Goal: Task Accomplishment & Management: Use online tool/utility

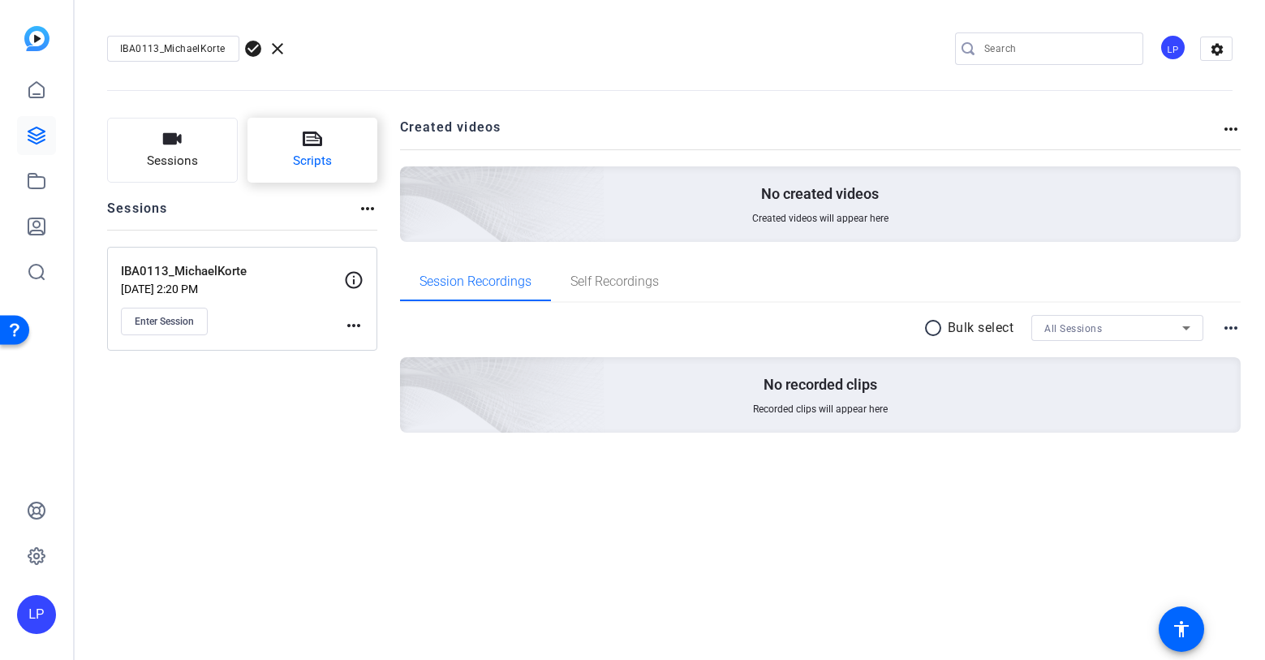
click at [291, 150] on button "Scripts" at bounding box center [313, 150] width 131 height 65
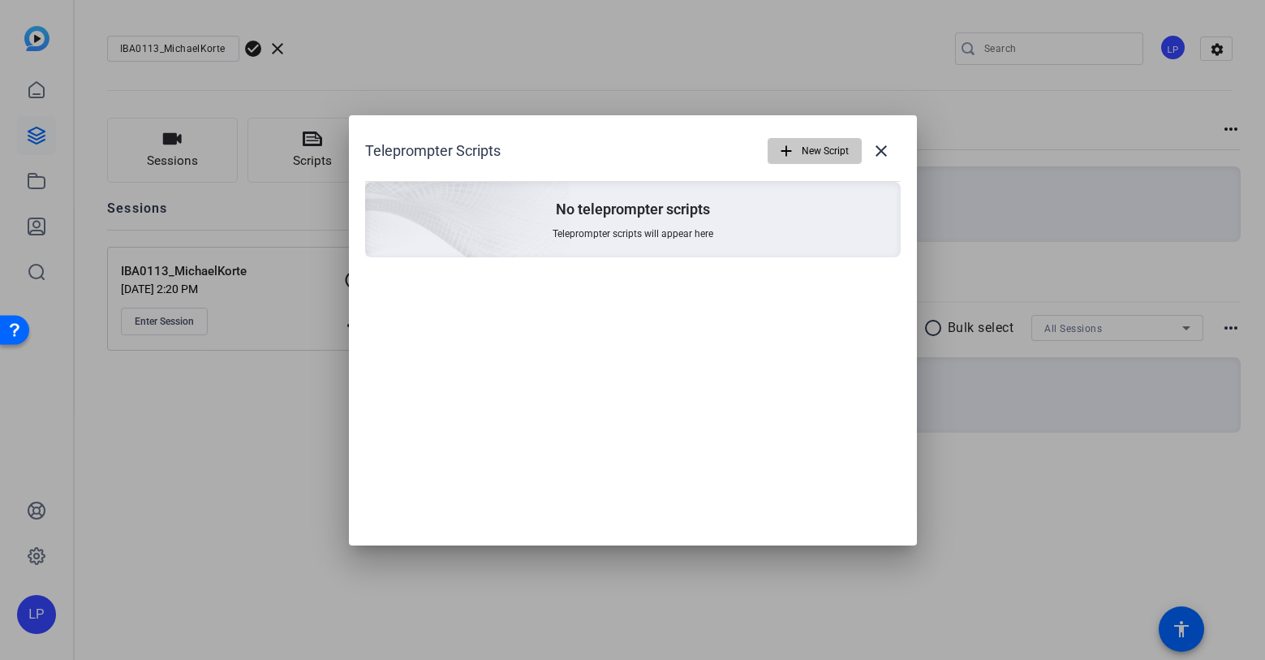
click at [792, 146] on mat-icon "add" at bounding box center [787, 151] width 18 height 18
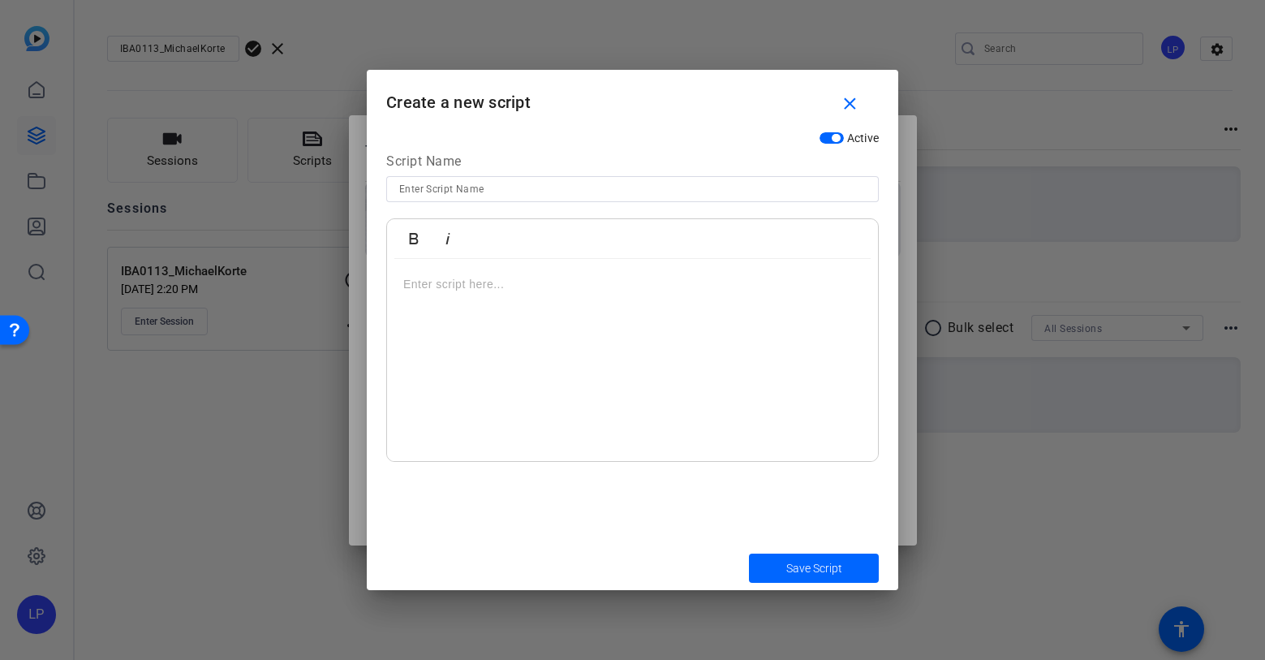
click at [563, 292] on p at bounding box center [632, 284] width 459 height 18
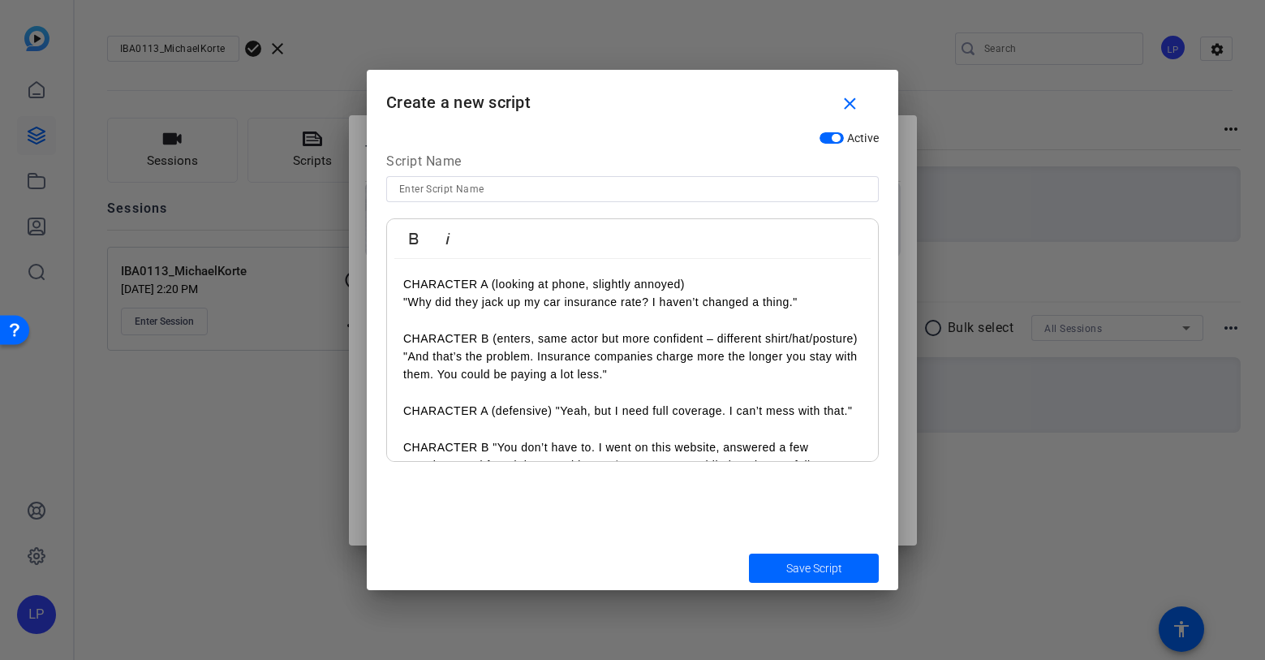
click at [509, 304] on p ""Why did they jack up my car insurance rate? I haven’t changed a thing."" at bounding box center [632, 302] width 459 height 18
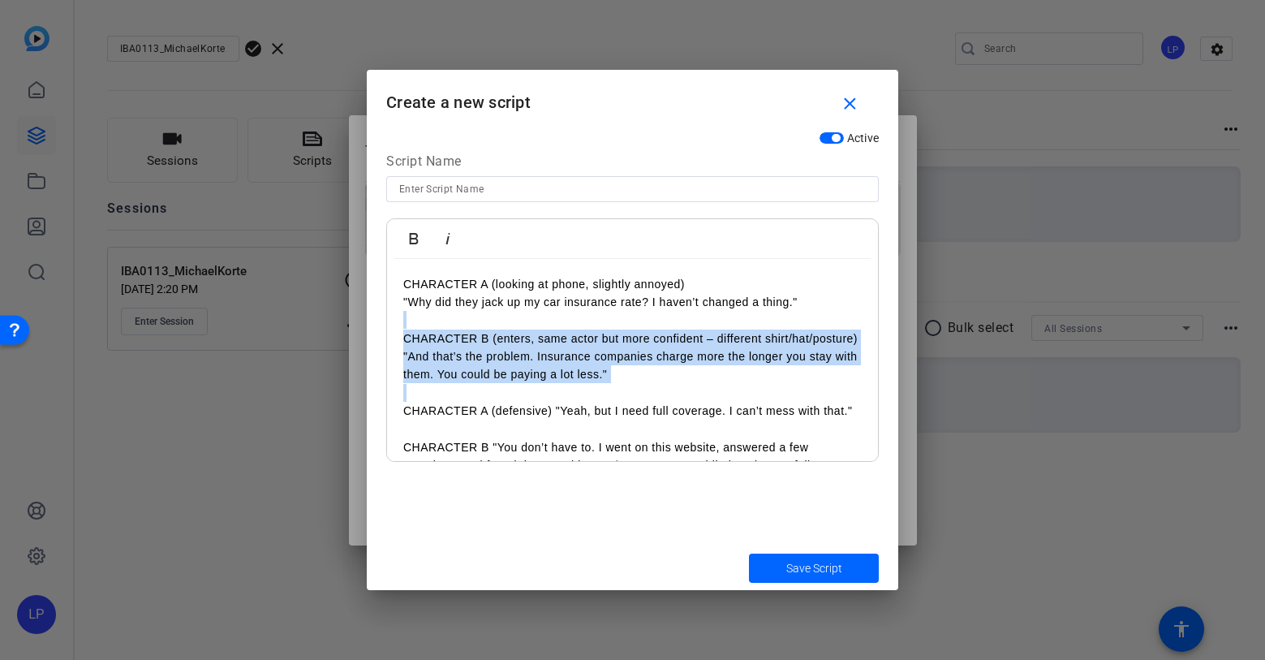
drag, startPoint x: 406, startPoint y: 321, endPoint x: 686, endPoint y: 386, distance: 287.3
click at [686, 386] on div "CHARACTER A (looking at phone, slightly annoyed) "Why did they jack up my car i…" at bounding box center [632, 466] width 491 height 414
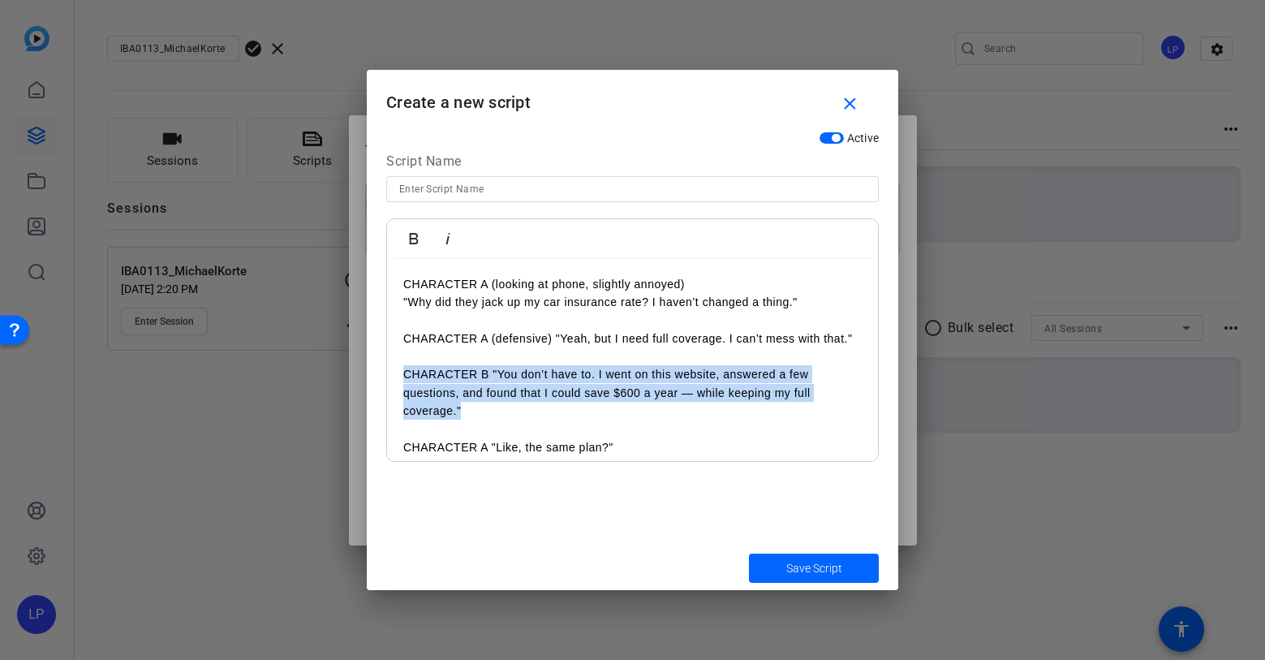
drag, startPoint x: 406, startPoint y: 373, endPoint x: 486, endPoint y: 411, distance: 89.3
click at [486, 412] on p "CHARACTER B "You don’t have to. I went on this website, answered a few question…" at bounding box center [632, 392] width 459 height 54
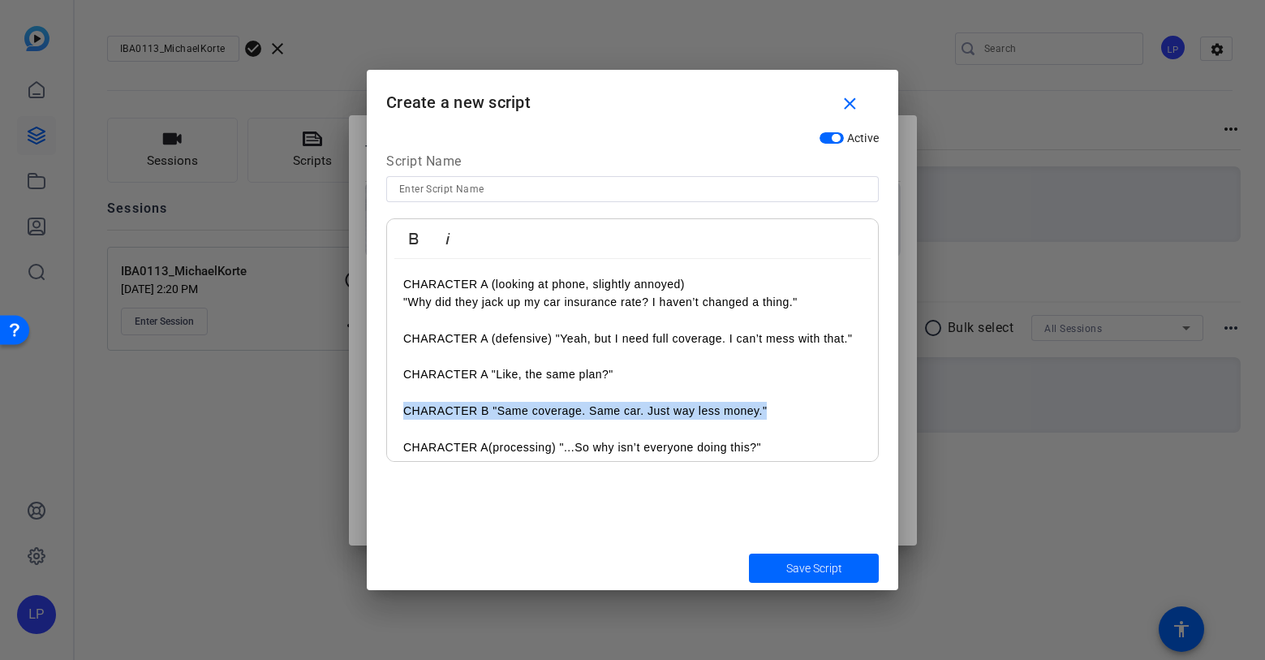
drag, startPoint x: 399, startPoint y: 410, endPoint x: 774, endPoint y: 415, distance: 375.0
click at [774, 415] on div "CHARACTER A (looking at phone, slightly annoyed) "Why did they jack up my car i…" at bounding box center [632, 393] width 491 height 269
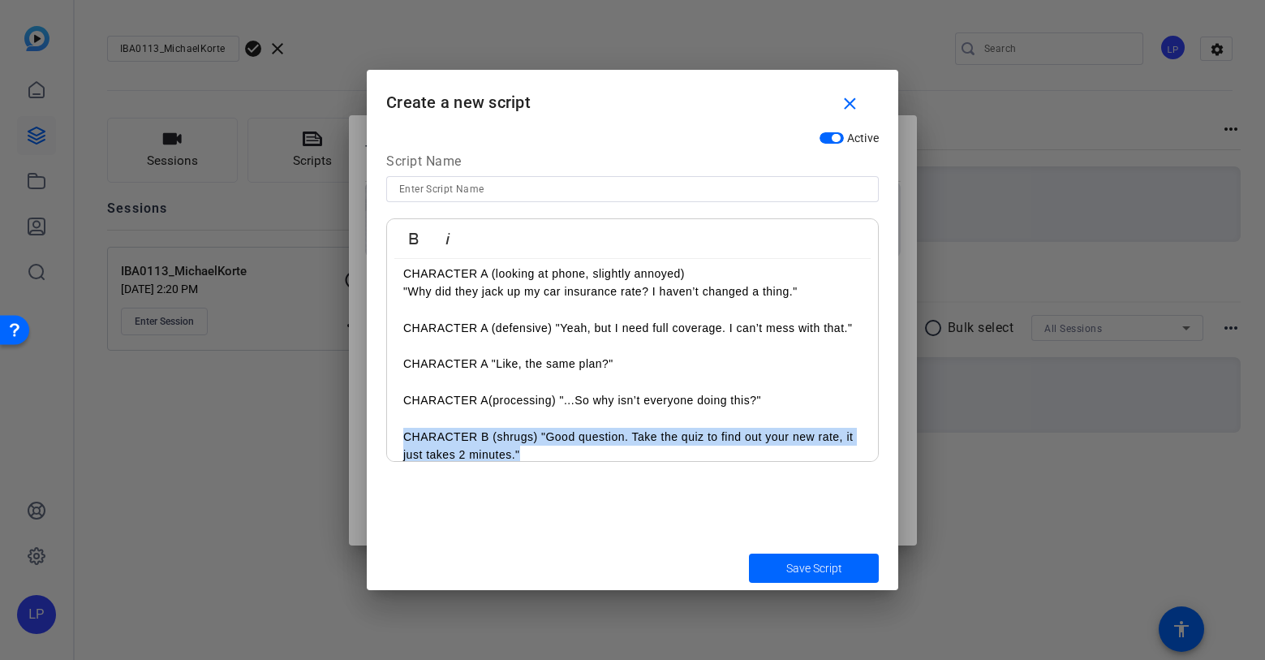
scroll to position [29, 0]
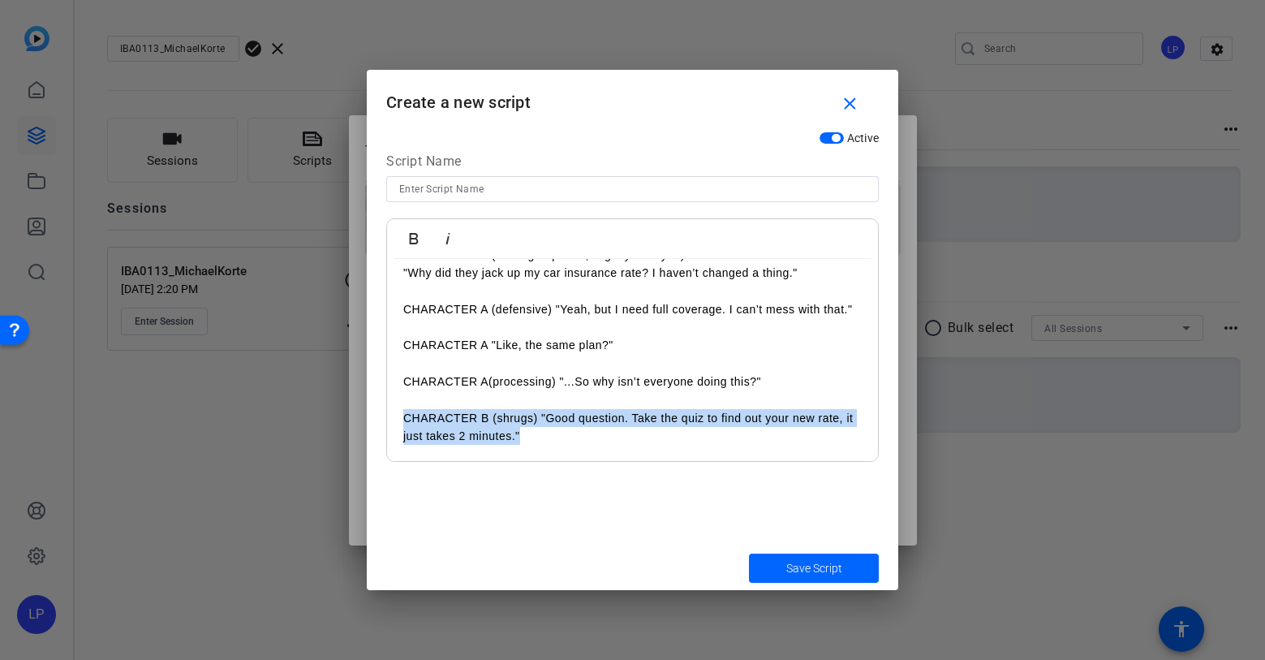
drag, startPoint x: 403, startPoint y: 449, endPoint x: 842, endPoint y: 439, distance: 439.2
click at [842, 439] on div "CHARACTER A (looking at phone, slightly annoyed) "Why did they jack up my car i…" at bounding box center [632, 346] width 491 height 232
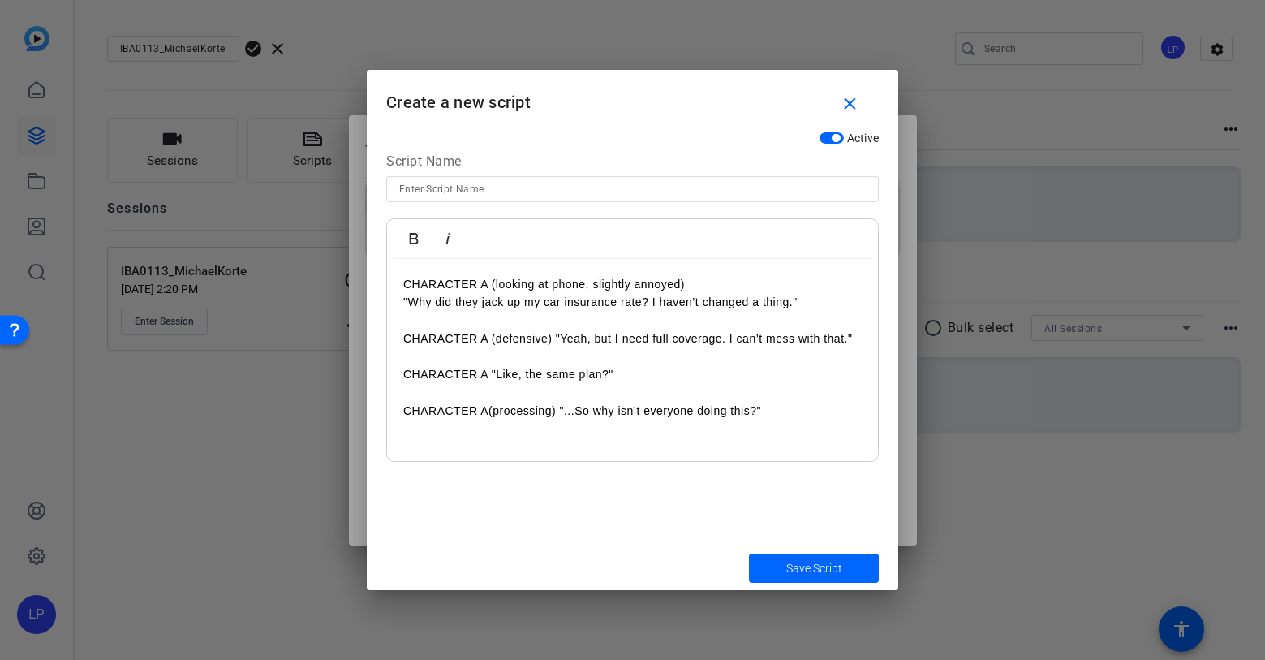
scroll to position [0, 0]
click at [527, 190] on input at bounding box center [632, 188] width 467 height 19
type input "Character A version 1"
click at [820, 568] on span "Save Script" at bounding box center [814, 568] width 56 height 17
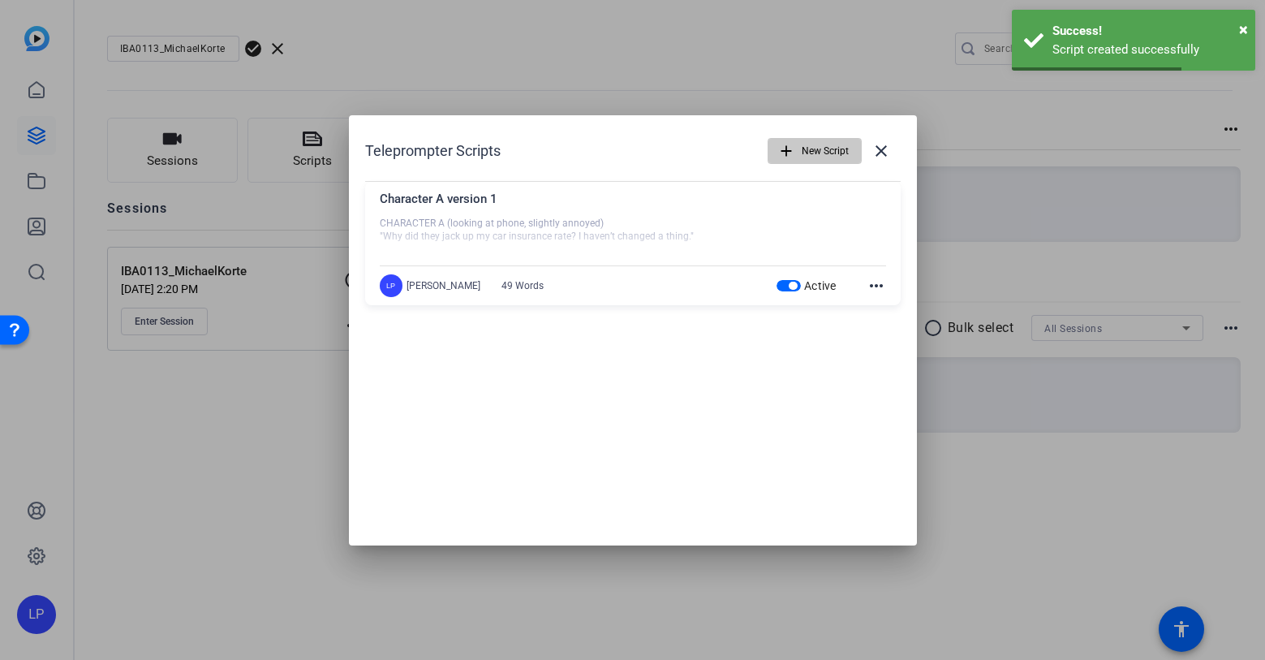
click at [804, 152] on span "New Script" at bounding box center [825, 151] width 47 height 31
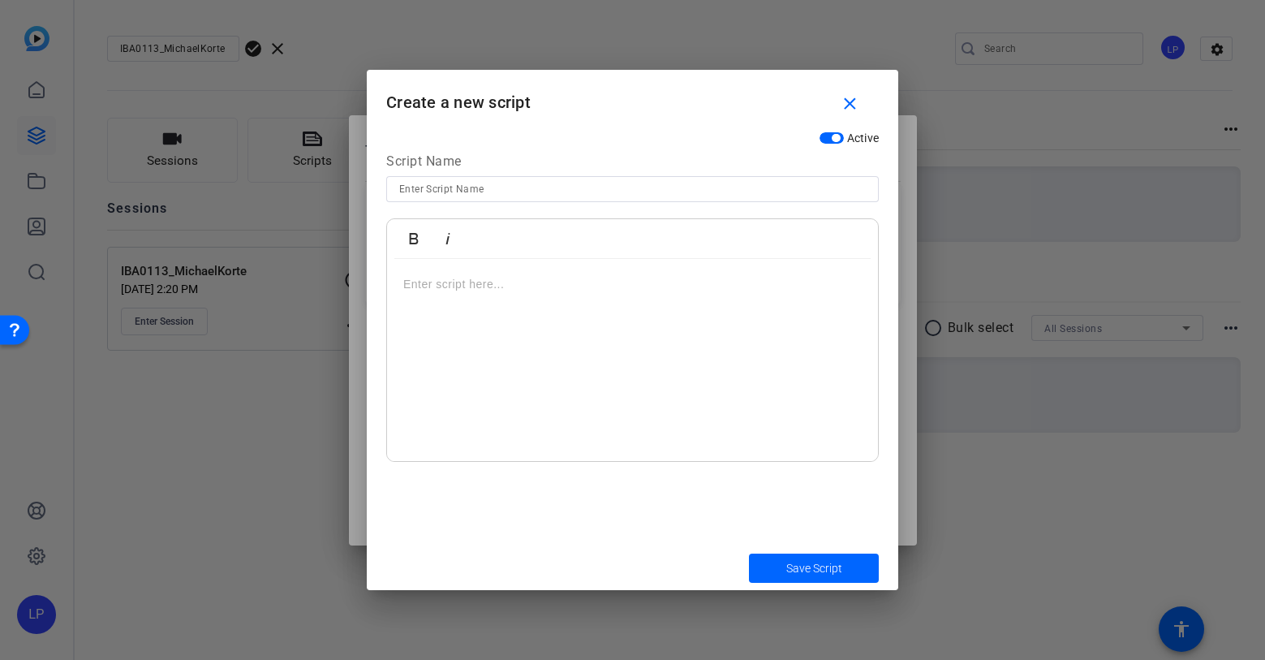
click at [494, 317] on div at bounding box center [632, 360] width 491 height 203
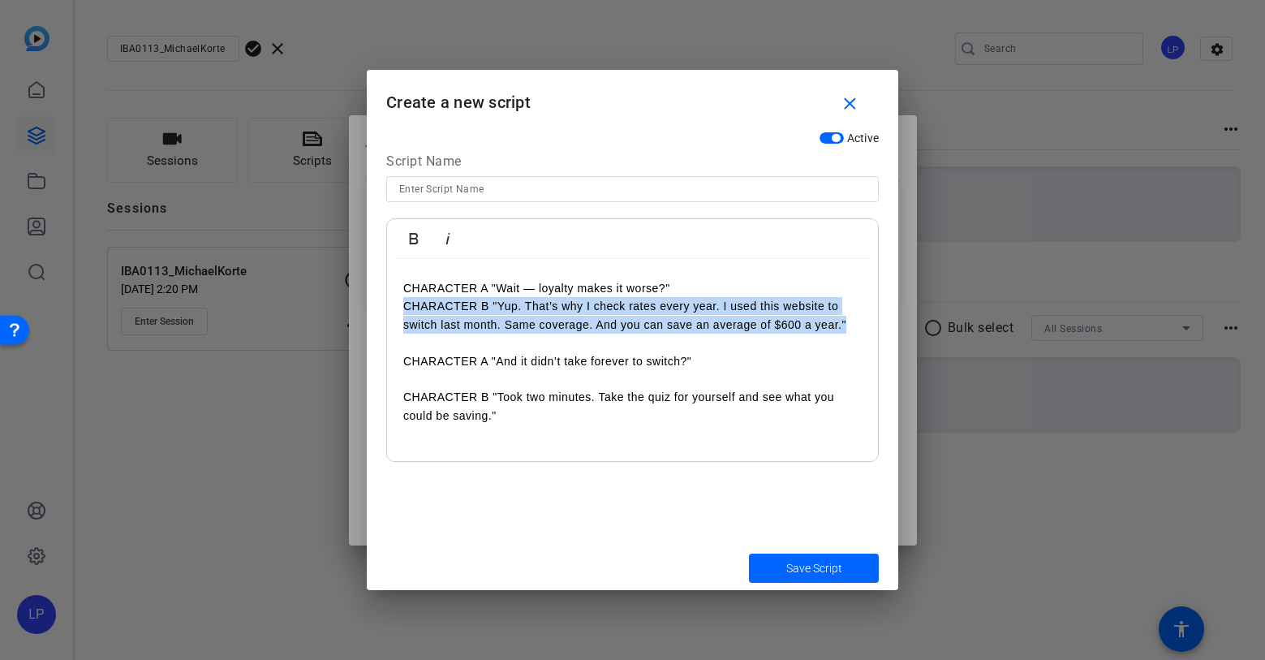
drag, startPoint x: 861, startPoint y: 325, endPoint x: 393, endPoint y: 311, distance: 468.5
click at [393, 311] on div "CHARACTER B “When’s the last time you compared car insurance rates?” CHARACTER …" at bounding box center [632, 288] width 491 height 377
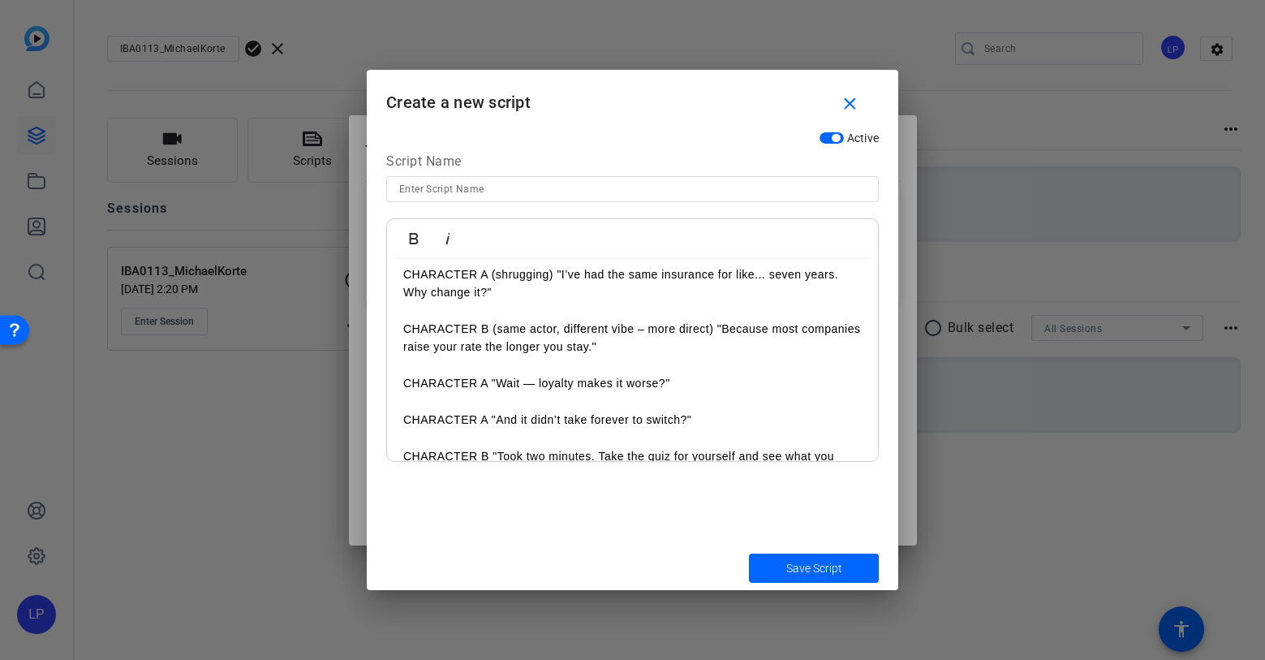
scroll to position [48, 0]
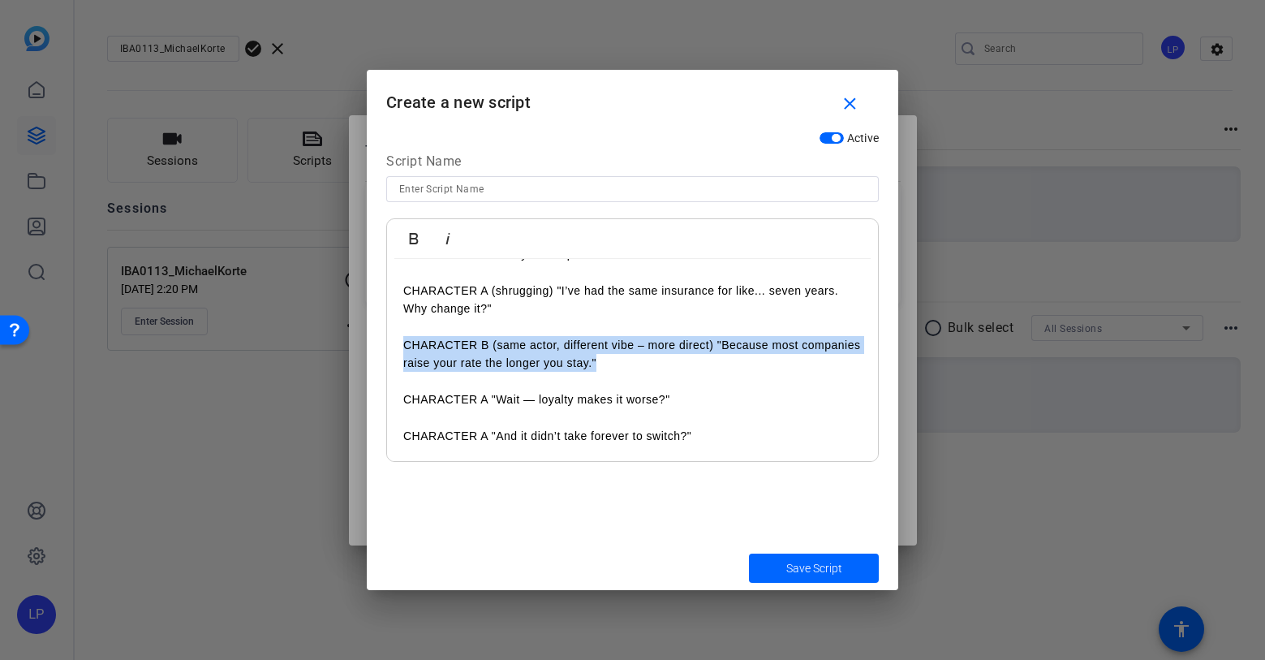
drag, startPoint x: 604, startPoint y: 361, endPoint x: 394, endPoint y: 340, distance: 210.5
click at [394, 340] on div "CHARACTER B “When’s the last time you compared car insurance rates?” CHARACTER …" at bounding box center [632, 382] width 491 height 342
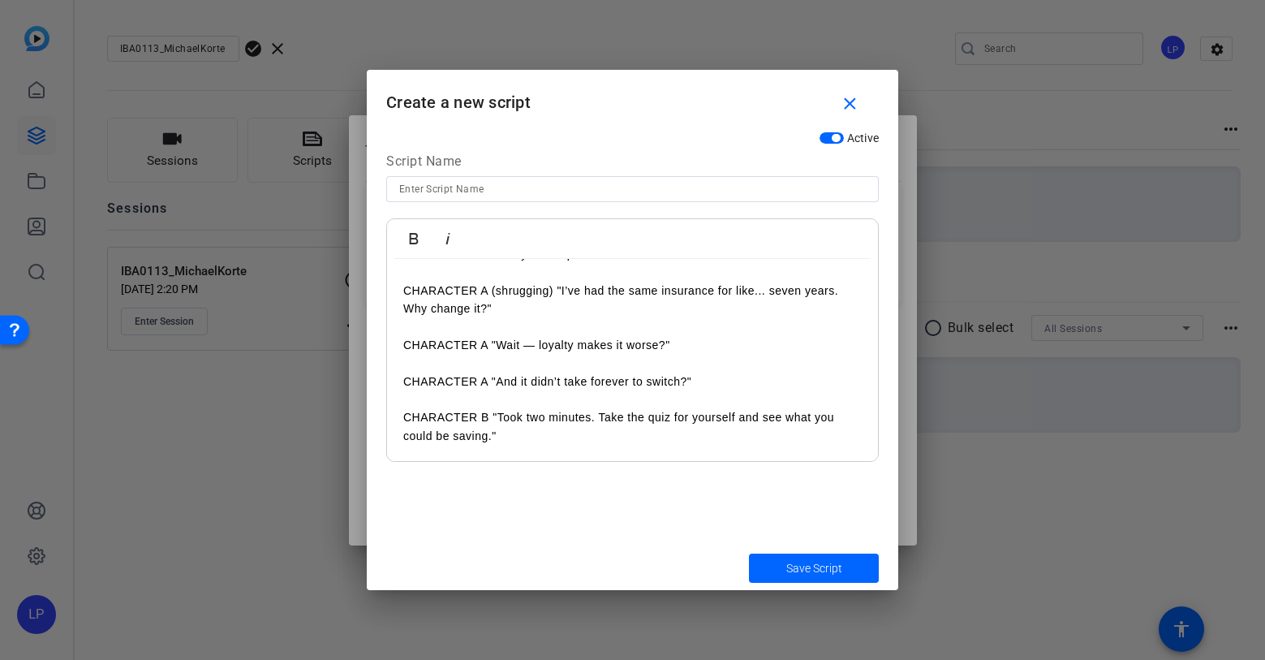
scroll to position [0, 0]
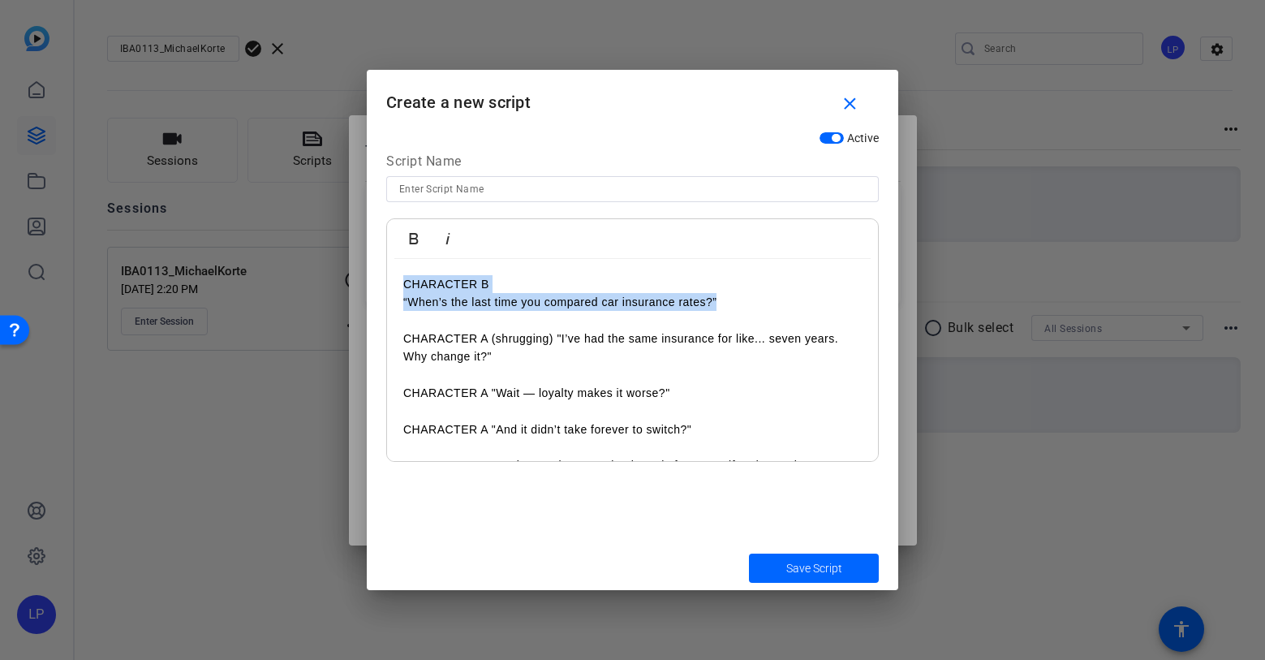
drag, startPoint x: 745, startPoint y: 305, endPoint x: 387, endPoint y: 278, distance: 359.0
click at [388, 278] on div "CHARACTER B “When’s the last time you compared car insurance rates?” CHARACTER …" at bounding box center [632, 402] width 491 height 286
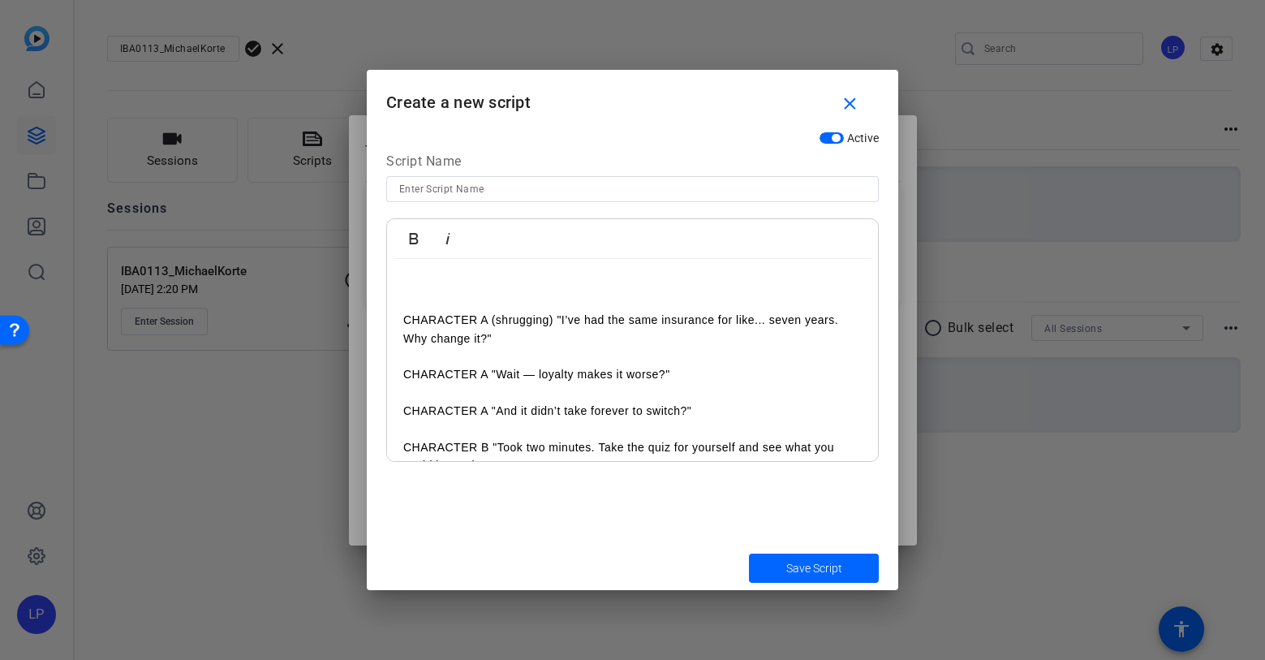
click at [400, 322] on div "CHARACTER A (shrugging) "I’ve had the same insurance for like... seven years. W…" at bounding box center [632, 393] width 491 height 269
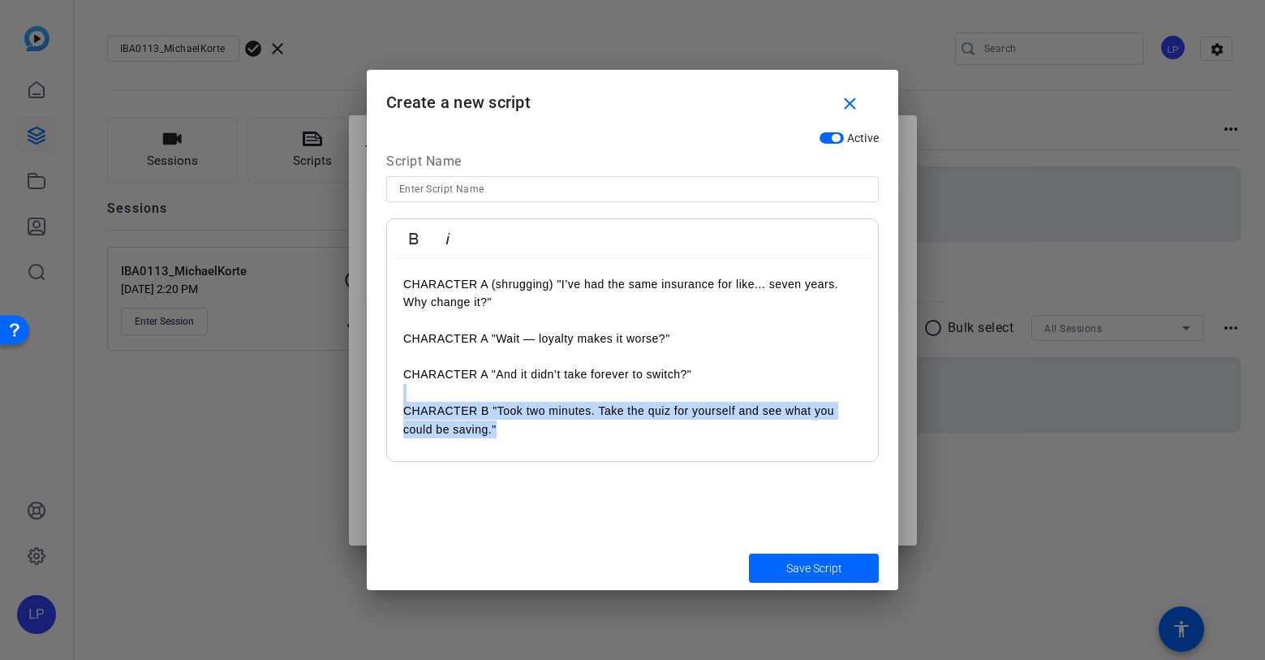
drag, startPoint x: 505, startPoint y: 436, endPoint x: 401, endPoint y: 401, distance: 109.6
click at [401, 401] on div "CHARACTER A (shrugging) "I’ve had the same insurance for like... seven years. W…" at bounding box center [632, 375] width 491 height 232
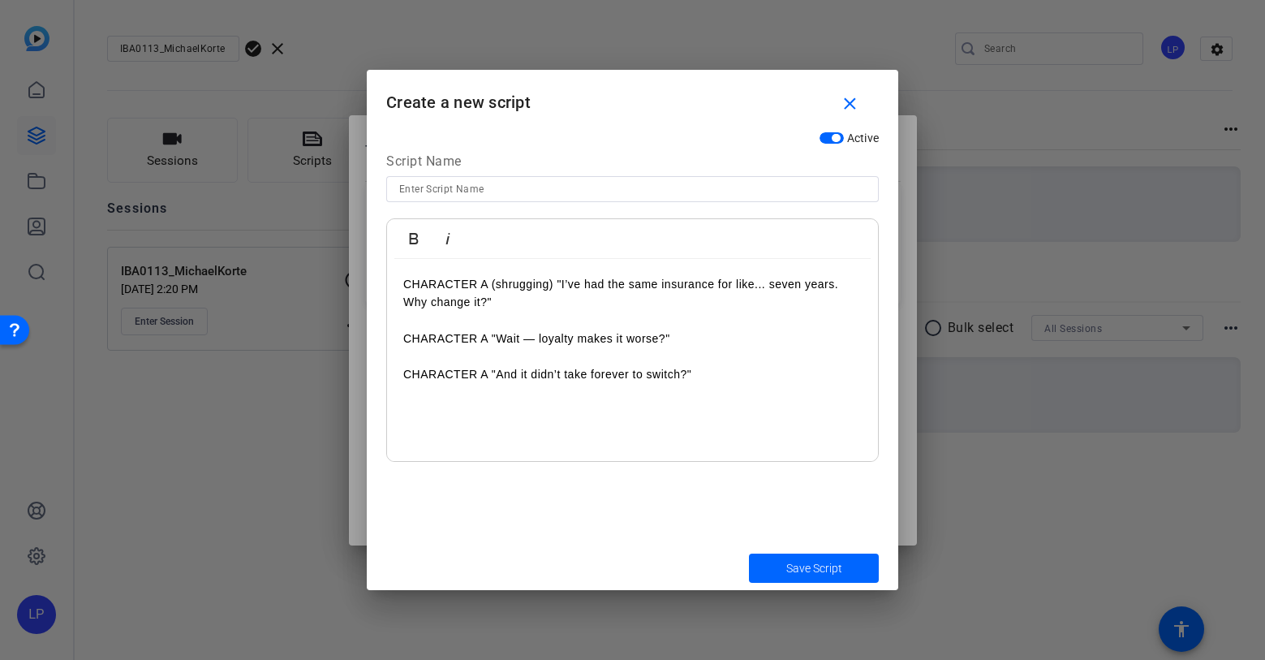
click at [448, 190] on input at bounding box center [632, 188] width 467 height 19
type input "Character A version 2"
click at [797, 561] on span "Save Script" at bounding box center [814, 568] width 56 height 17
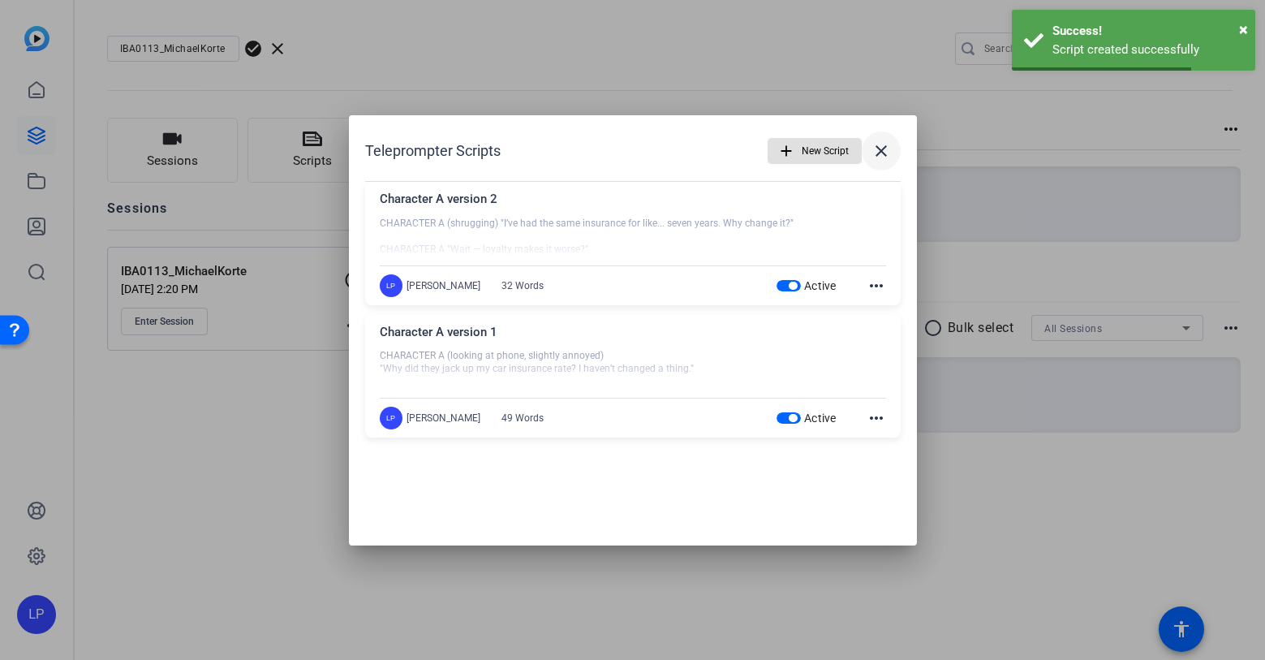
click at [879, 151] on mat-icon "close" at bounding box center [881, 150] width 19 height 19
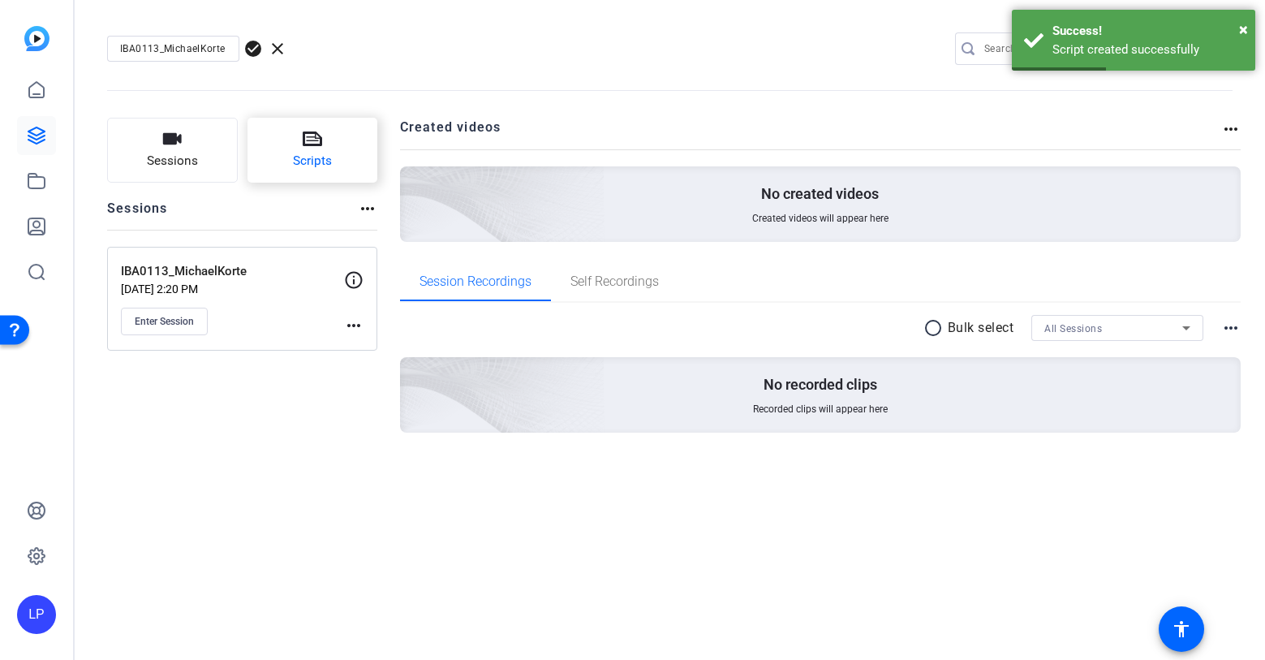
click at [337, 145] on button "Scripts" at bounding box center [313, 150] width 131 height 65
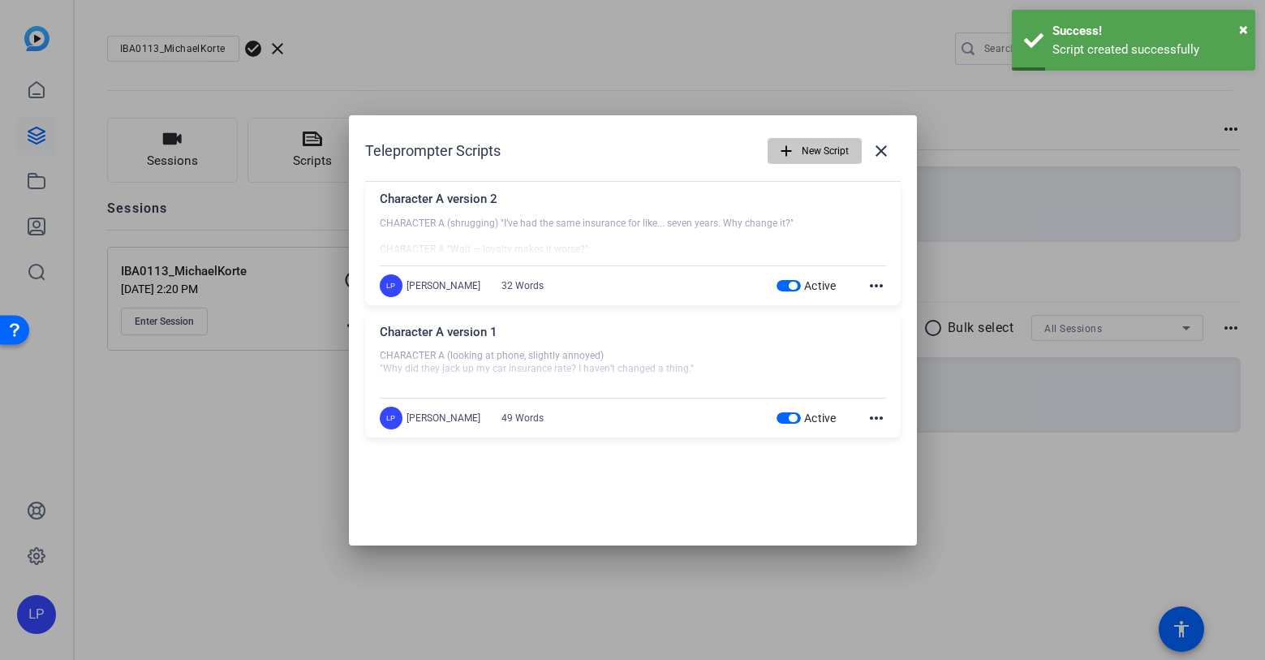
click at [823, 146] on span "New Script" at bounding box center [825, 151] width 47 height 31
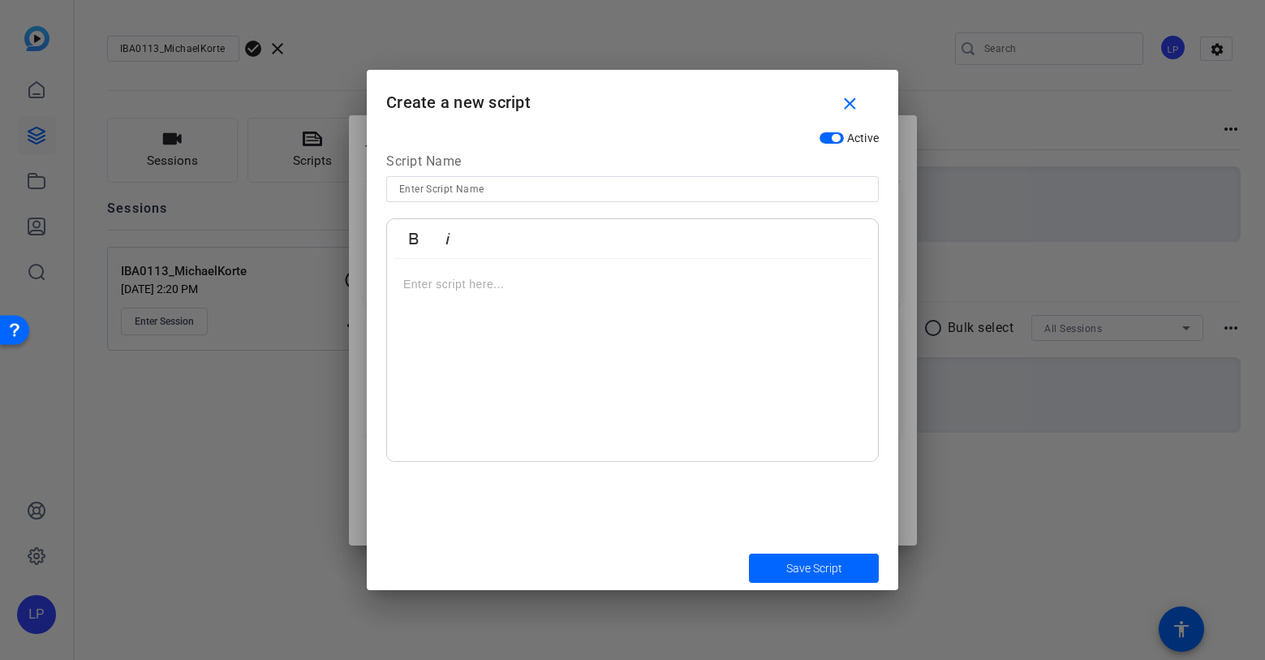
click at [493, 282] on p at bounding box center [632, 284] width 459 height 18
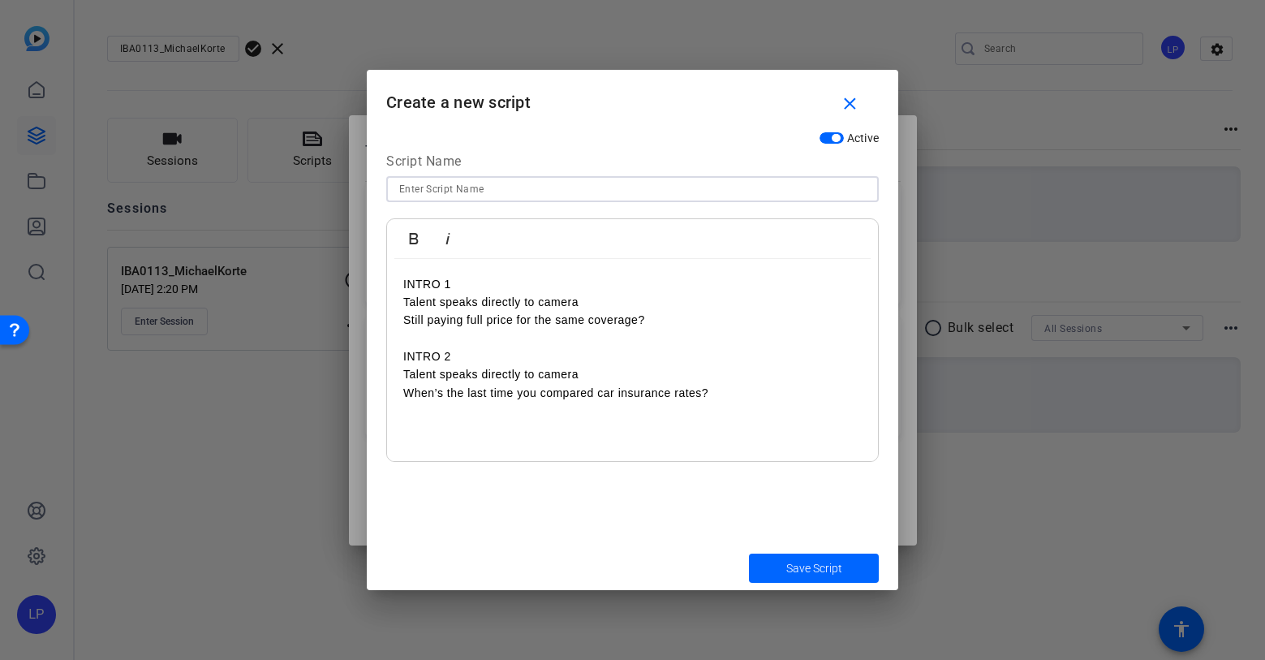
click at [480, 191] on input at bounding box center [632, 188] width 467 height 19
type input "Intros"
drag, startPoint x: 592, startPoint y: 305, endPoint x: 370, endPoint y: 286, distance: 223.2
click at [370, 286] on div "Active Script Name Intros Bold Italic INTRO 1 Talent speaks directly to camera …" at bounding box center [633, 334] width 532 height 422
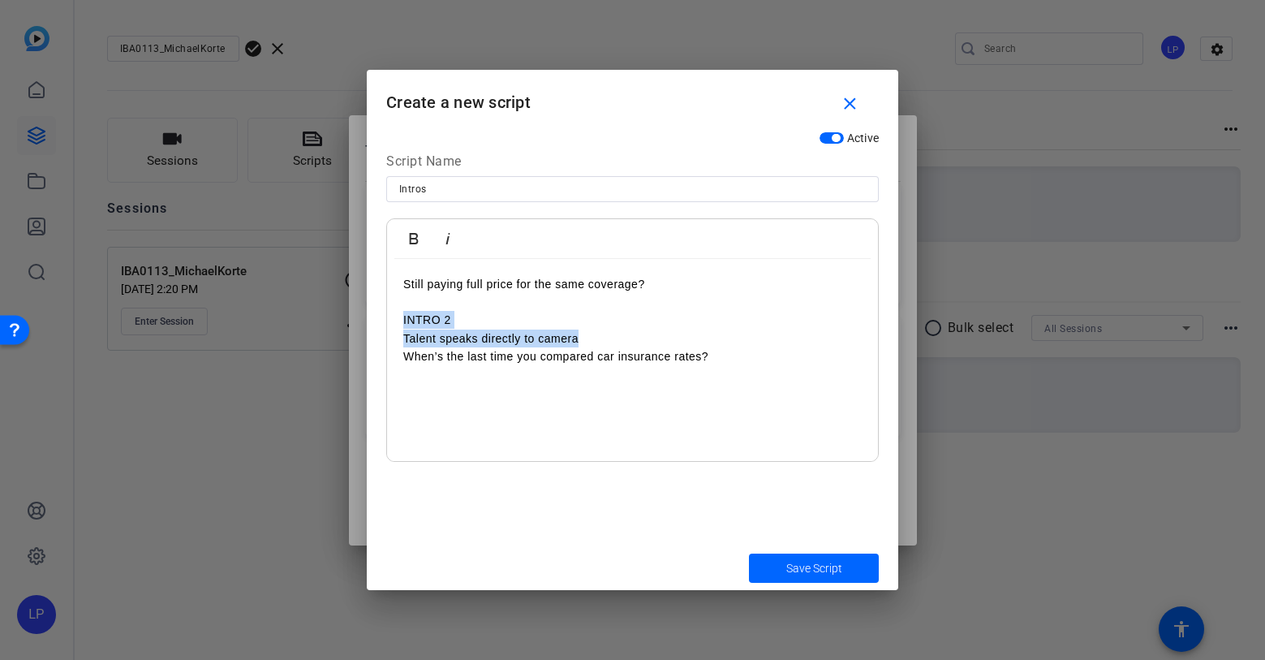
drag, startPoint x: 576, startPoint y: 338, endPoint x: 390, endPoint y: 320, distance: 186.7
click at [390, 320] on div "Still paying full price for the same coverage? INTRO 2 Talent speaks directly t…" at bounding box center [632, 360] width 491 height 203
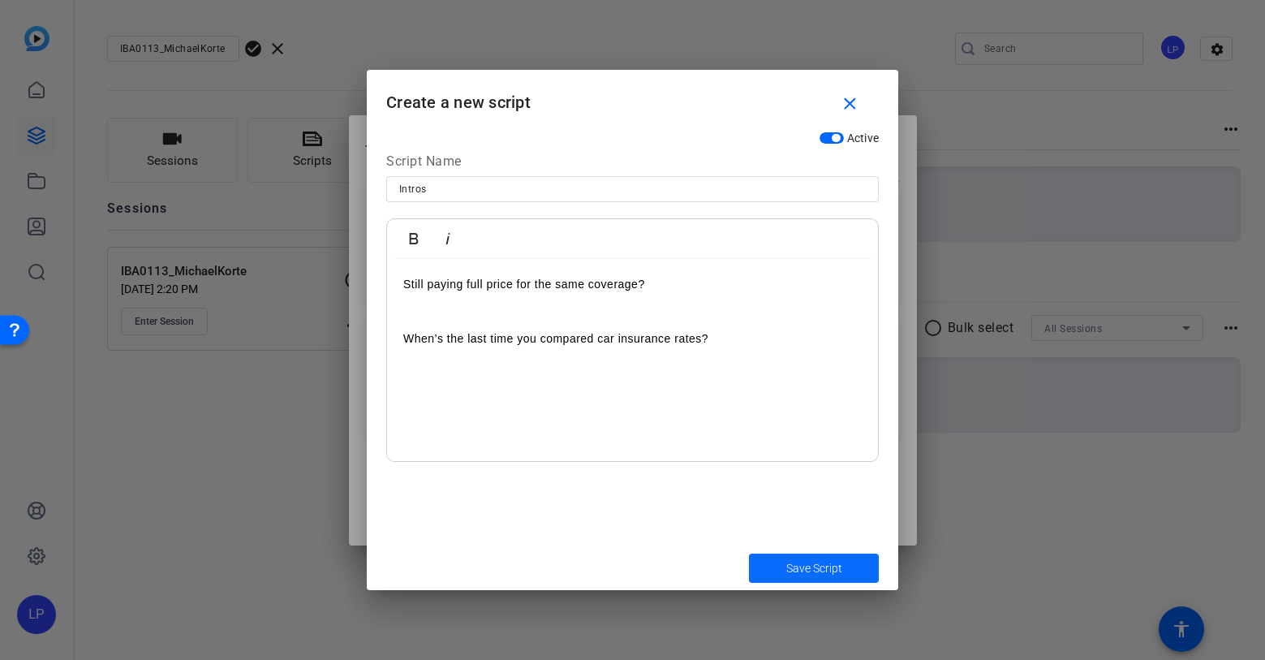
click at [783, 566] on span "submit" at bounding box center [814, 568] width 130 height 39
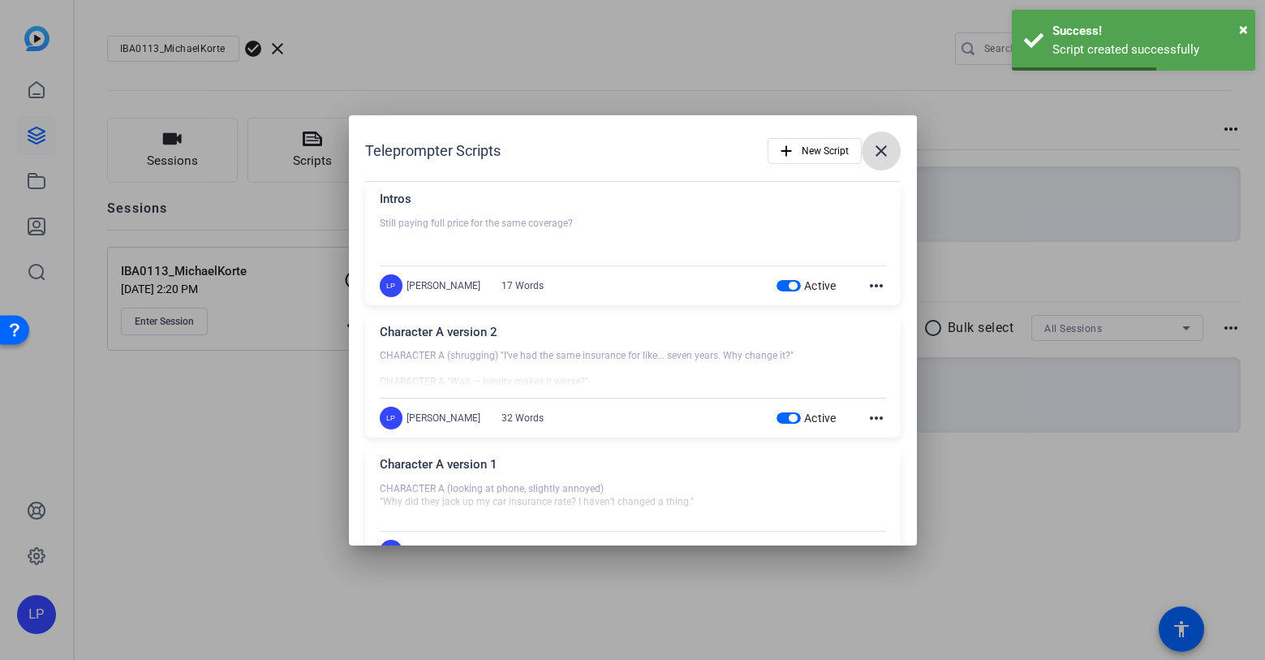
click at [881, 143] on mat-icon "close" at bounding box center [881, 150] width 19 height 19
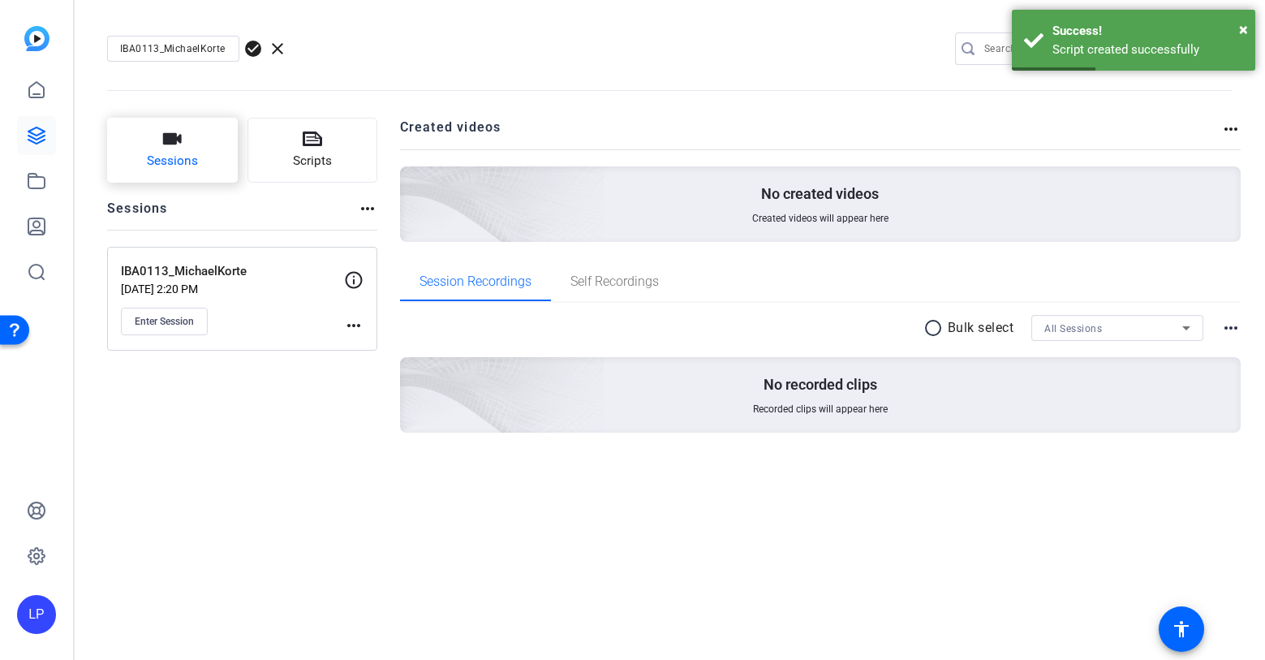
click at [168, 158] on span "Sessions" at bounding box center [172, 161] width 51 height 19
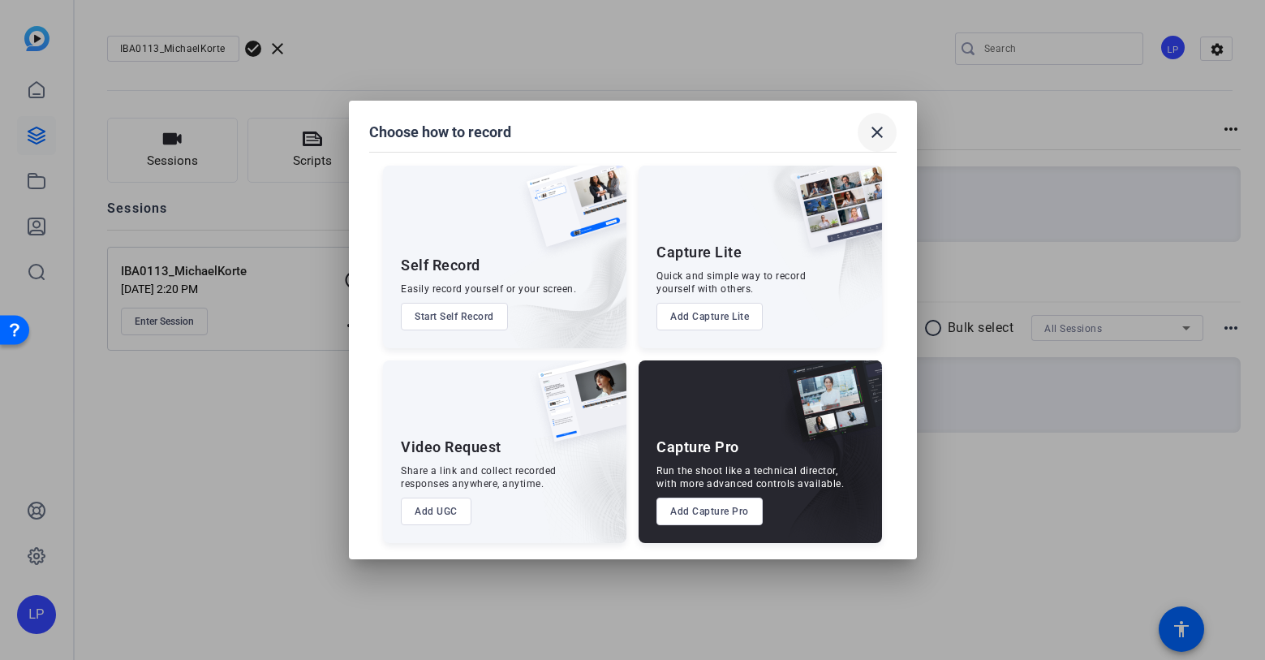
click at [881, 130] on mat-icon "close" at bounding box center [877, 132] width 19 height 19
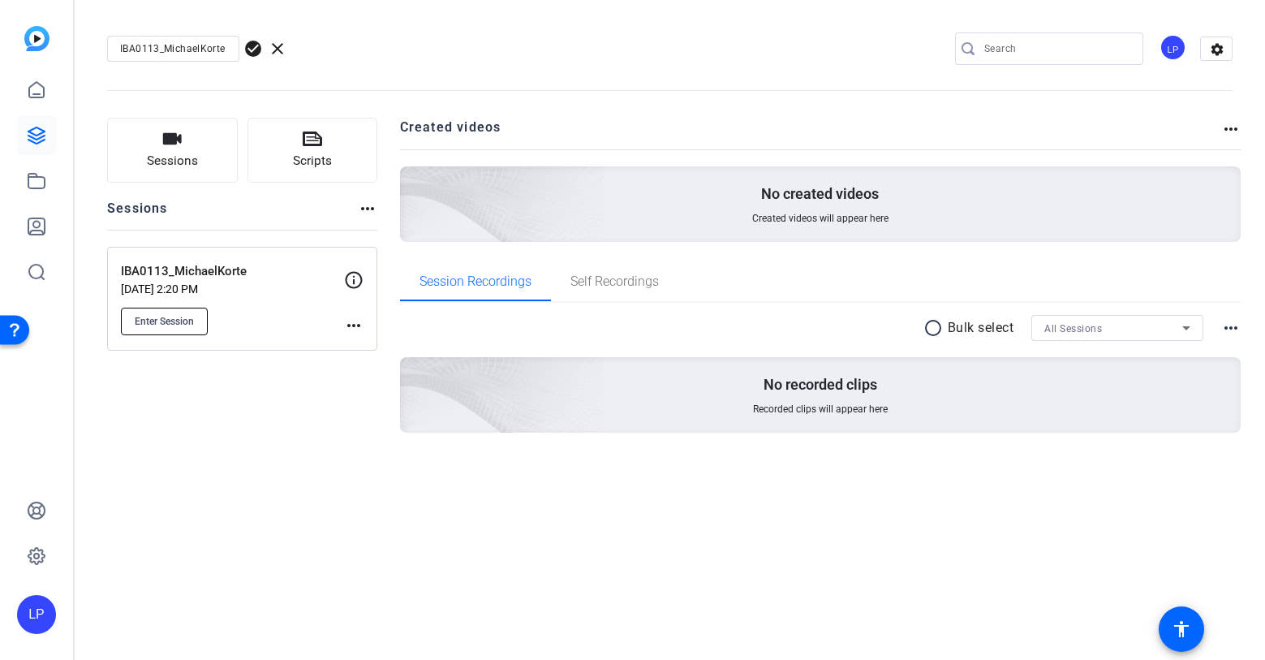
click at [153, 315] on span "Enter Session" at bounding box center [164, 321] width 59 height 13
click at [279, 149] on button "Scripts" at bounding box center [313, 150] width 131 height 65
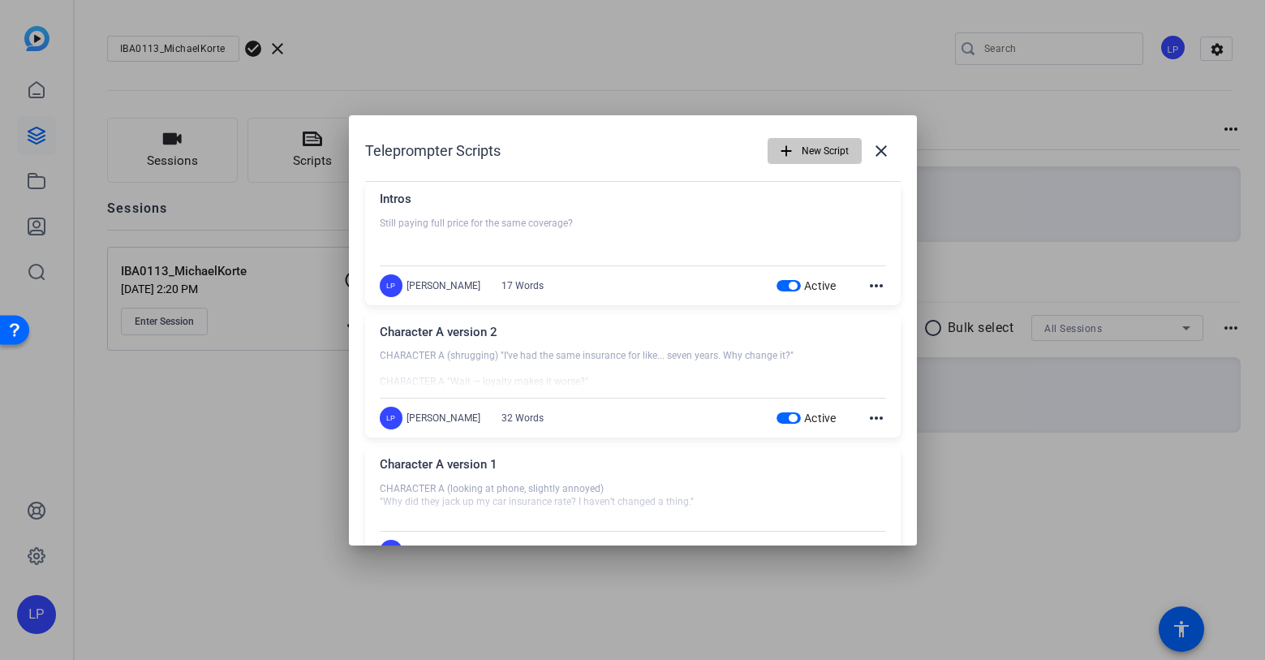
click at [807, 131] on span "button" at bounding box center [815, 150] width 93 height 39
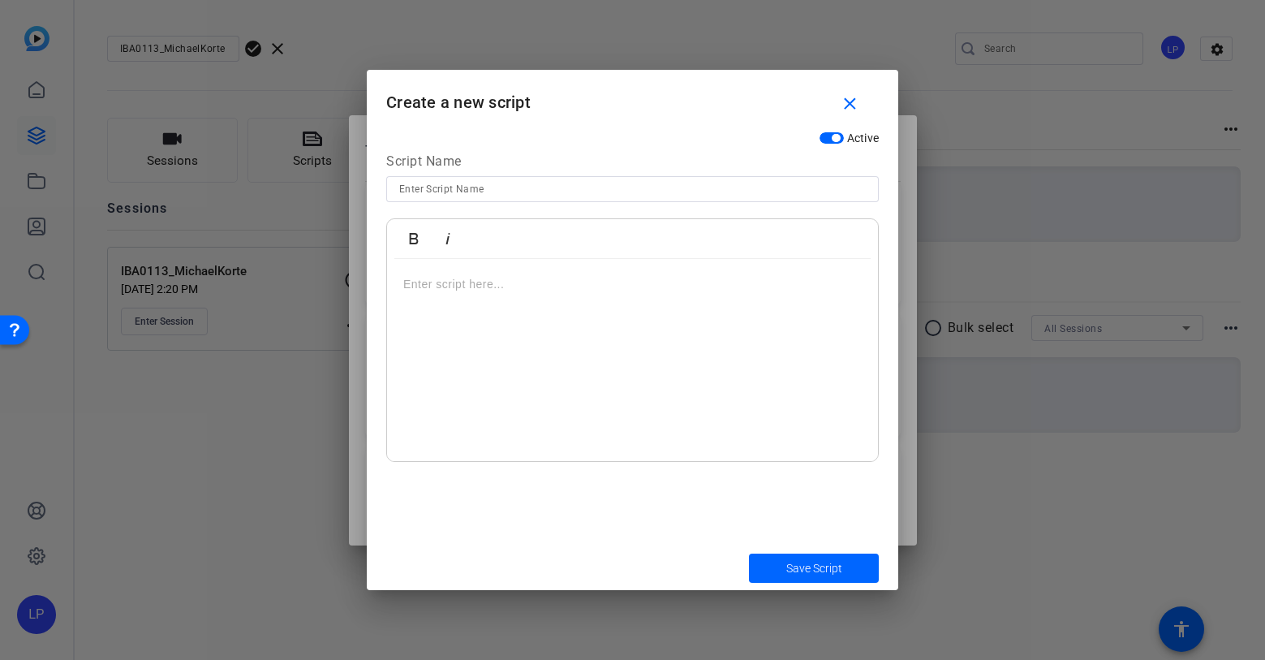
click at [498, 295] on div at bounding box center [632, 360] width 491 height 203
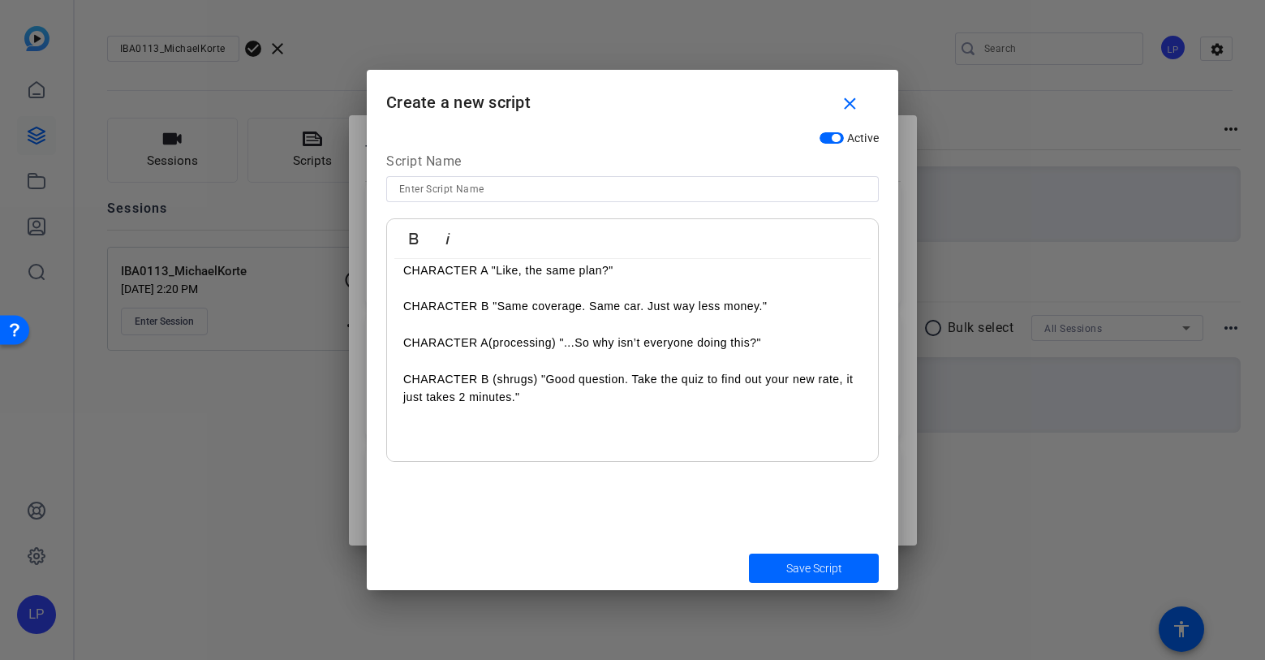
click at [478, 190] on input at bounding box center [632, 188] width 467 height 19
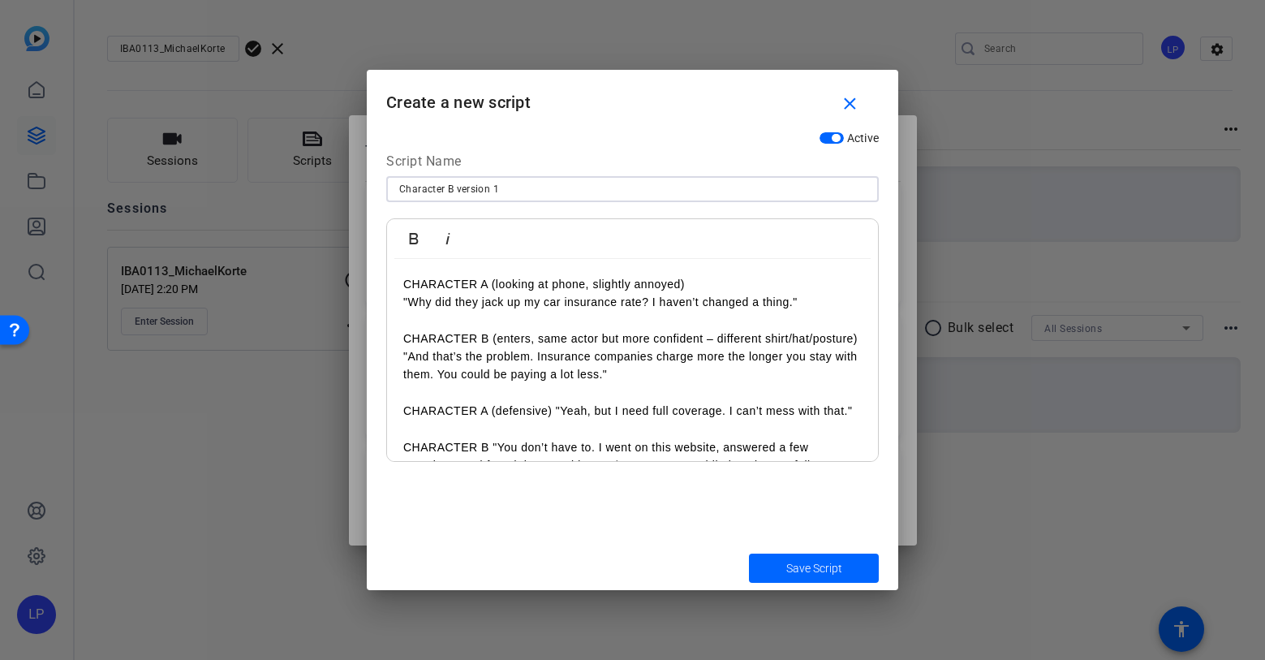
type input "Character B version 1"
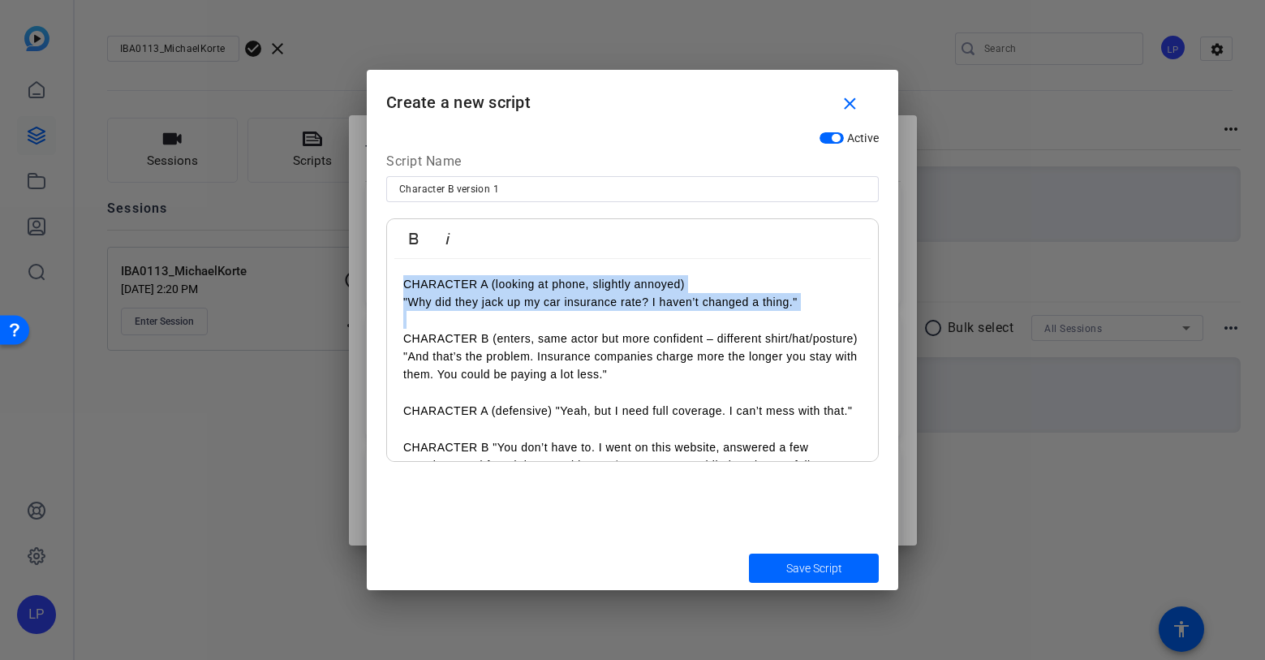
drag, startPoint x: 679, startPoint y: 321, endPoint x: 363, endPoint y: 269, distance: 320.8
click at [363, 269] on div "Teleprompter Scripts add New Script close Intros Still paying full price for th…" at bounding box center [632, 330] width 1265 height 660
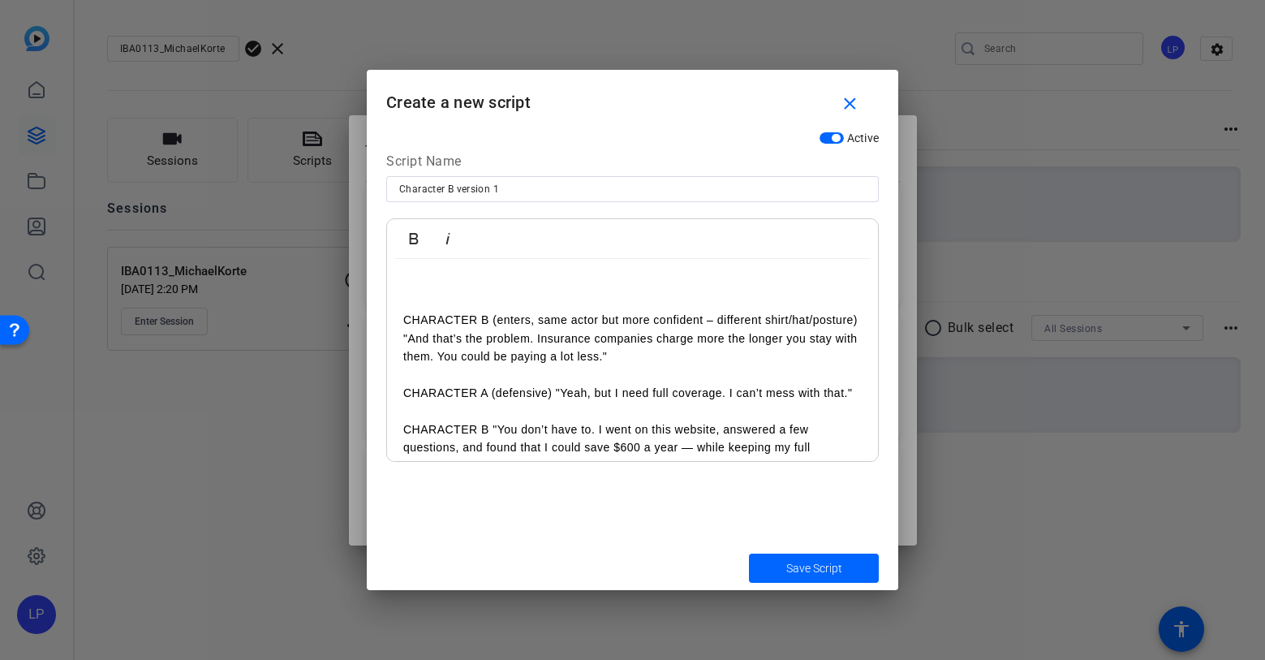
click at [399, 326] on div "CHARACTER B (enters, same actor but more confident – different shirt/hat/postur…" at bounding box center [632, 484] width 491 height 450
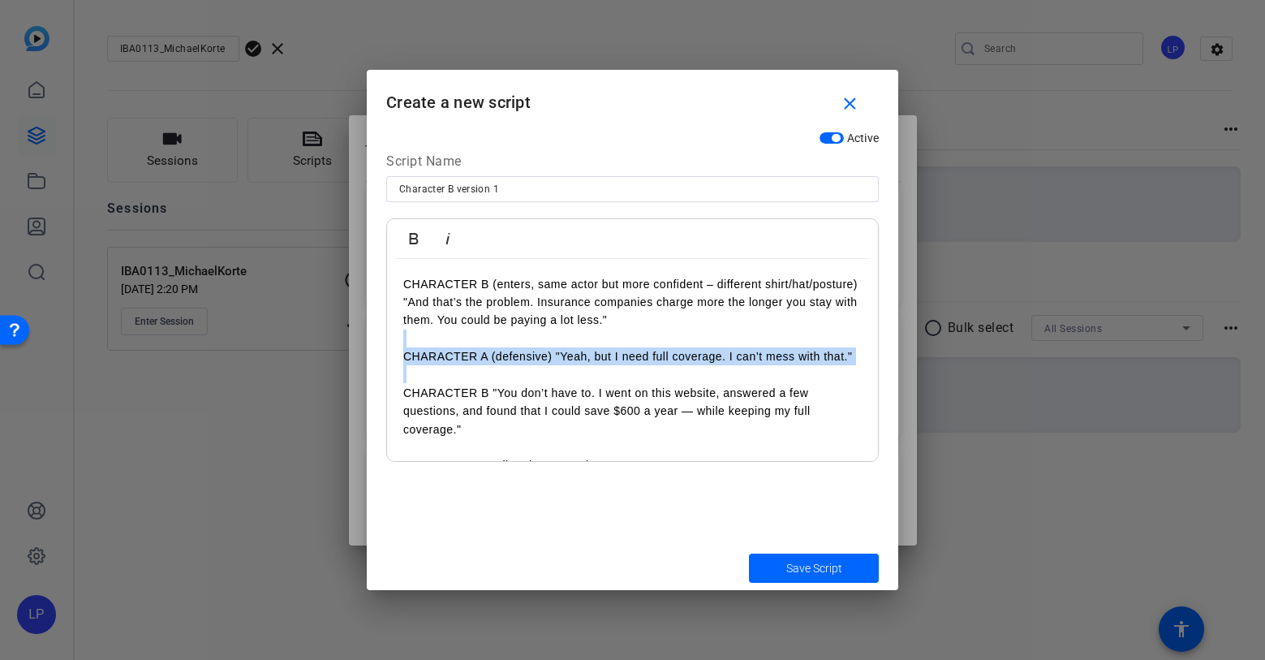
drag, startPoint x: 399, startPoint y: 400, endPoint x: 398, endPoint y: 343, distance: 56.8
click at [398, 343] on div "CHARACTER B (enters, same actor but more confident – different shirt/hat/postur…" at bounding box center [632, 466] width 491 height 414
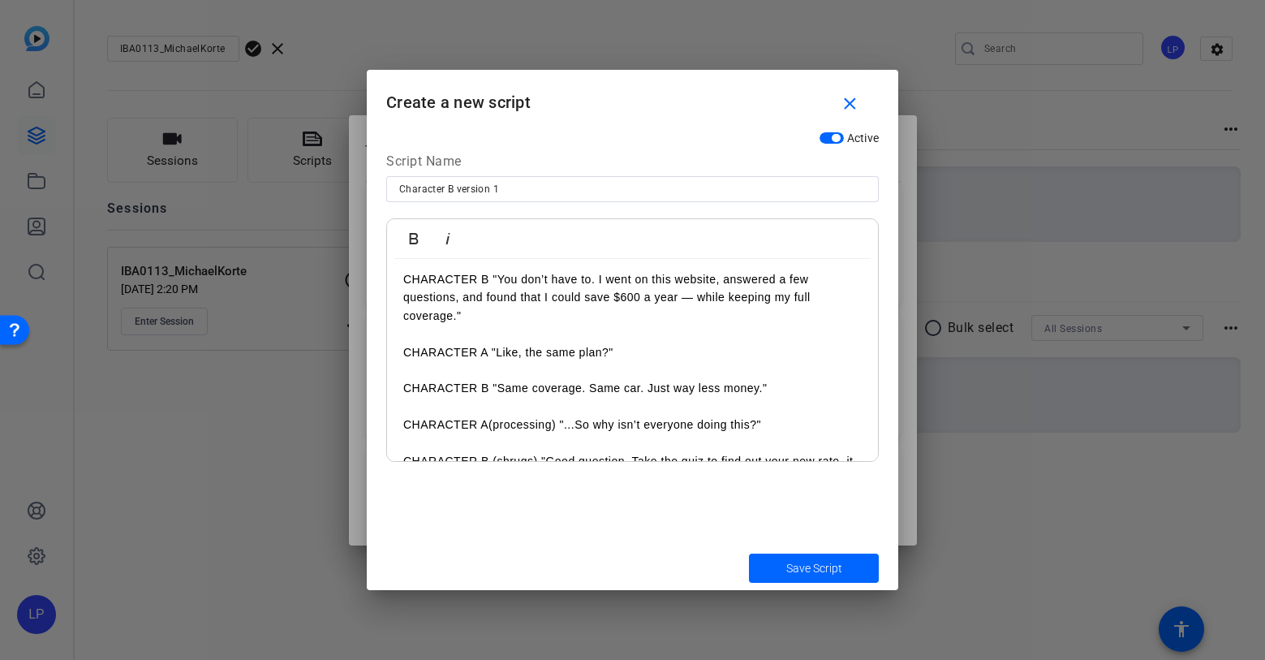
scroll to position [79, 0]
drag, startPoint x: 403, startPoint y: 337, endPoint x: 402, endPoint y: 377, distance: 40.6
click at [402, 377] on div "CHARACTER B (enters, same actor but more confident – different shirt/hat/postur…" at bounding box center [632, 368] width 491 height 377
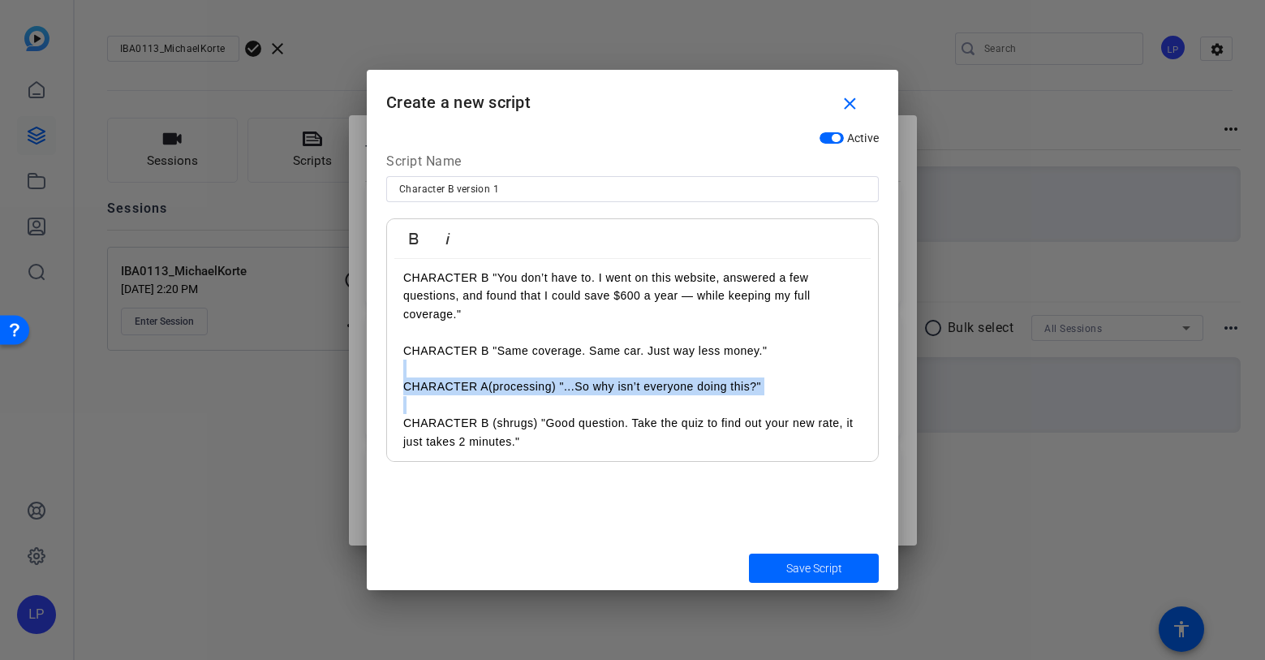
drag, startPoint x: 404, startPoint y: 368, endPoint x: 406, endPoint y: 403, distance: 35.7
click at [406, 403] on div "CHARACTER B (enters, same actor but more confident – different shirt/hat/postur…" at bounding box center [632, 351] width 491 height 342
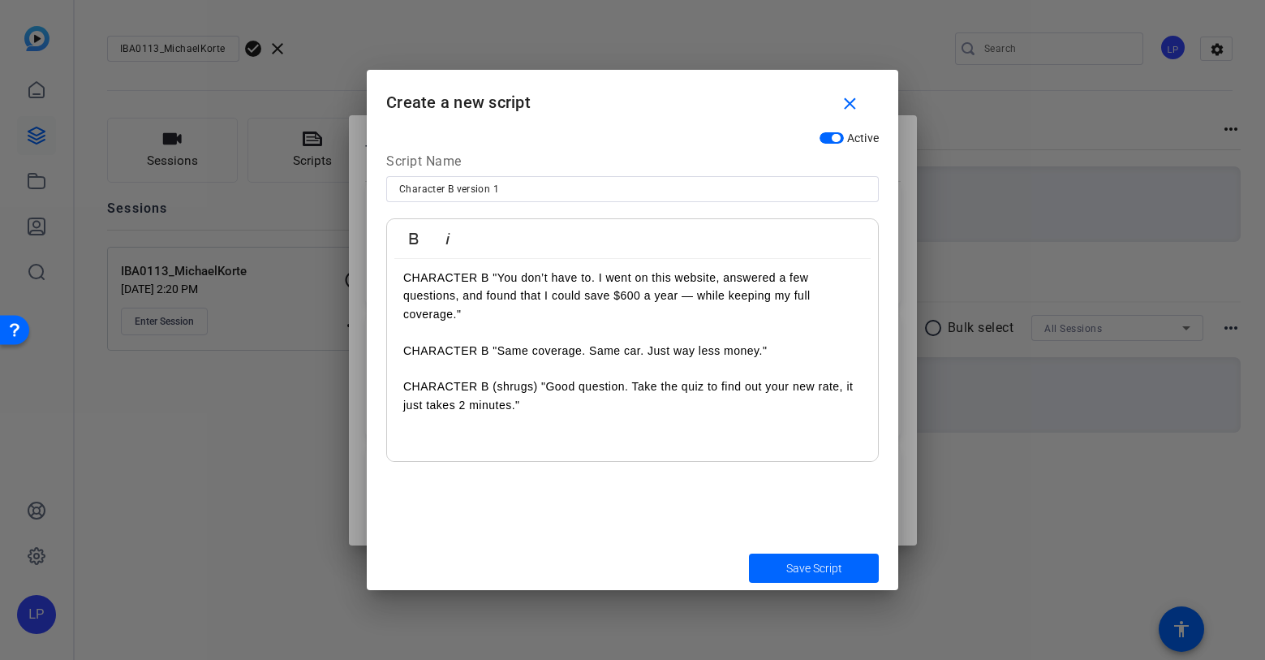
click at [431, 330] on p at bounding box center [632, 332] width 459 height 18
click at [428, 423] on p at bounding box center [632, 423] width 459 height 18
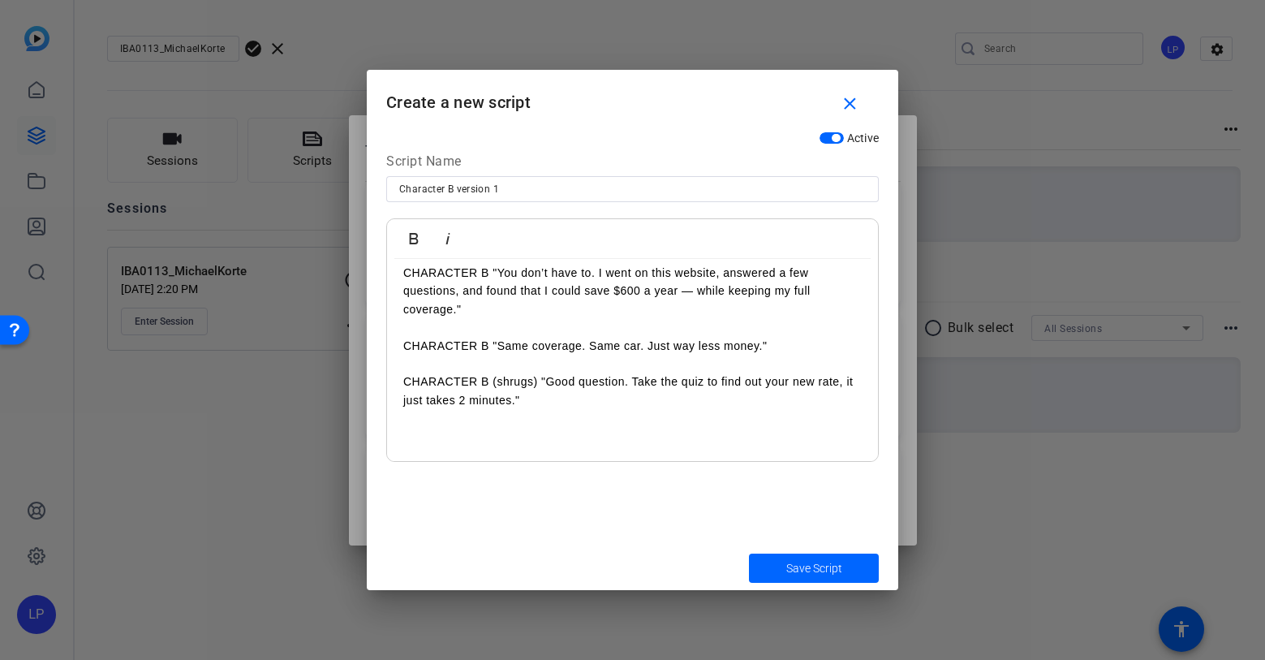
scroll to position [84, 0]
click at [808, 562] on span "Save Script" at bounding box center [814, 568] width 56 height 17
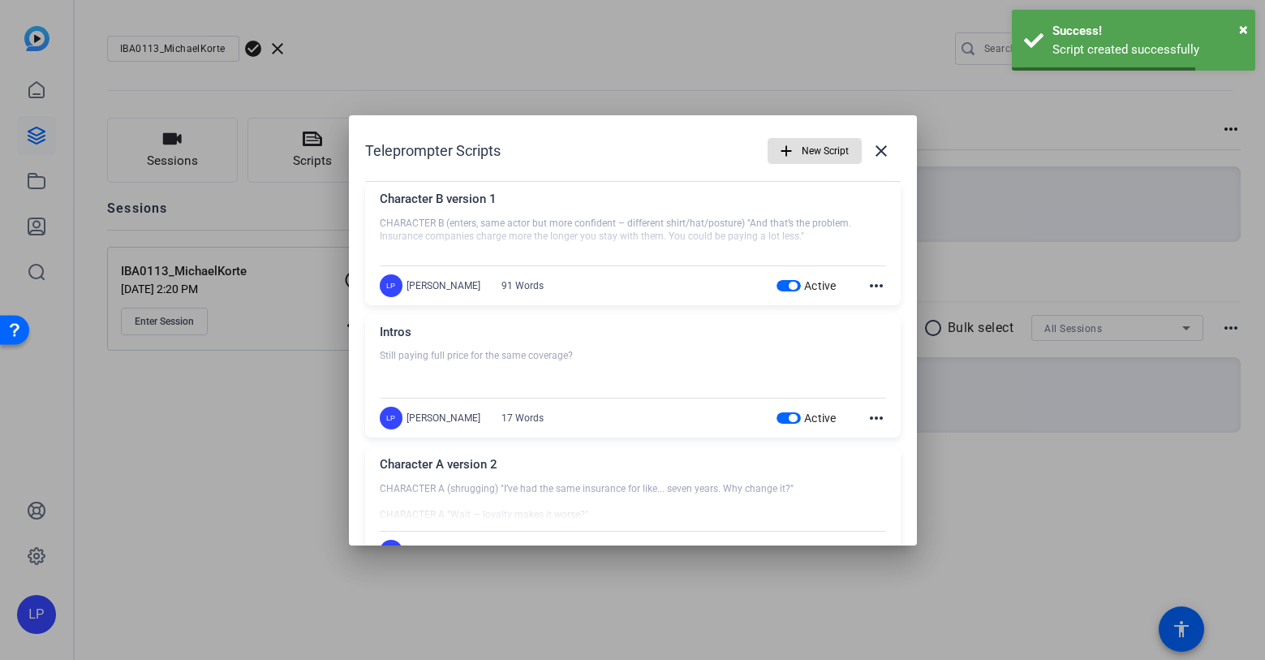
click at [798, 144] on span "button" at bounding box center [815, 150] width 93 height 39
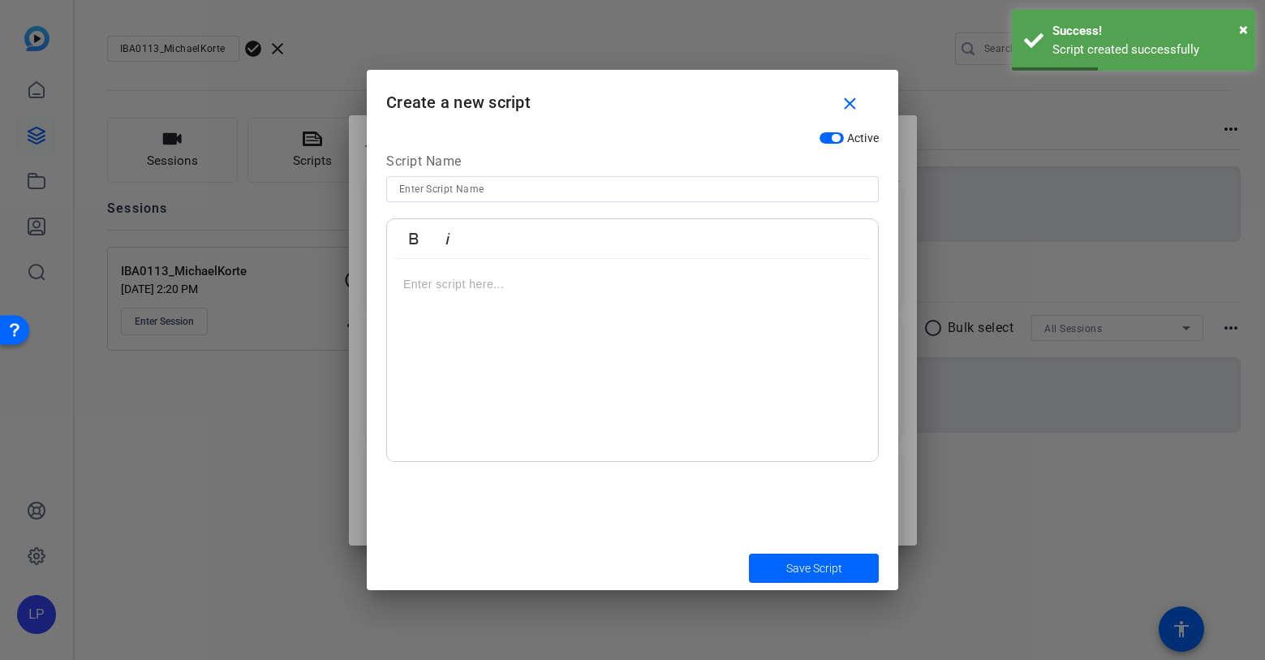
click at [644, 183] on input at bounding box center [632, 188] width 467 height 19
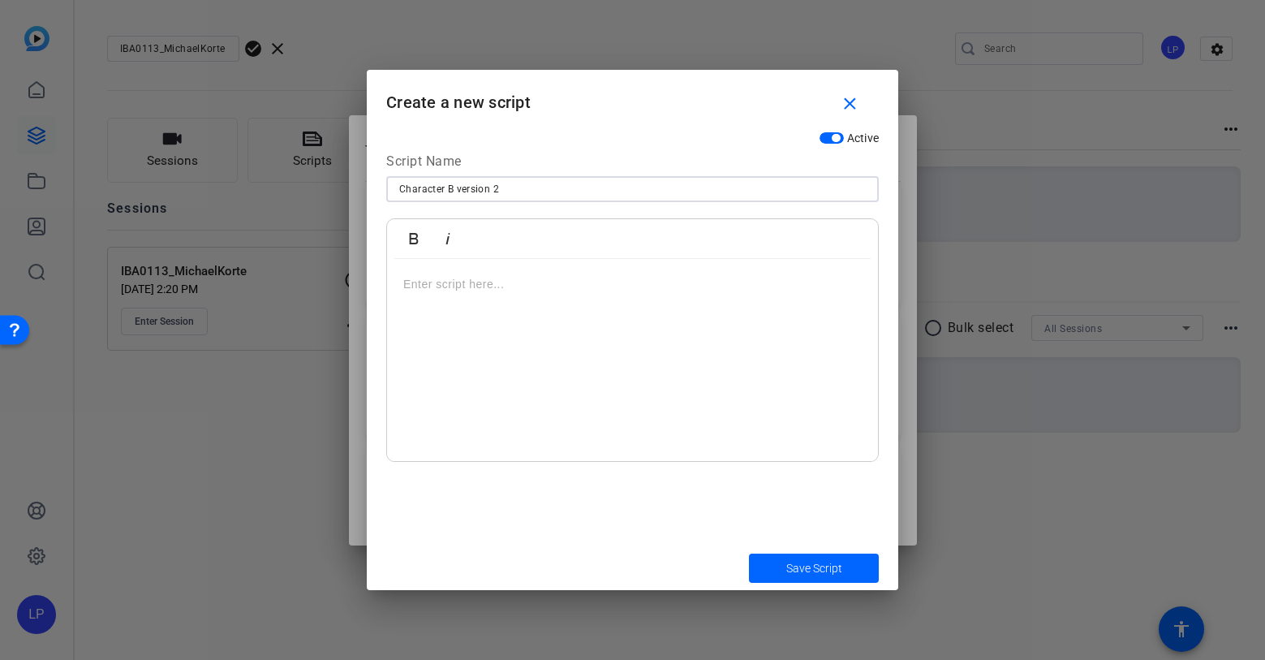
type input "Character B version 2"
click at [469, 302] on div at bounding box center [632, 360] width 491 height 203
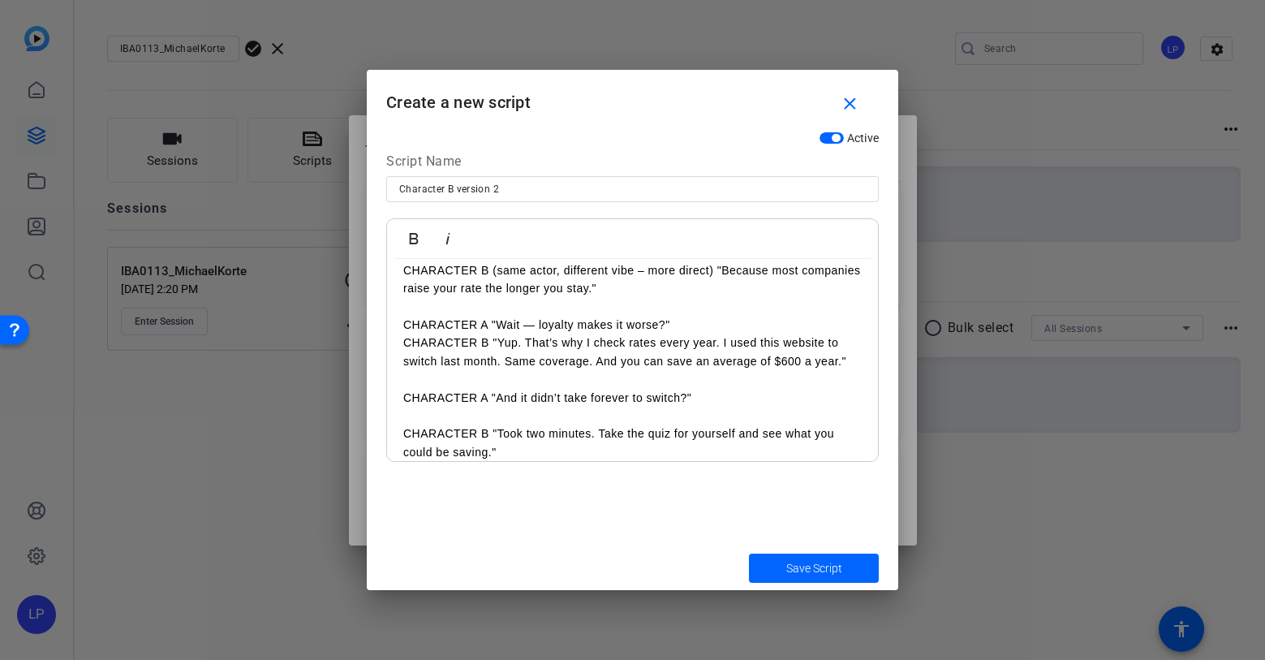
scroll to position [0, 0]
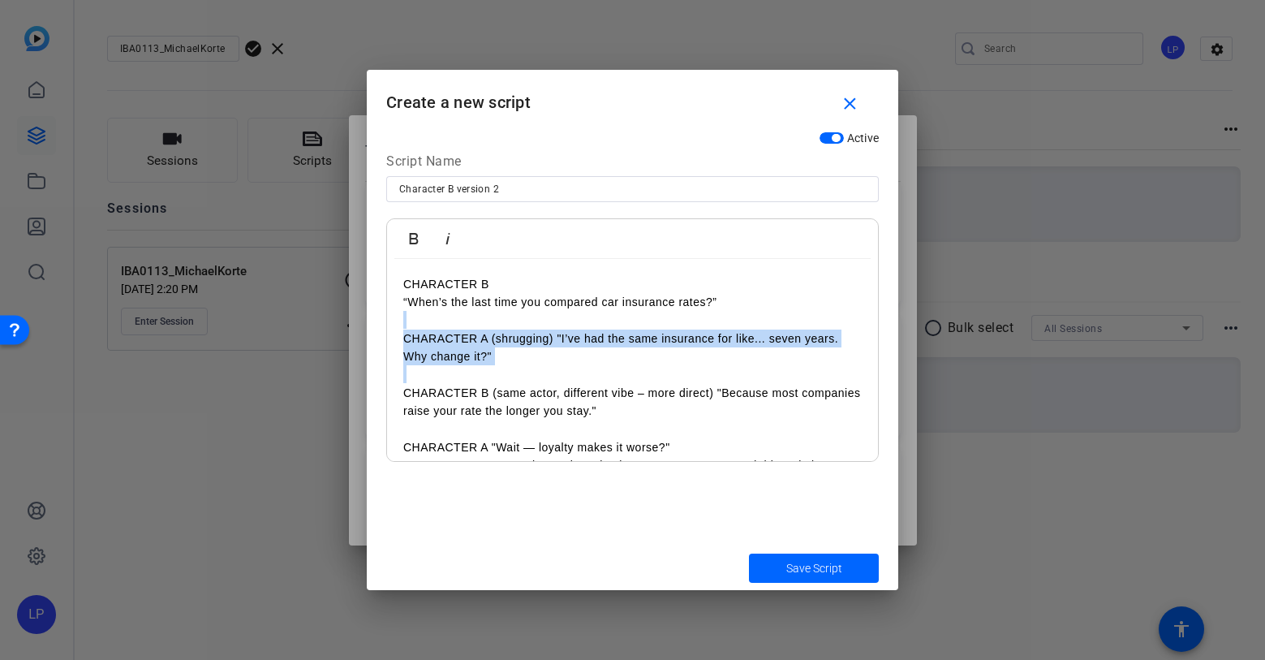
drag, startPoint x: 410, startPoint y: 313, endPoint x: 411, endPoint y: 377, distance: 63.3
click at [411, 377] on div "CHARACTER B “When’s the last time you compared car insurance rates?” CHARACTER …" at bounding box center [632, 430] width 491 height 342
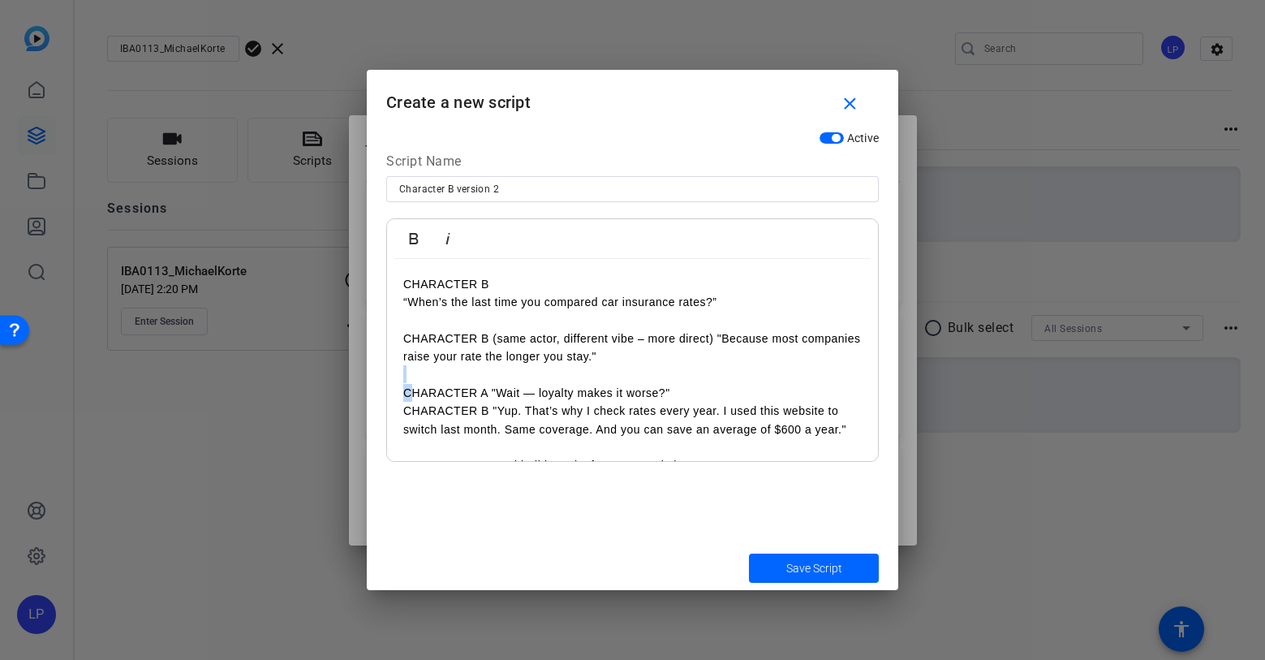
drag, startPoint x: 406, startPoint y: 369, endPoint x: 411, endPoint y: 393, distance: 24.0
click at [411, 393] on div "CHARACTER B “When’s the last time you compared car insurance rates?” CHARACTER …" at bounding box center [632, 402] width 491 height 286
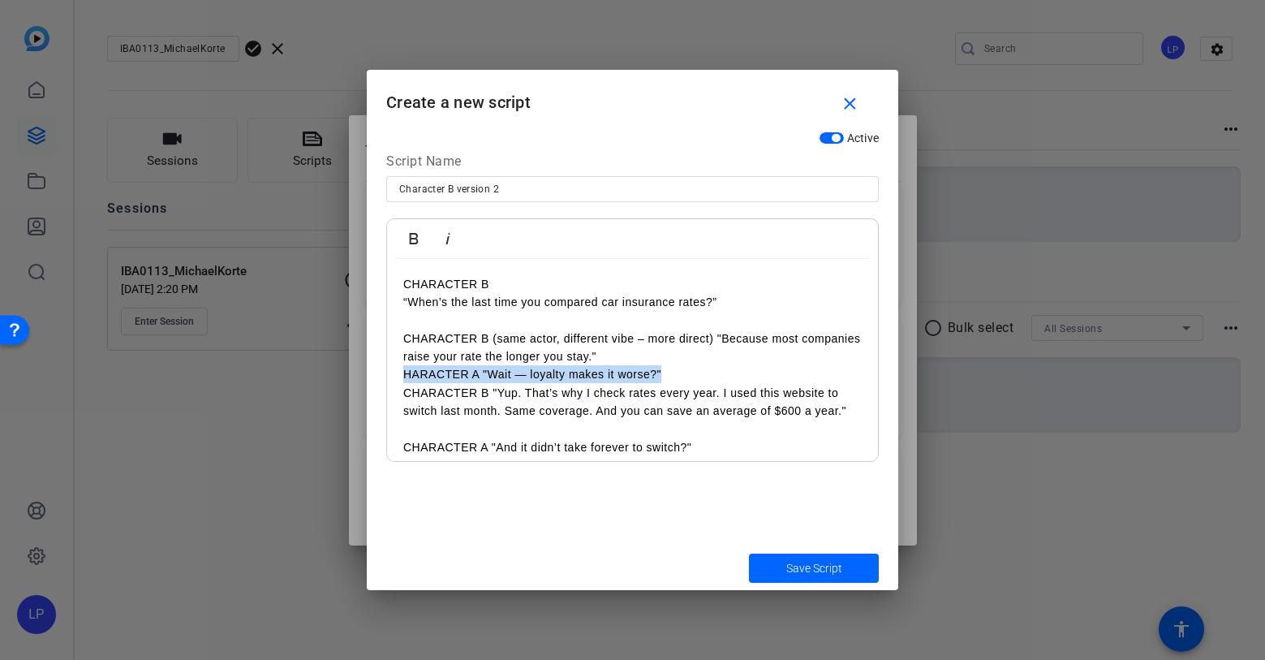
drag, startPoint x: 670, startPoint y: 377, endPoint x: 642, endPoint y: 363, distance: 31.2
click at [642, 363] on div "CHARACTER B “When’s the last time you compared car insurance rates?” CHARACTER …" at bounding box center [632, 393] width 491 height 269
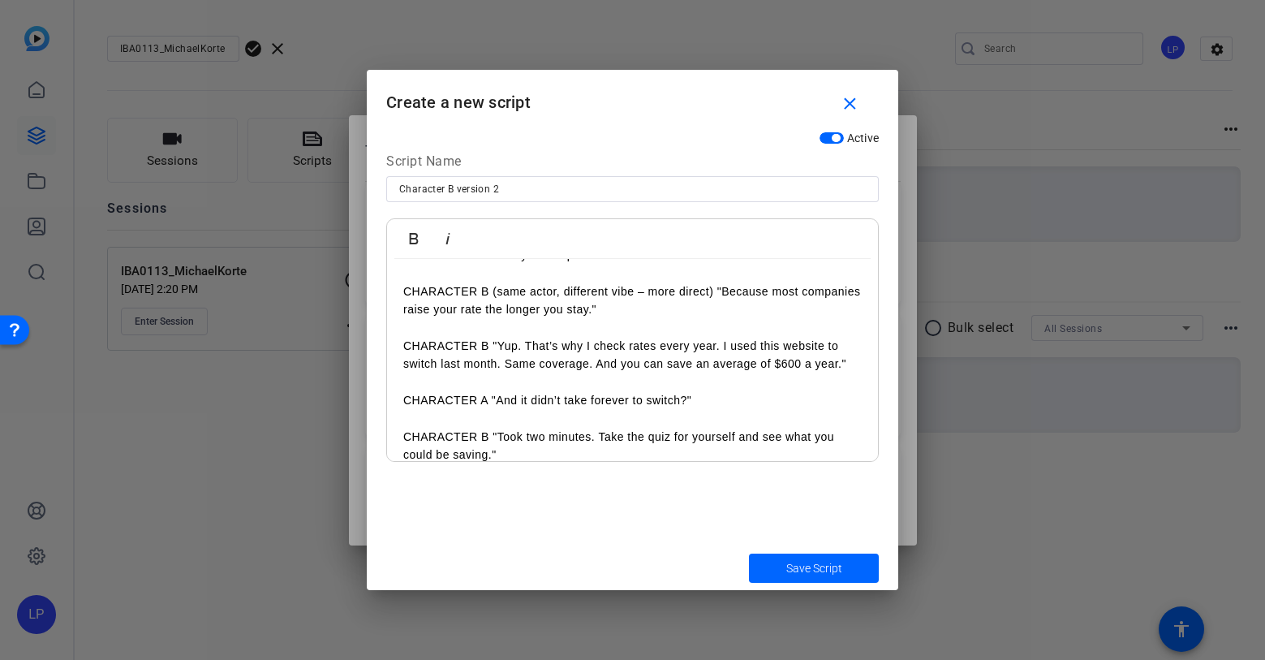
scroll to position [49, 0]
drag, startPoint x: 416, startPoint y: 377, endPoint x: 701, endPoint y: 400, distance: 285.8
click at [701, 400] on div "CHARACTER B “When’s the last time you compared car insurance rates?” CHARACTER …" at bounding box center [632, 344] width 491 height 269
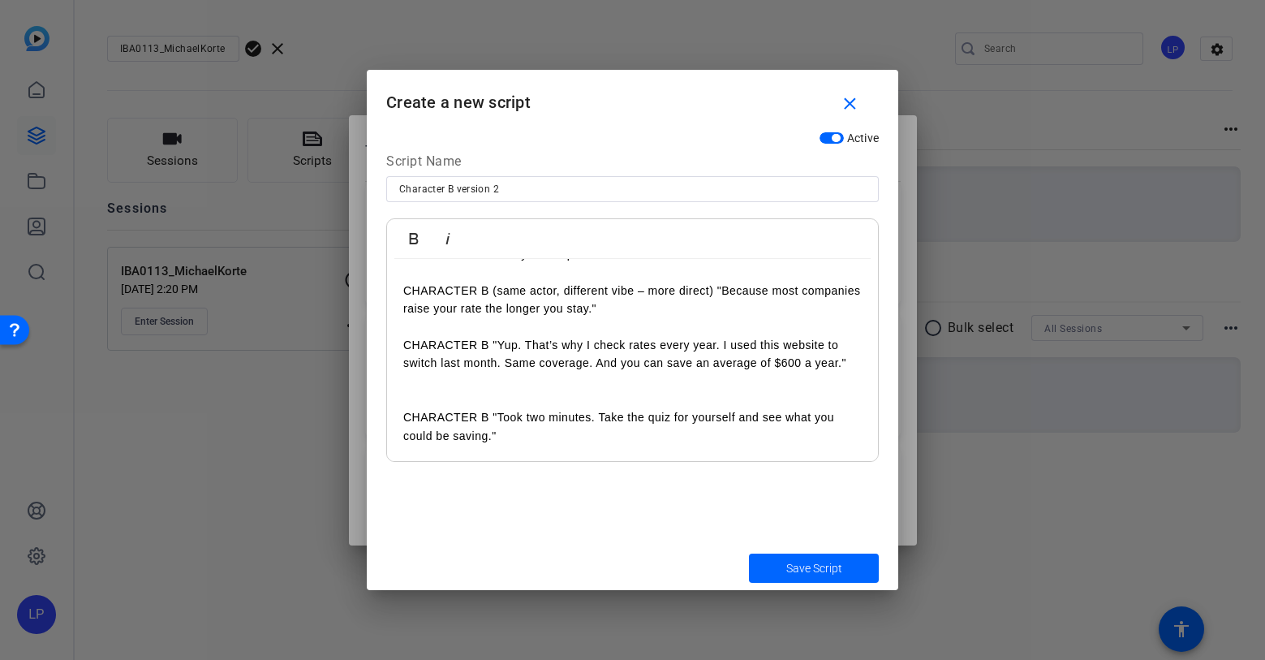
scroll to position [29, 0]
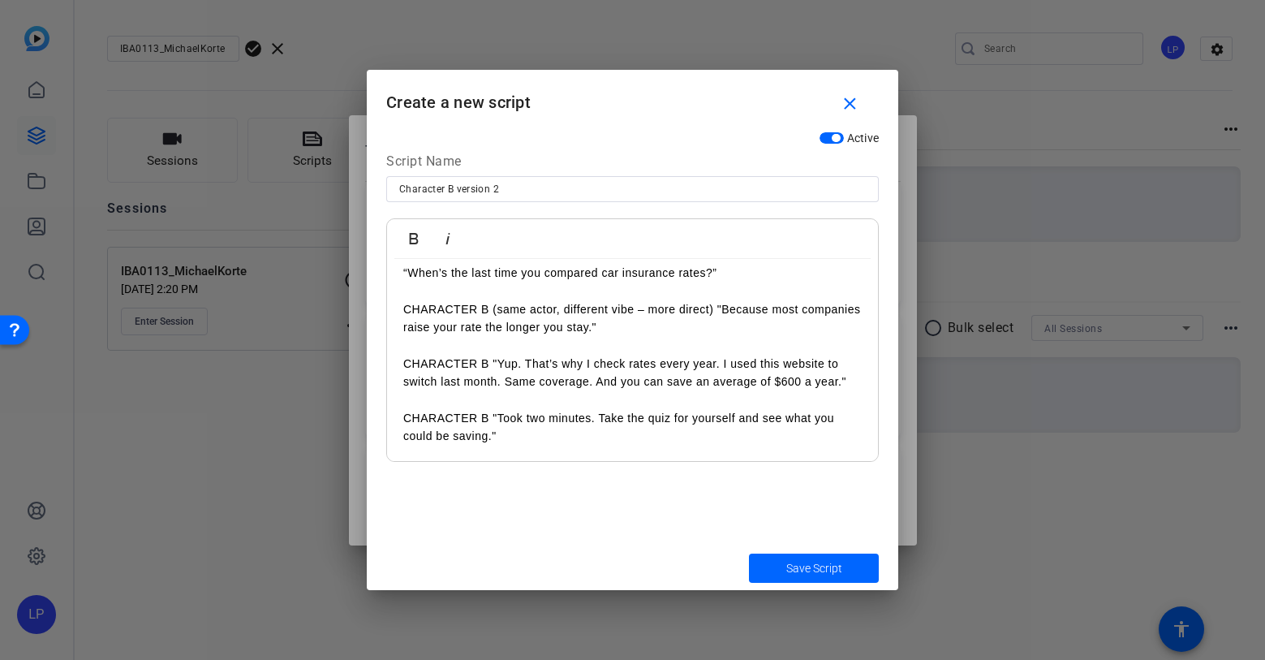
click at [808, 562] on span "Save Script" at bounding box center [814, 568] width 56 height 17
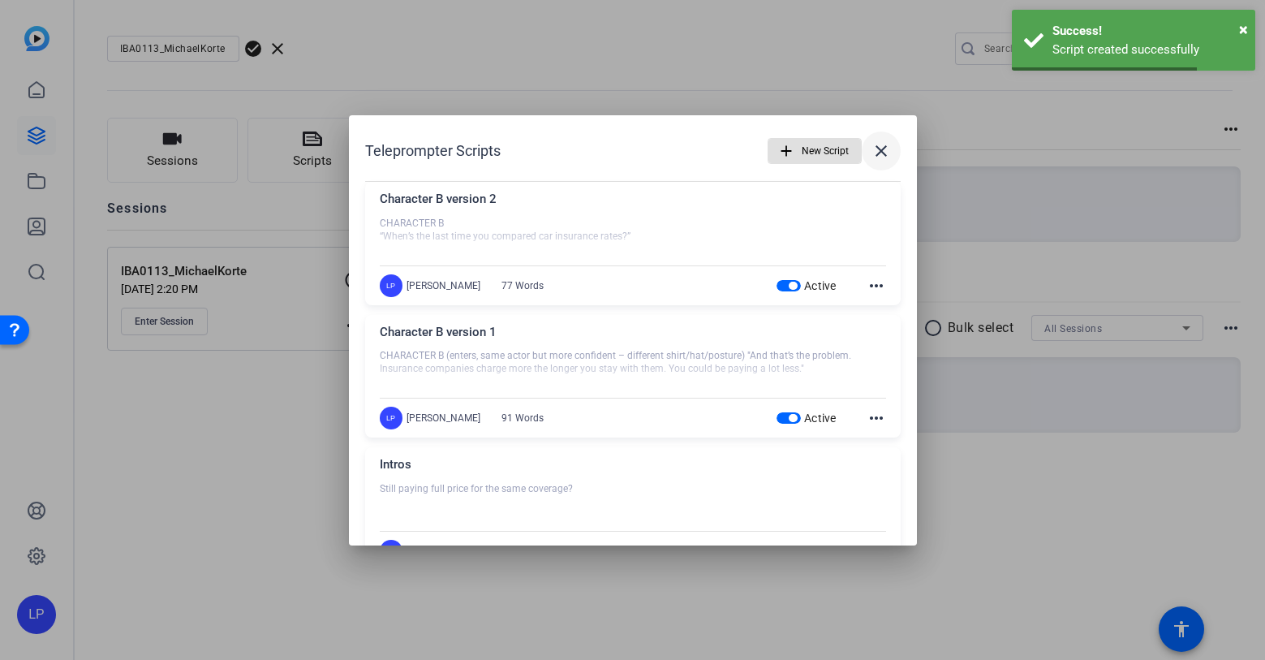
click at [885, 149] on mat-icon "close" at bounding box center [881, 150] width 19 height 19
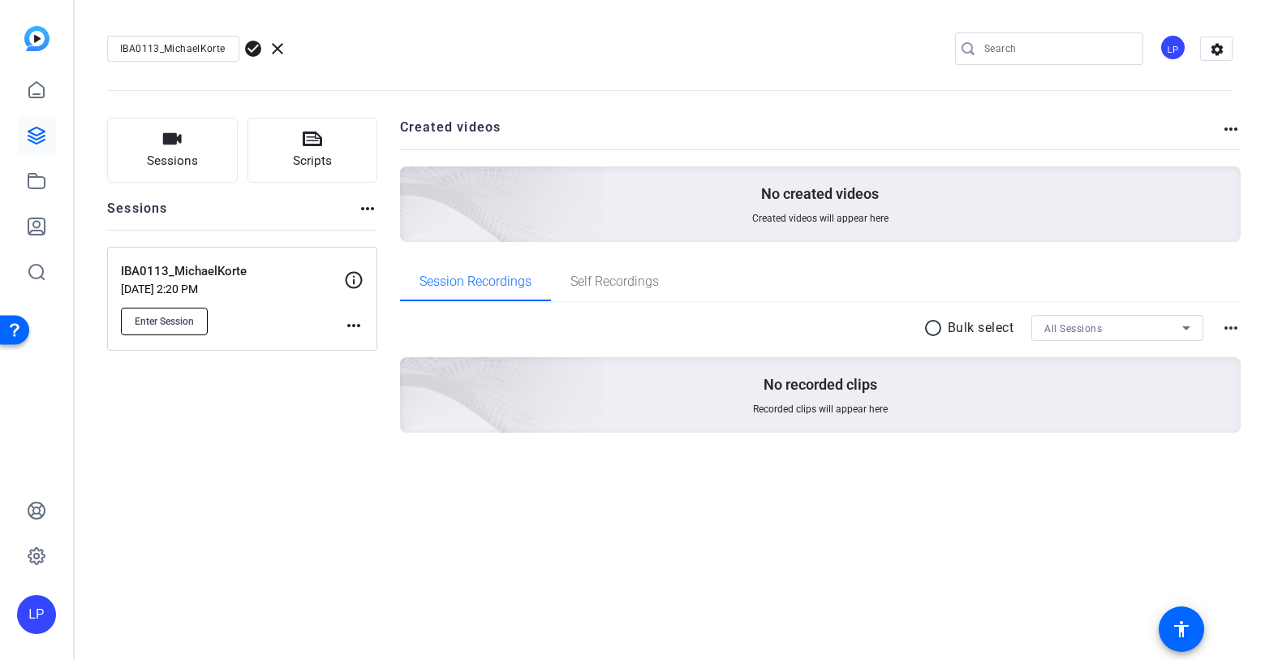
click at [158, 312] on button "Enter Session" at bounding box center [164, 322] width 87 height 28
click at [338, 153] on button "Scripts" at bounding box center [313, 150] width 131 height 65
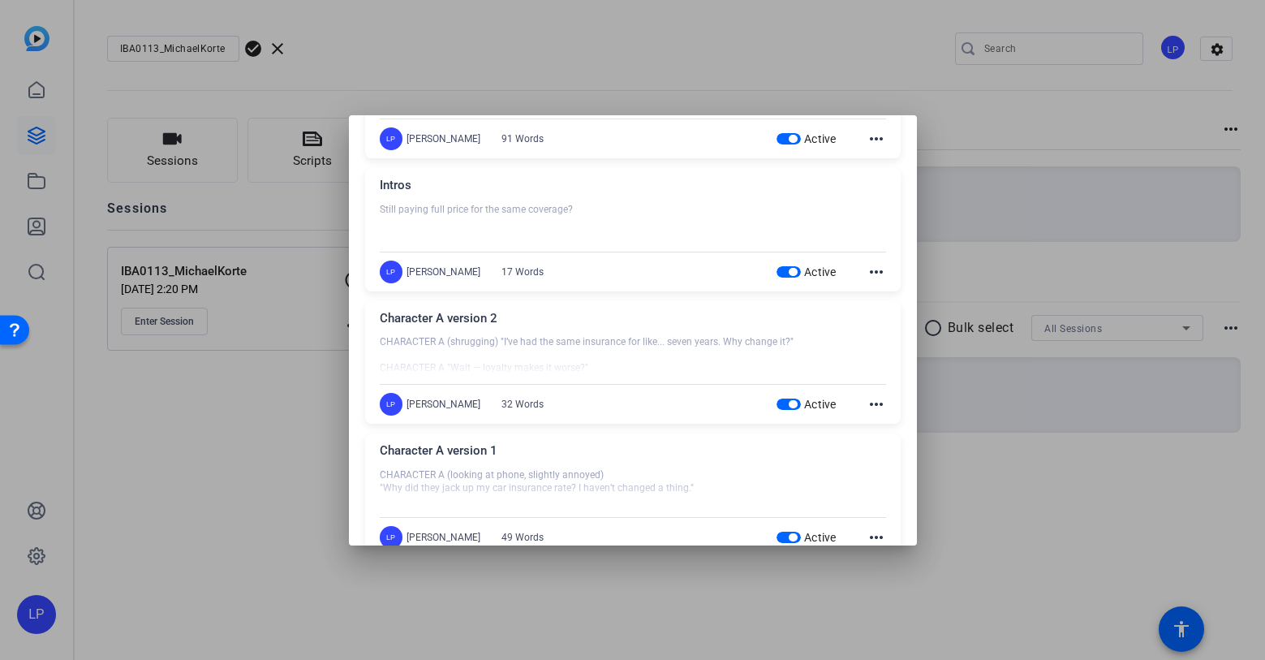
scroll to position [317, 0]
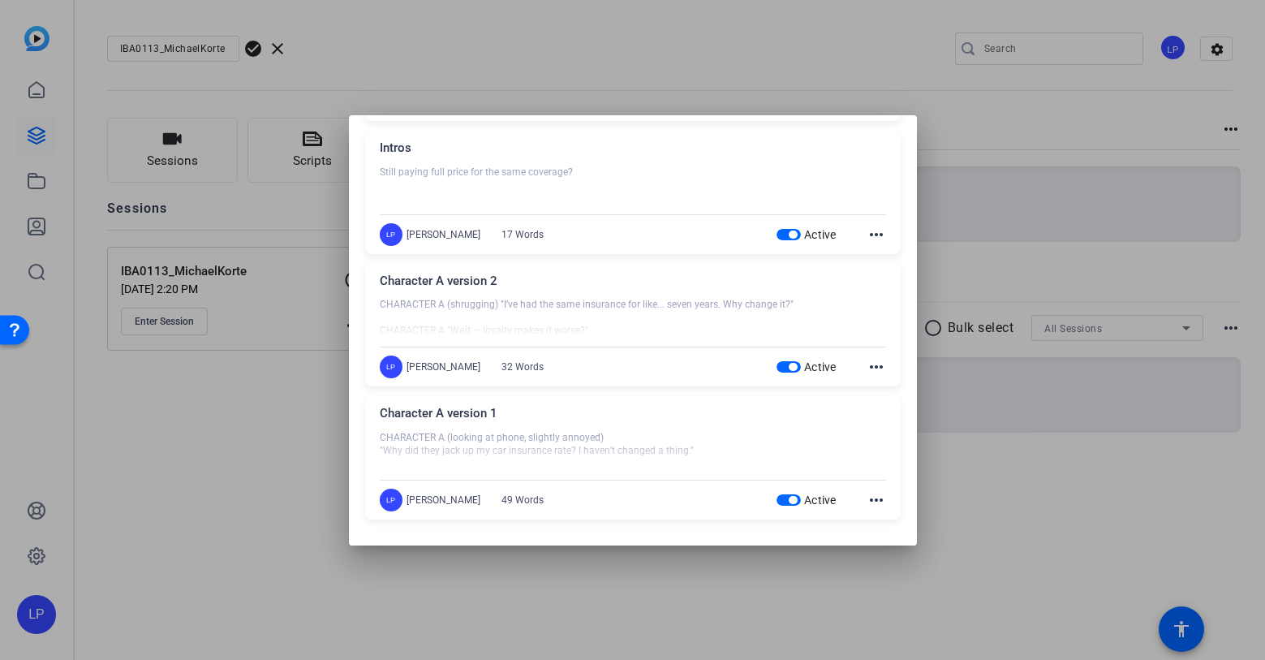
click at [512, 416] on div "Character A version 1" at bounding box center [633, 417] width 506 height 27
click at [450, 426] on div "Character A version 1" at bounding box center [633, 417] width 506 height 27
click at [532, 427] on div "Character A version 1" at bounding box center [633, 417] width 506 height 27
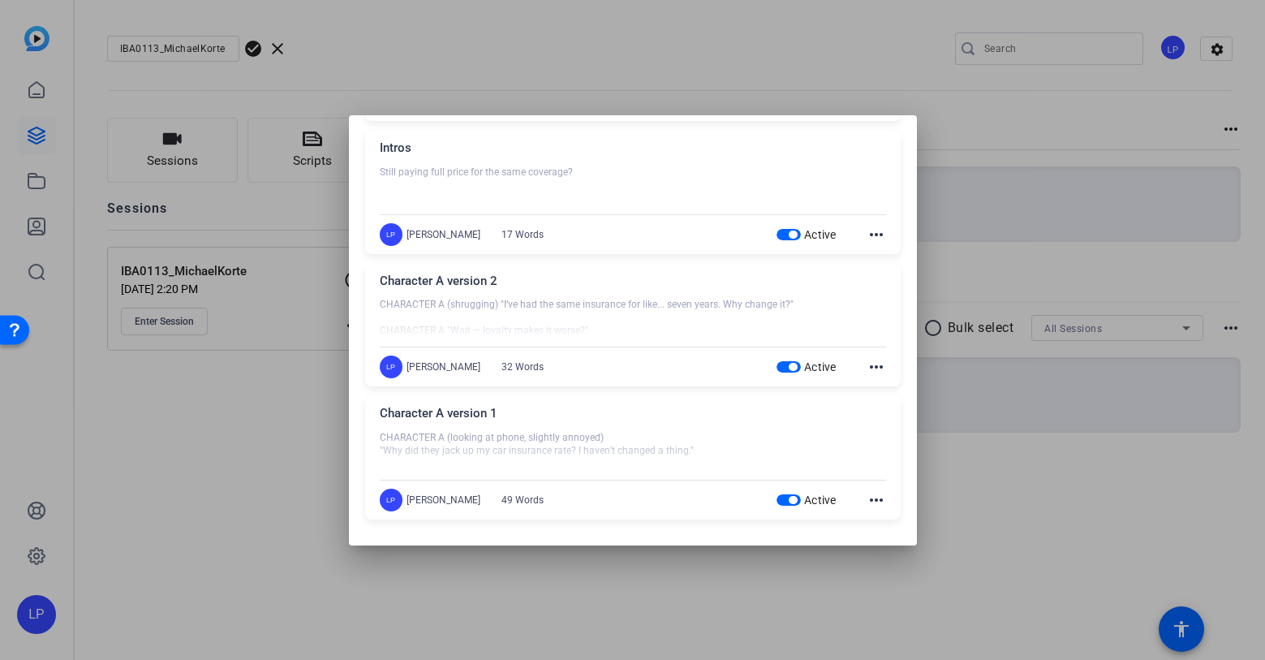
click at [295, 437] on div at bounding box center [632, 330] width 1265 height 660
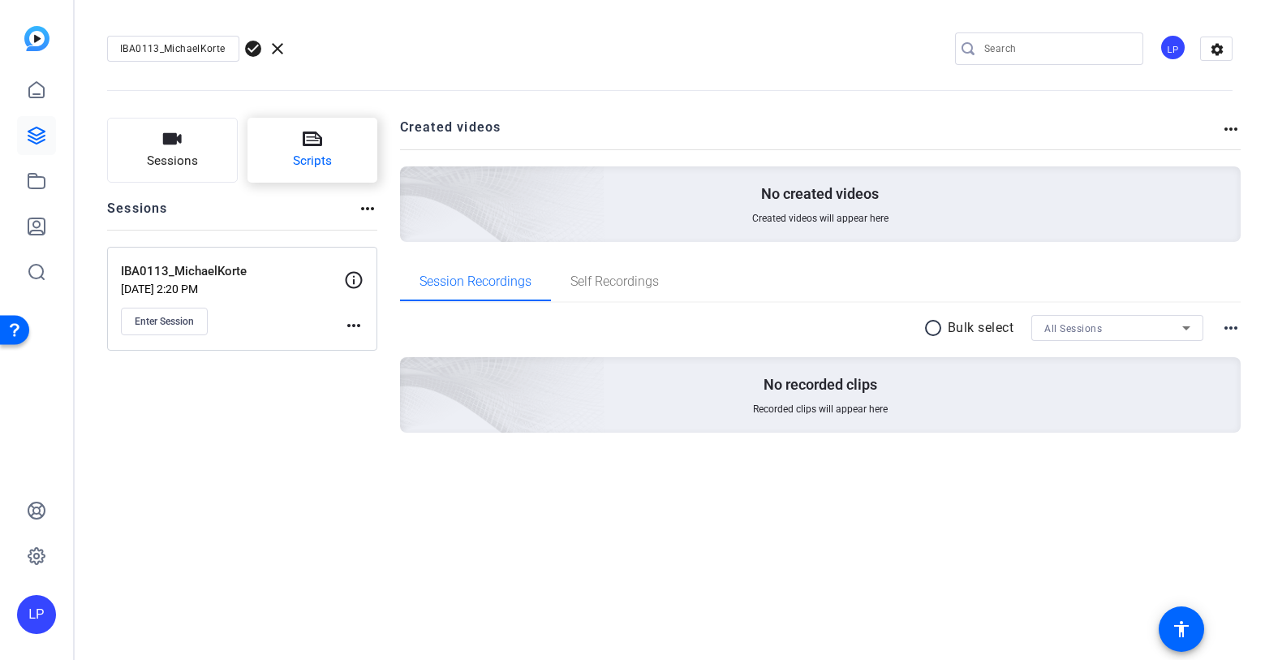
click at [288, 125] on button "Scripts" at bounding box center [313, 150] width 131 height 65
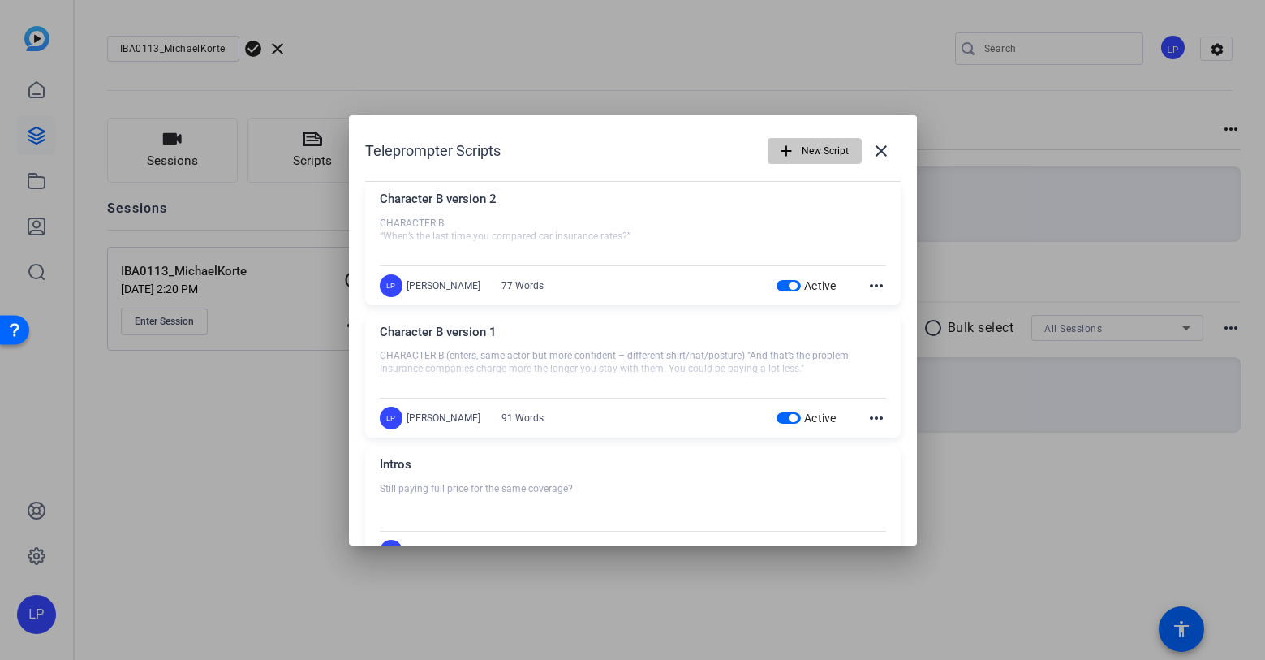
click at [813, 144] on span "New Script" at bounding box center [825, 151] width 47 height 31
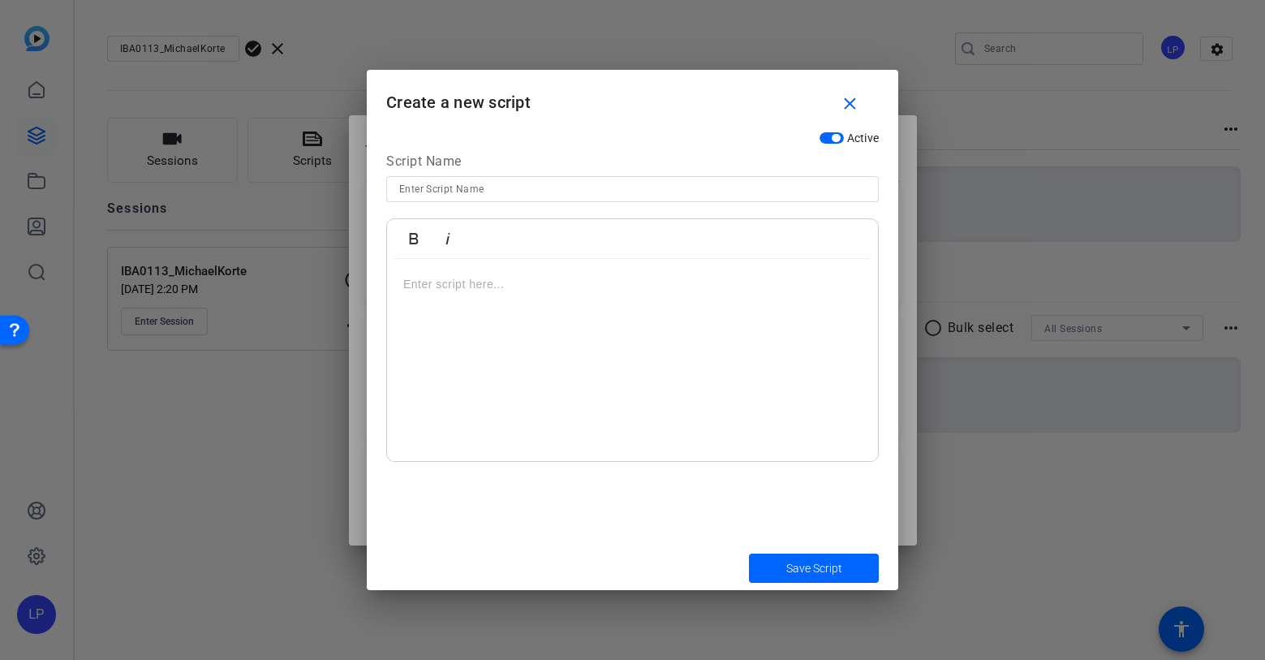
click at [498, 281] on p at bounding box center [632, 284] width 459 height 18
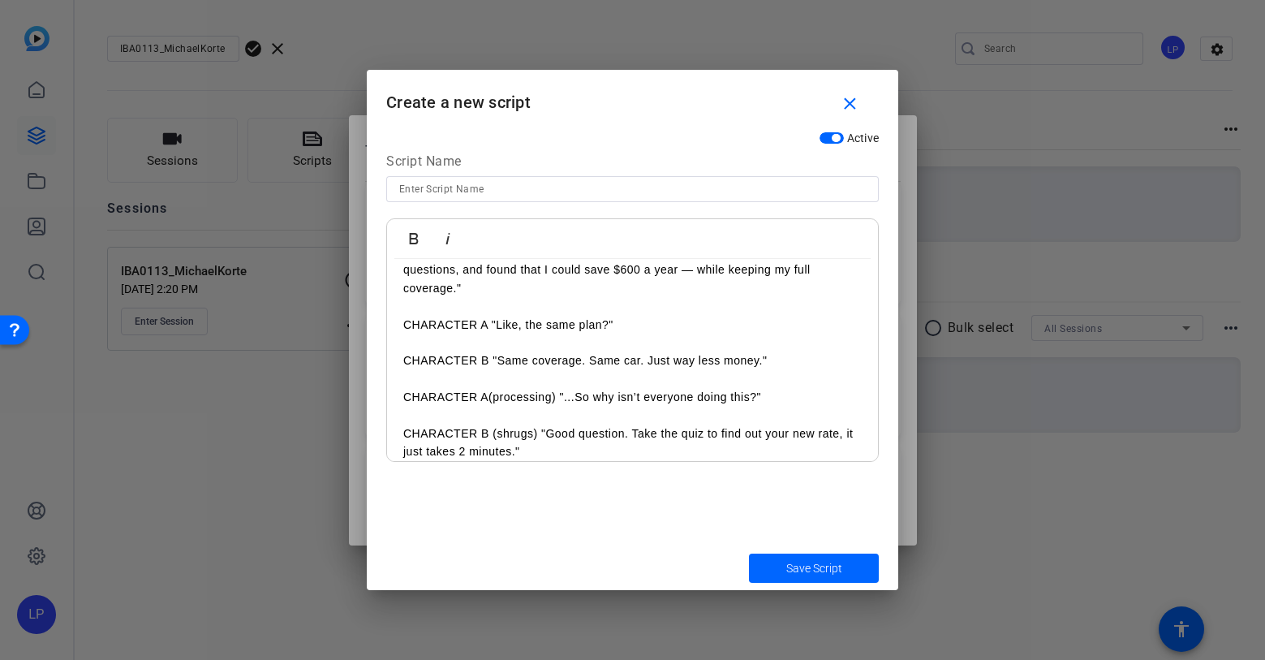
click at [480, 187] on input at bounding box center [632, 188] width 467 height 19
type input "Version 1 full"
click at [799, 567] on span "Save Script" at bounding box center [814, 568] width 56 height 17
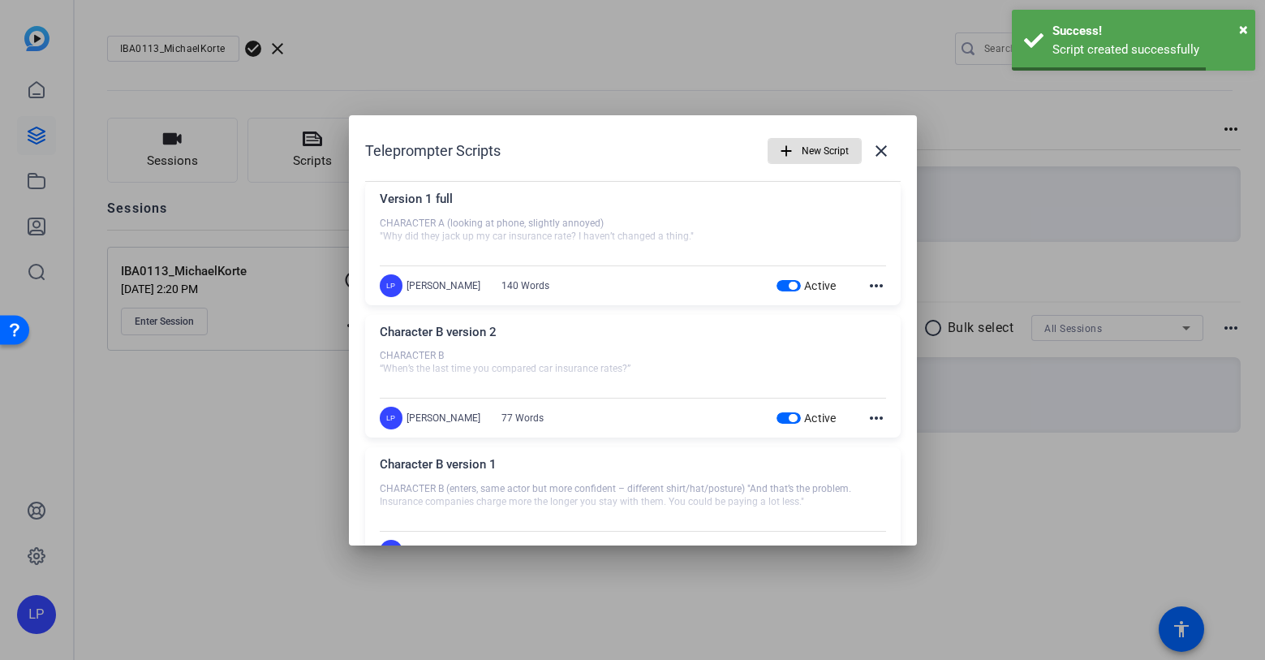
click at [820, 146] on span "New Script" at bounding box center [825, 151] width 47 height 31
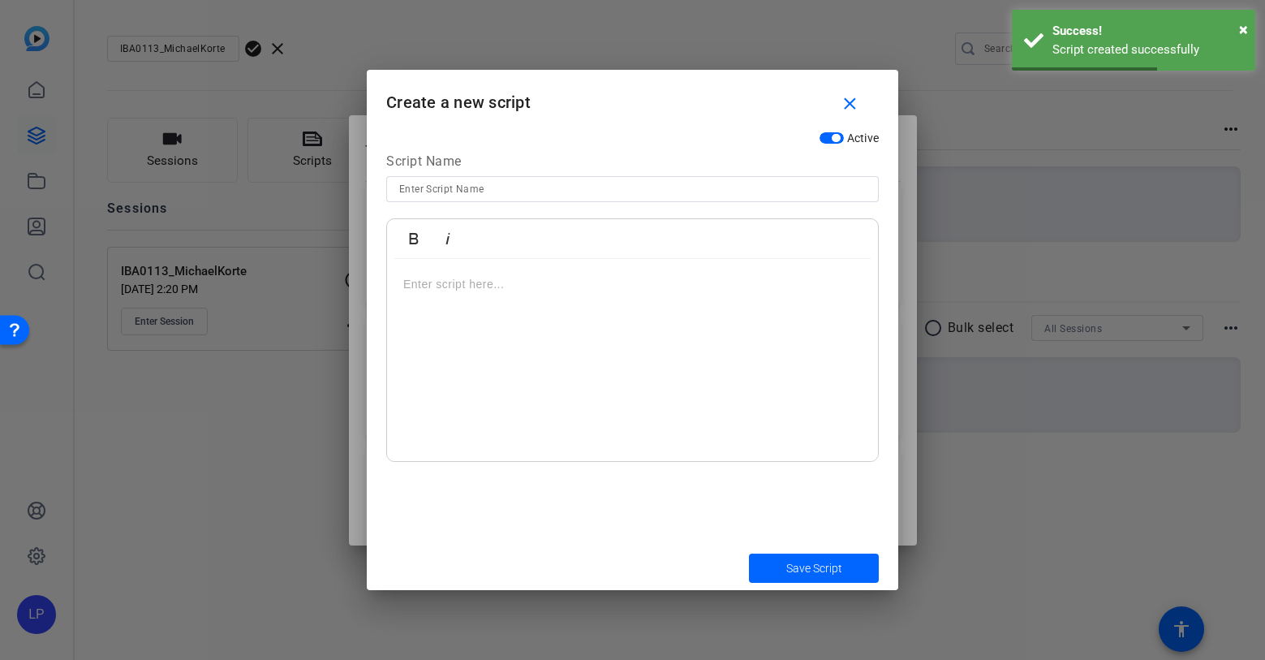
click at [655, 191] on input at bounding box center [632, 188] width 467 height 19
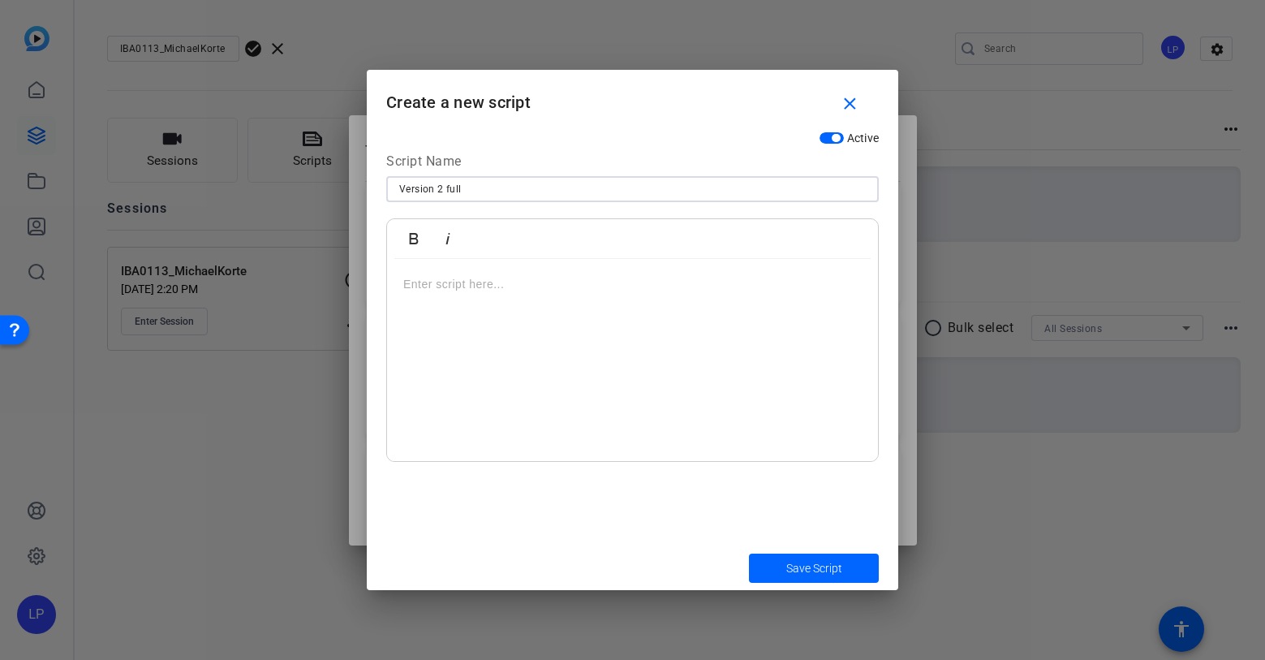
type input "Version 2 full"
click at [551, 297] on div at bounding box center [632, 360] width 491 height 203
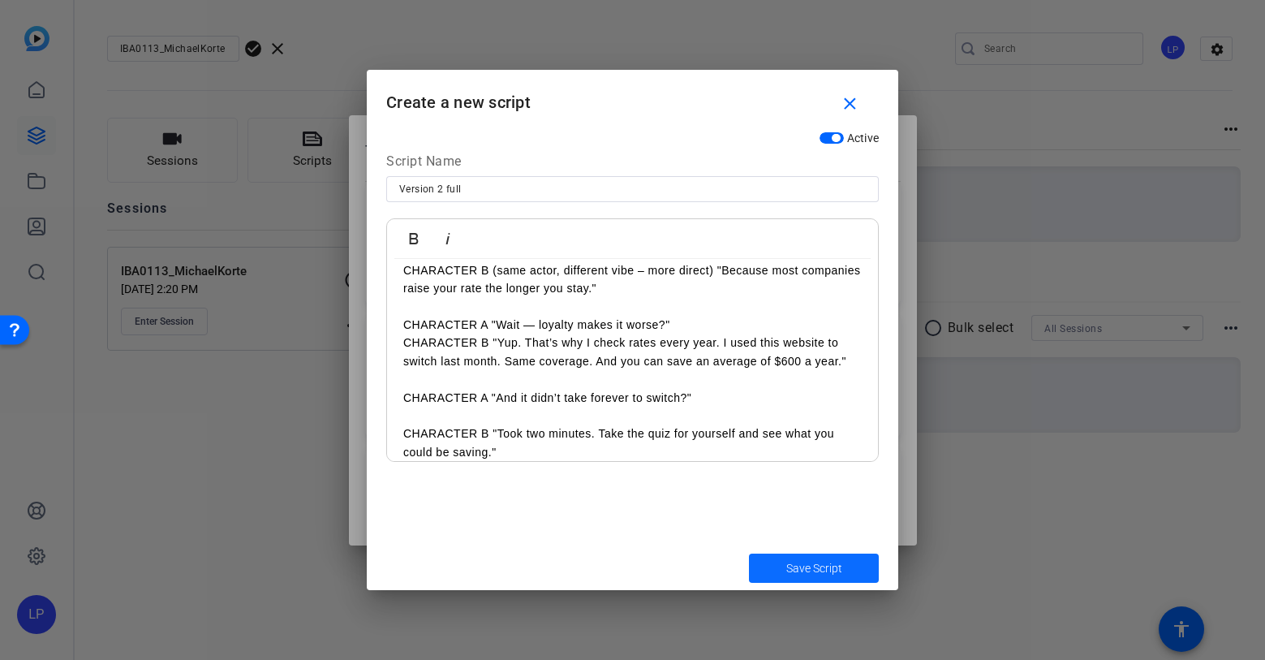
click at [799, 557] on span "submit" at bounding box center [814, 568] width 130 height 39
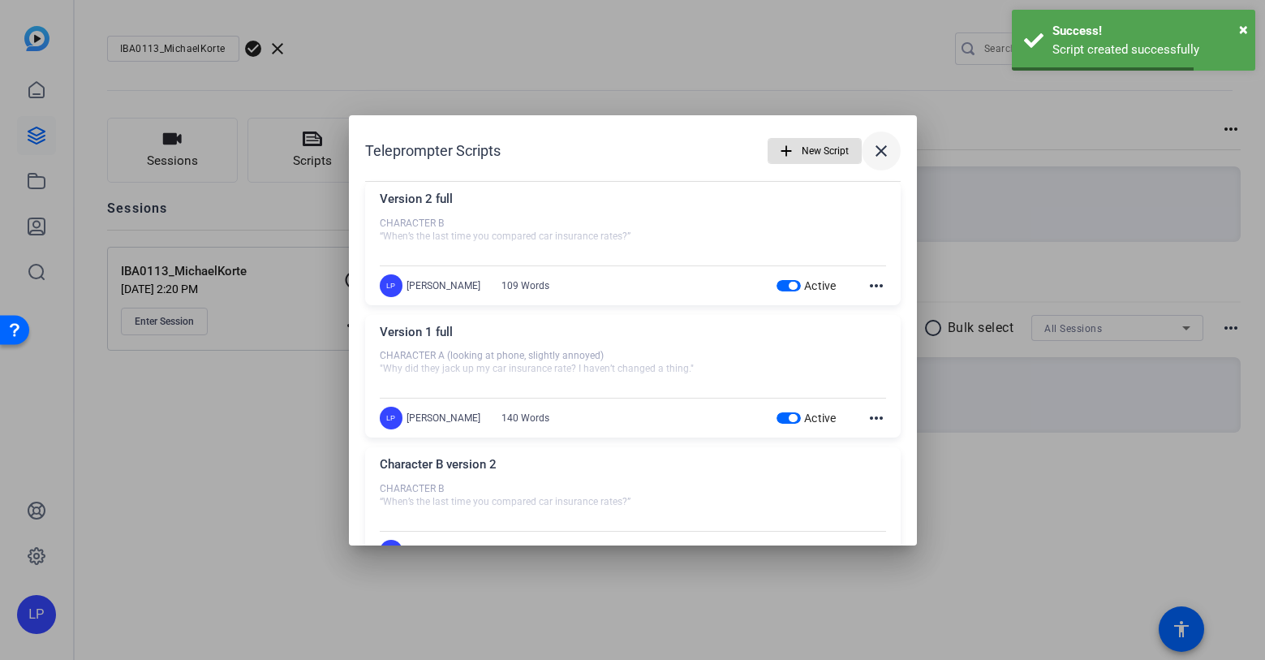
click at [890, 145] on span at bounding box center [881, 150] width 39 height 39
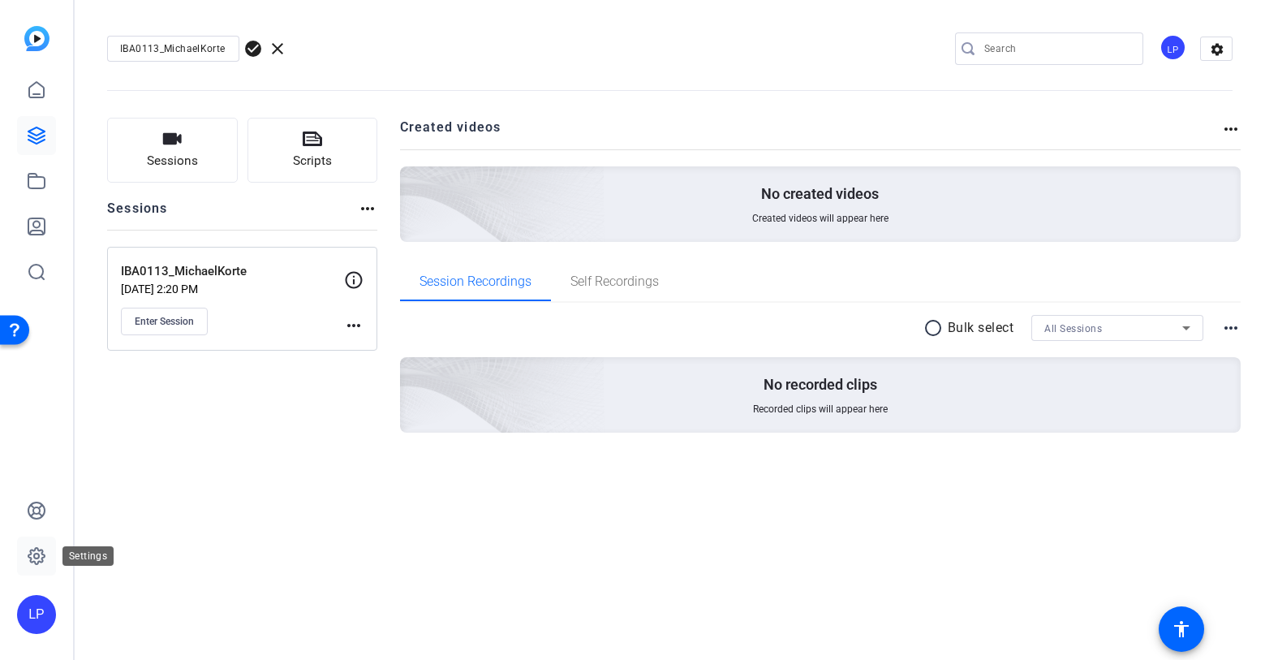
click at [38, 546] on icon at bounding box center [36, 555] width 19 height 19
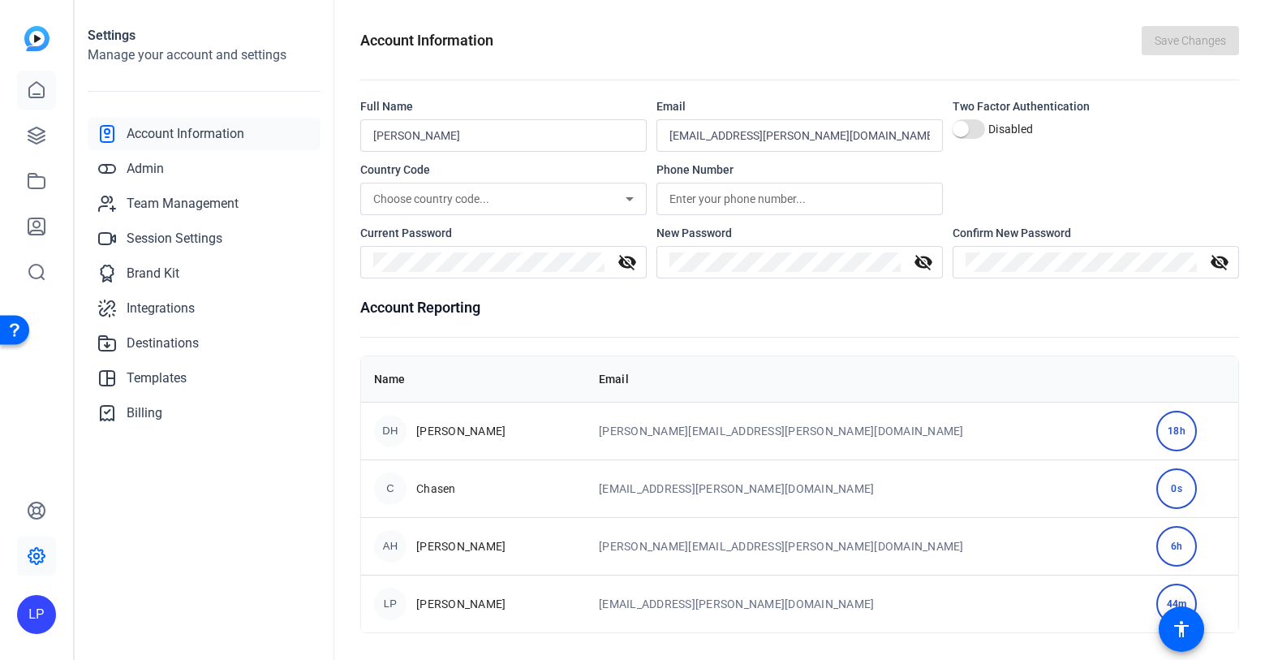
click at [32, 83] on icon at bounding box center [36, 89] width 19 height 19
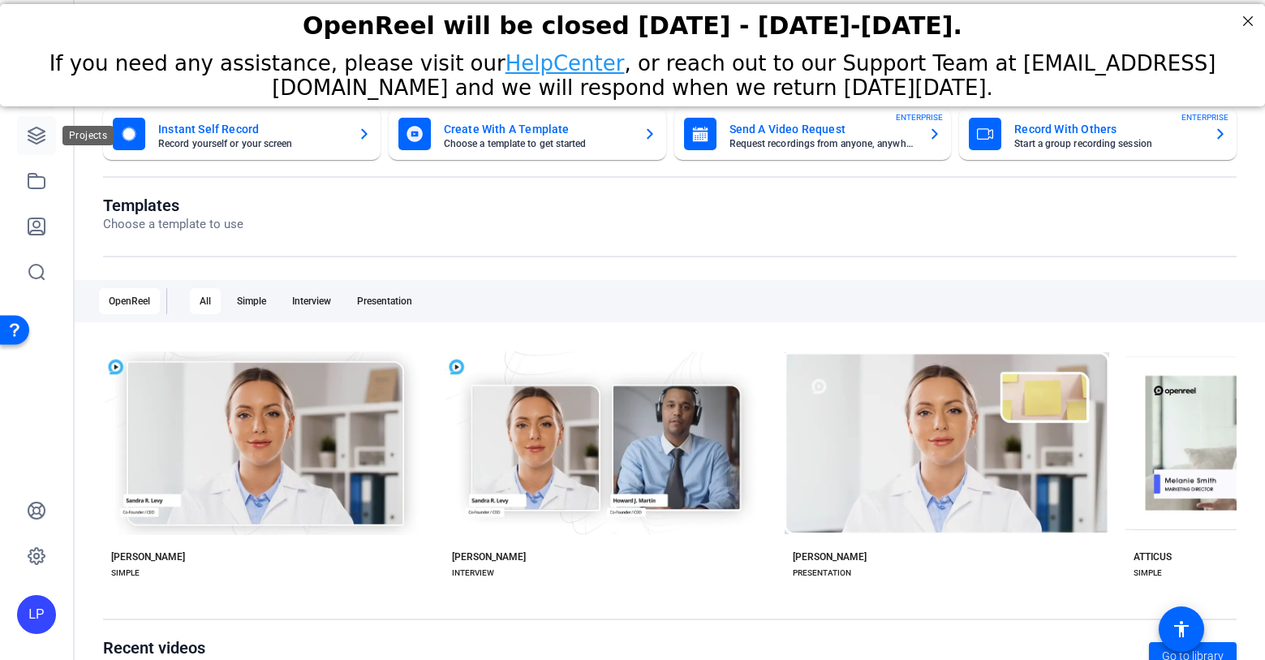
click at [46, 134] on link at bounding box center [36, 135] width 39 height 39
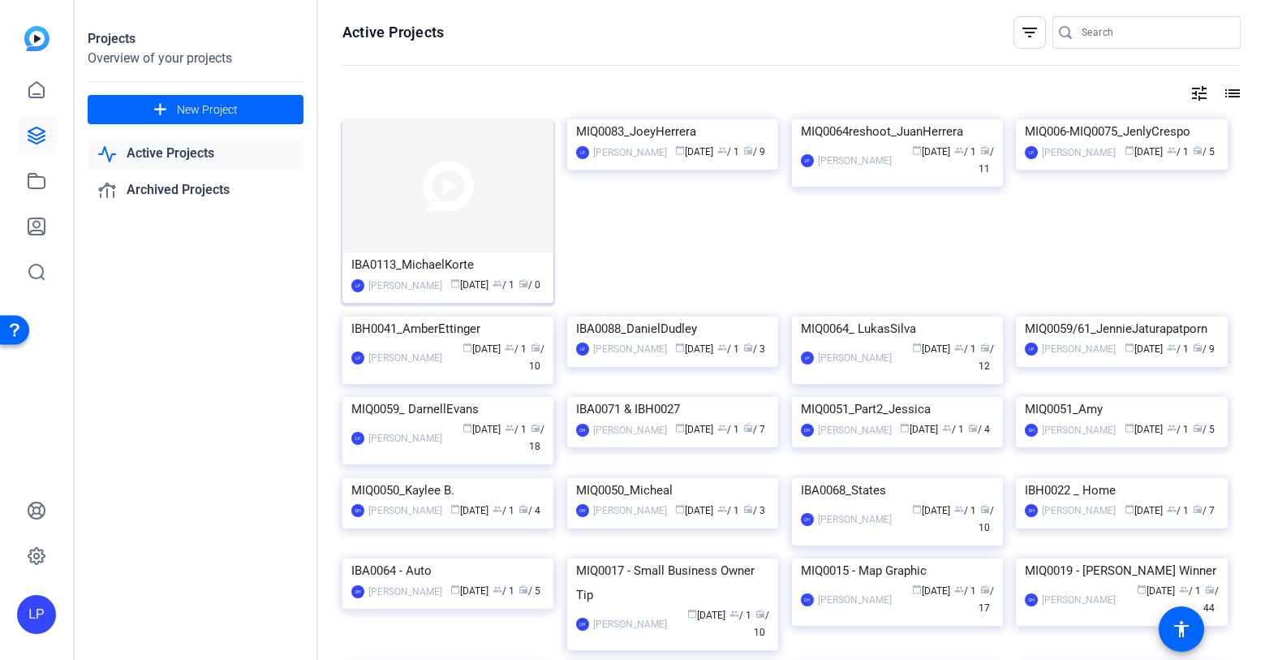
click at [426, 198] on img at bounding box center [448, 185] width 211 height 133
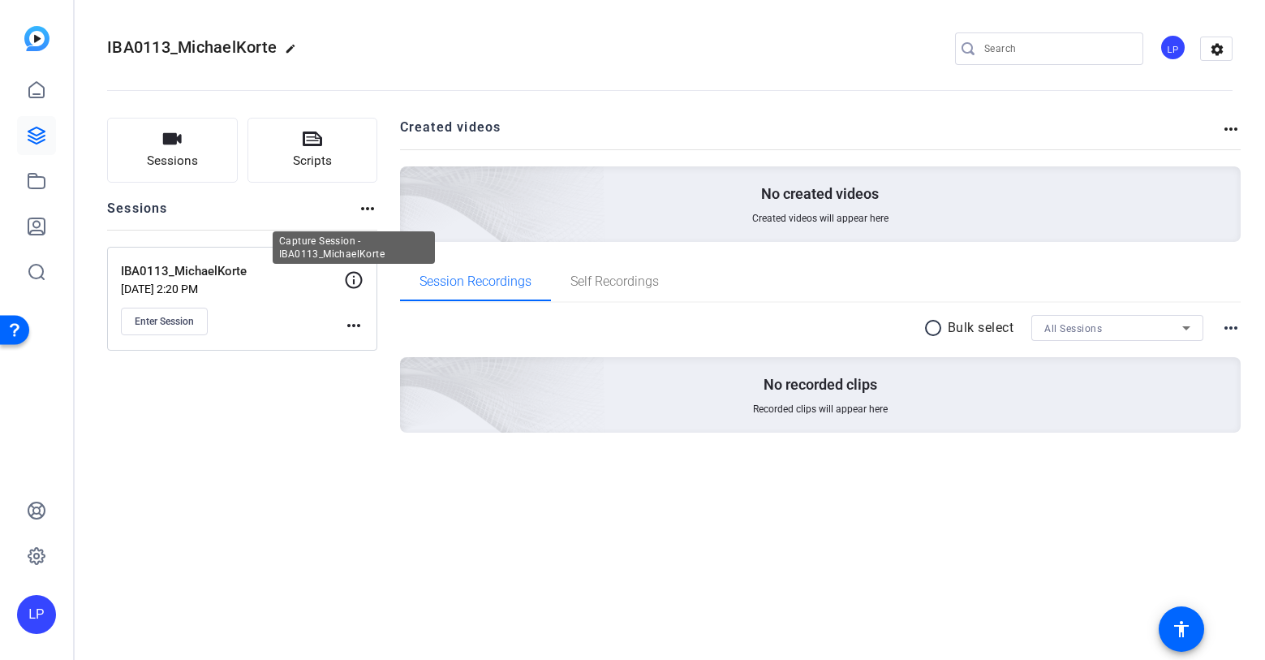
click at [354, 278] on icon at bounding box center [354, 279] width 17 height 17
click at [359, 331] on mat-icon "more_horiz" at bounding box center [353, 325] width 19 height 19
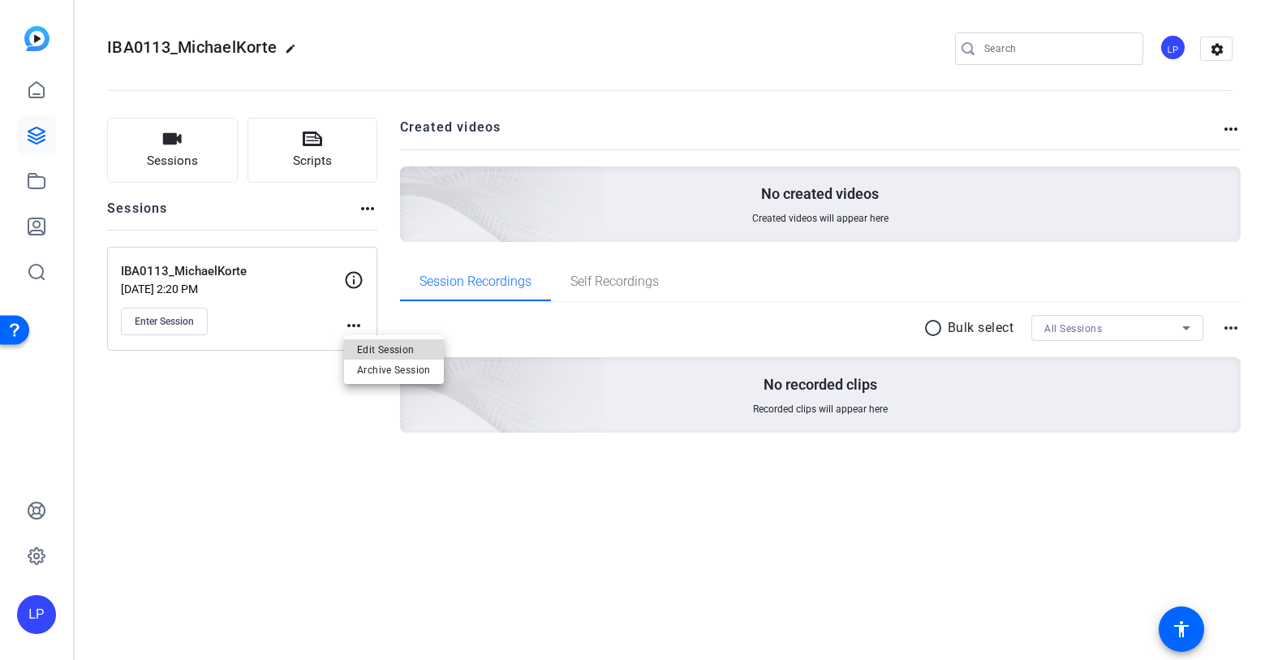
click at [365, 346] on span "Edit Session" at bounding box center [394, 348] width 74 height 19
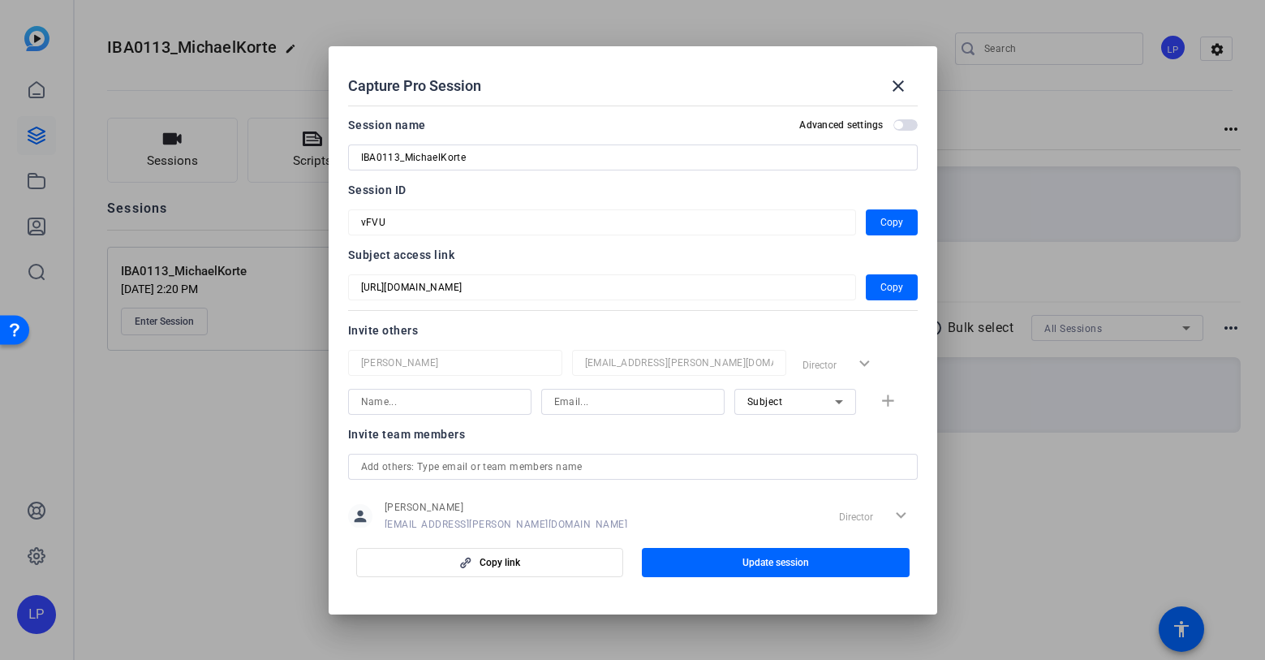
click at [321, 222] on div "Capture Pro Session close Session name Advanced settings IBA0113_MichaelKorte S…" at bounding box center [632, 330] width 1265 height 660
click at [899, 89] on mat-icon "close" at bounding box center [898, 85] width 19 height 19
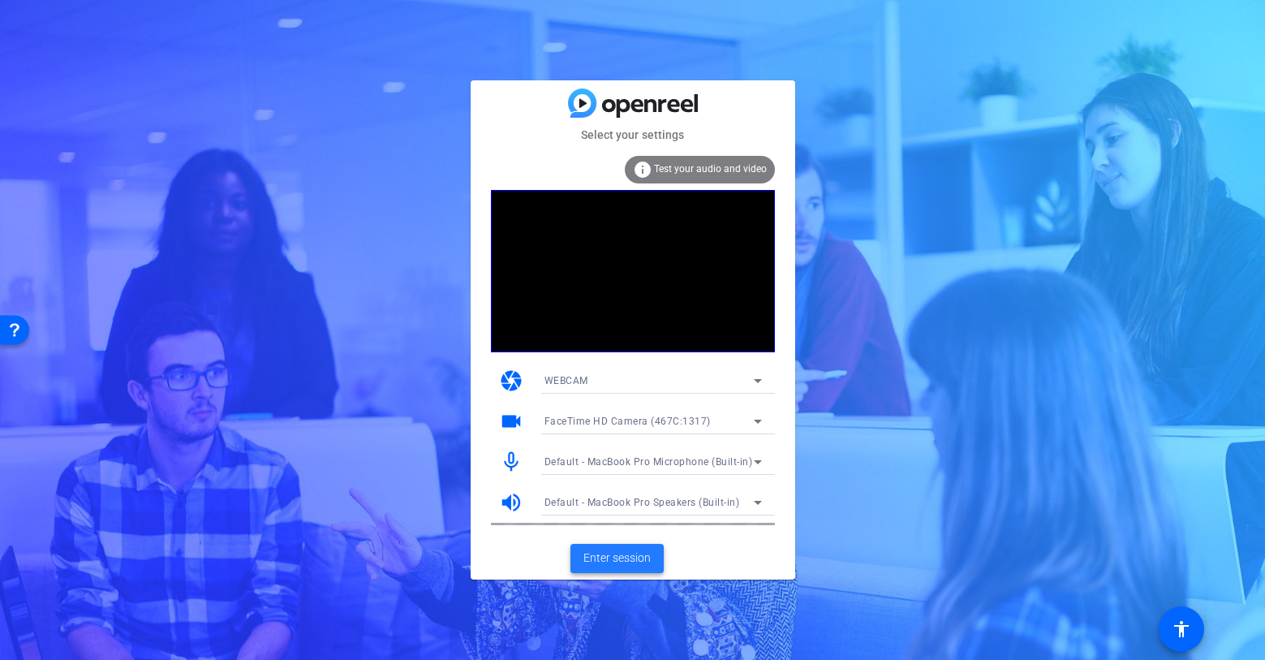
click at [619, 566] on span "Enter session" at bounding box center [617, 557] width 67 height 17
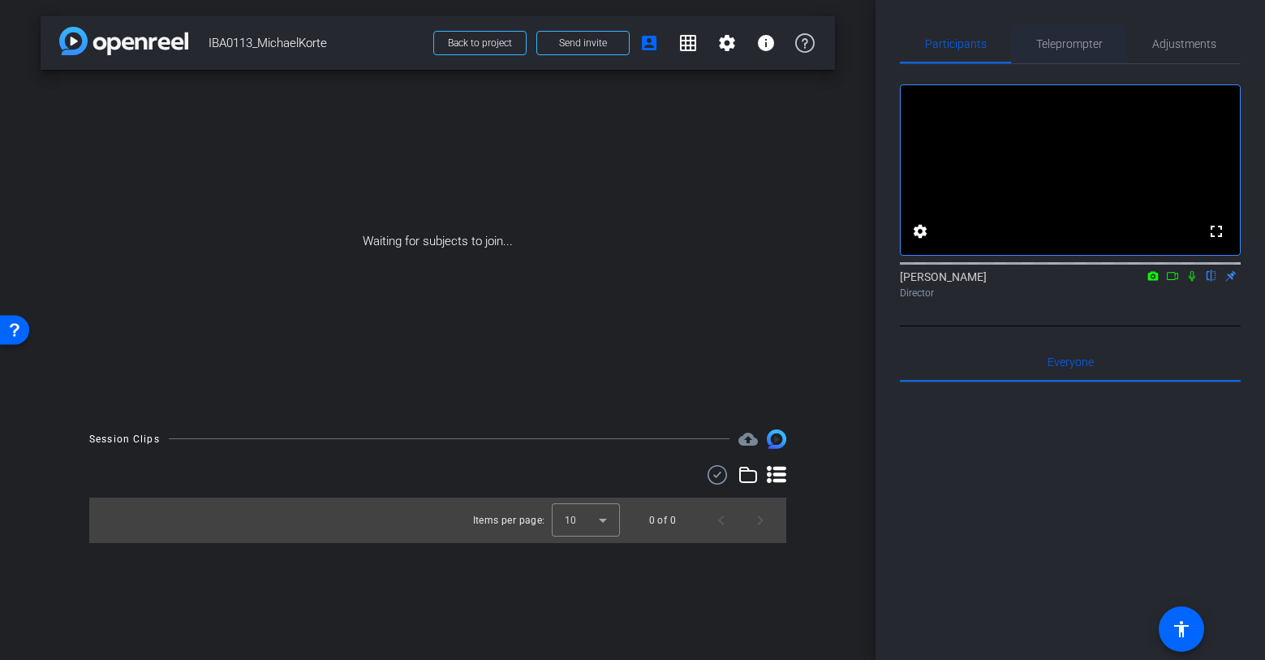
click at [1079, 42] on span "Teleprompter" at bounding box center [1069, 43] width 67 height 11
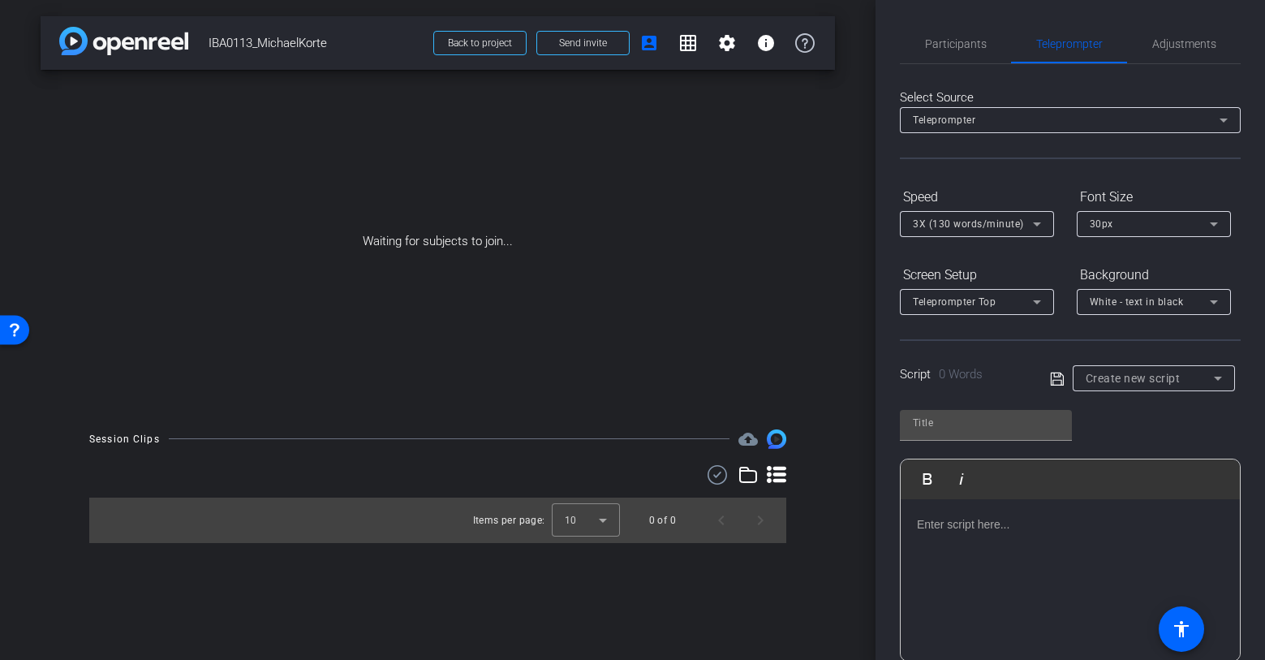
click at [1131, 374] on span "Create new script" at bounding box center [1133, 378] width 95 height 13
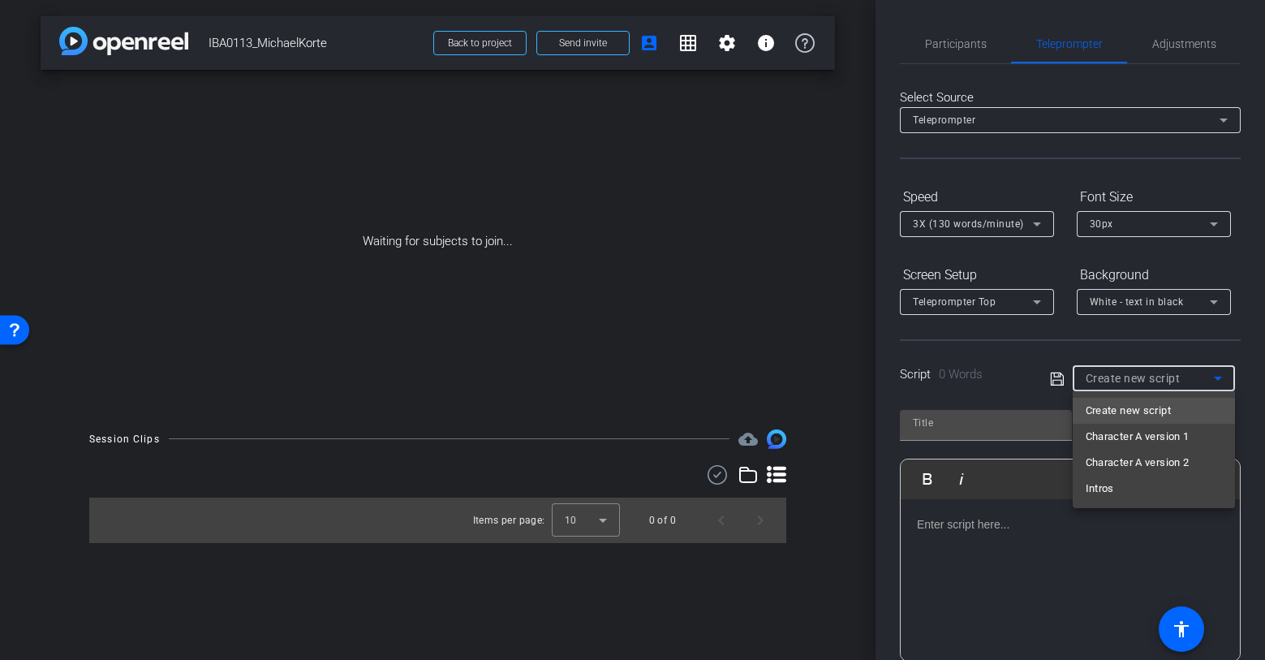
click at [1131, 374] on div at bounding box center [632, 330] width 1265 height 660
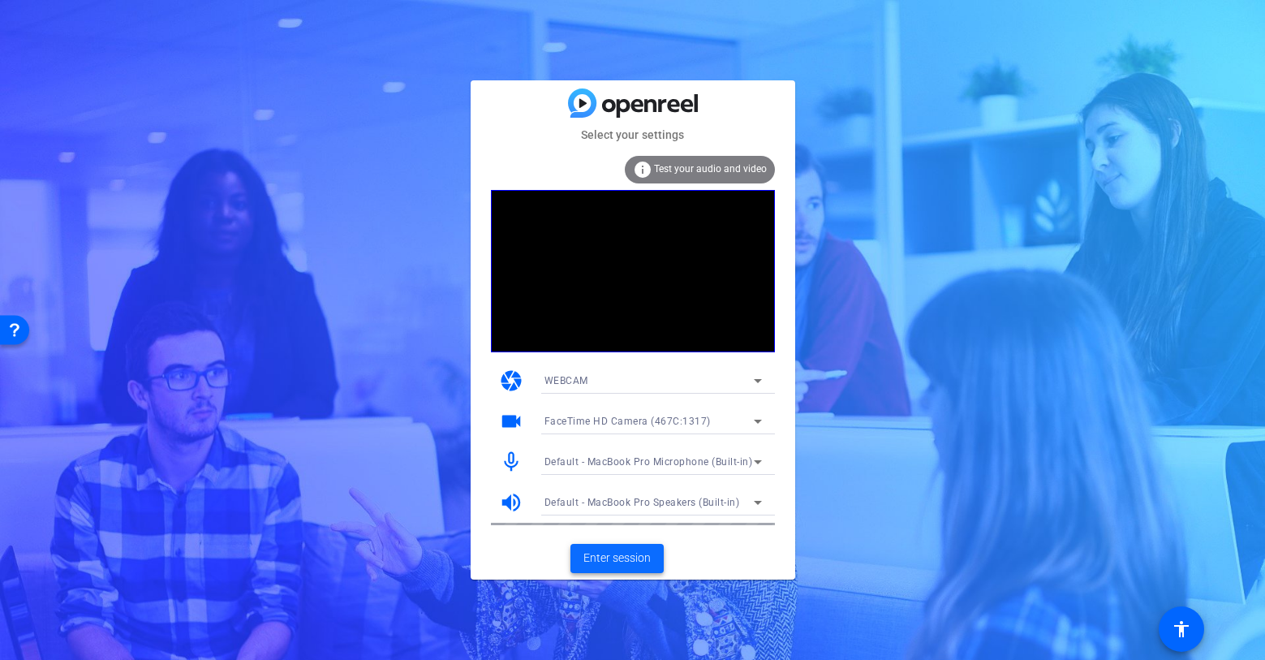
click at [599, 561] on span "Enter session" at bounding box center [617, 557] width 67 height 17
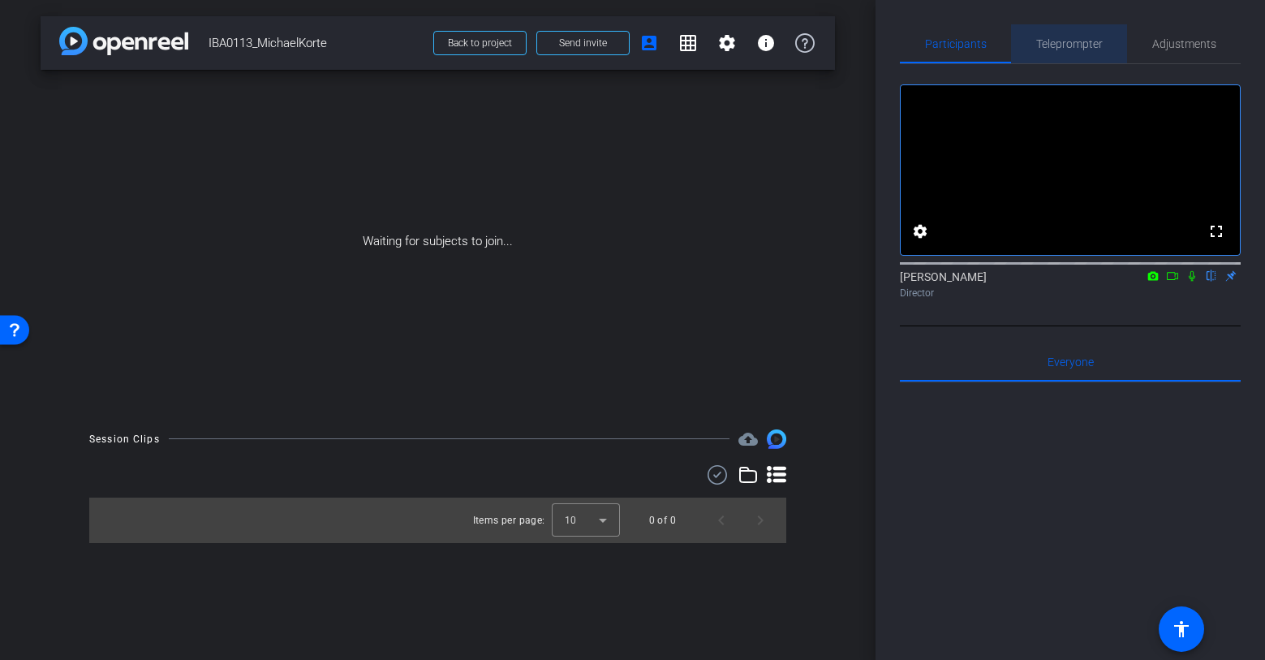
click at [1075, 43] on span "Teleprompter" at bounding box center [1069, 43] width 67 height 11
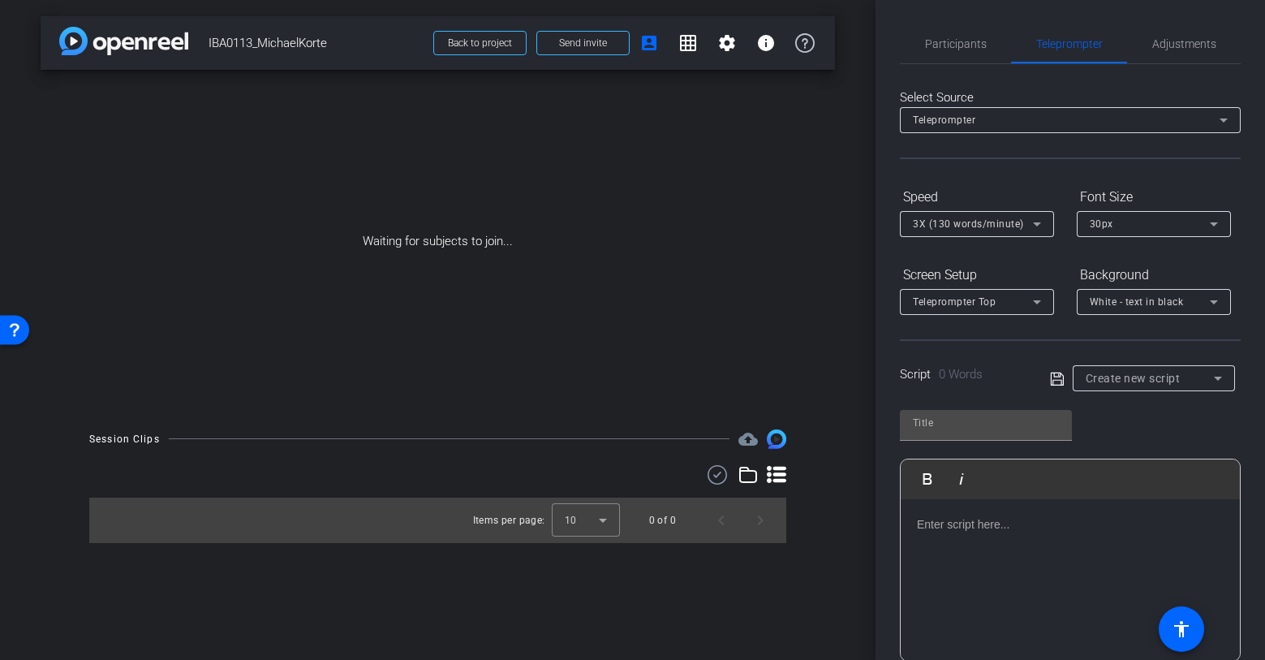
click at [1149, 373] on span "Create new script" at bounding box center [1133, 378] width 95 height 13
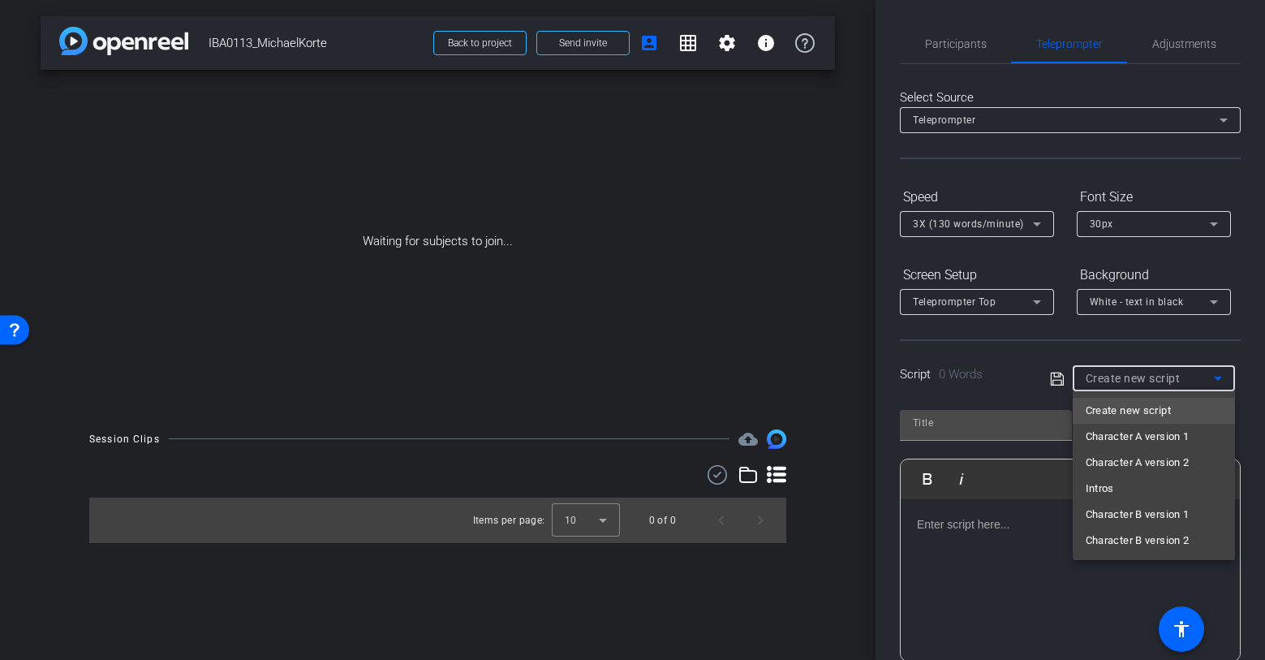
click at [1150, 375] on div at bounding box center [632, 330] width 1265 height 660
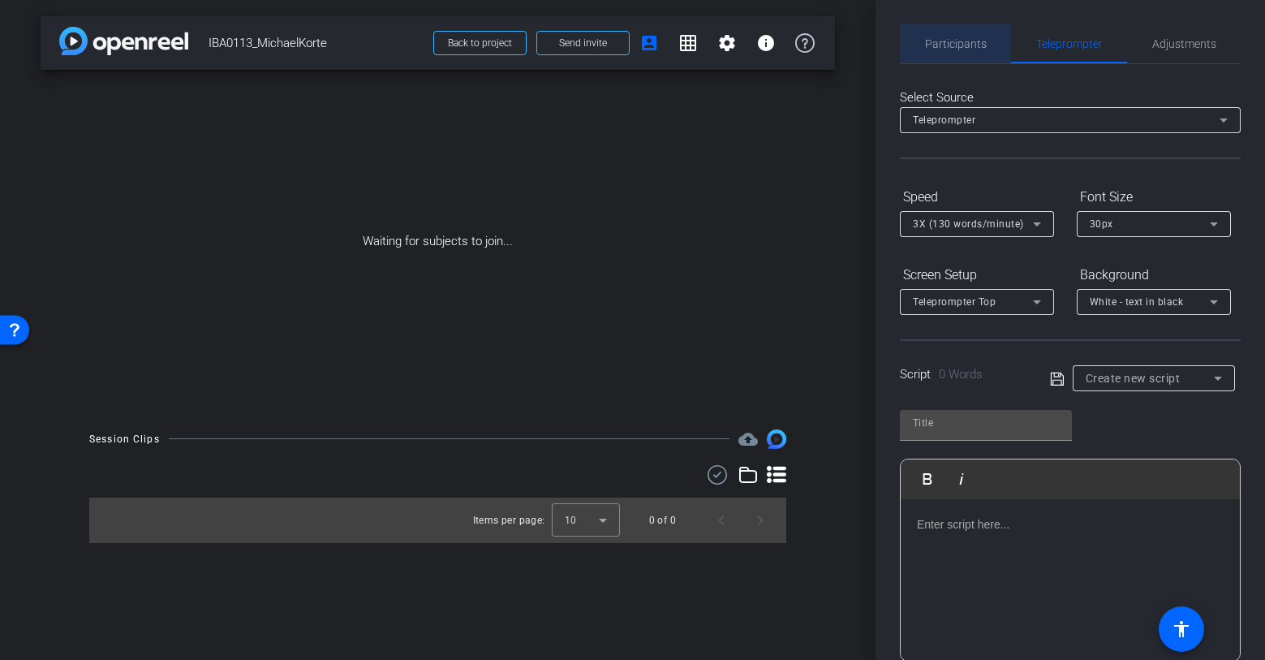
click at [977, 48] on span "Participants" at bounding box center [956, 43] width 62 height 11
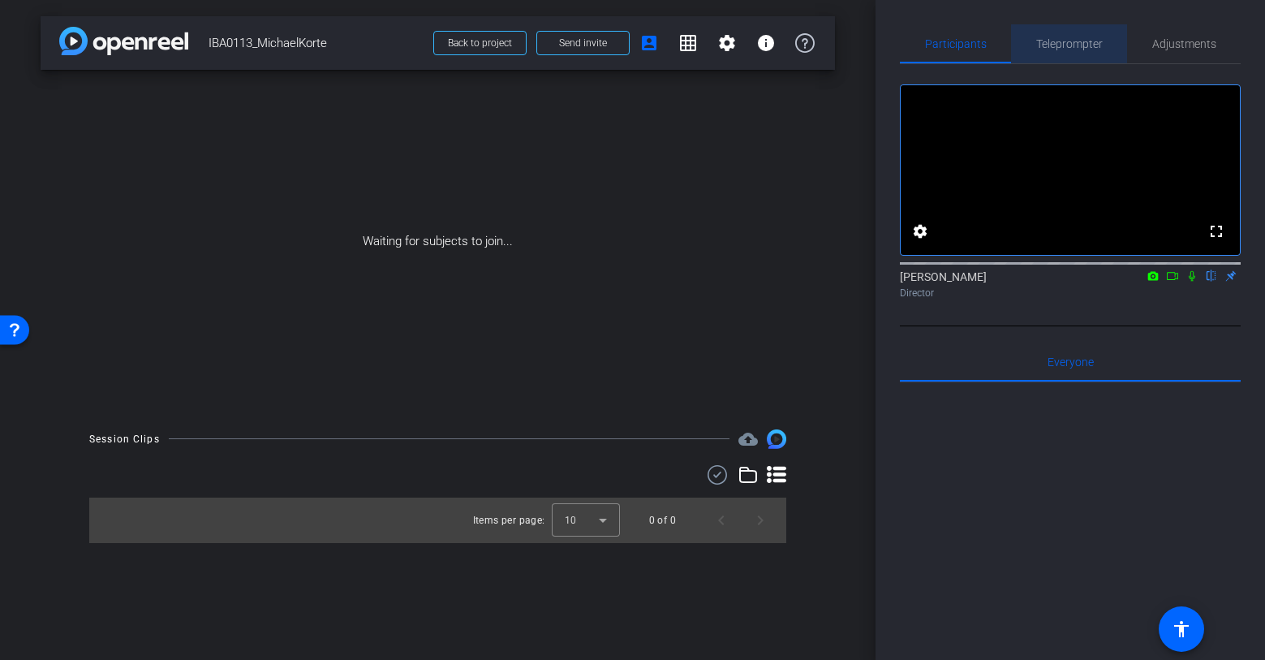
click at [1092, 48] on span "Teleprompter" at bounding box center [1069, 43] width 67 height 11
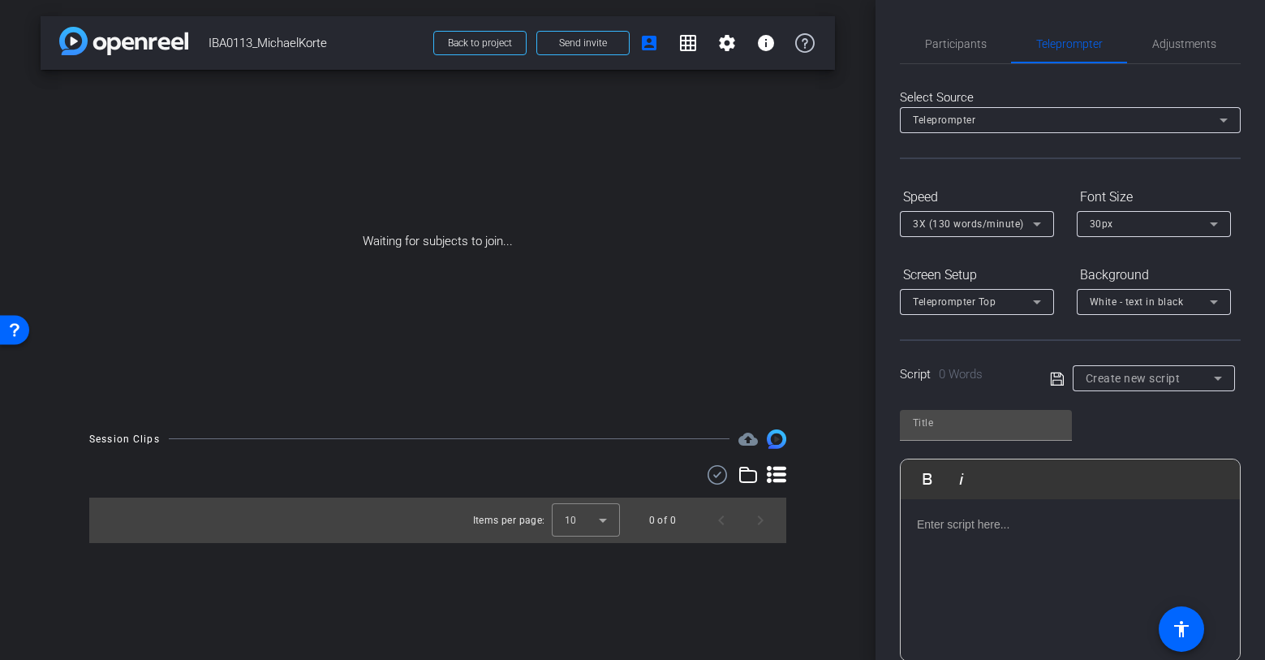
scroll to position [2, 0]
click at [1114, 390] on div at bounding box center [1154, 398] width 162 height 18
click at [1114, 382] on div "Create new script" at bounding box center [1150, 375] width 128 height 19
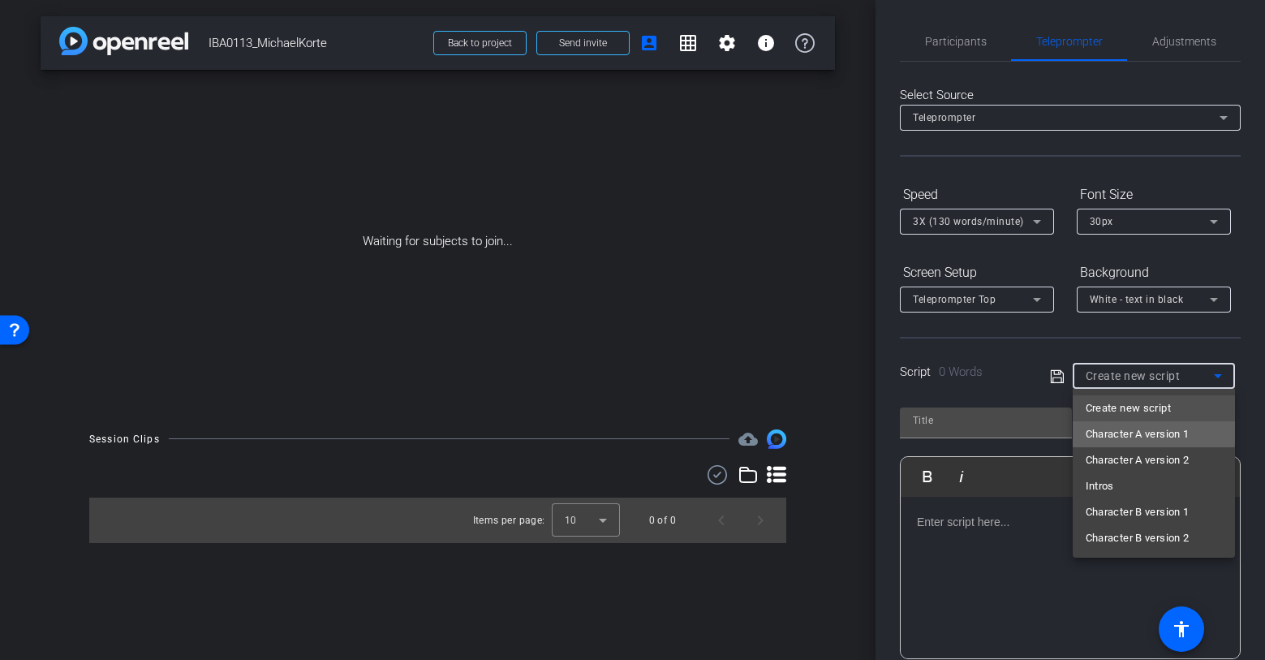
click at [1127, 431] on span "Character A version 1" at bounding box center [1138, 433] width 104 height 19
type input "Character A version 1"
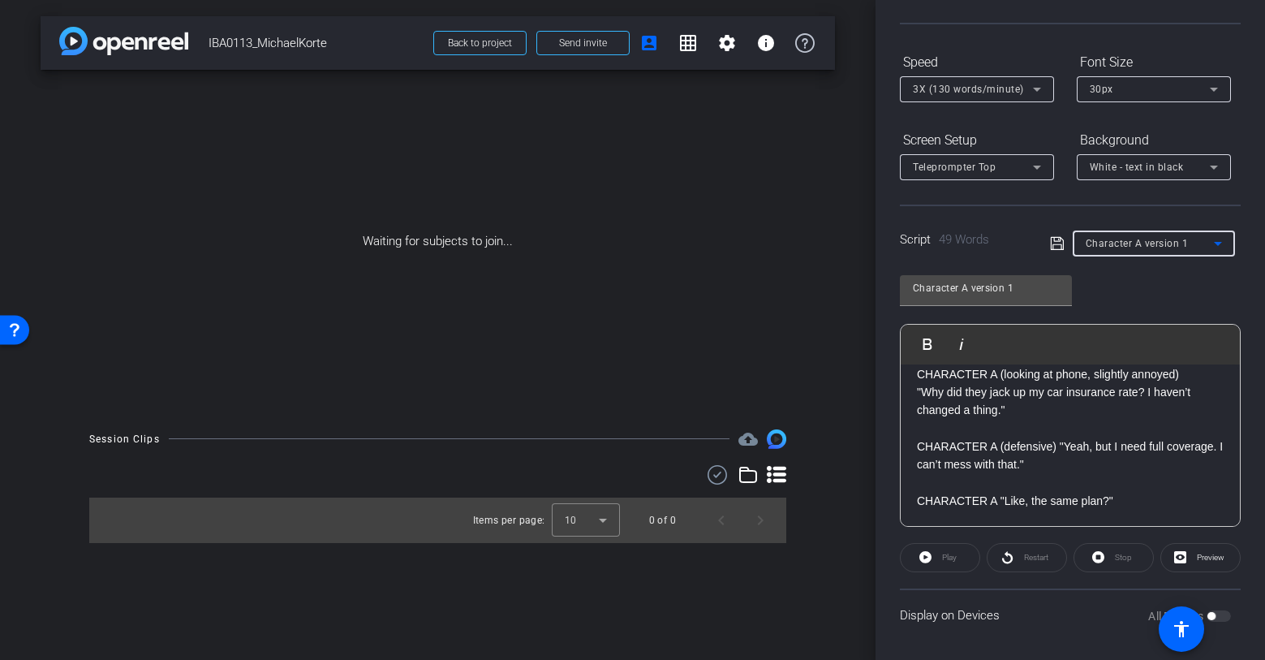
scroll to position [0, 0]
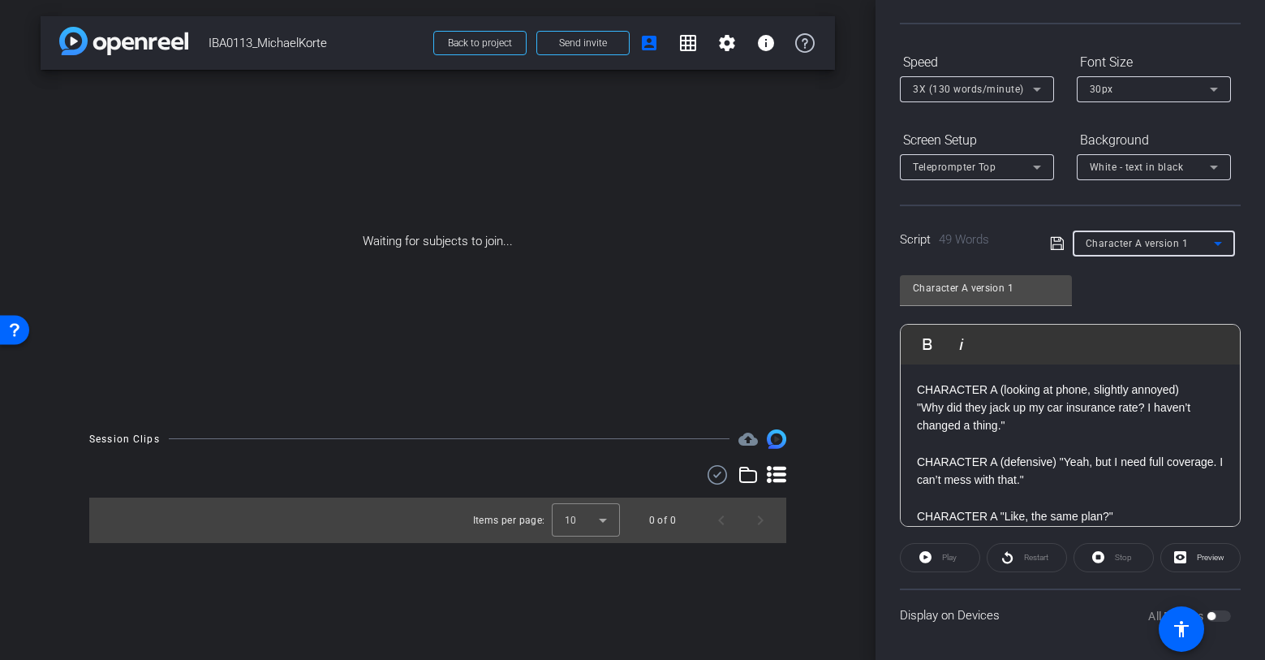
click at [1169, 245] on span "Character A version 1" at bounding box center [1137, 243] width 103 height 11
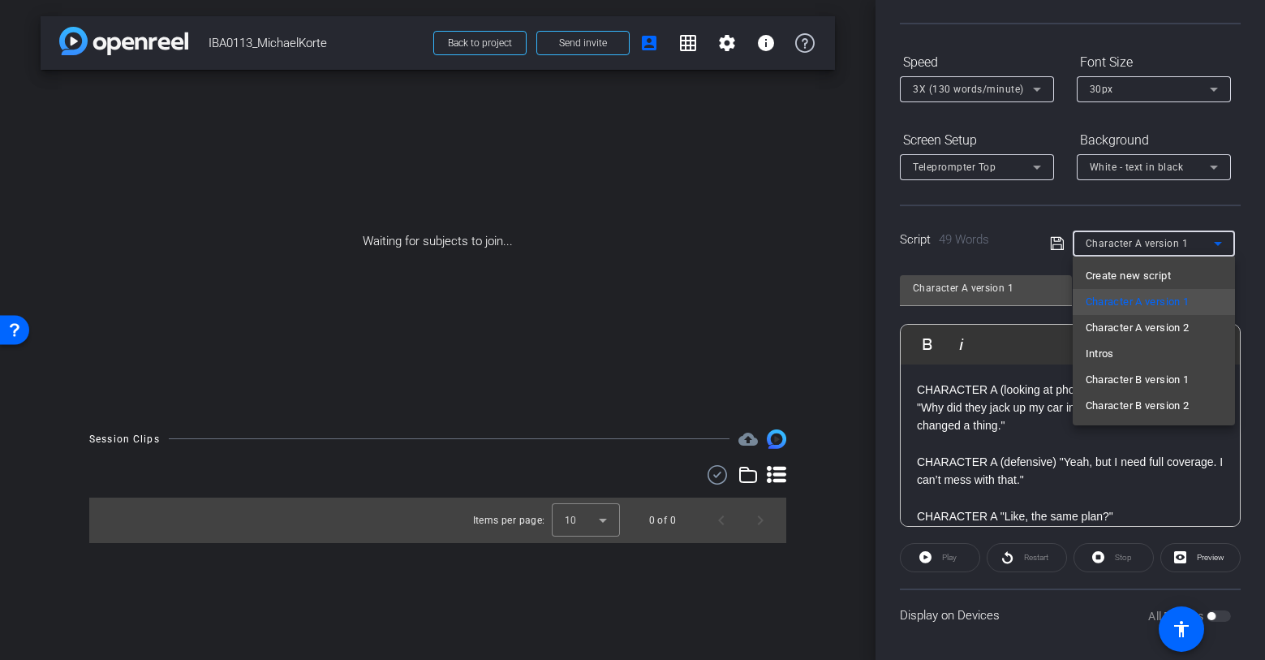
click at [1114, 200] on div at bounding box center [632, 330] width 1265 height 660
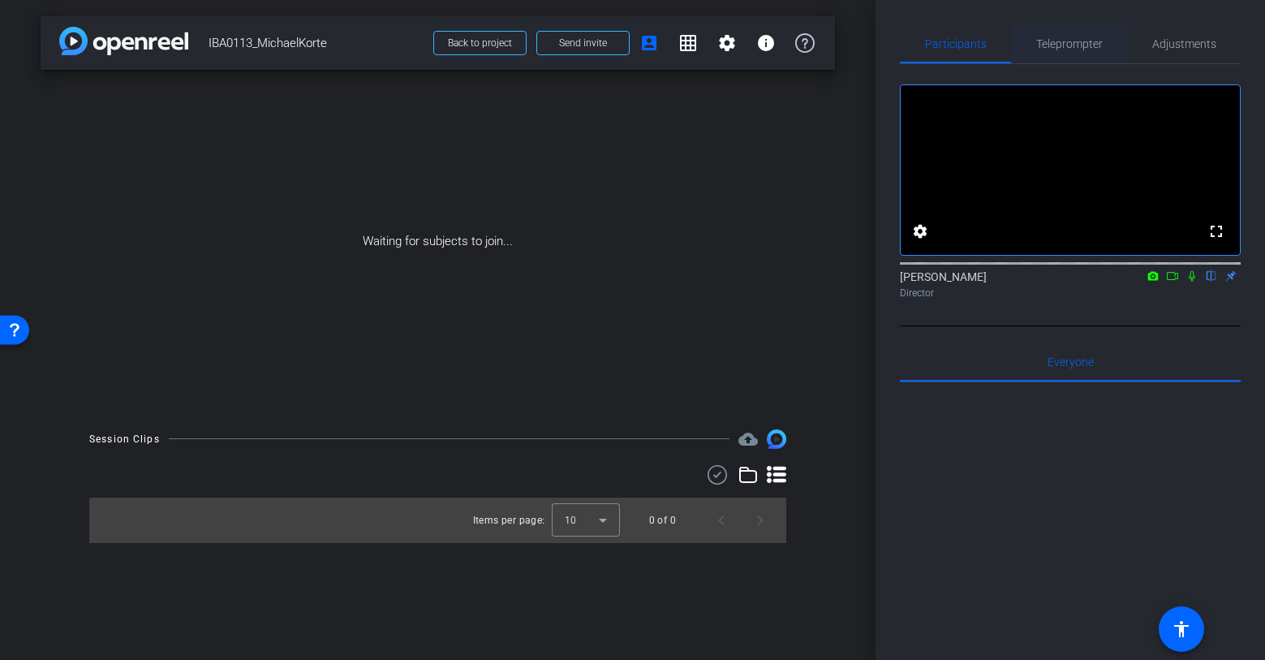
click at [1067, 46] on span "Teleprompter" at bounding box center [1069, 43] width 67 height 11
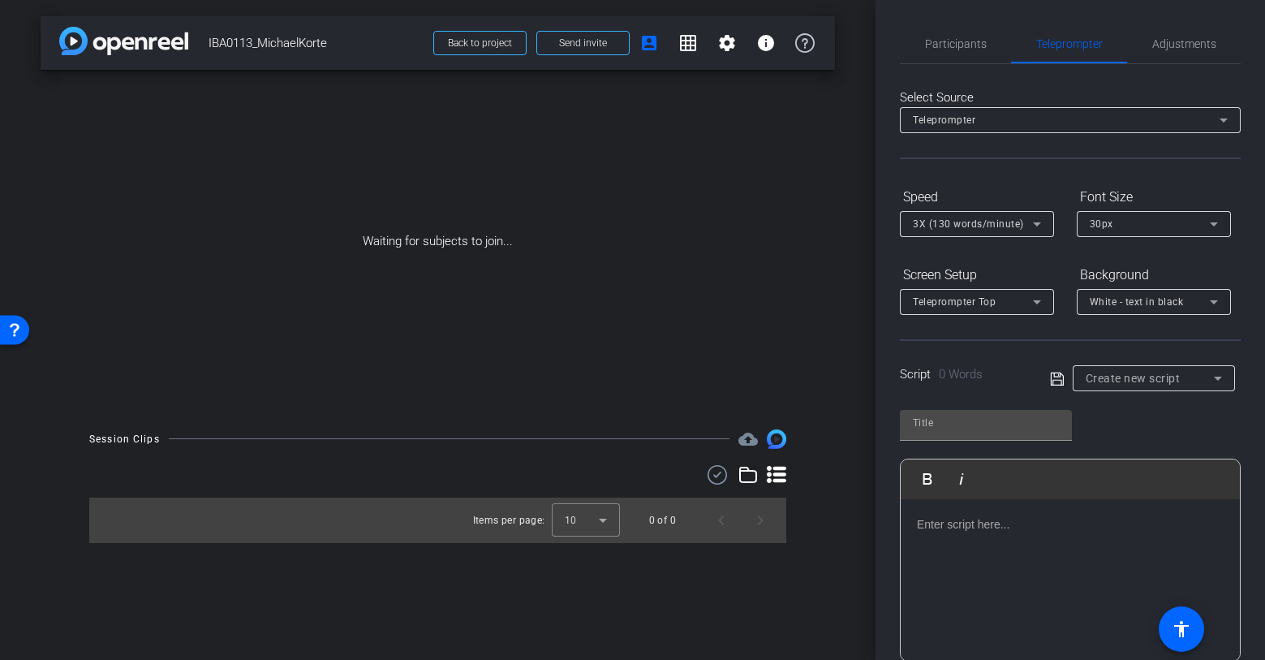
click at [1149, 361] on div "Script 0 Words Create new script" at bounding box center [1070, 365] width 341 height 52
click at [1147, 372] on span "Create new script" at bounding box center [1133, 378] width 95 height 13
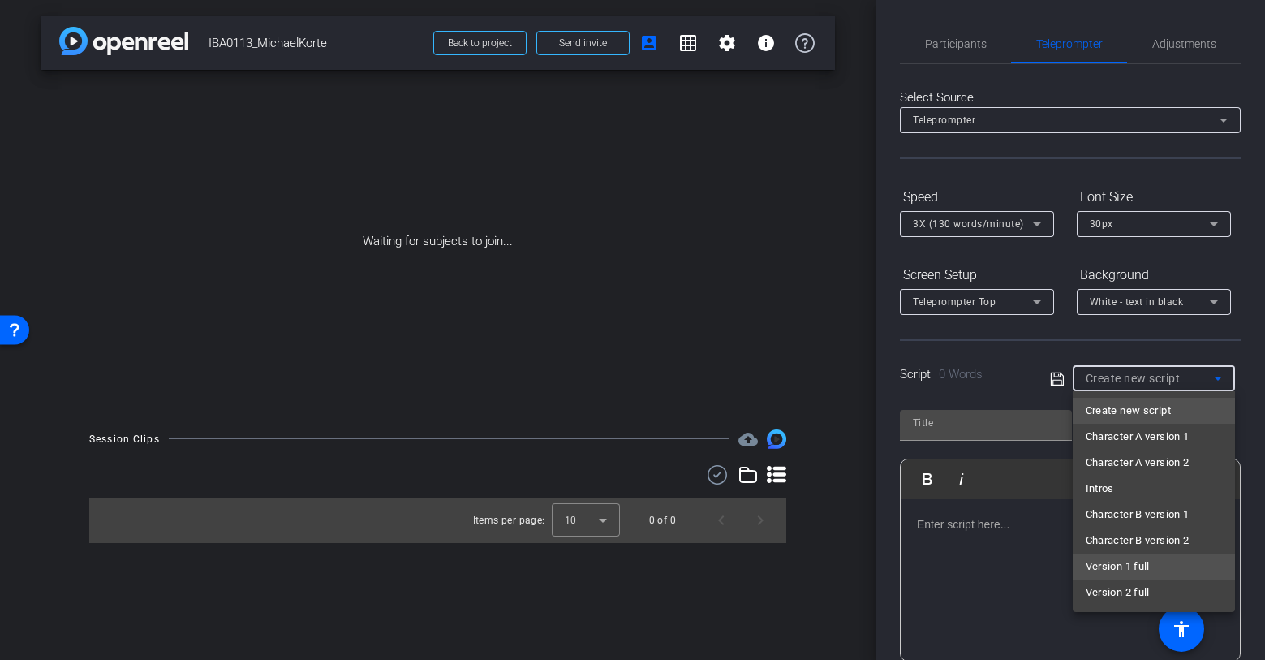
click at [1093, 570] on span "Version 1 full" at bounding box center [1118, 566] width 64 height 19
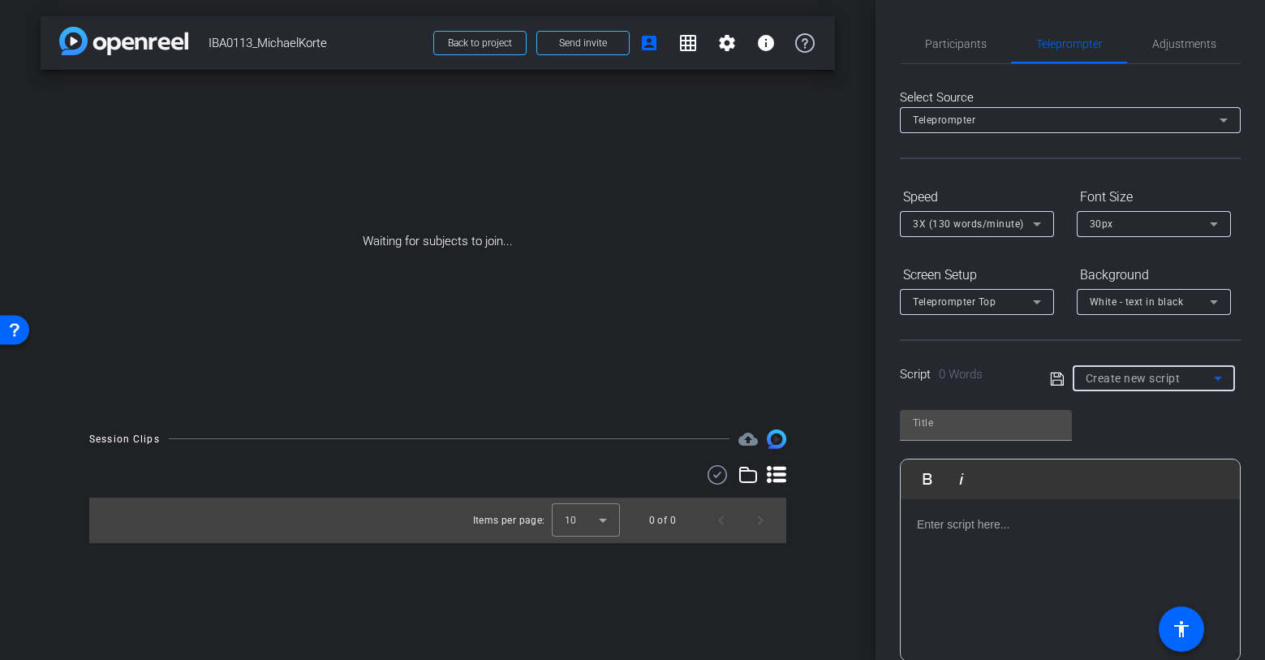
type input "Version 1 full"
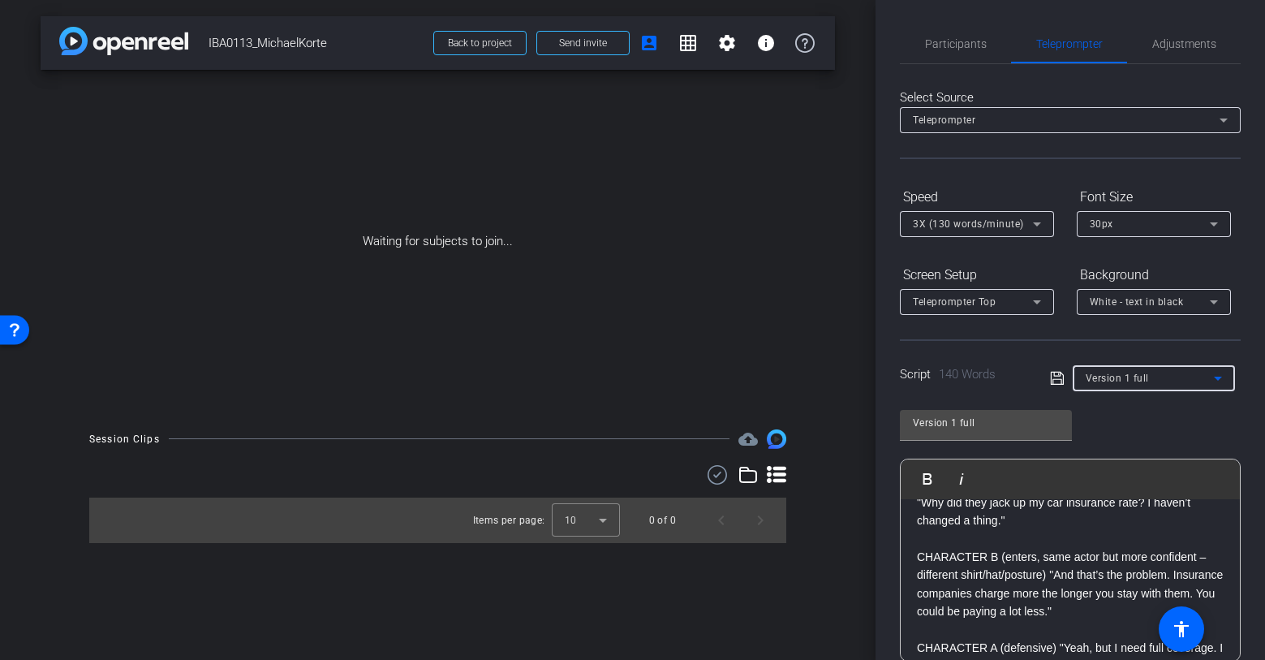
scroll to position [44, 0]
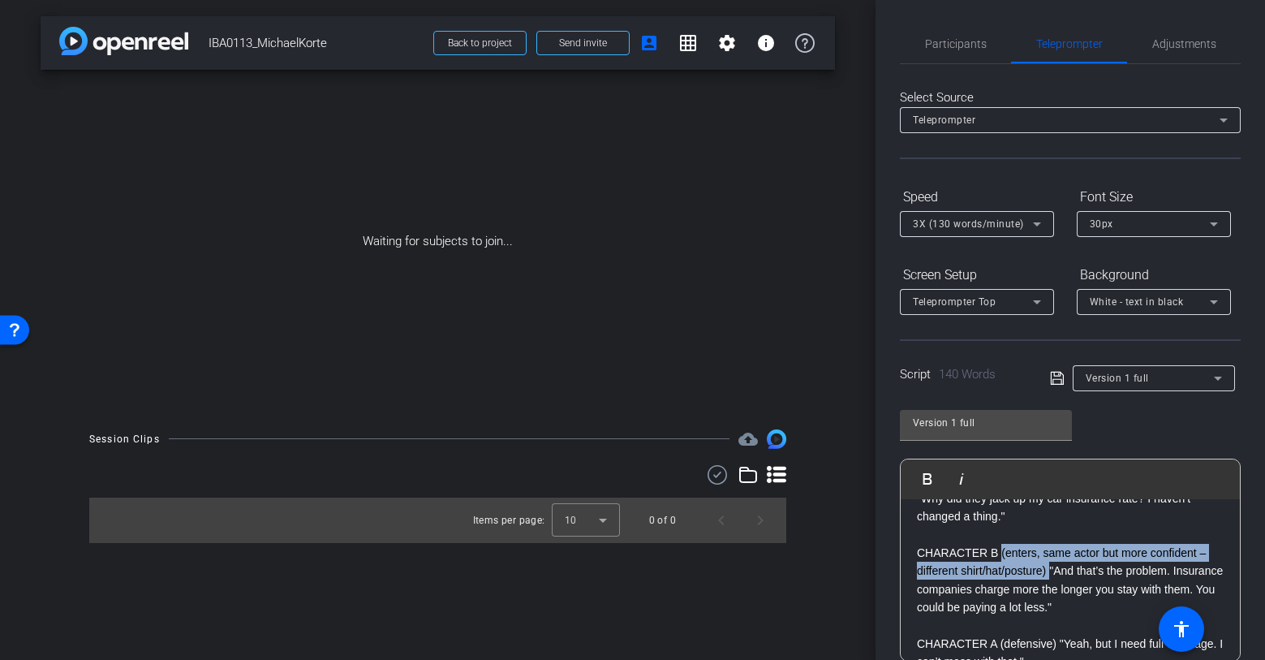
drag, startPoint x: 1049, startPoint y: 571, endPoint x: 997, endPoint y: 556, distance: 54.2
click at [998, 554] on p "CHARACTER B (enters, same actor but more confident – different shirt/hat/postur…" at bounding box center [1070, 580] width 307 height 73
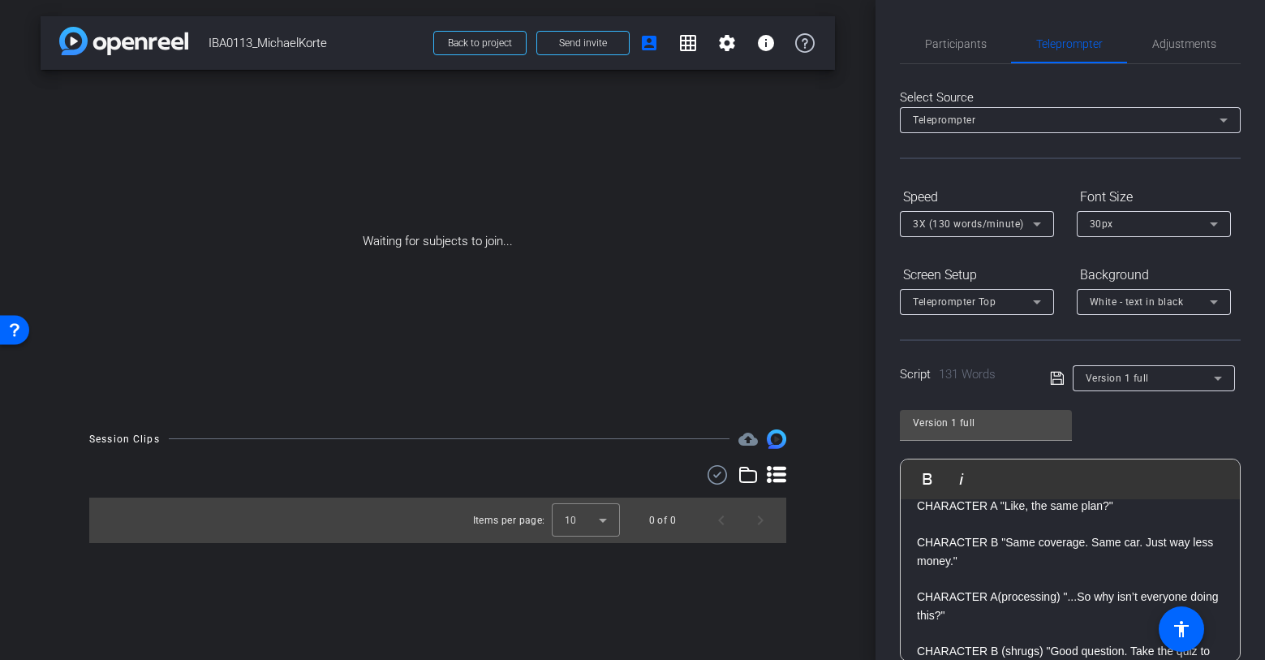
scroll to position [325, 0]
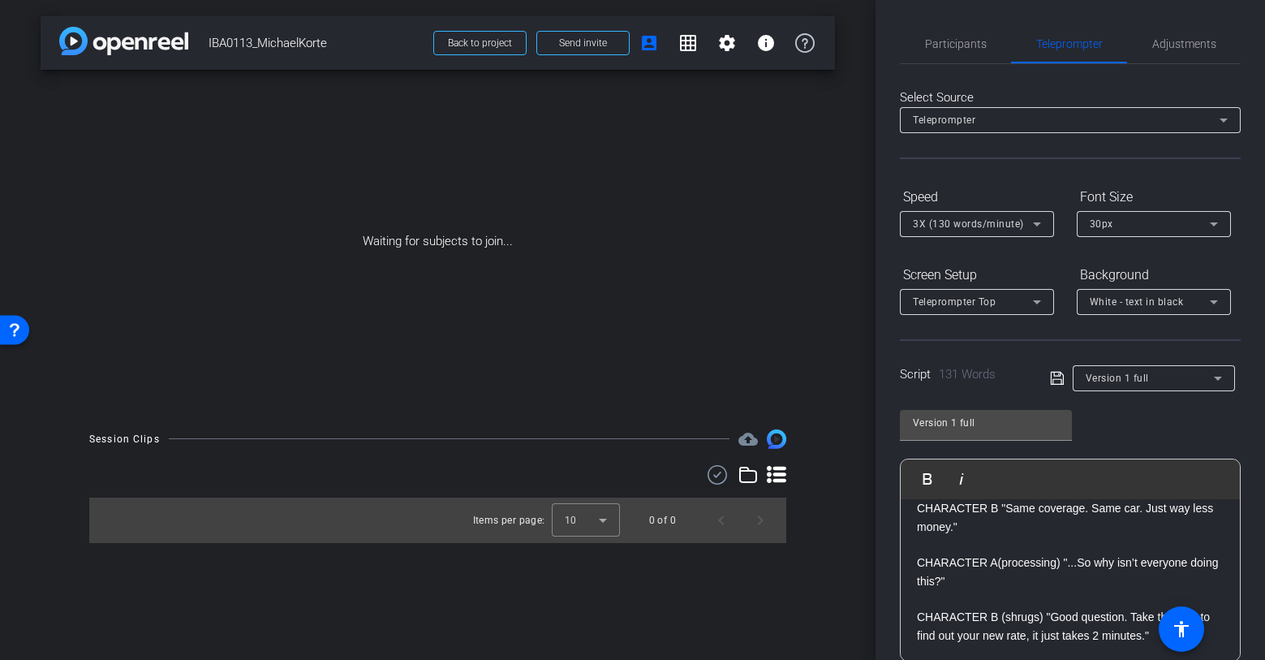
click at [996, 562] on p "CHARACTER A(processing) "...So why isn’t everyone doing this?"" at bounding box center [1070, 572] width 307 height 37
click at [1056, 382] on icon at bounding box center [1057, 377] width 15 height 19
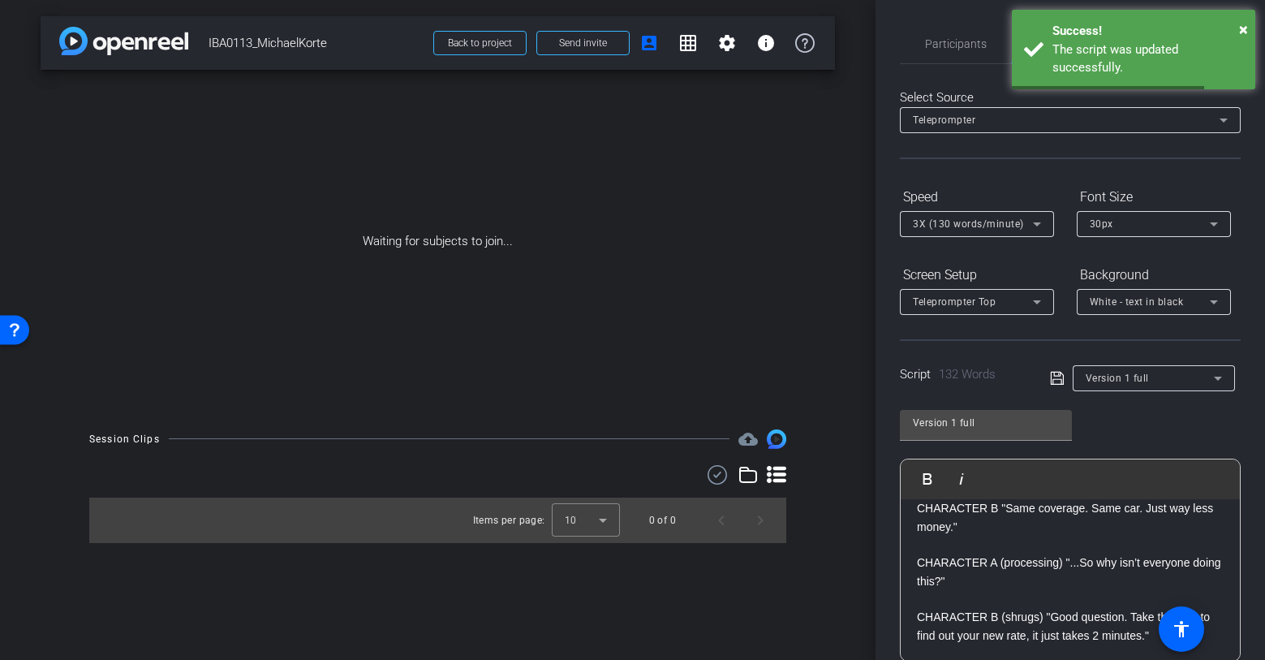
click at [1106, 389] on div "Version 1 full" at bounding box center [1154, 378] width 136 height 26
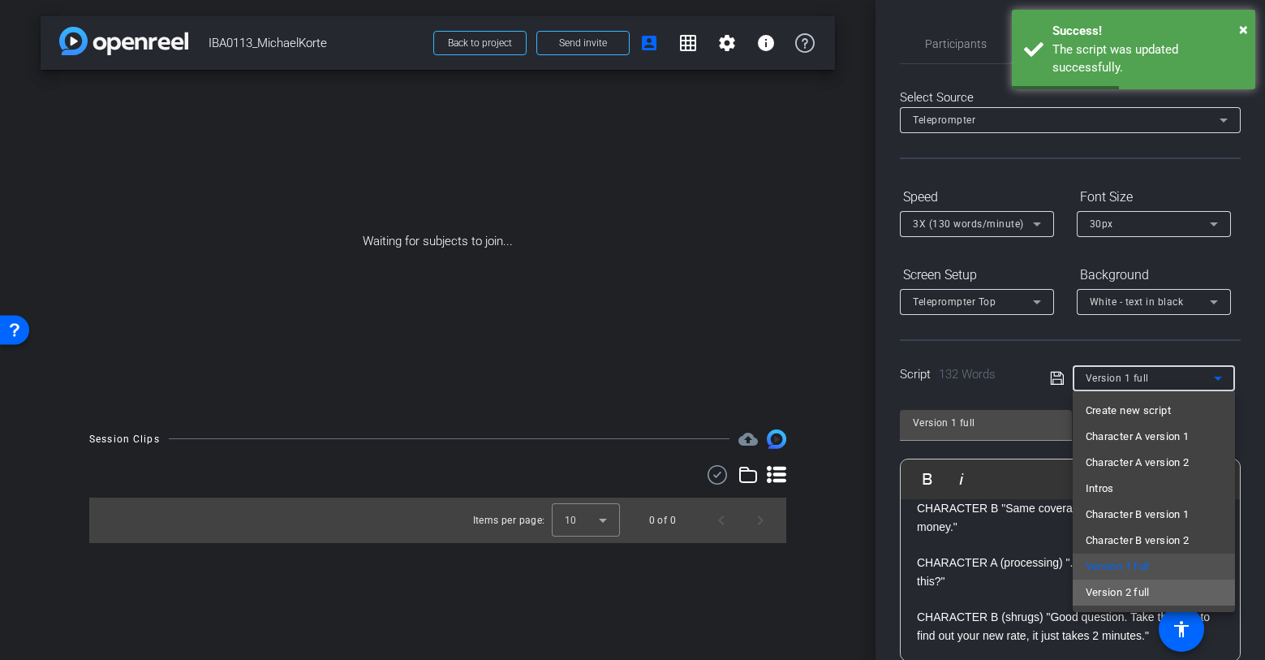
click at [1102, 592] on span "Version 2 full" at bounding box center [1118, 592] width 64 height 19
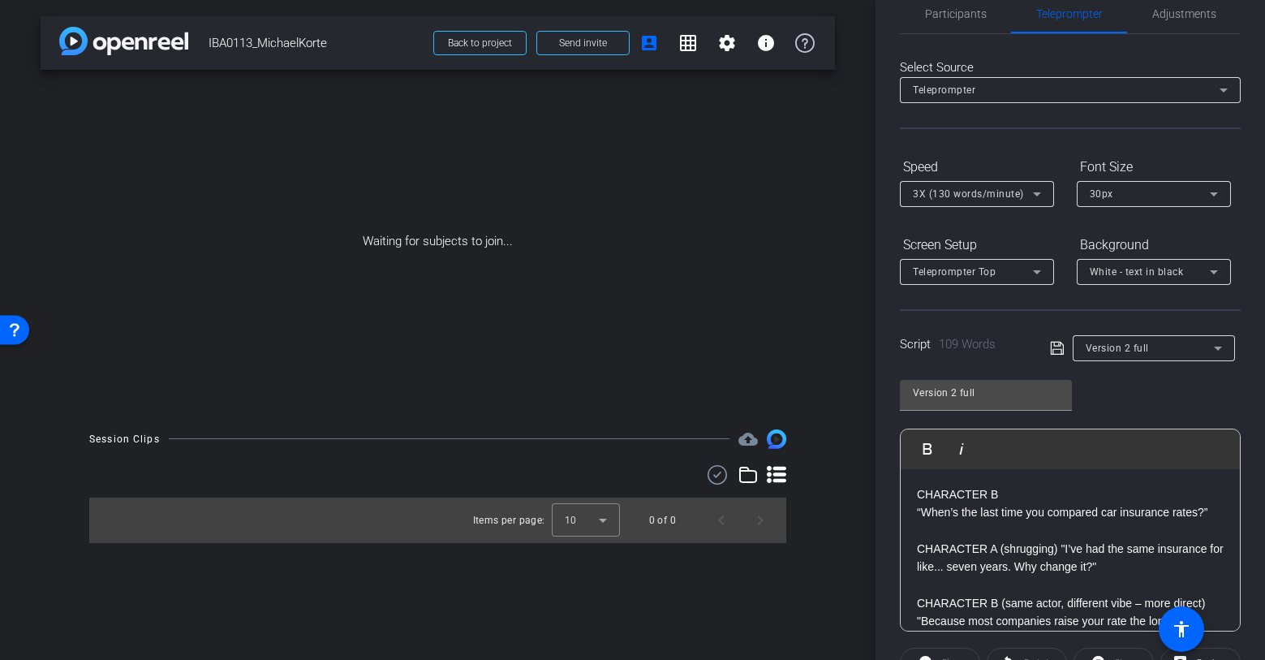
scroll to position [0, 0]
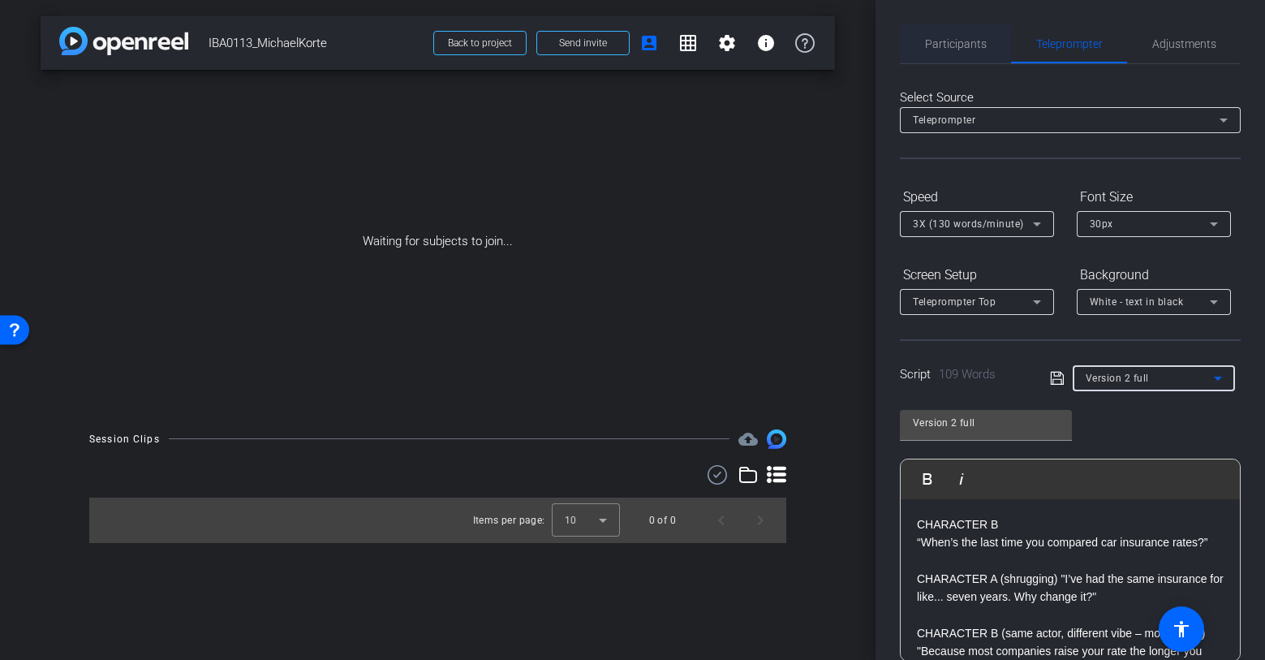
click at [965, 43] on span "Participants" at bounding box center [956, 43] width 62 height 11
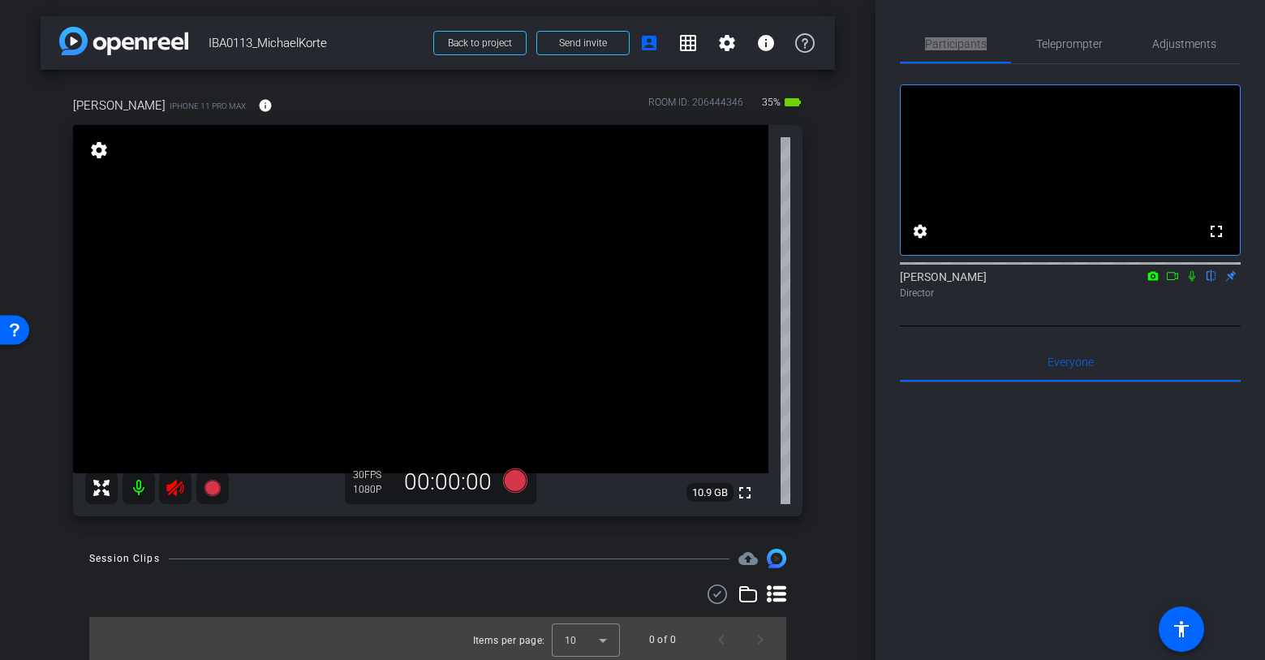
click at [175, 485] on icon at bounding box center [175, 487] width 19 height 19
click at [1073, 45] on span "Teleprompter" at bounding box center [1069, 43] width 67 height 11
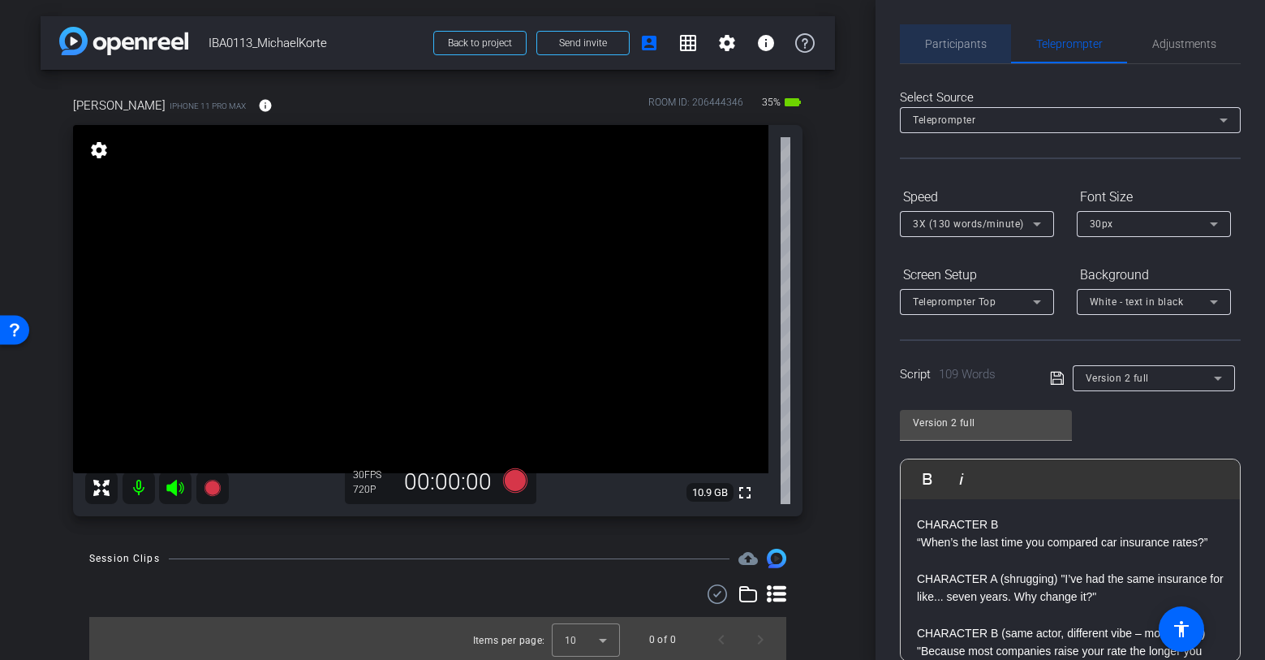
click at [959, 46] on span "Participants" at bounding box center [956, 43] width 62 height 11
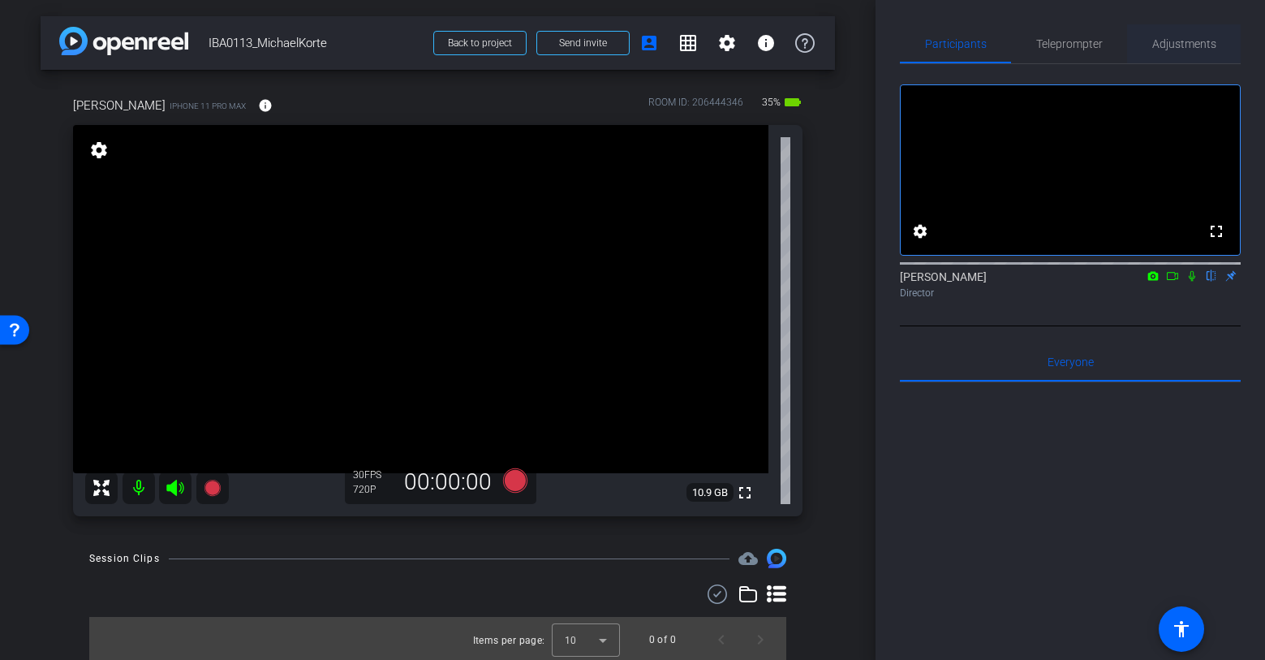
click at [1158, 45] on span "Adjustments" at bounding box center [1184, 43] width 64 height 11
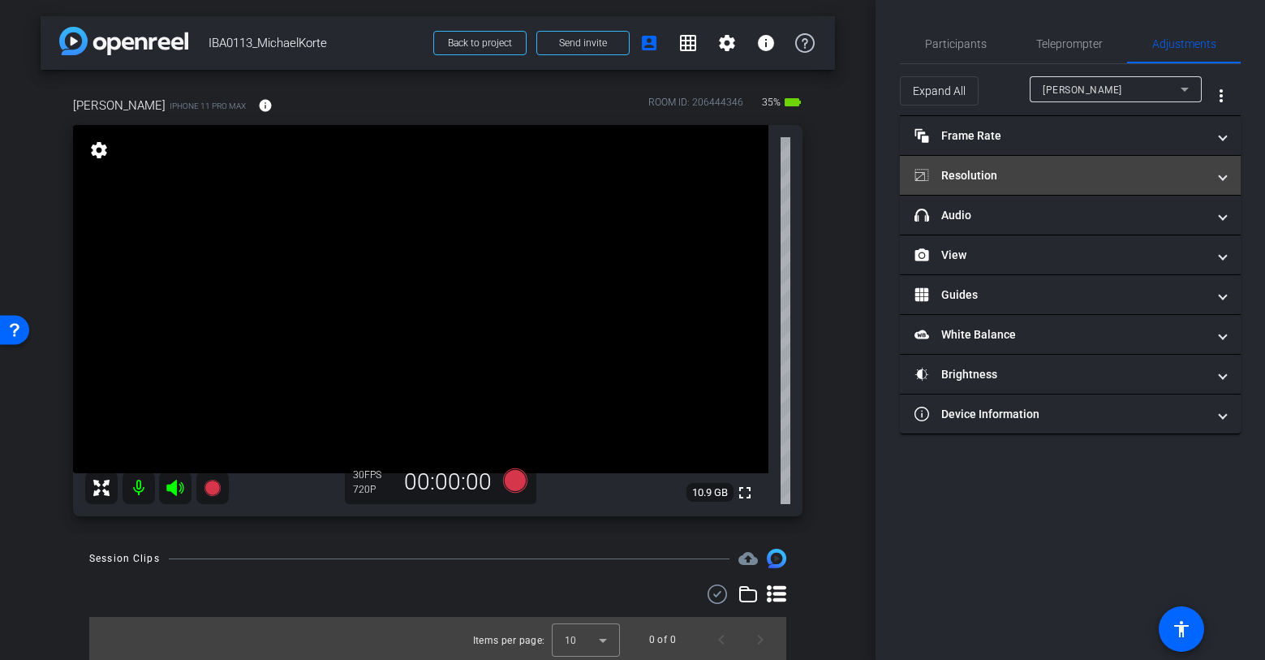
click at [962, 179] on mat-panel-title "Resolution" at bounding box center [1061, 175] width 292 height 17
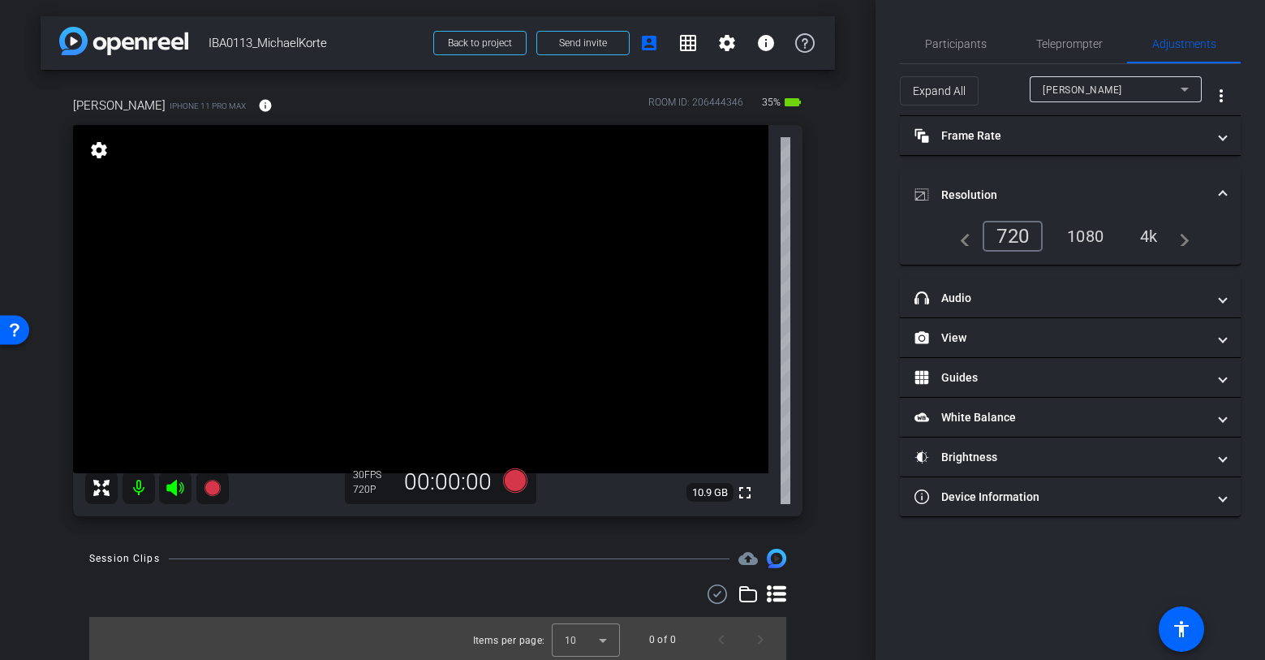
click at [972, 187] on mat-panel-title "Resolution" at bounding box center [1061, 195] width 292 height 17
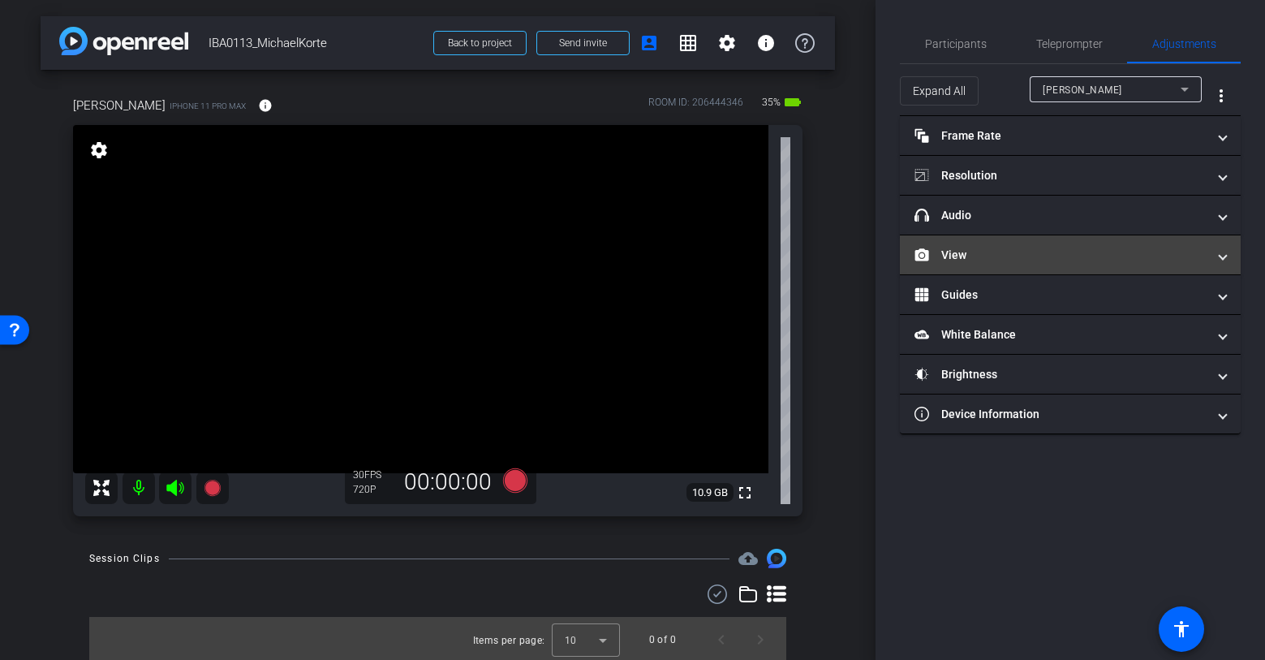
click at [966, 259] on mat-panel-title "View" at bounding box center [1061, 255] width 292 height 17
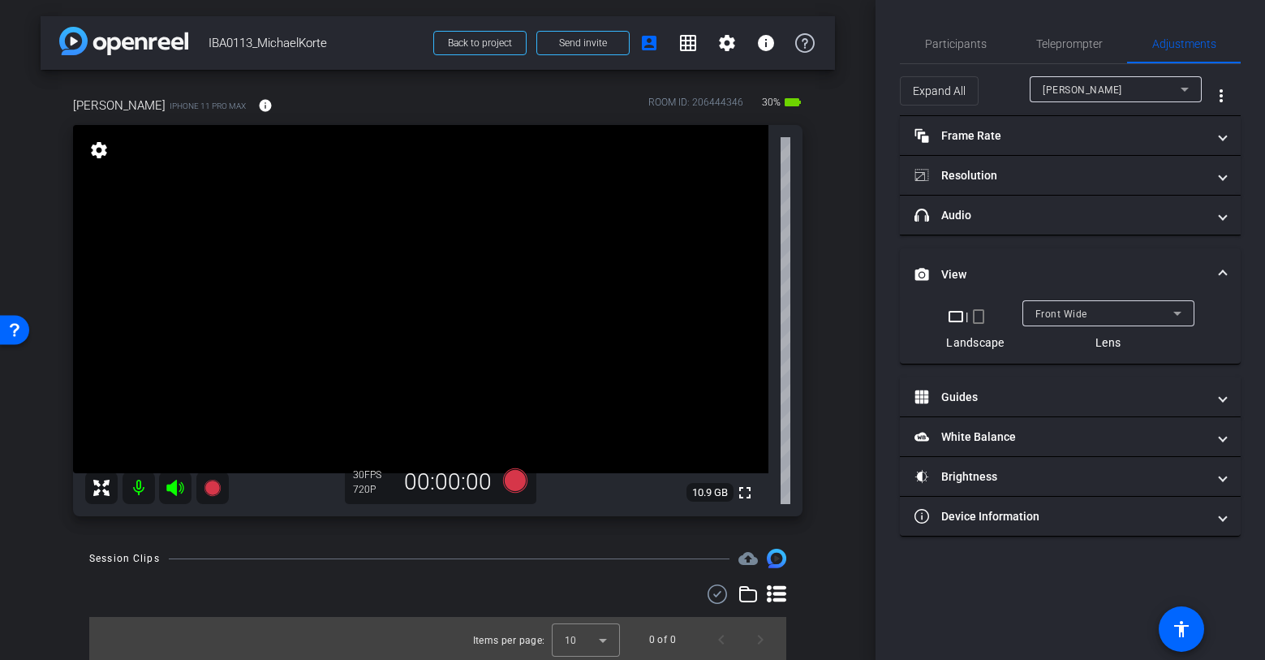
click at [983, 318] on mat-icon "crop_portrait" at bounding box center [978, 316] width 19 height 19
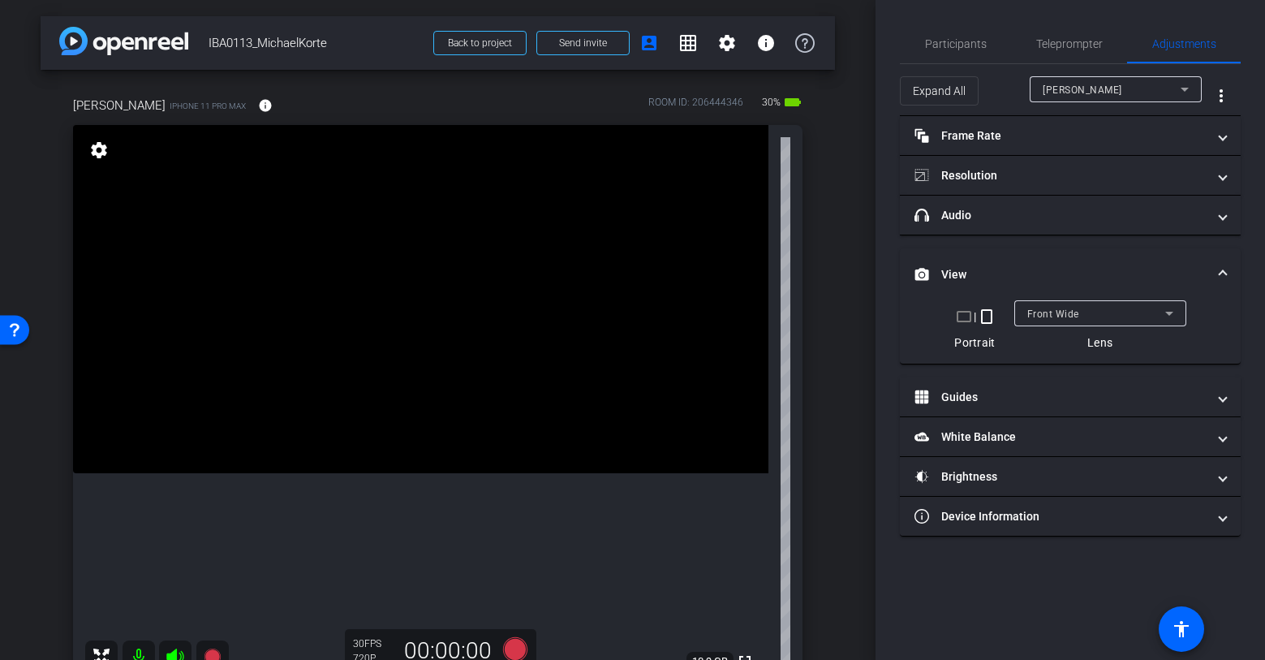
click at [987, 270] on mat-panel-title "View" at bounding box center [1061, 274] width 292 height 17
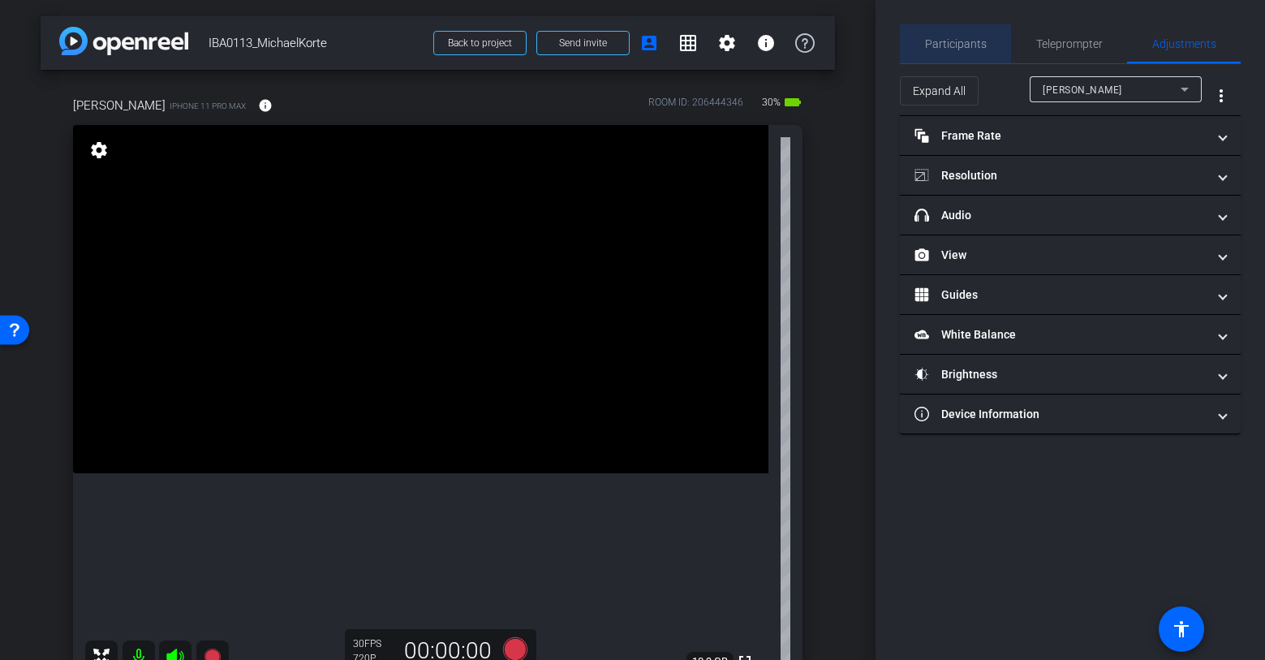
click at [973, 43] on span "Participants" at bounding box center [956, 43] width 62 height 11
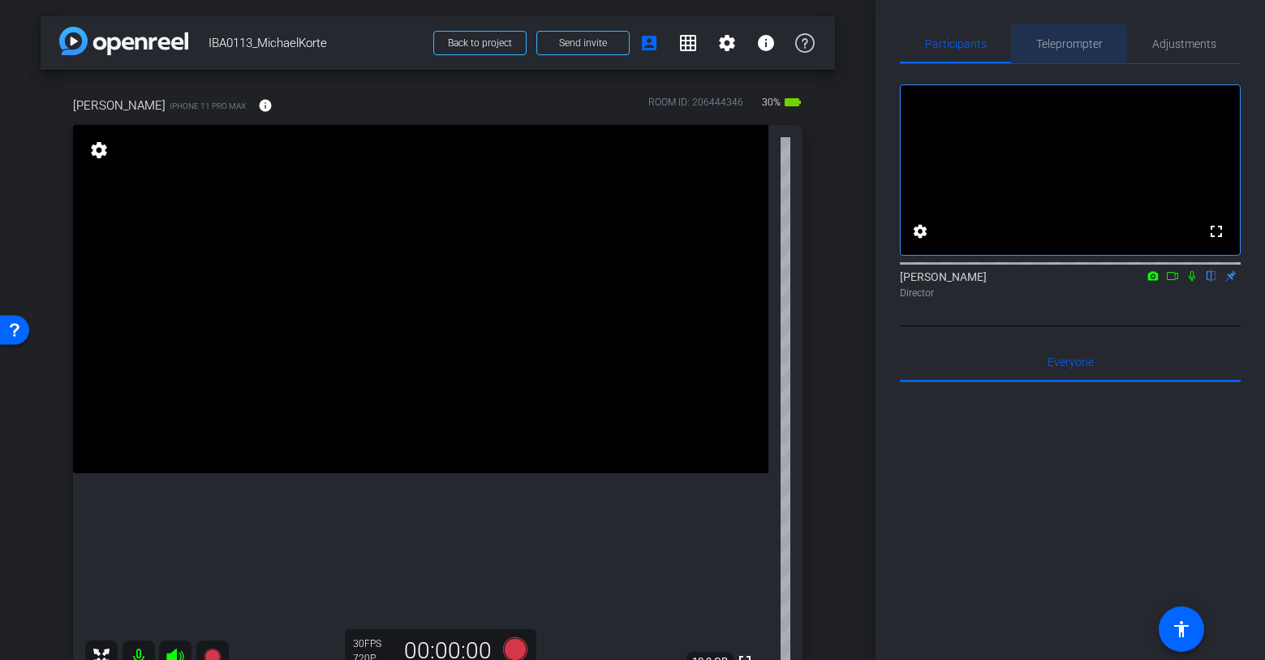
click at [1062, 46] on span "Teleprompter" at bounding box center [1069, 43] width 67 height 11
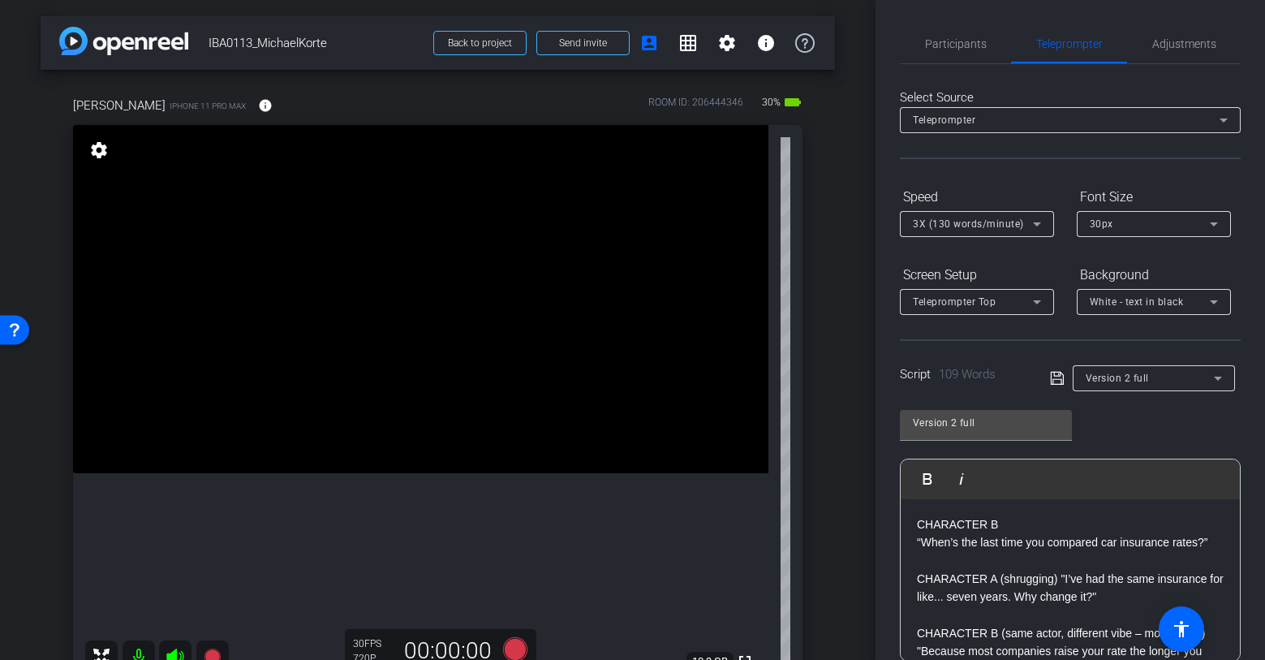
click at [1112, 381] on span "Version 2 full" at bounding box center [1117, 378] width 63 height 11
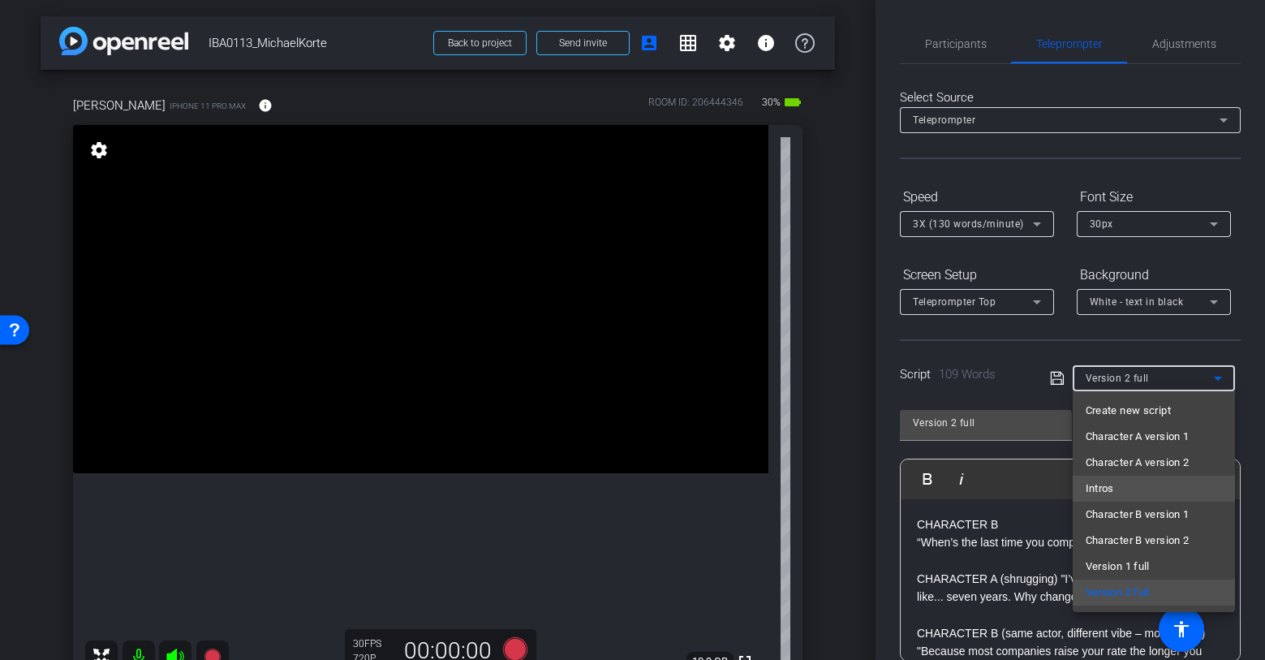
click at [1096, 489] on span "Intros" at bounding box center [1100, 488] width 28 height 19
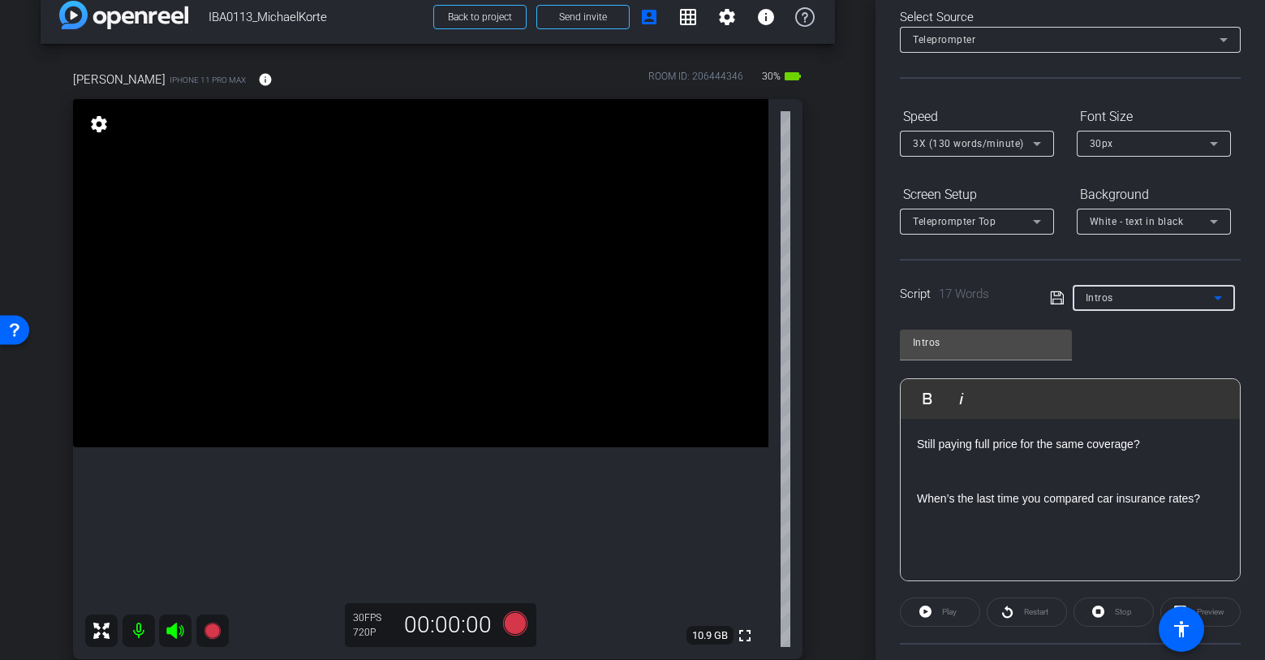
scroll to position [227, 0]
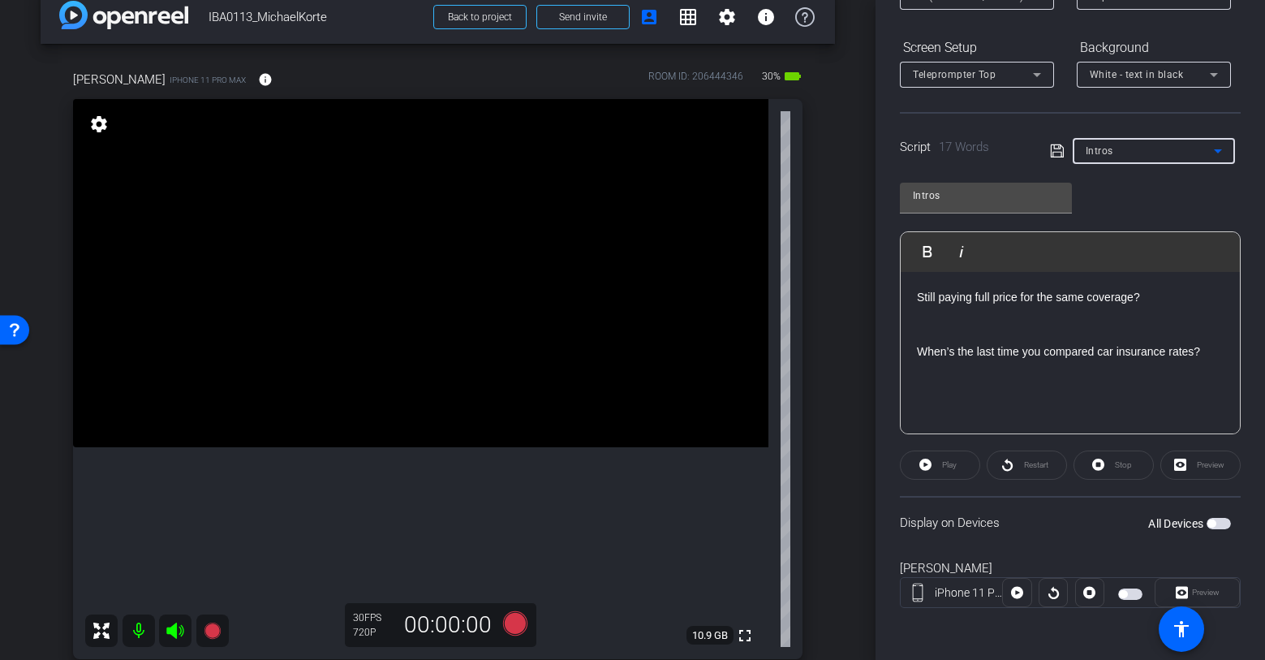
click at [1147, 152] on div "Intros" at bounding box center [1150, 150] width 128 height 20
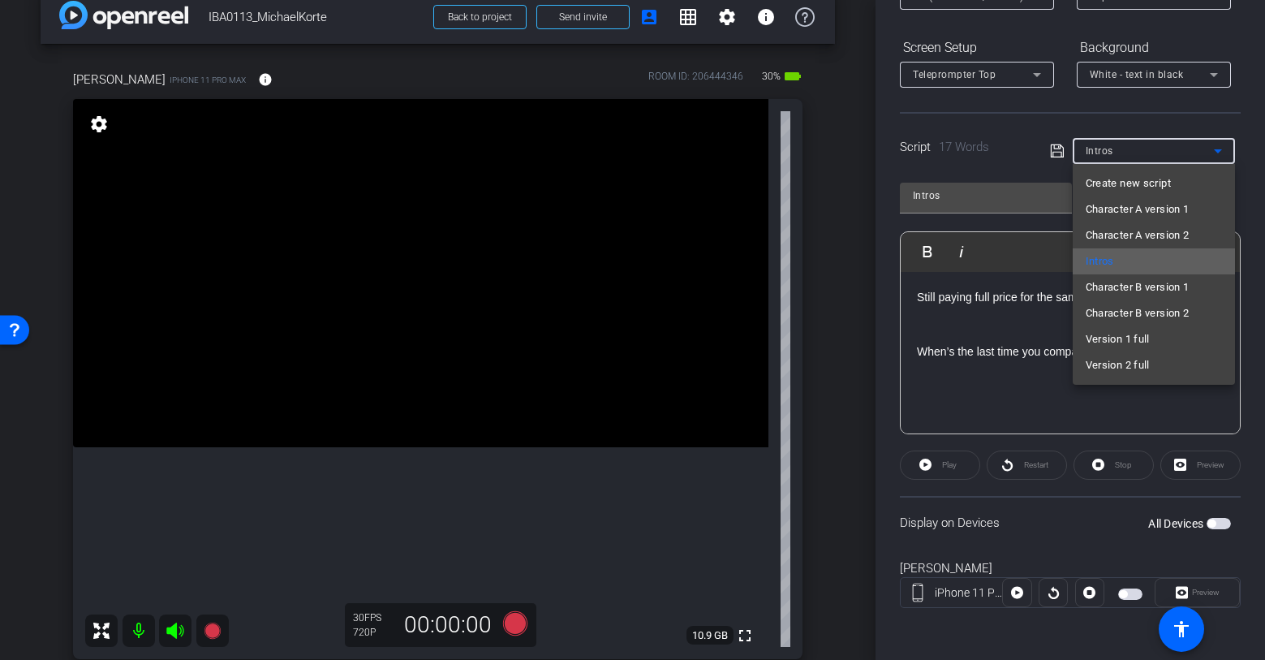
click at [1118, 254] on mat-option "Intros" at bounding box center [1154, 261] width 162 height 26
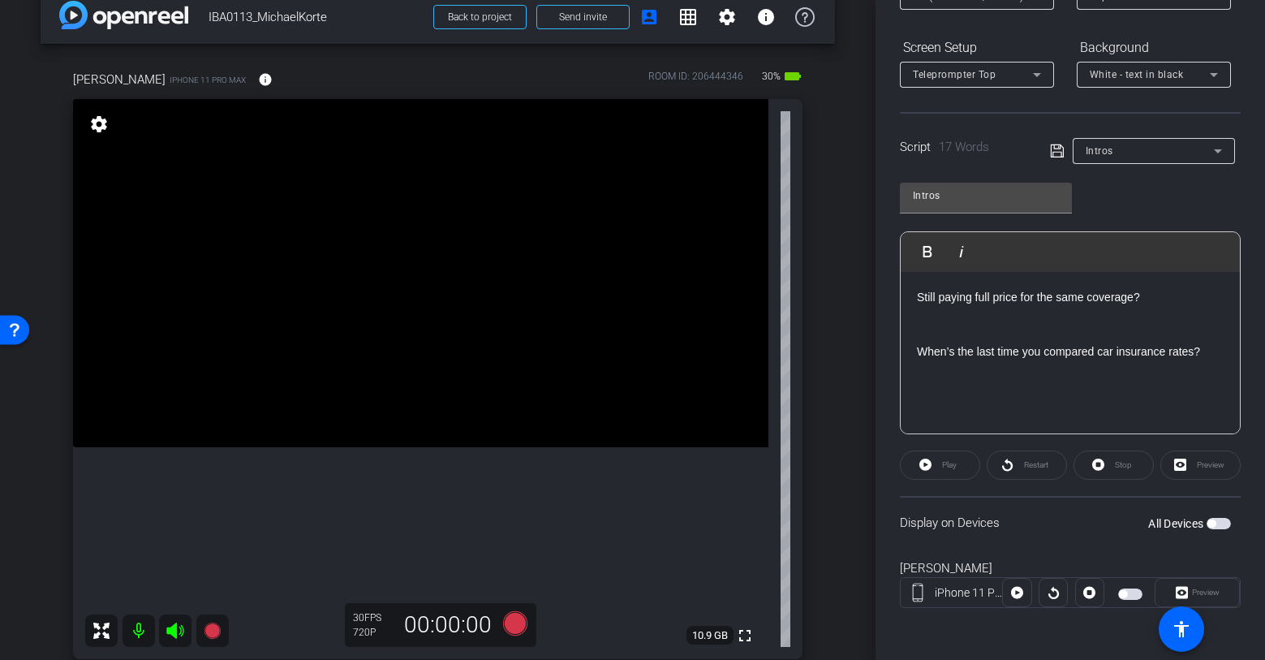
click at [942, 467] on div "Play" at bounding box center [940, 464] width 80 height 29
click at [944, 460] on div "Play" at bounding box center [940, 464] width 80 height 29
click at [1131, 590] on span "button" at bounding box center [1130, 593] width 24 height 11
click at [942, 460] on span "Play" at bounding box center [949, 464] width 15 height 9
click at [939, 466] on span "Pause" at bounding box center [950, 464] width 22 height 9
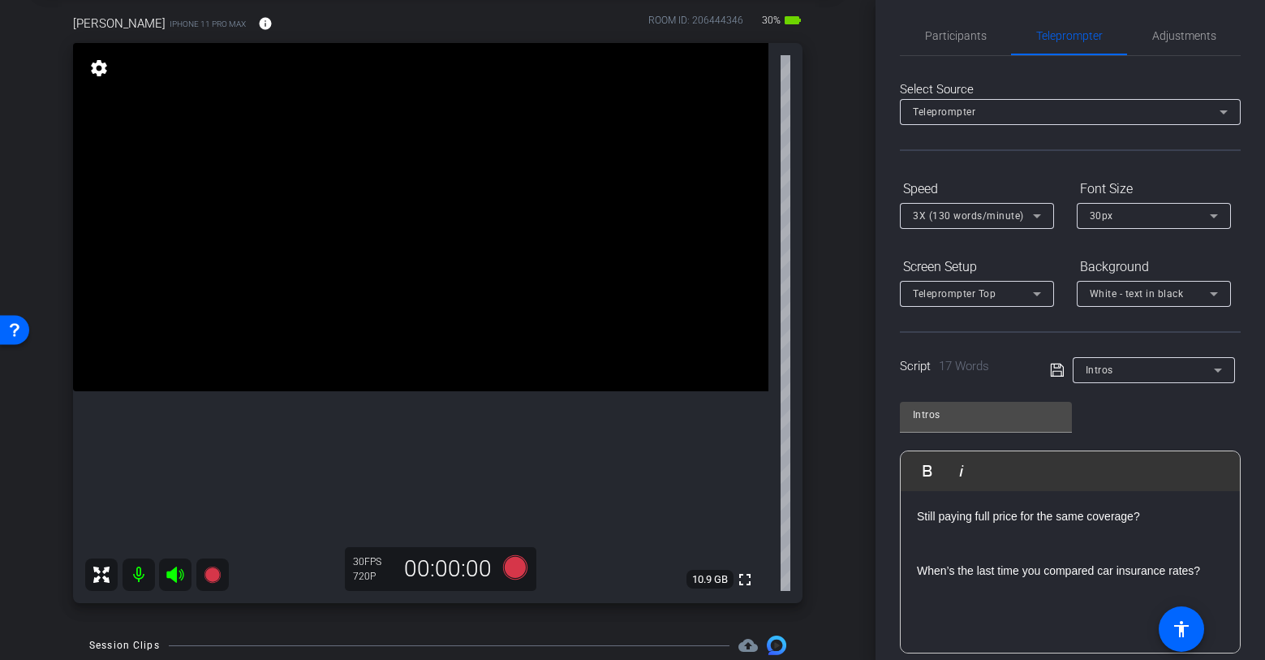
scroll to position [0, 0]
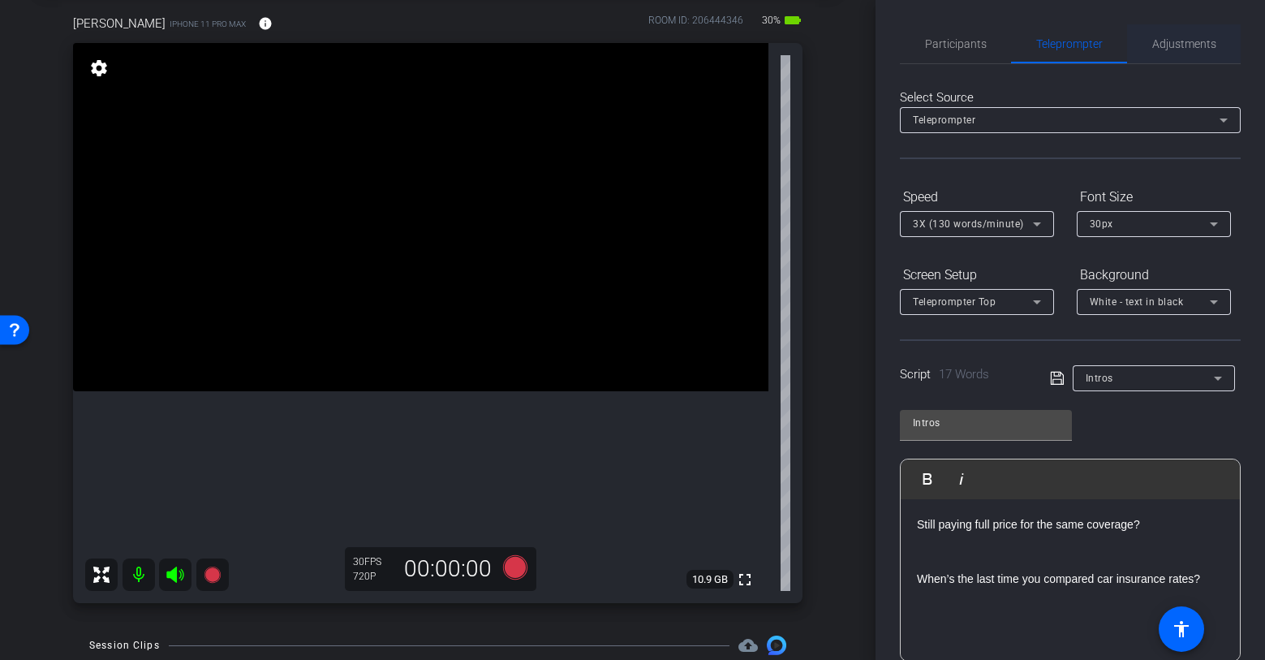
click at [1187, 46] on span "Adjustments" at bounding box center [1184, 43] width 64 height 11
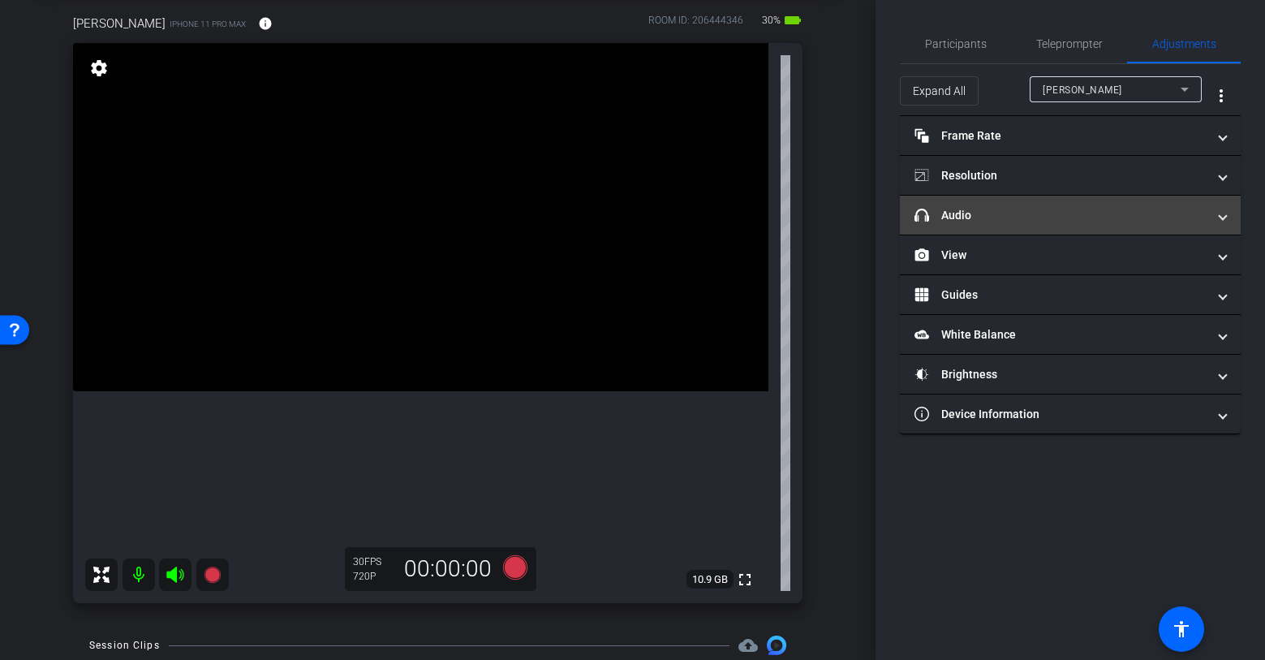
click at [995, 215] on mat-panel-title "headphone icon Audio" at bounding box center [1061, 215] width 292 height 17
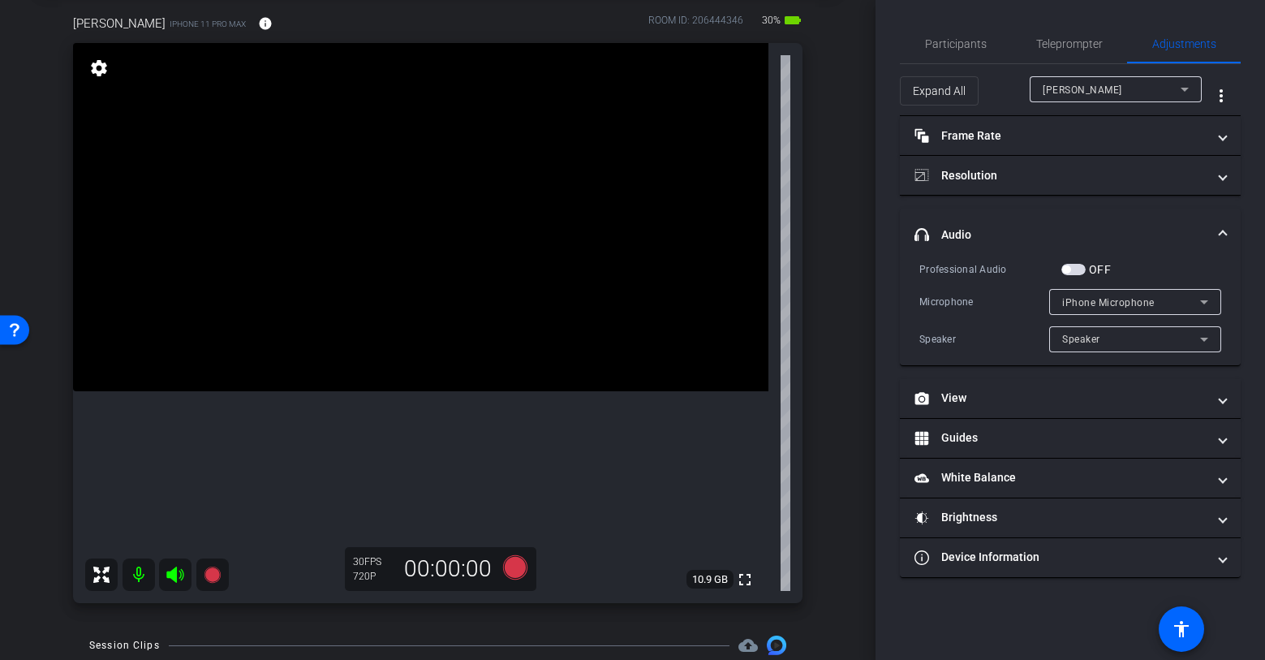
click at [1073, 271] on span "button" at bounding box center [1074, 269] width 24 height 11
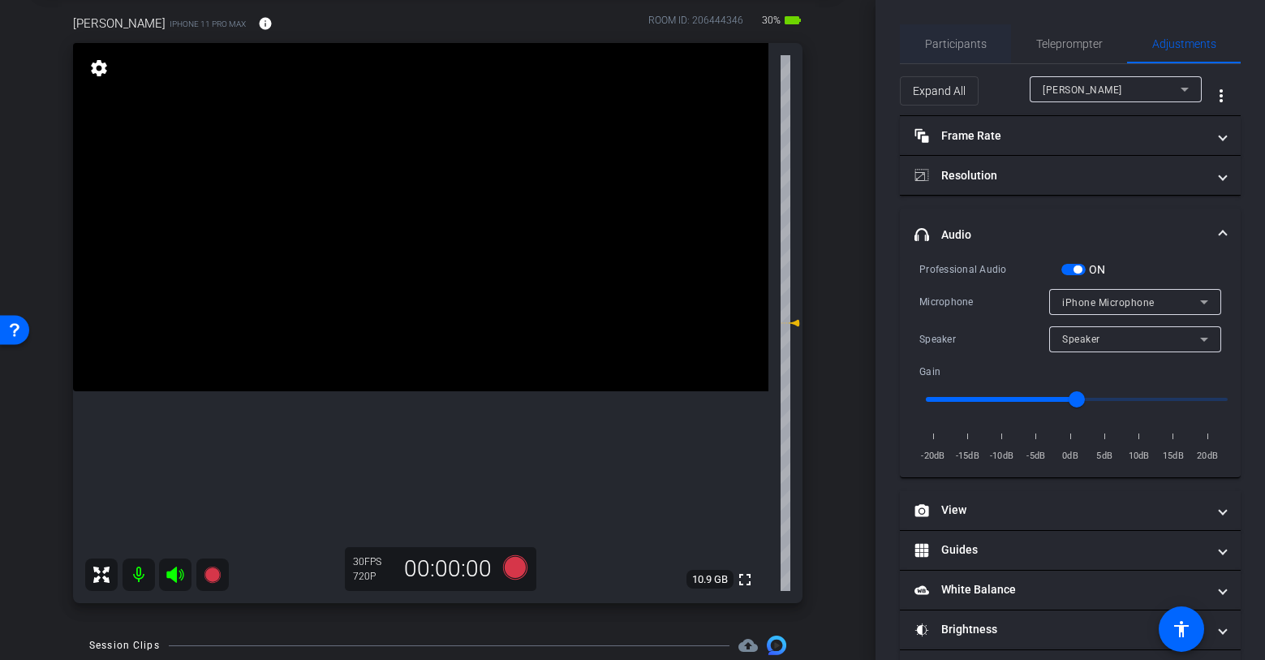
click at [962, 49] on span "Participants" at bounding box center [956, 43] width 62 height 11
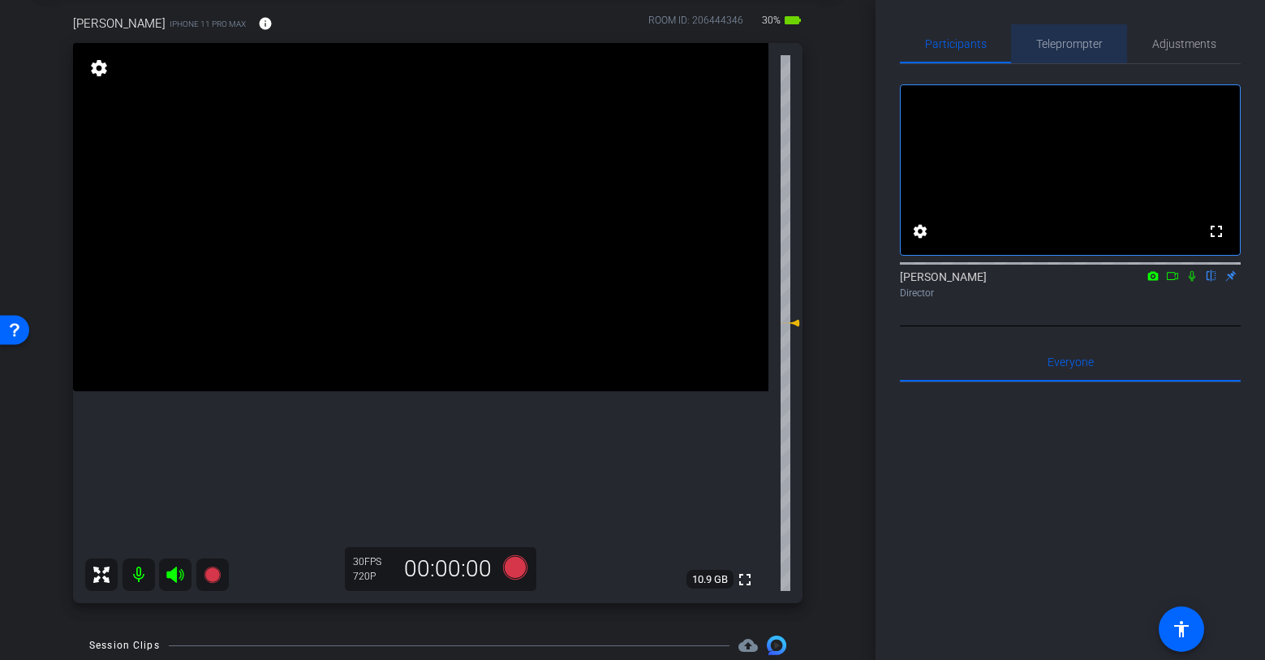
click at [1077, 45] on span "Teleprompter" at bounding box center [1069, 43] width 67 height 11
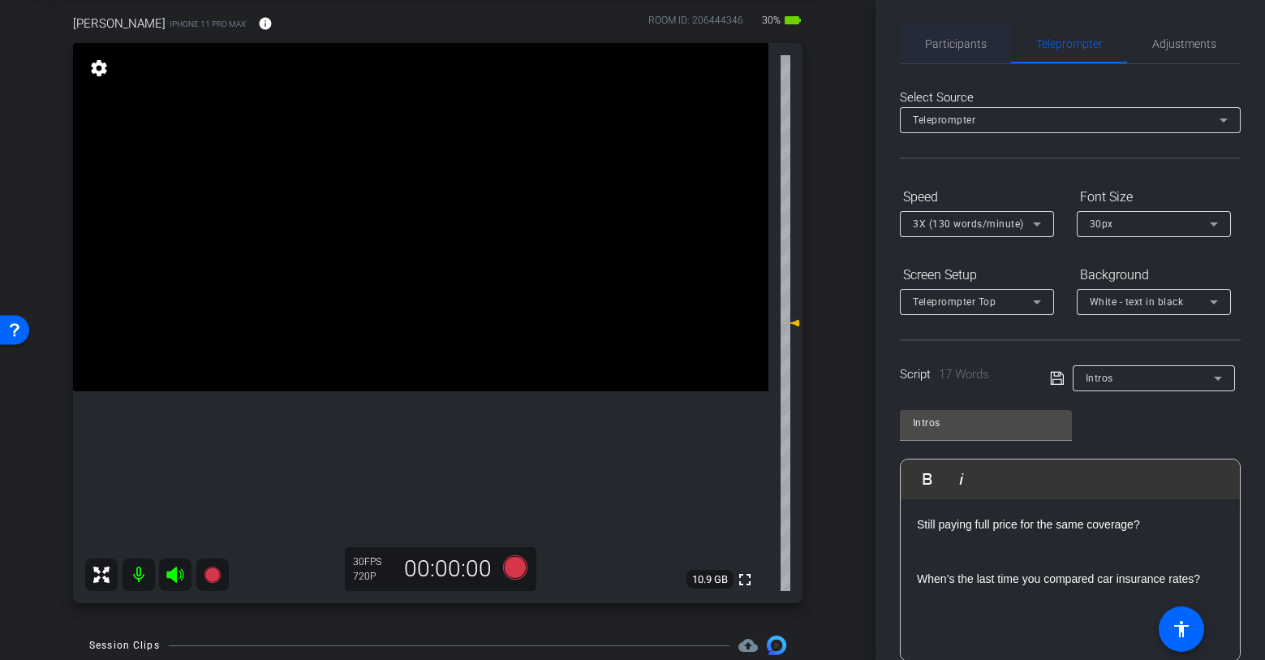
click at [956, 42] on span "Participants" at bounding box center [956, 43] width 62 height 11
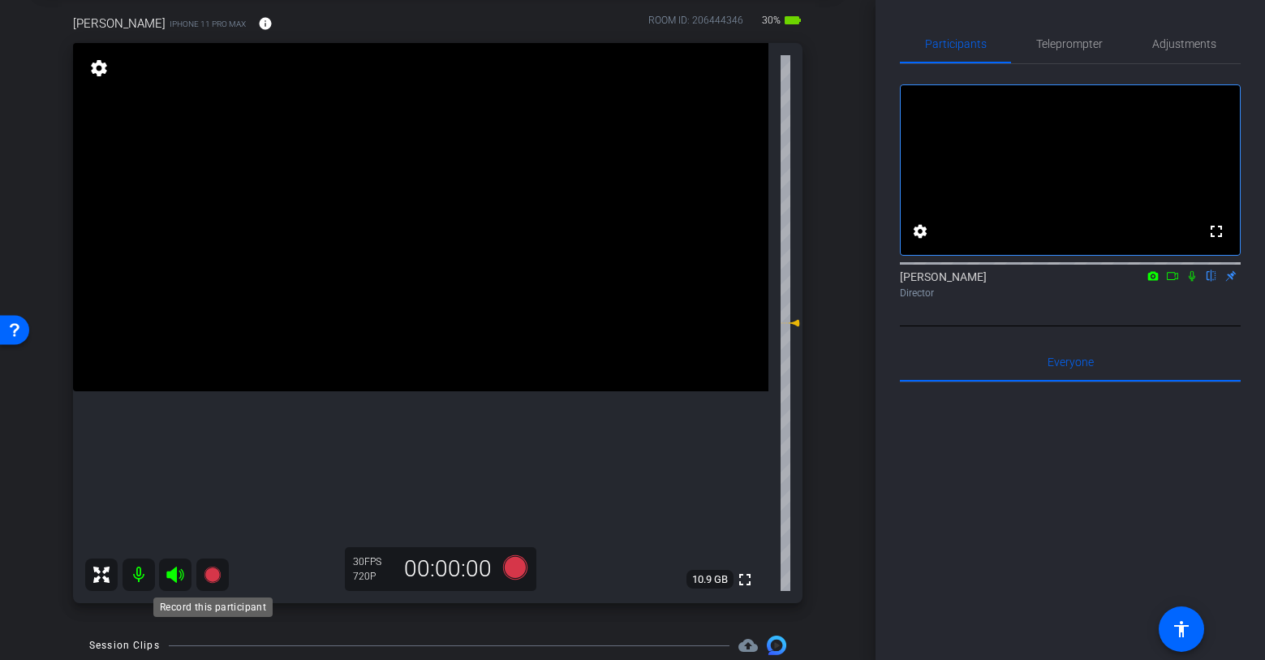
click at [213, 575] on icon at bounding box center [212, 575] width 16 height 16
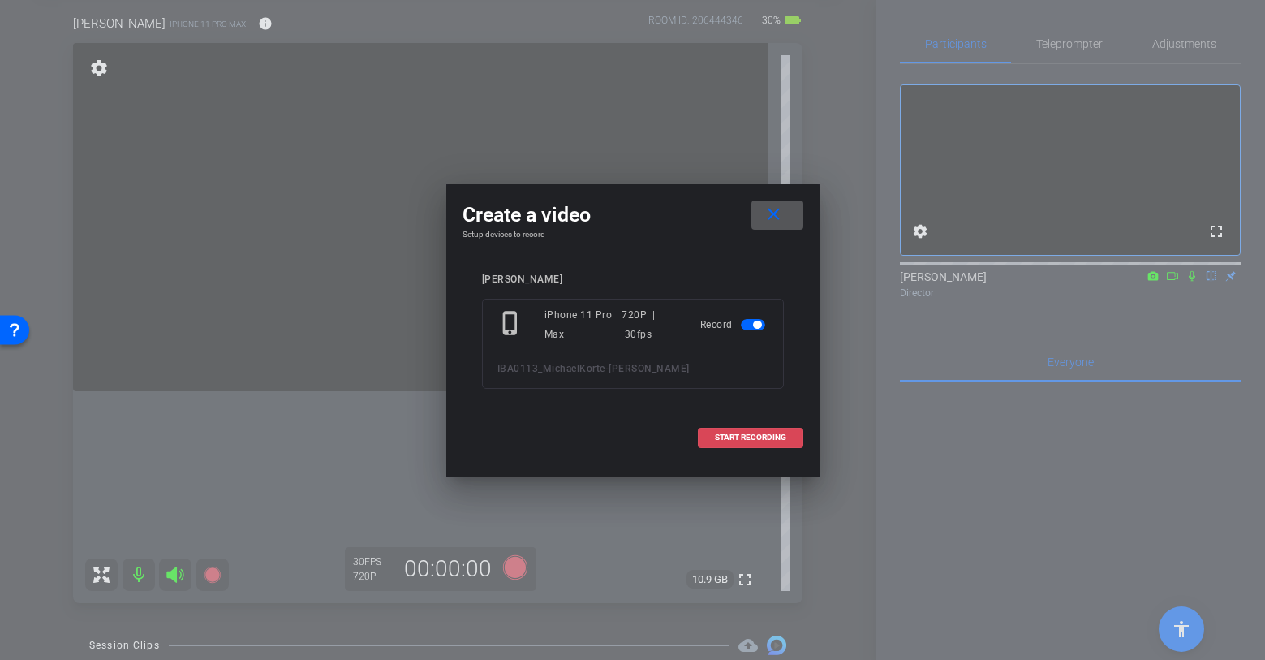
click at [743, 441] on span "START RECORDING" at bounding box center [750, 437] width 71 height 8
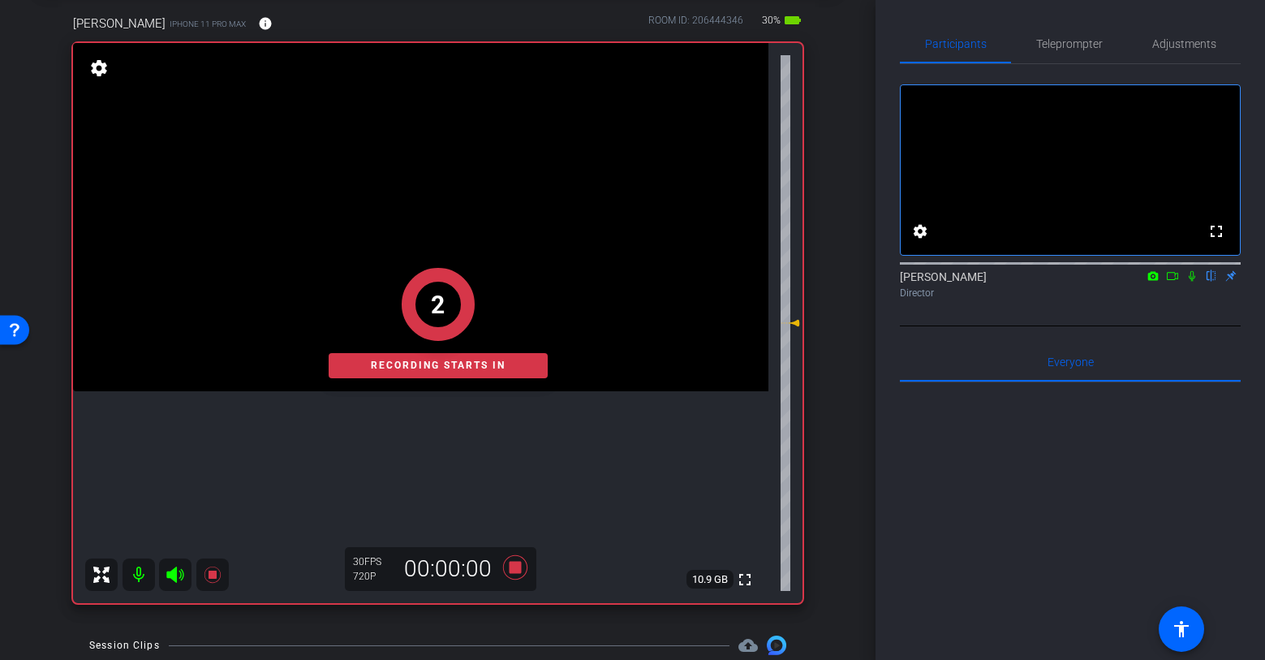
click at [1190, 282] on icon at bounding box center [1192, 275] width 13 height 11
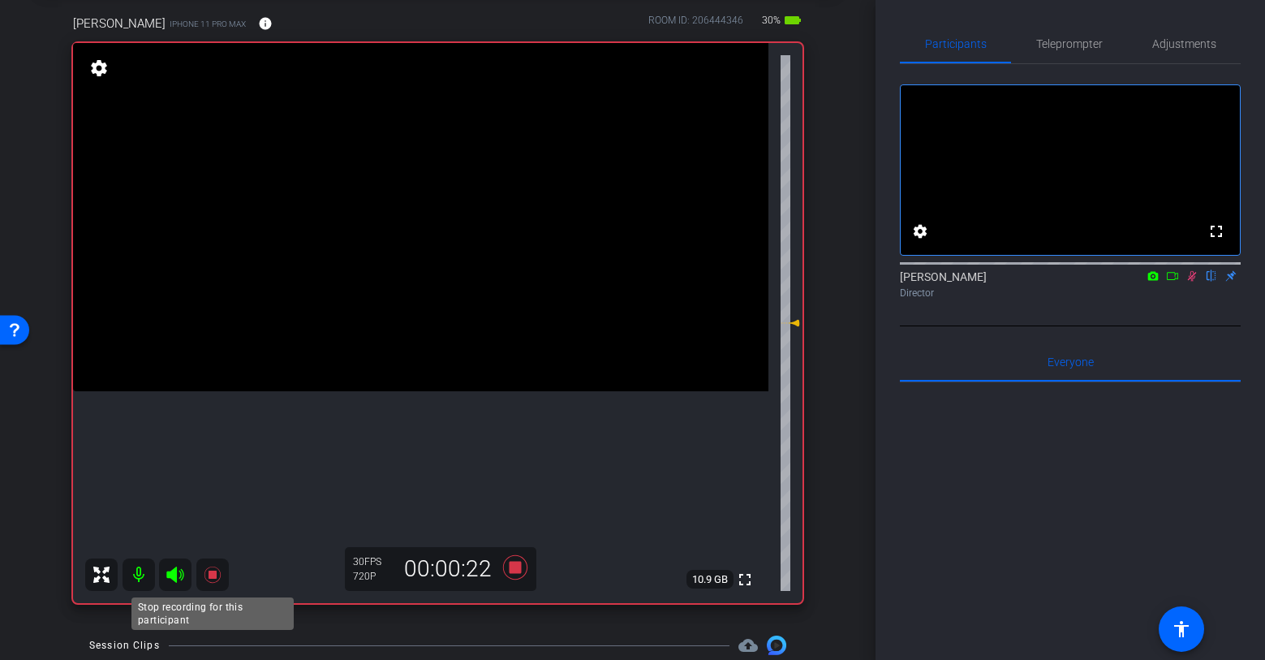
click at [215, 579] on icon at bounding box center [212, 574] width 19 height 19
click at [1191, 282] on icon at bounding box center [1192, 276] width 9 height 11
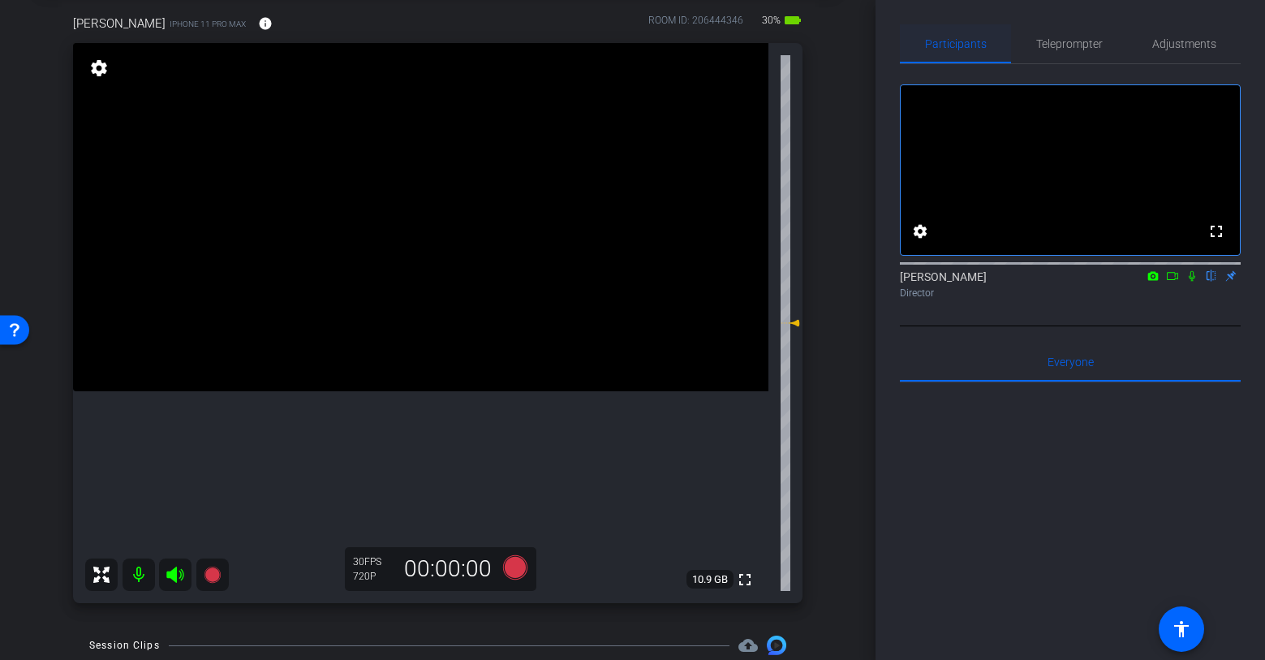
click at [980, 48] on span "Participants" at bounding box center [956, 43] width 62 height 11
click at [1071, 42] on span "Teleprompter" at bounding box center [1069, 43] width 67 height 11
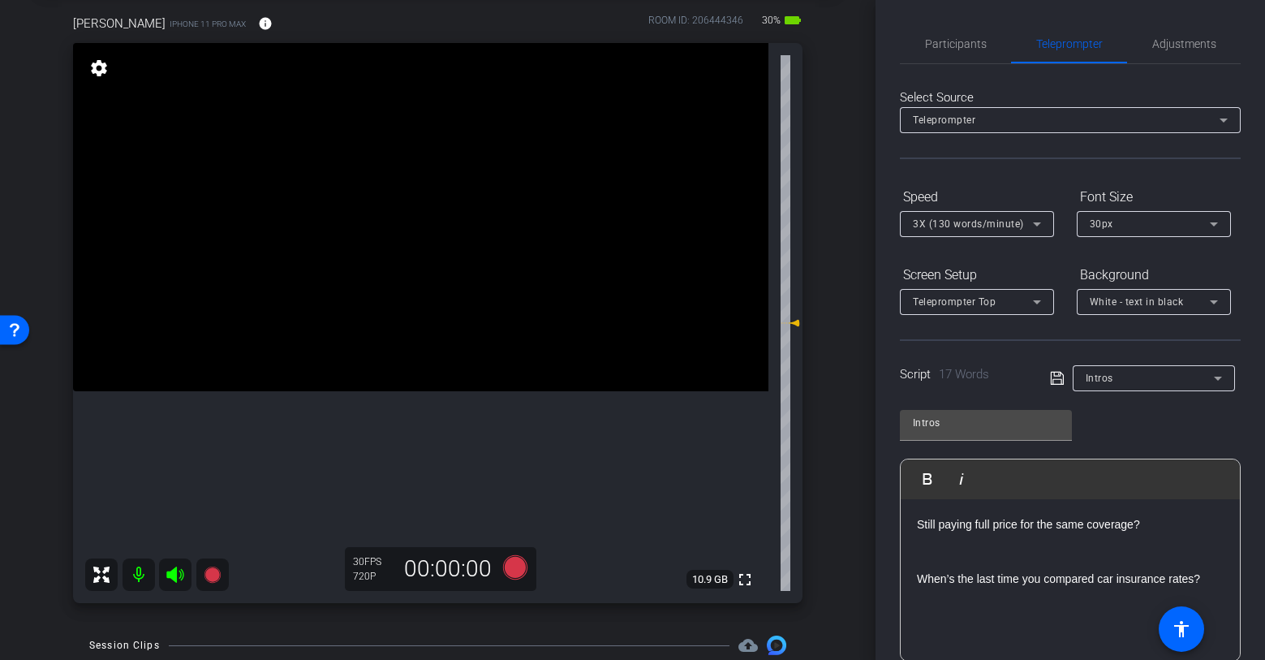
click at [1127, 375] on div "Intros" at bounding box center [1150, 378] width 128 height 20
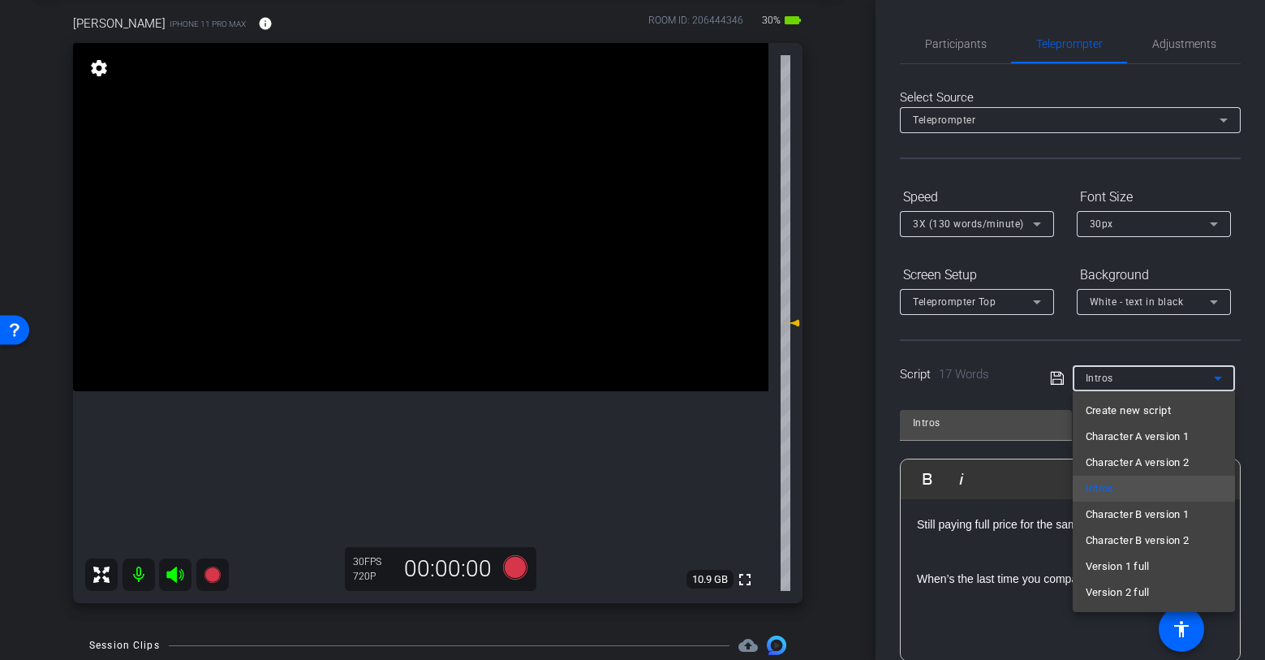
click at [1106, 326] on div at bounding box center [632, 330] width 1265 height 660
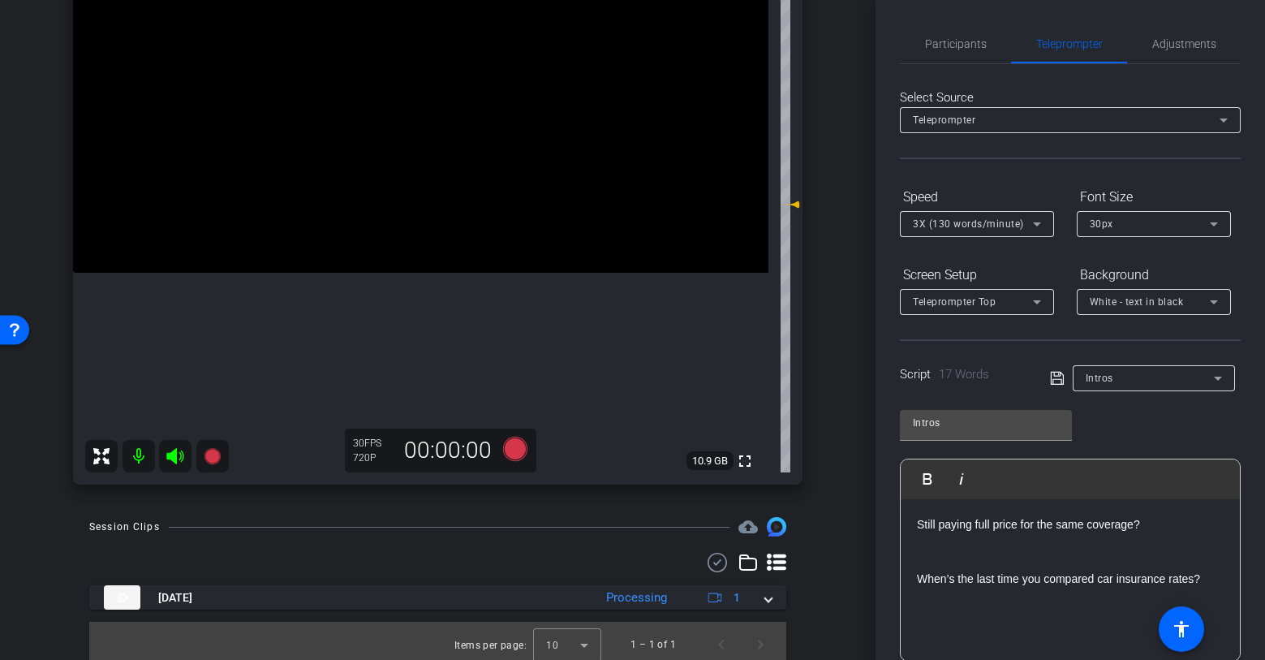
scroll to position [208, 0]
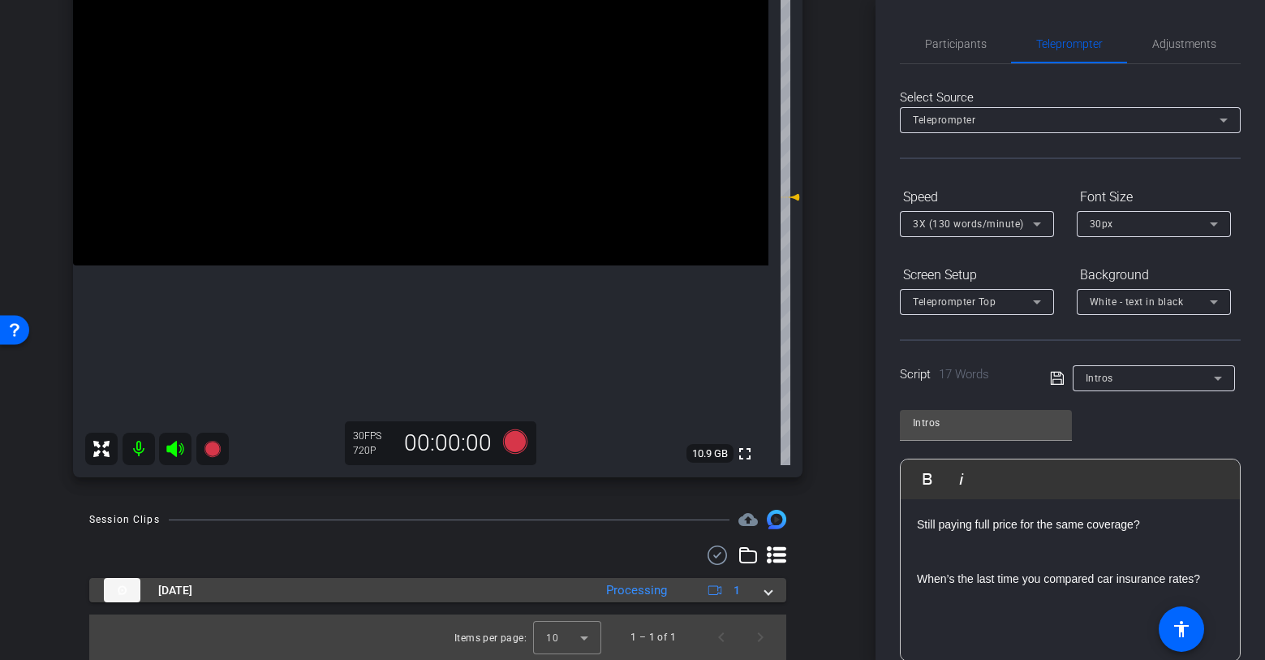
click at [769, 592] on span at bounding box center [768, 590] width 6 height 17
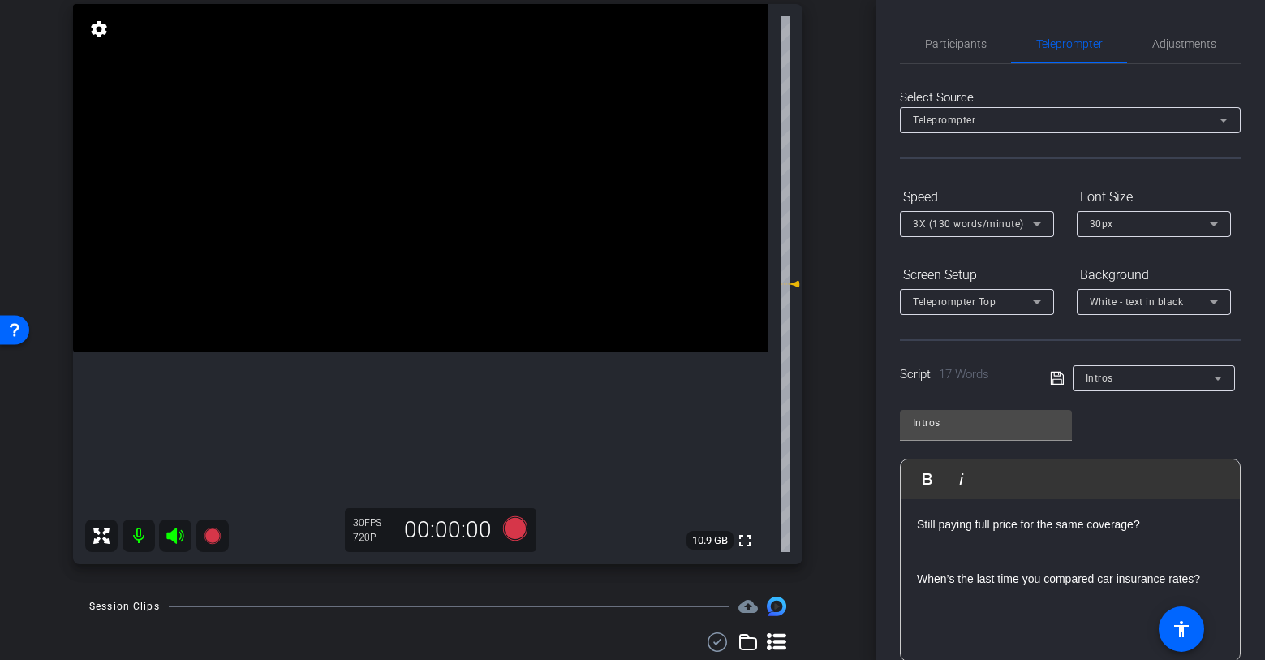
scroll to position [45, 0]
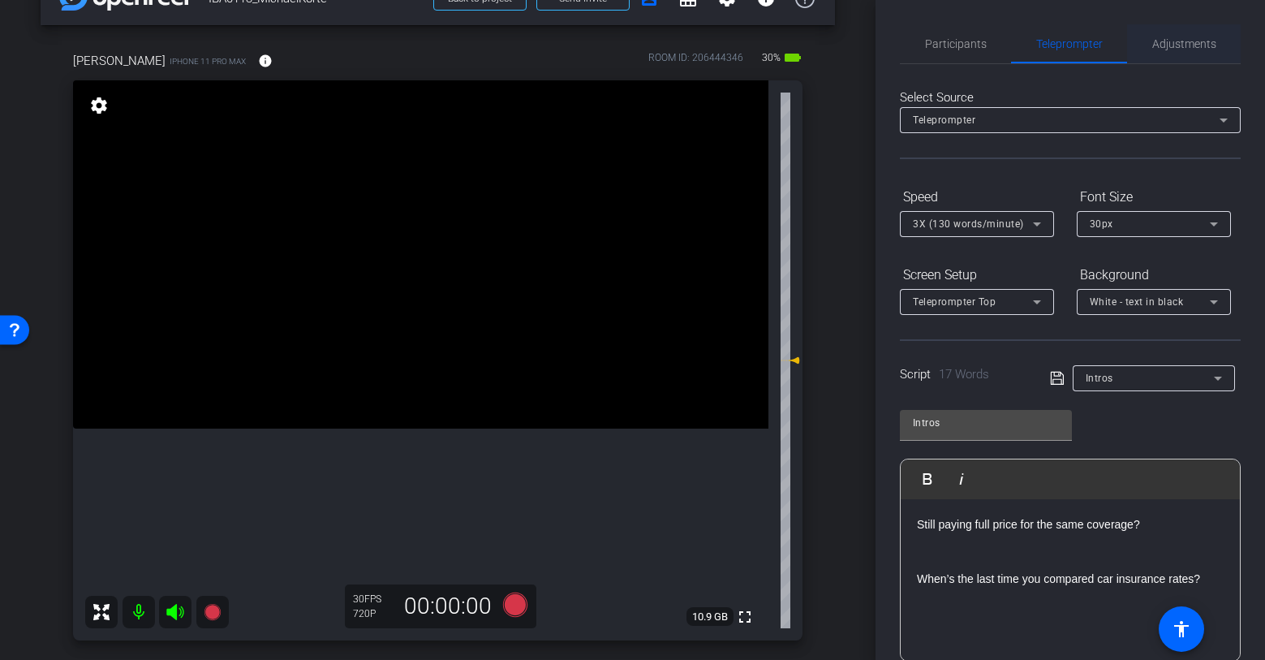
click at [1185, 55] on span "Adjustments" at bounding box center [1184, 43] width 64 height 39
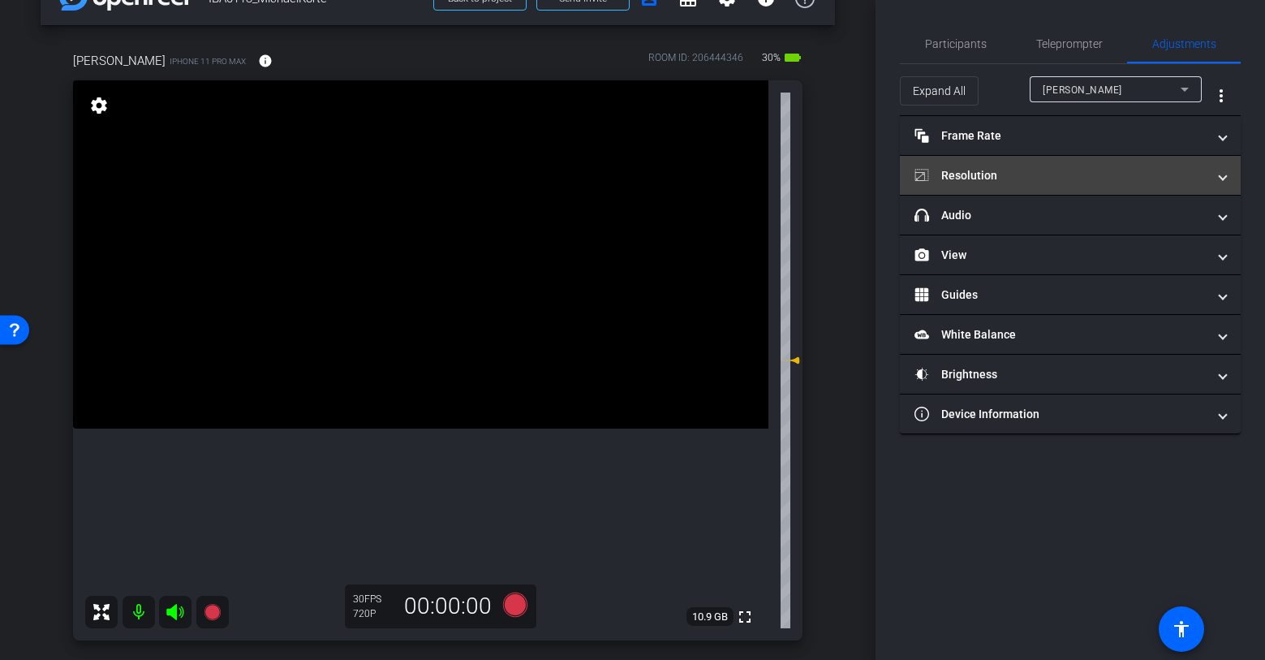
click at [982, 183] on mat-panel-title "Resolution" at bounding box center [1061, 175] width 292 height 17
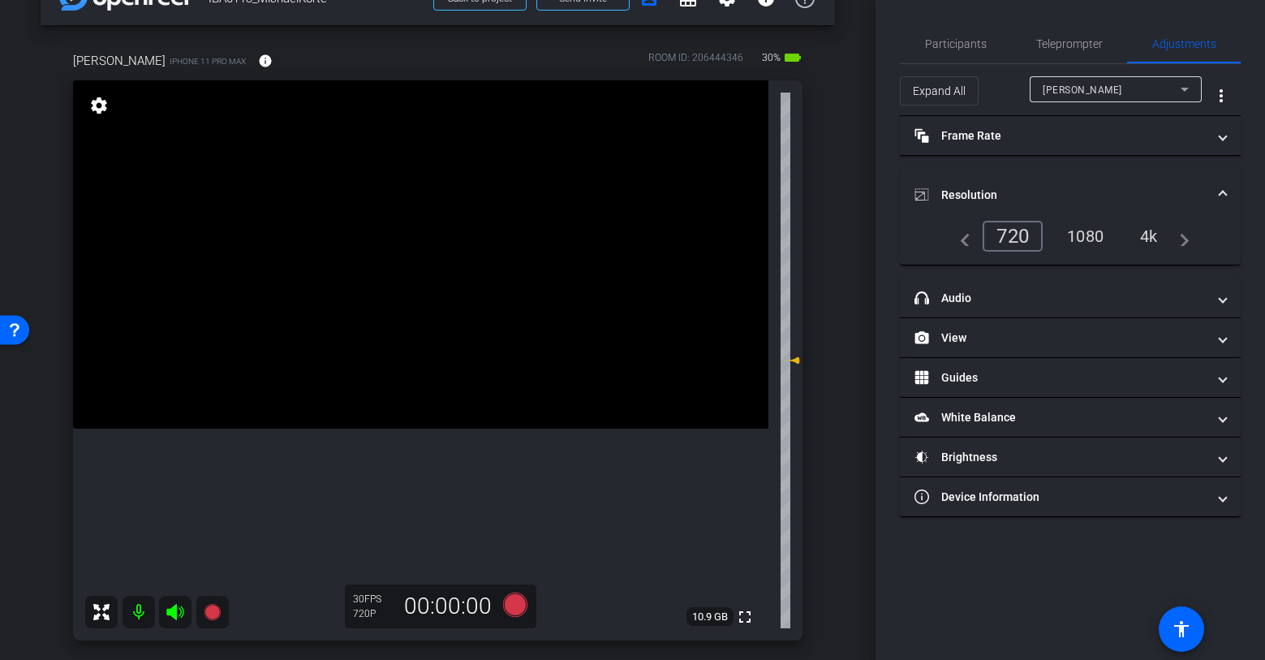
click at [1082, 236] on div "1080" at bounding box center [1085, 236] width 61 height 28
click at [1101, 87] on div "michael" at bounding box center [1112, 90] width 138 height 20
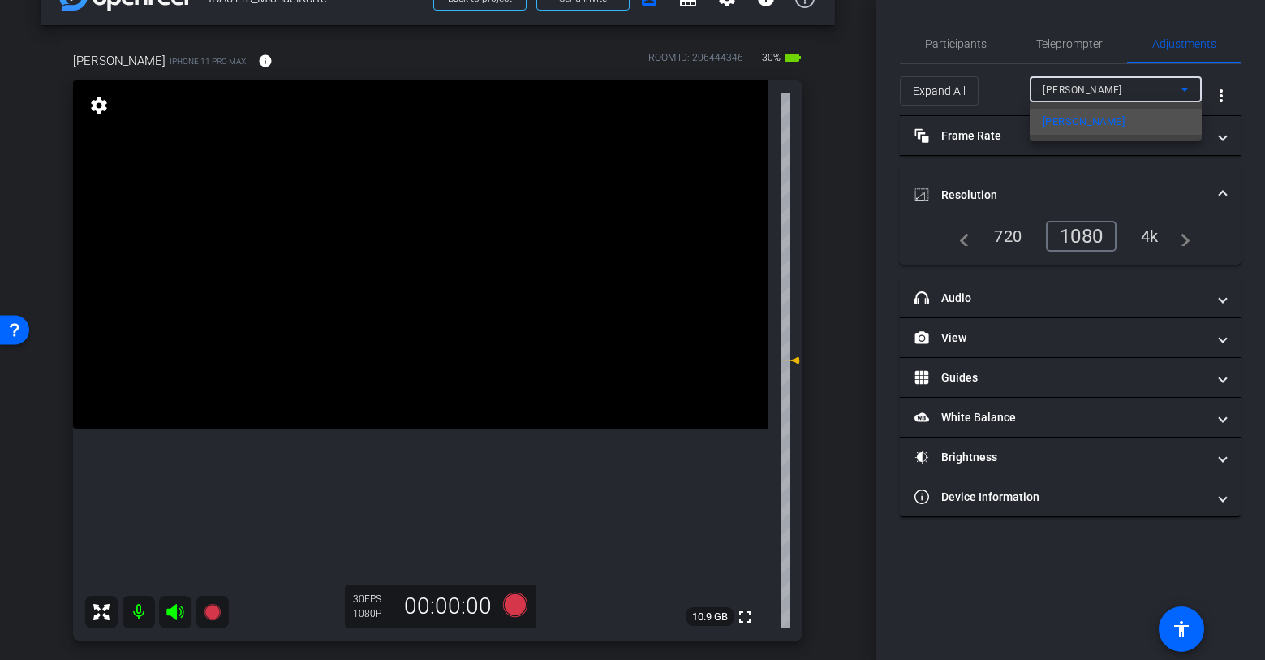
click at [1101, 87] on div at bounding box center [632, 330] width 1265 height 660
click at [1043, 182] on mat-expansion-panel-header "Resolution" at bounding box center [1070, 195] width 341 height 52
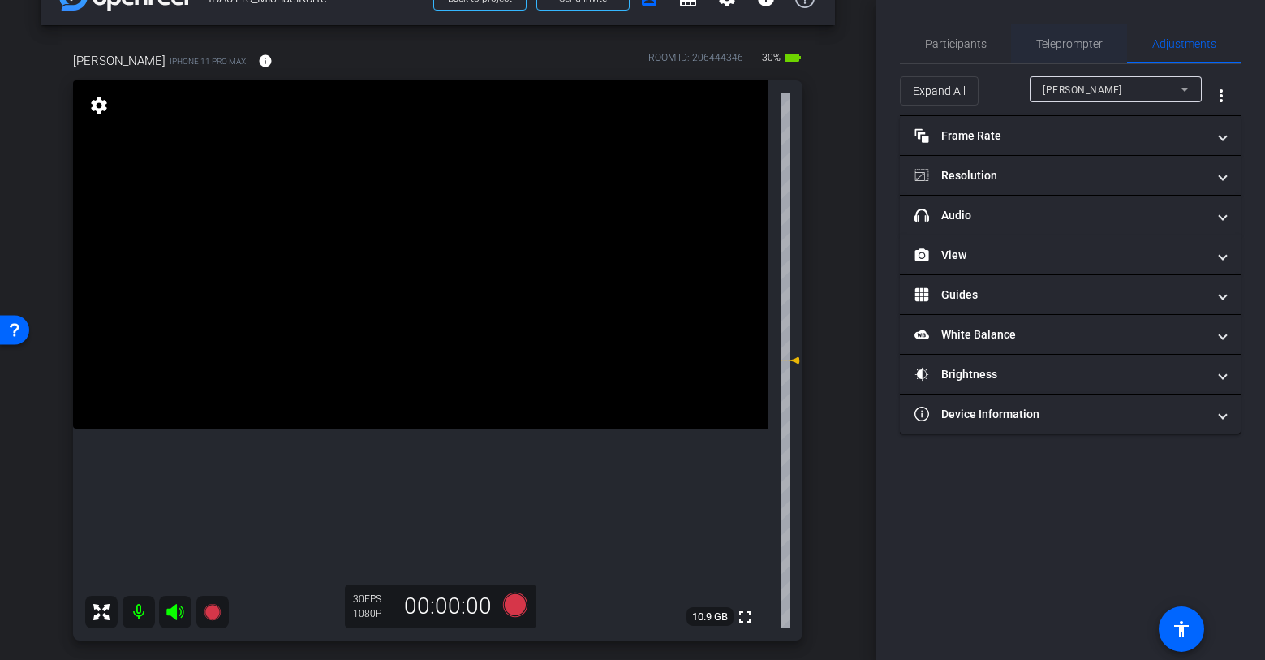
click at [1070, 39] on span "Teleprompter" at bounding box center [1069, 43] width 67 height 11
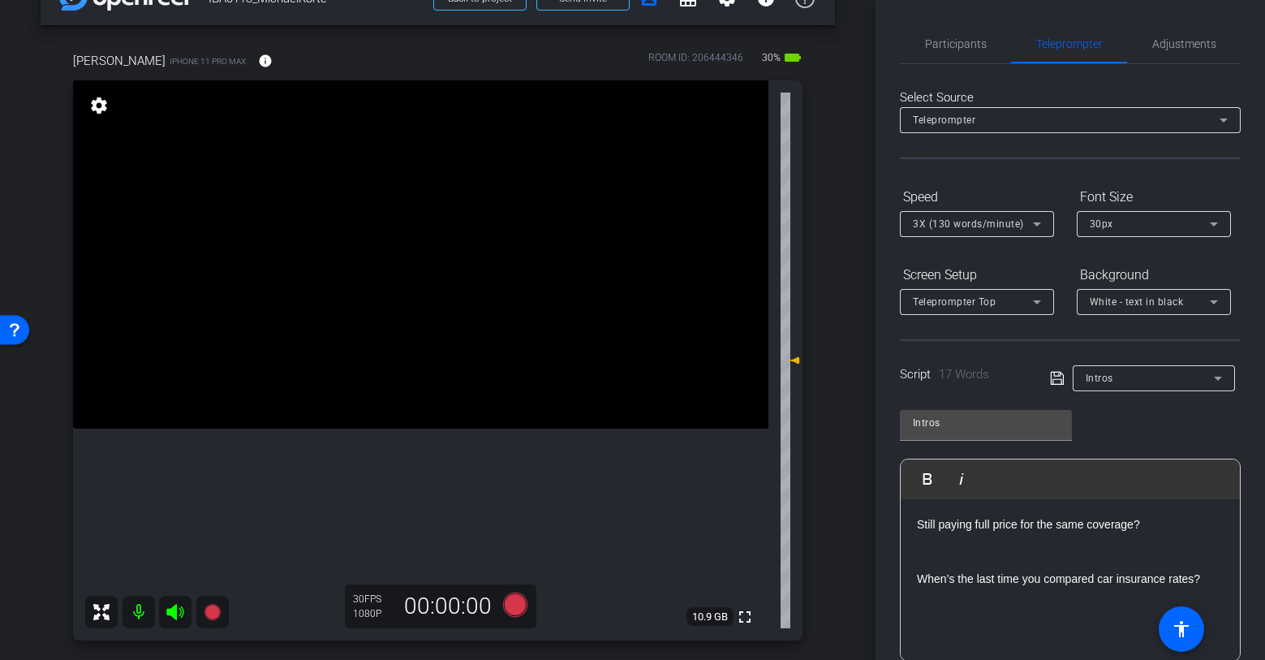
click at [1102, 382] on span "Intros" at bounding box center [1100, 378] width 28 height 11
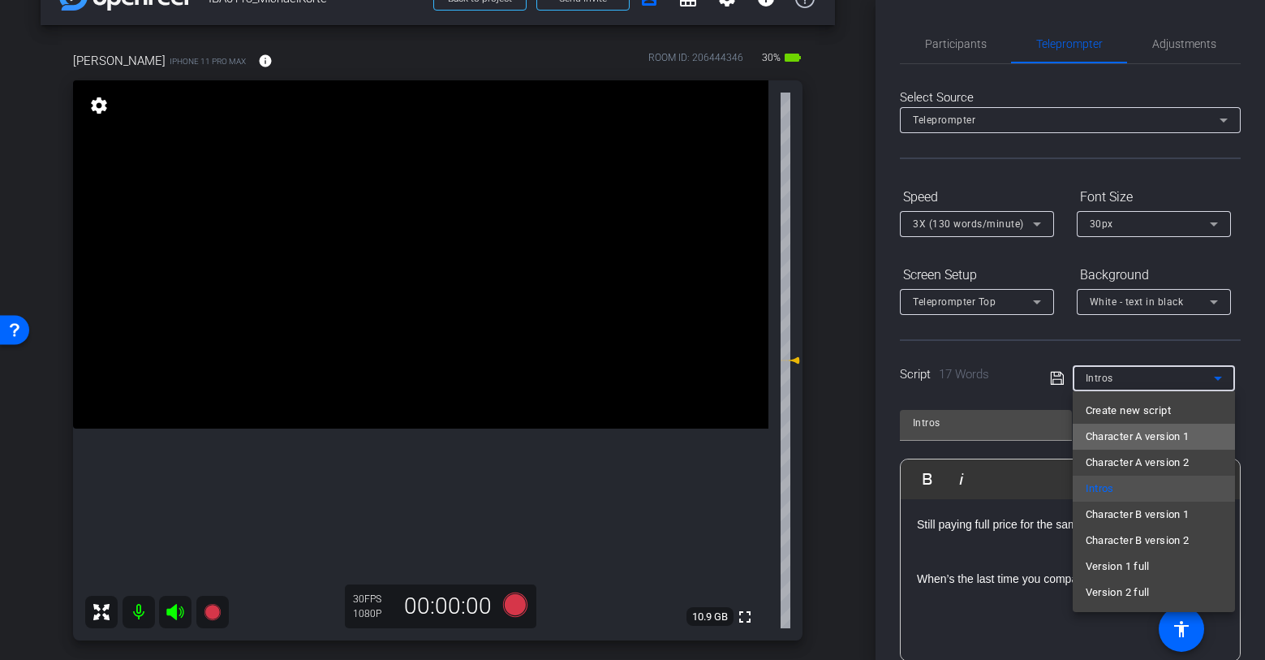
click at [1136, 442] on span "Character A version 1" at bounding box center [1138, 436] width 104 height 19
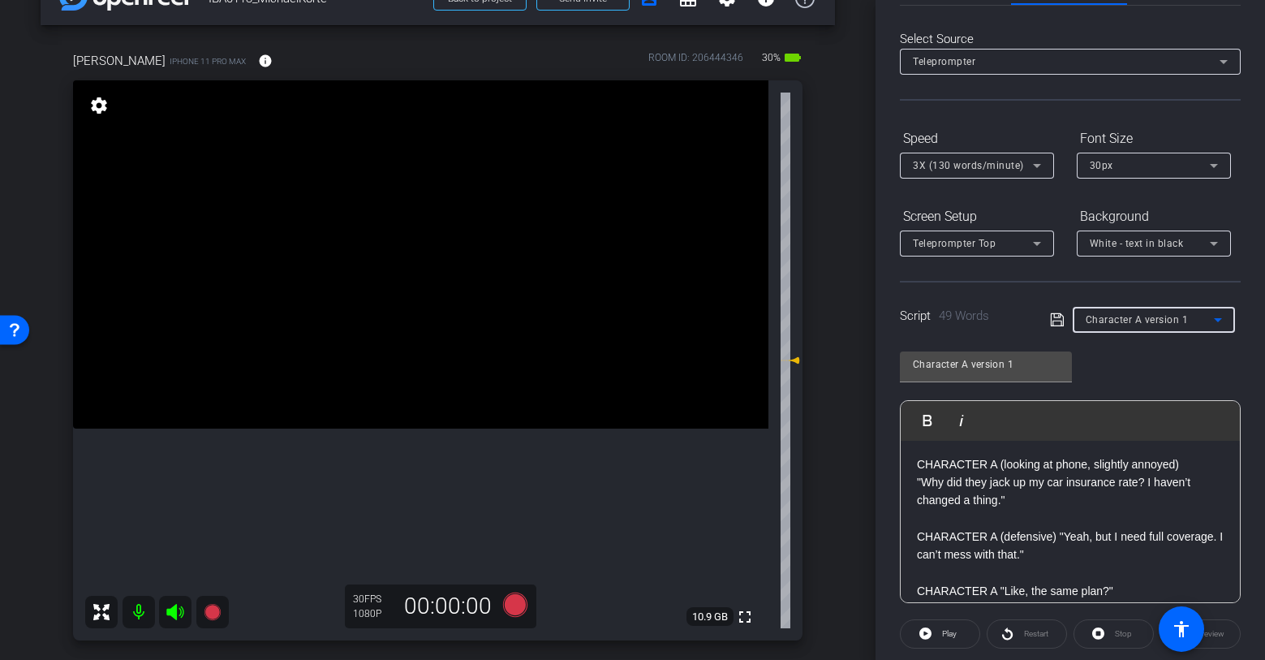
scroll to position [0, 0]
click at [1092, 495] on p ""Why did they jack up my car insurance rate? I haven’t changed a thing."" at bounding box center [1070, 493] width 307 height 37
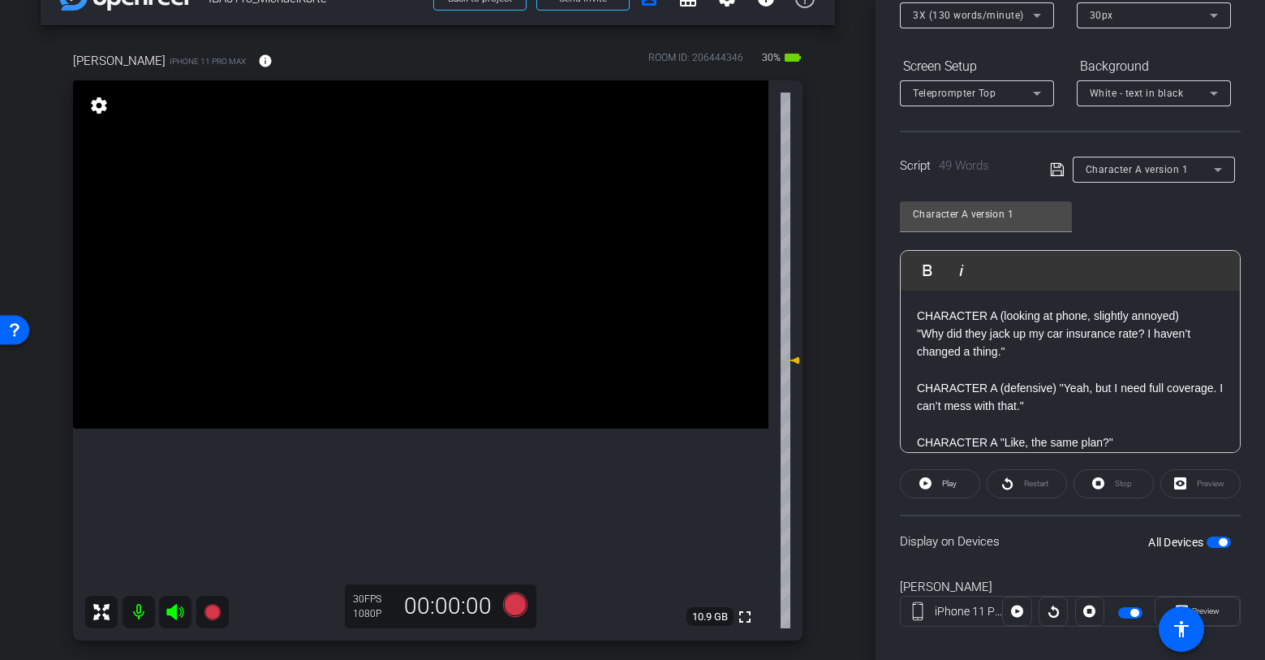
scroll to position [227, 0]
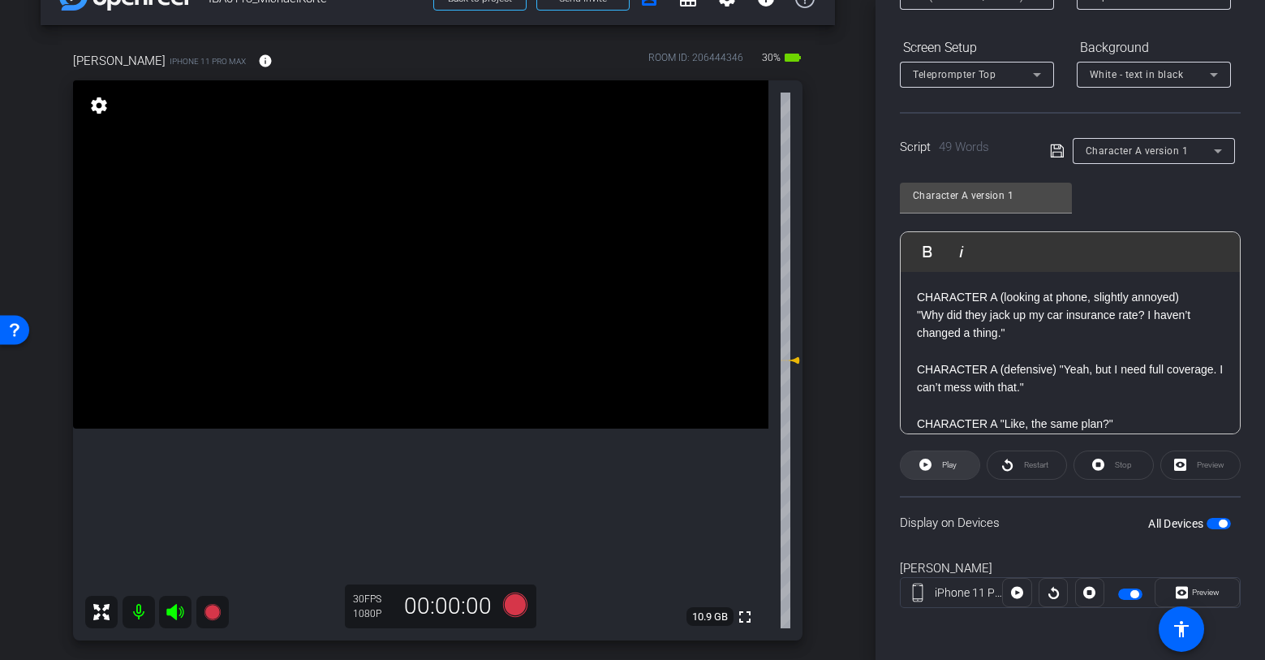
click at [963, 463] on span at bounding box center [940, 465] width 79 height 39
click at [955, 467] on span "Pause" at bounding box center [950, 464] width 22 height 9
click at [1126, 148] on span "Character A version 1" at bounding box center [1137, 150] width 103 height 11
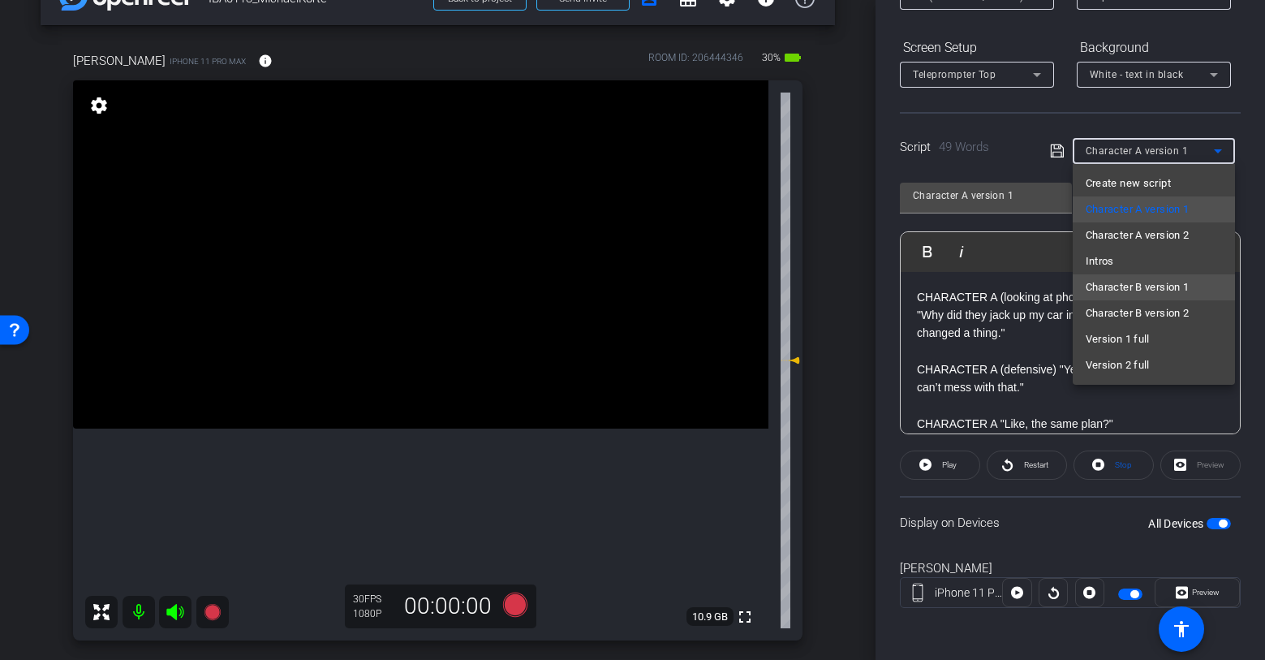
click at [1126, 284] on span "Character B version 1" at bounding box center [1138, 287] width 104 height 19
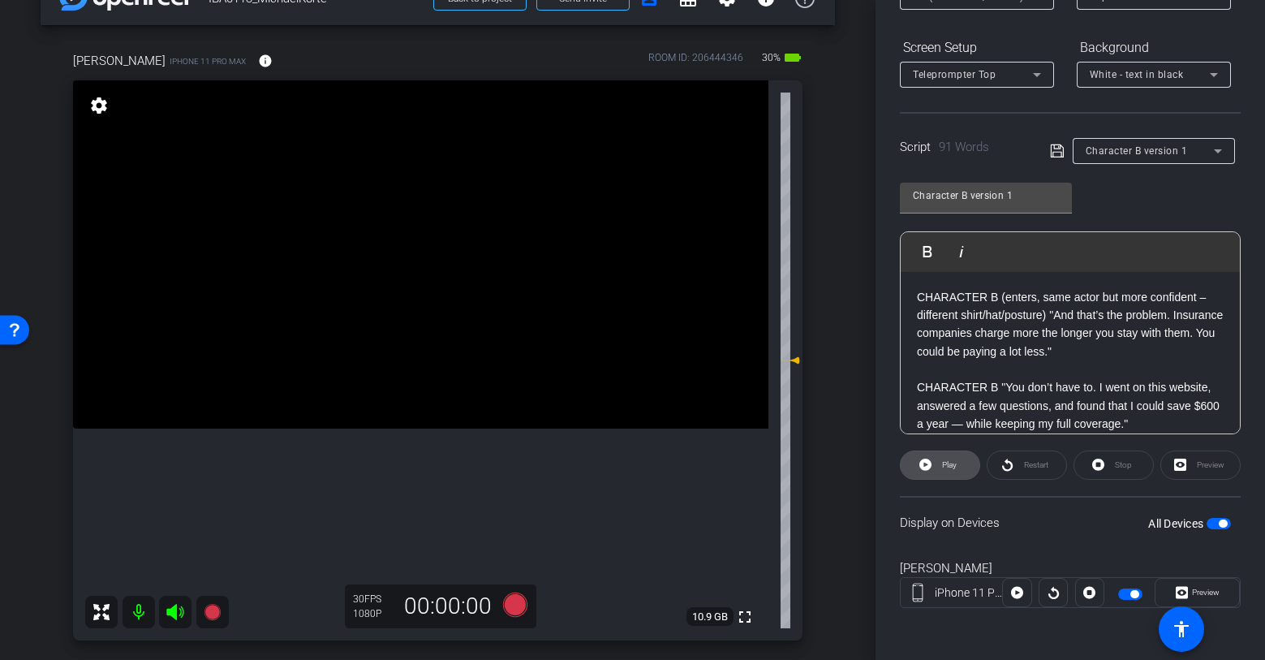
click at [950, 463] on span "Play" at bounding box center [949, 464] width 15 height 9
click at [1191, 591] on span "Preview" at bounding box center [1204, 592] width 32 height 23
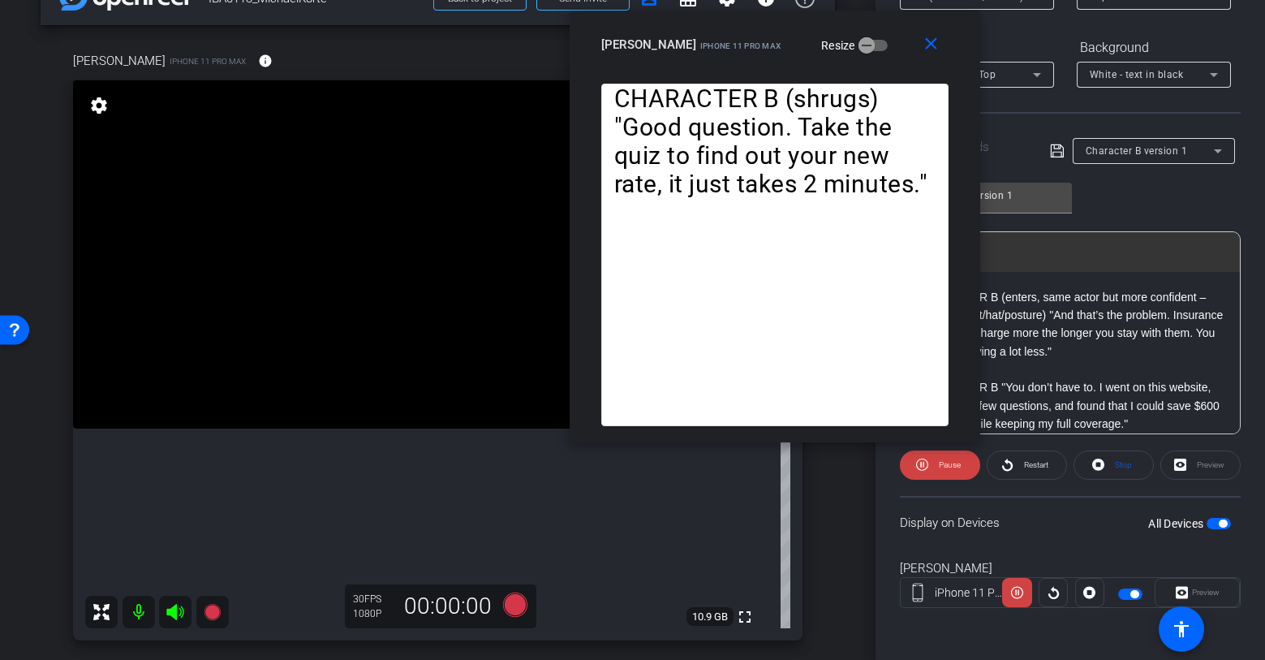
drag, startPoint x: 730, startPoint y: 132, endPoint x: 872, endPoint y: 28, distance: 176.0
click at [872, 28] on div "close michael iPhone 11 Pro Max Resize" at bounding box center [775, 47] width 411 height 73
click at [1014, 587] on icon at bounding box center [1017, 592] width 12 height 24
click at [929, 47] on mat-icon "close" at bounding box center [931, 44] width 20 height 20
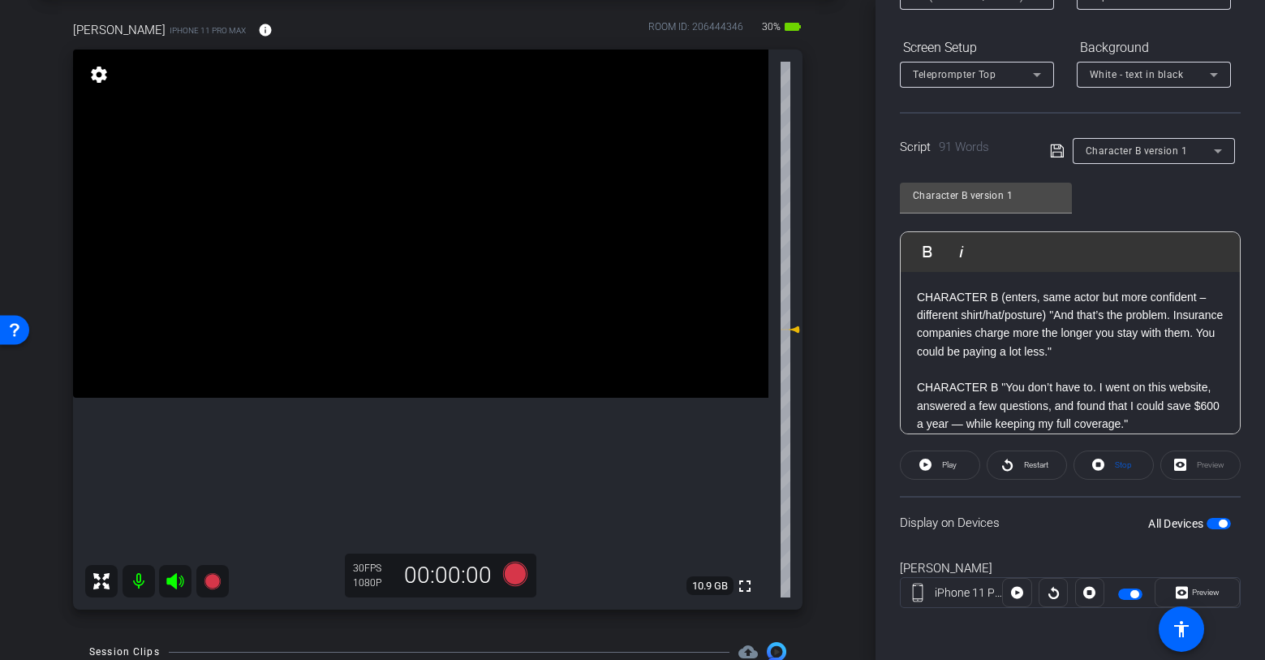
scroll to position [75, 0]
click at [515, 579] on icon at bounding box center [514, 574] width 24 height 24
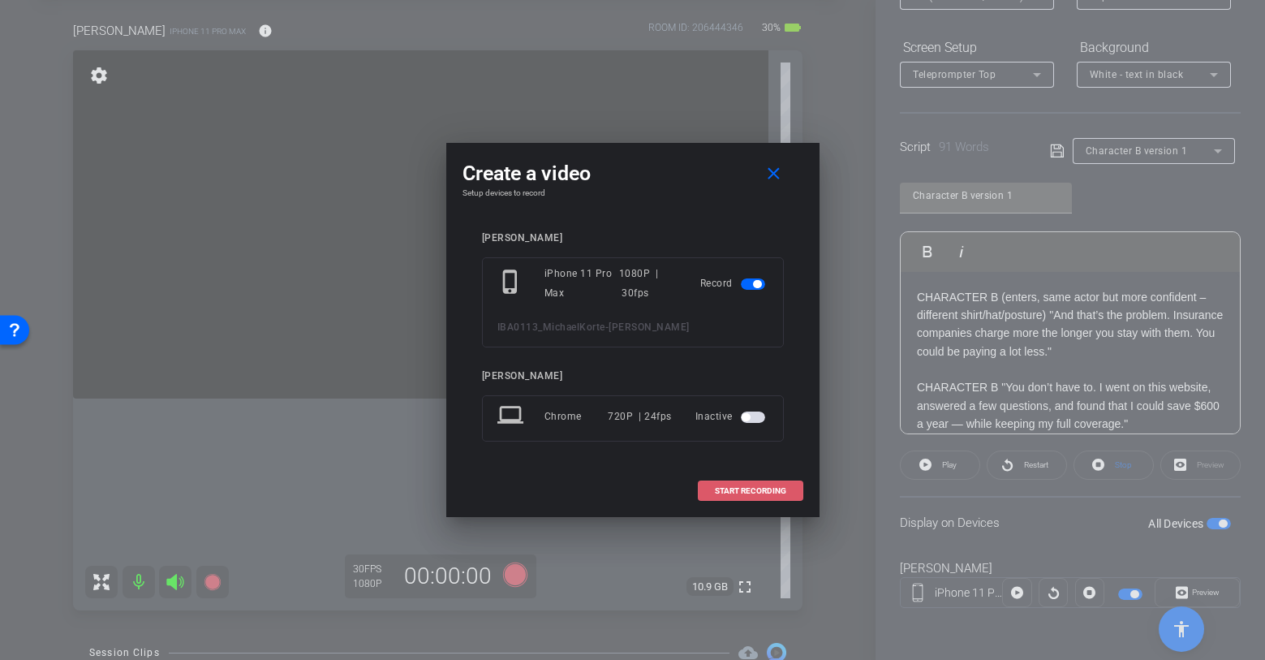
click at [765, 483] on span at bounding box center [751, 491] width 104 height 39
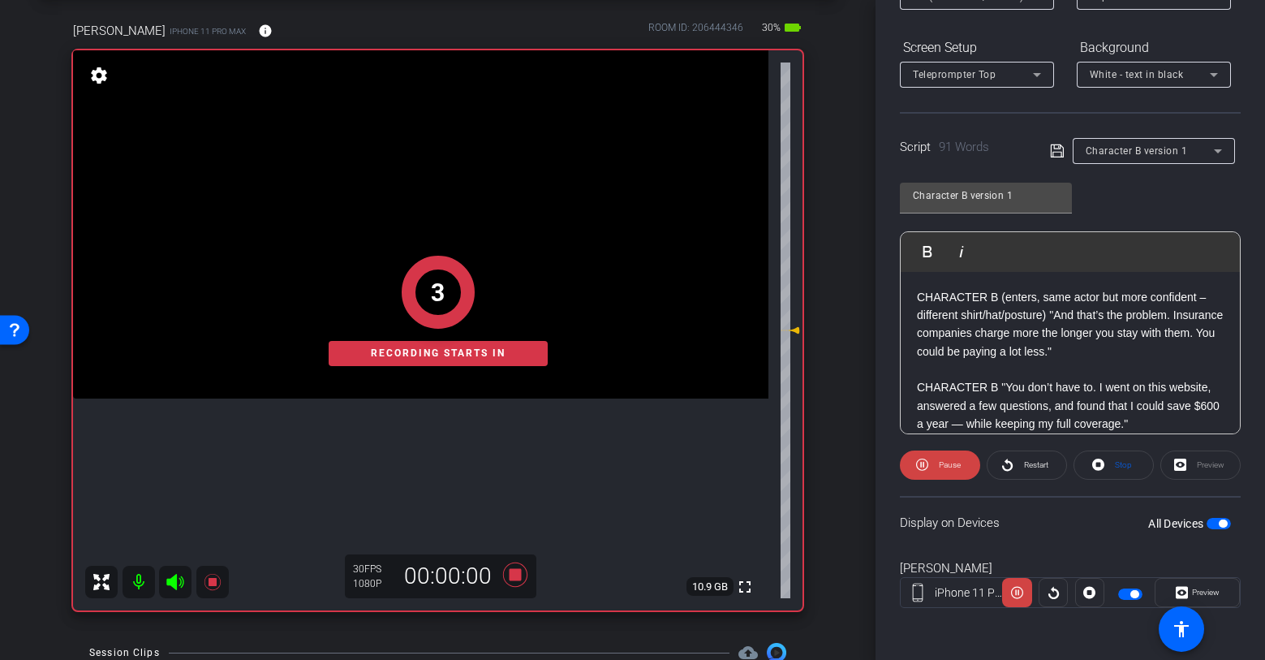
scroll to position [0, 0]
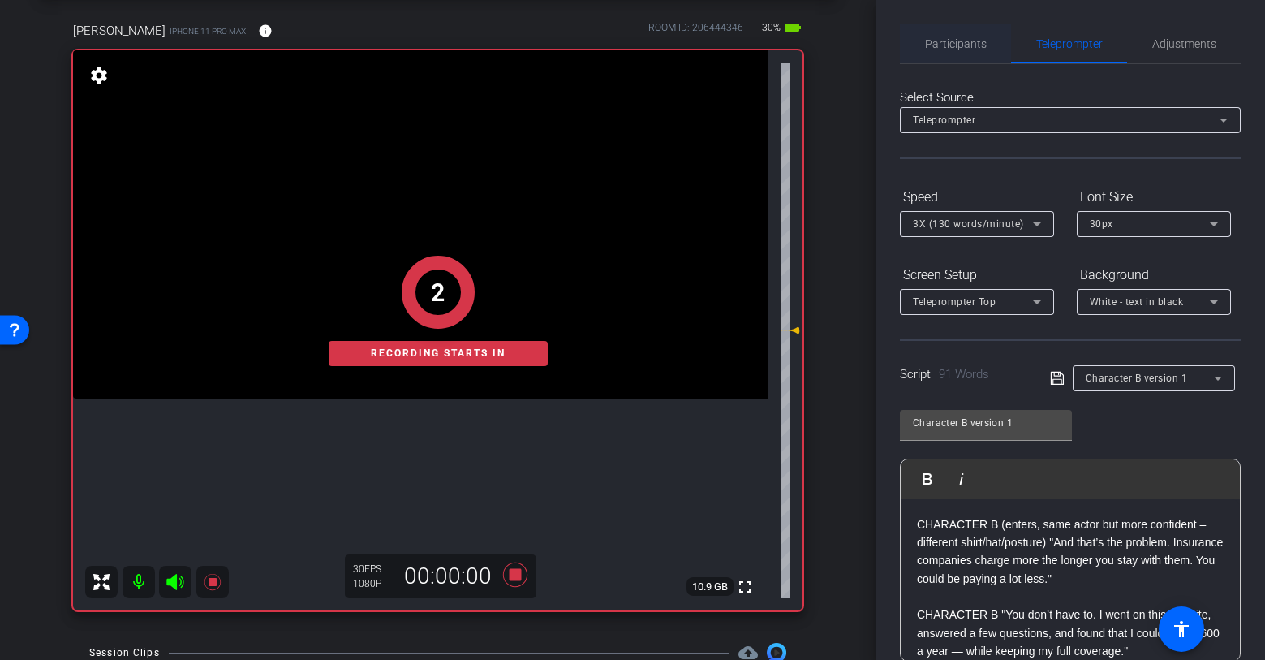
click at [960, 53] on span "Participants" at bounding box center [956, 43] width 62 height 39
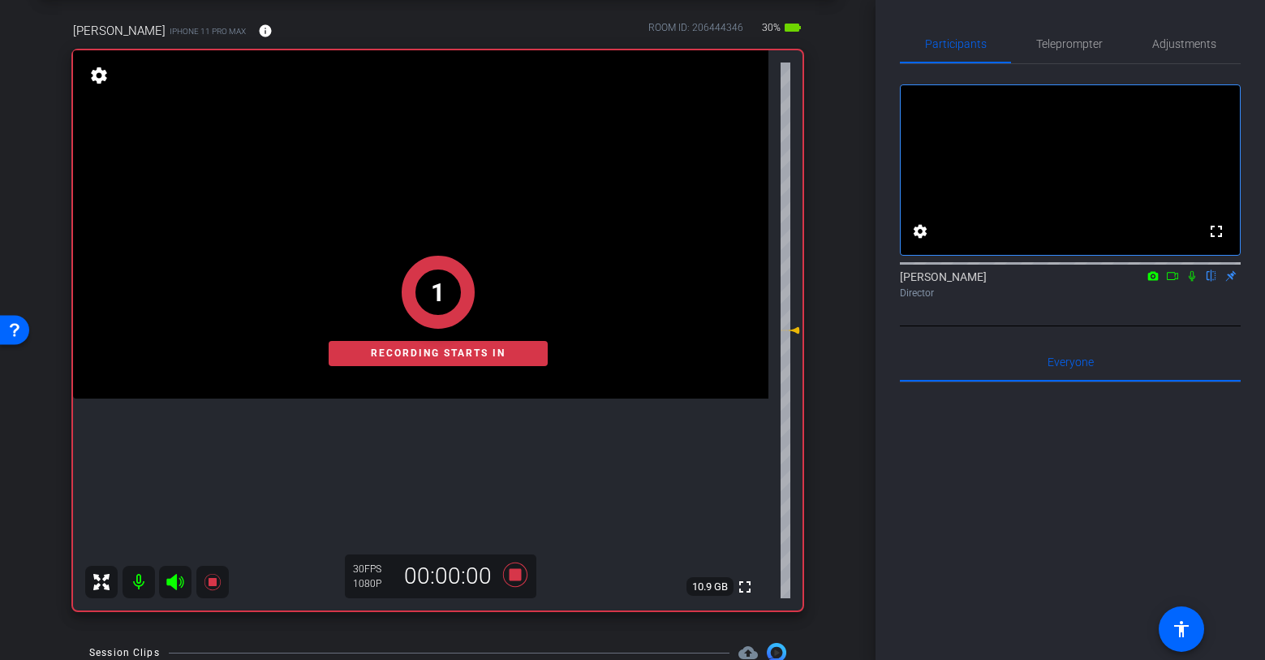
click at [1193, 282] on icon at bounding box center [1192, 275] width 13 height 11
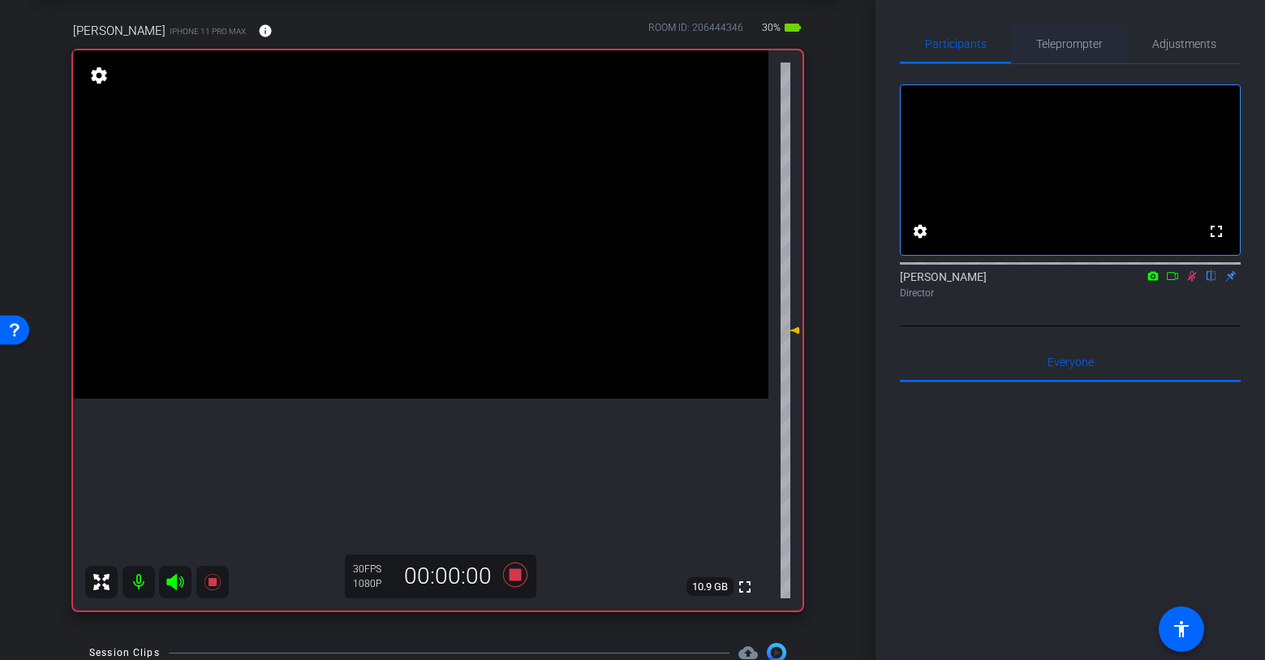
click at [1088, 36] on span "Teleprompter" at bounding box center [1069, 43] width 67 height 39
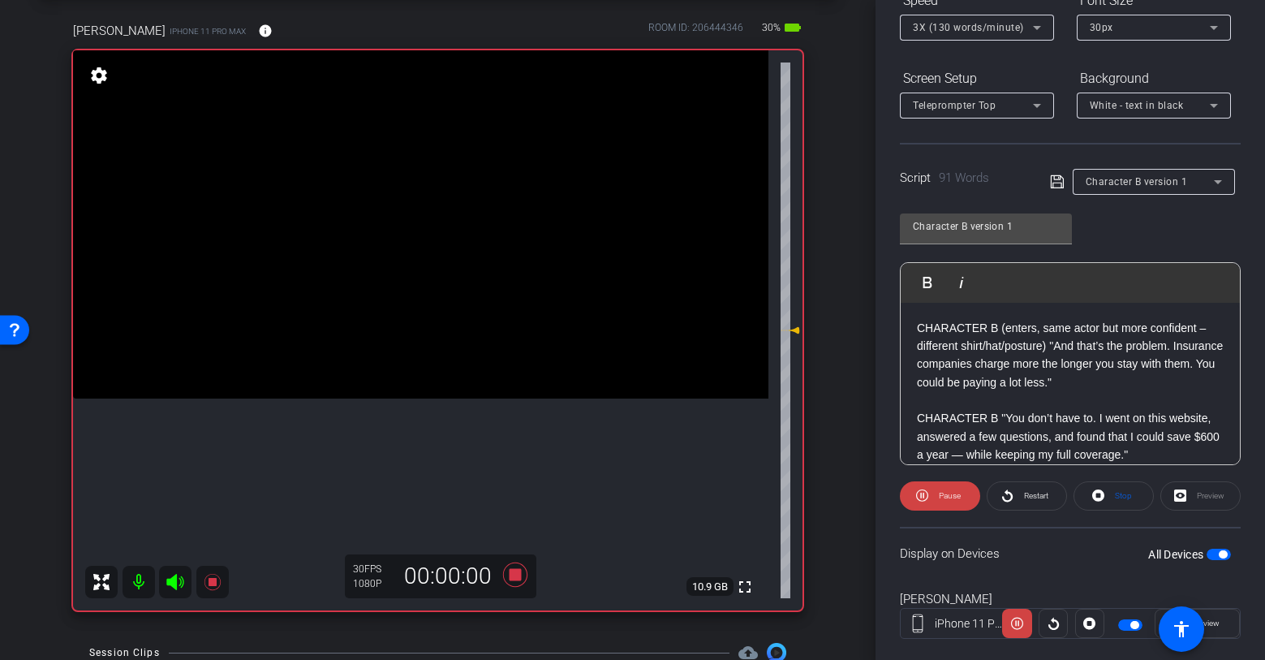
scroll to position [227, 0]
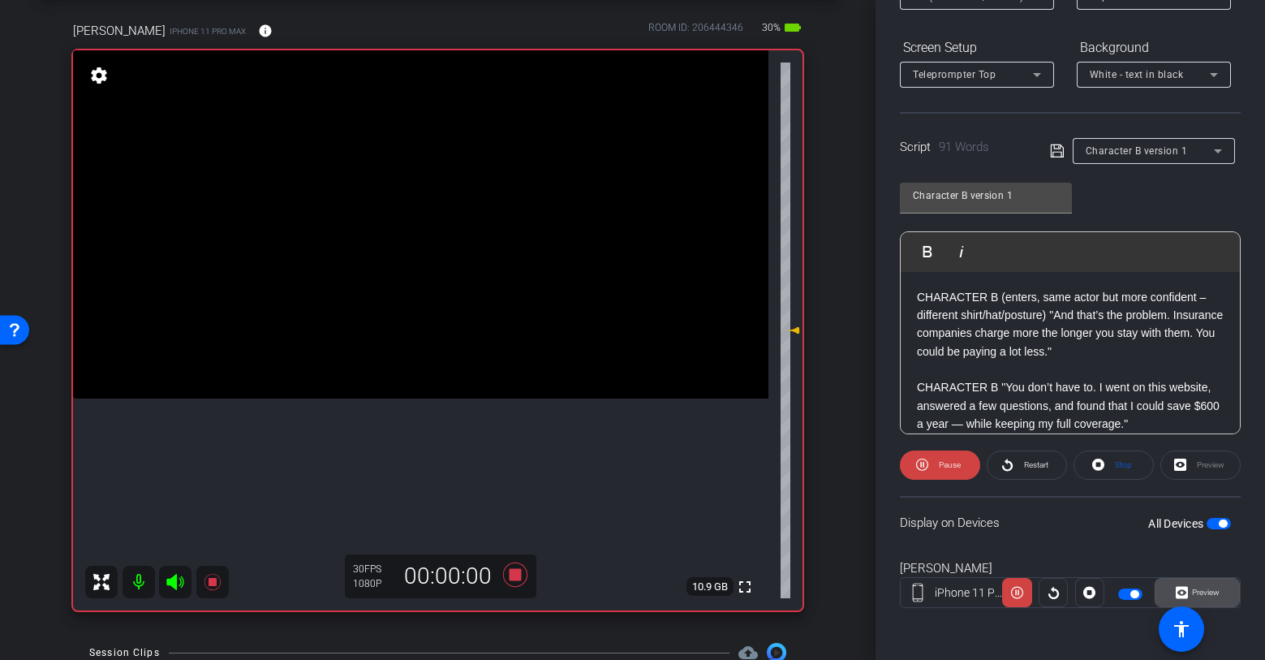
click at [1183, 601] on icon at bounding box center [1182, 592] width 12 height 24
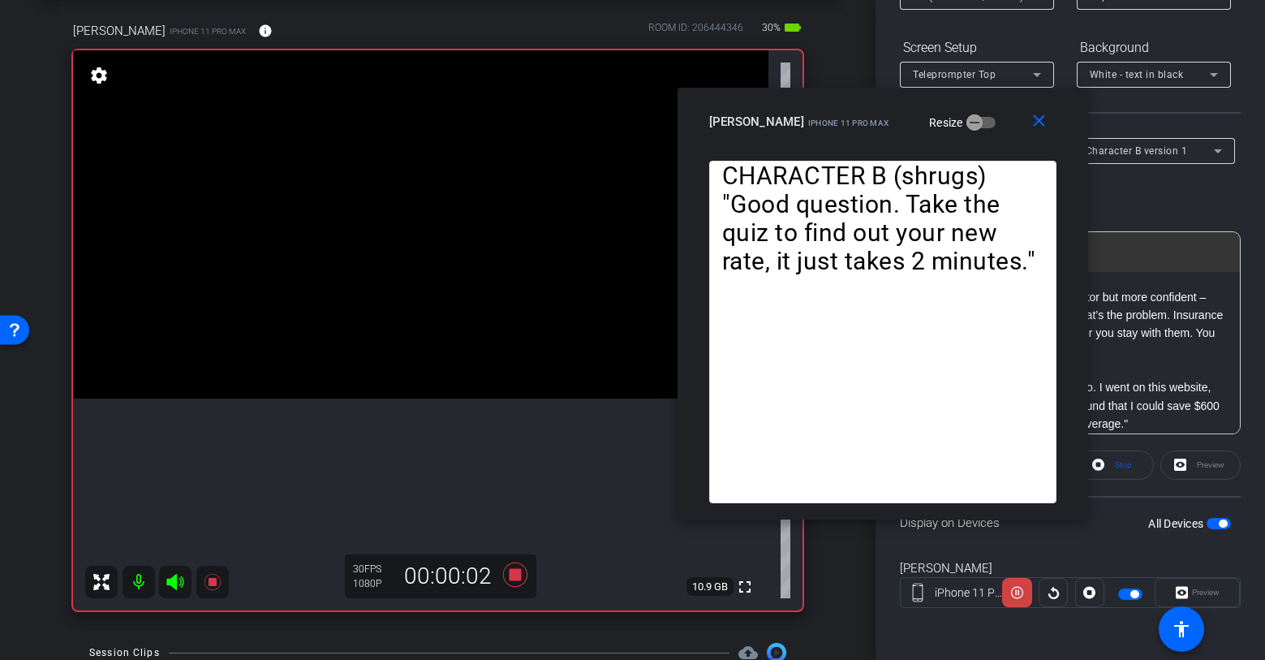
drag, startPoint x: 713, startPoint y: 128, endPoint x: 963, endPoint y: 101, distance: 251.4
click at [963, 101] on div "close michael iPhone 11 Pro Max Resize" at bounding box center [883, 124] width 411 height 73
click at [1040, 116] on mat-icon "close" at bounding box center [1039, 121] width 20 height 20
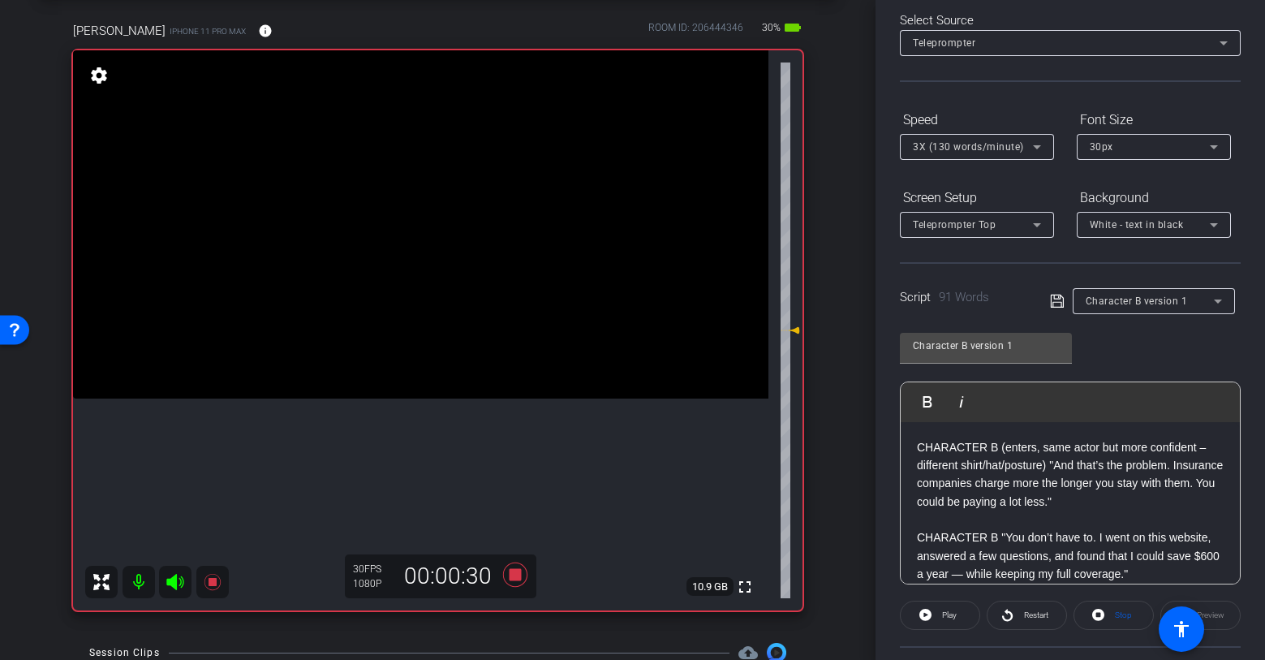
scroll to position [0, 0]
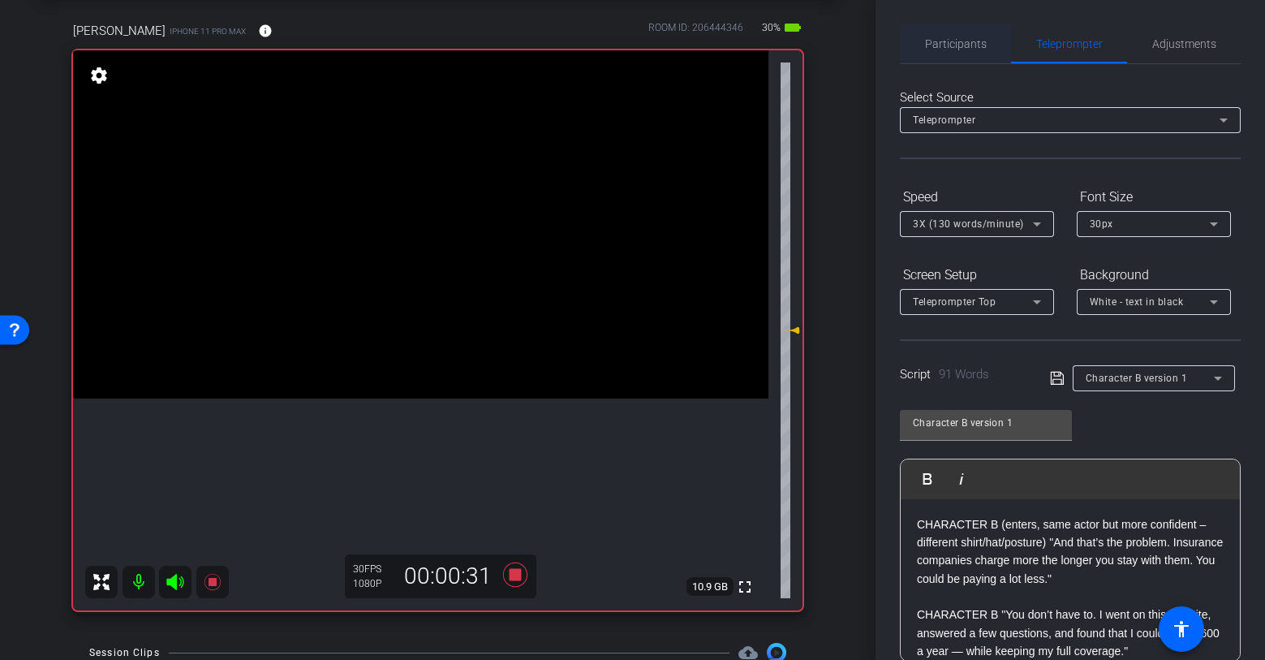
click at [975, 50] on span "Participants" at bounding box center [956, 43] width 62 height 11
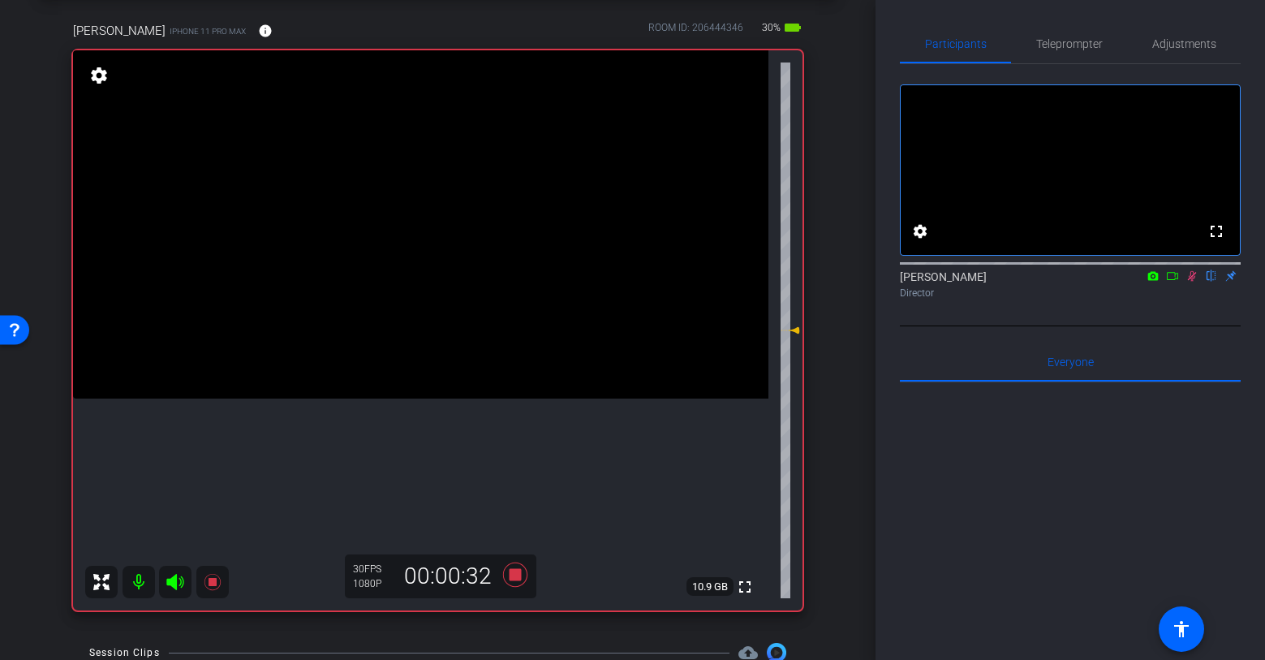
click at [1193, 282] on icon at bounding box center [1192, 276] width 9 height 11
click at [523, 575] on icon at bounding box center [515, 574] width 39 height 29
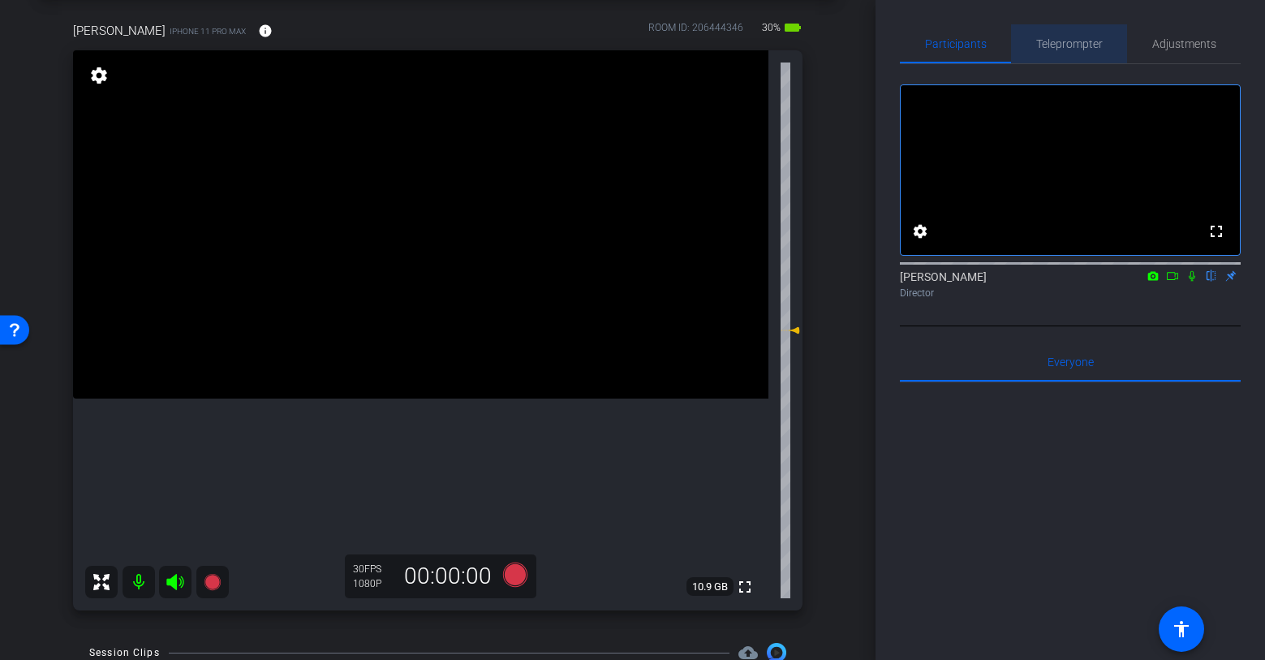
click at [1079, 41] on span "Teleprompter" at bounding box center [1069, 43] width 67 height 11
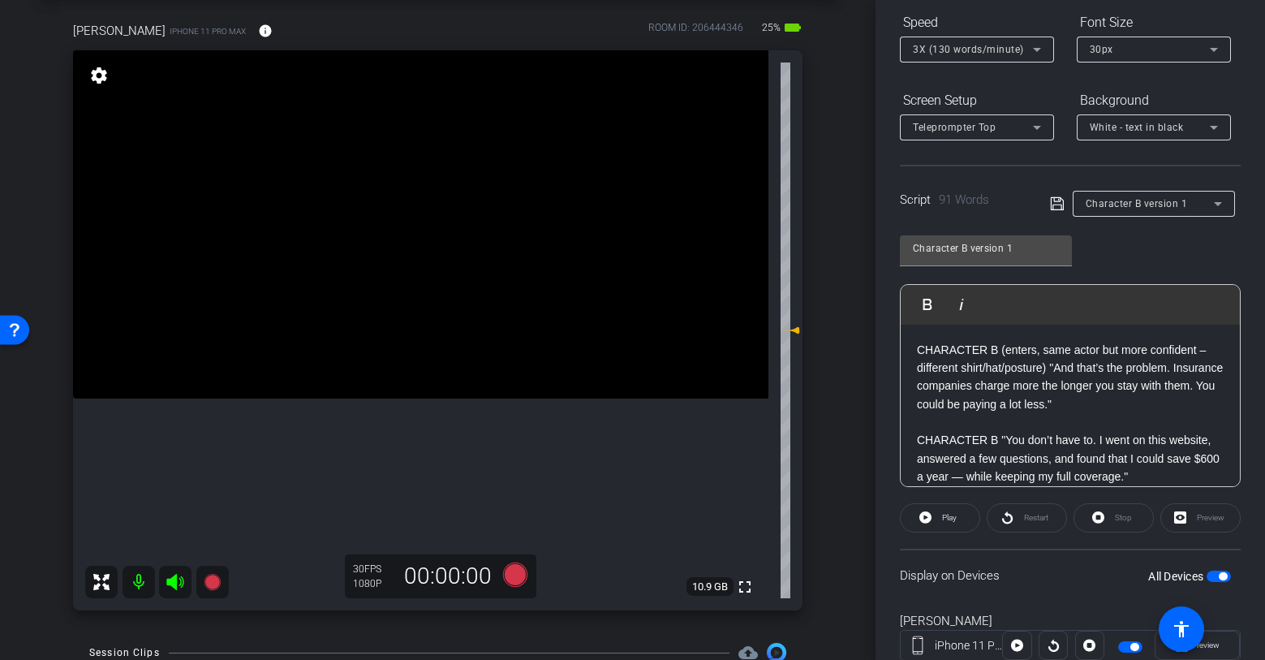
scroll to position [170, 0]
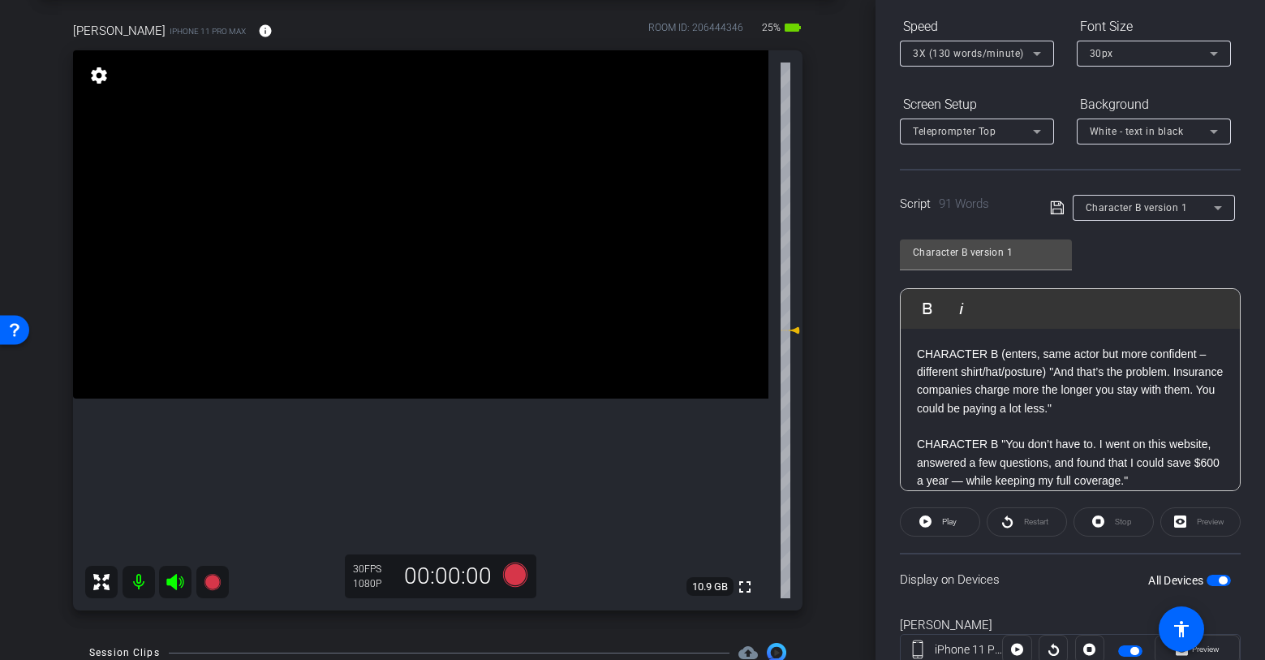
click at [1081, 373] on p "CHARACTER B (enters, same actor but more confident – different shirt/hat/postur…" at bounding box center [1070, 381] width 307 height 73
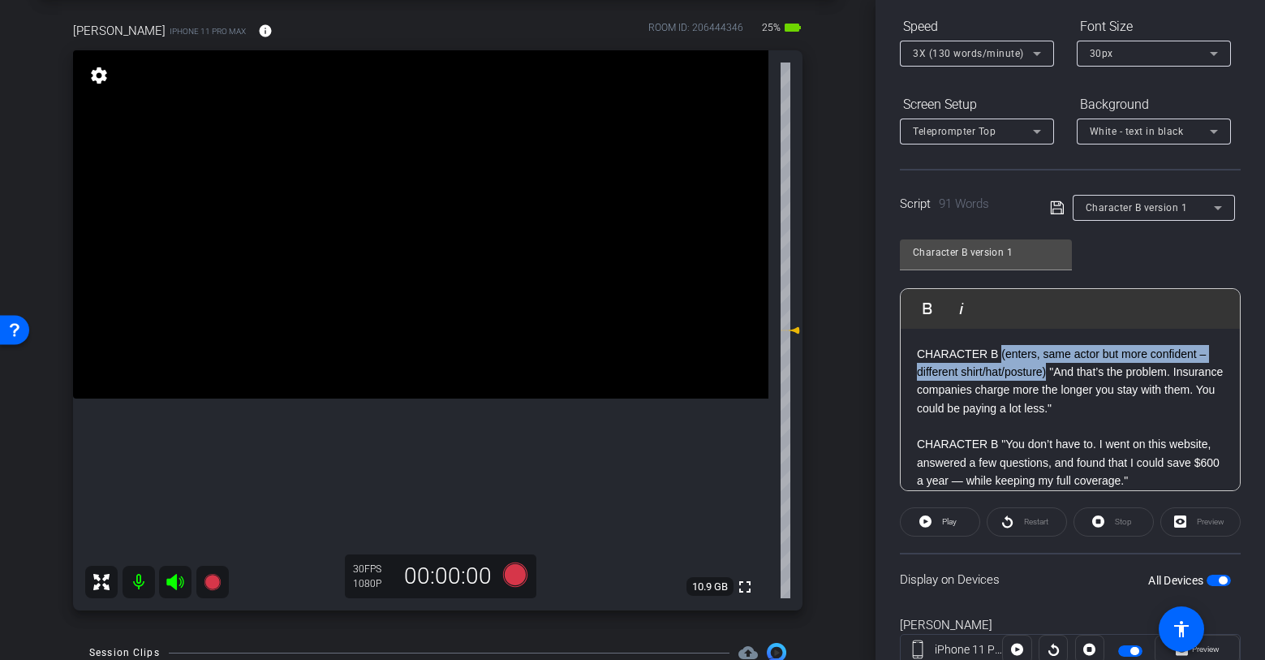
drag, startPoint x: 1048, startPoint y: 375, endPoint x: 997, endPoint y: 359, distance: 52.9
click at [997, 359] on p "CHARACTER B (enters, same actor but more confident – different shirt/hat/postur…" at bounding box center [1070, 381] width 307 height 73
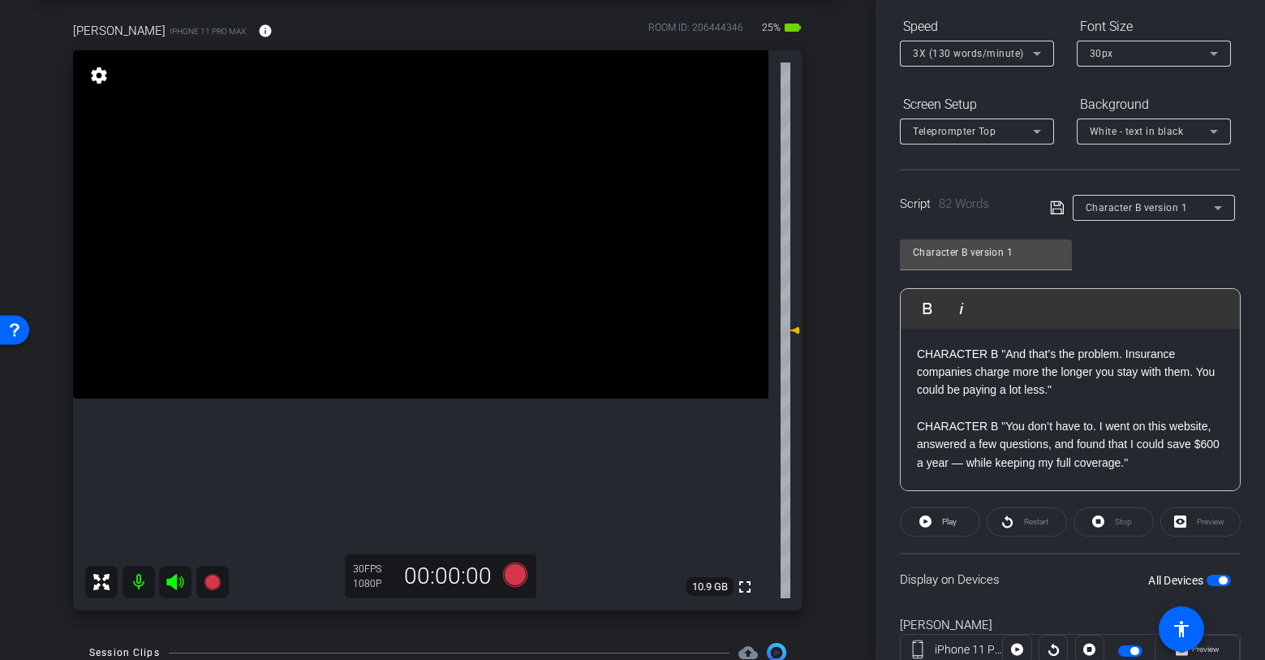
click at [1058, 210] on icon at bounding box center [1057, 207] width 15 height 19
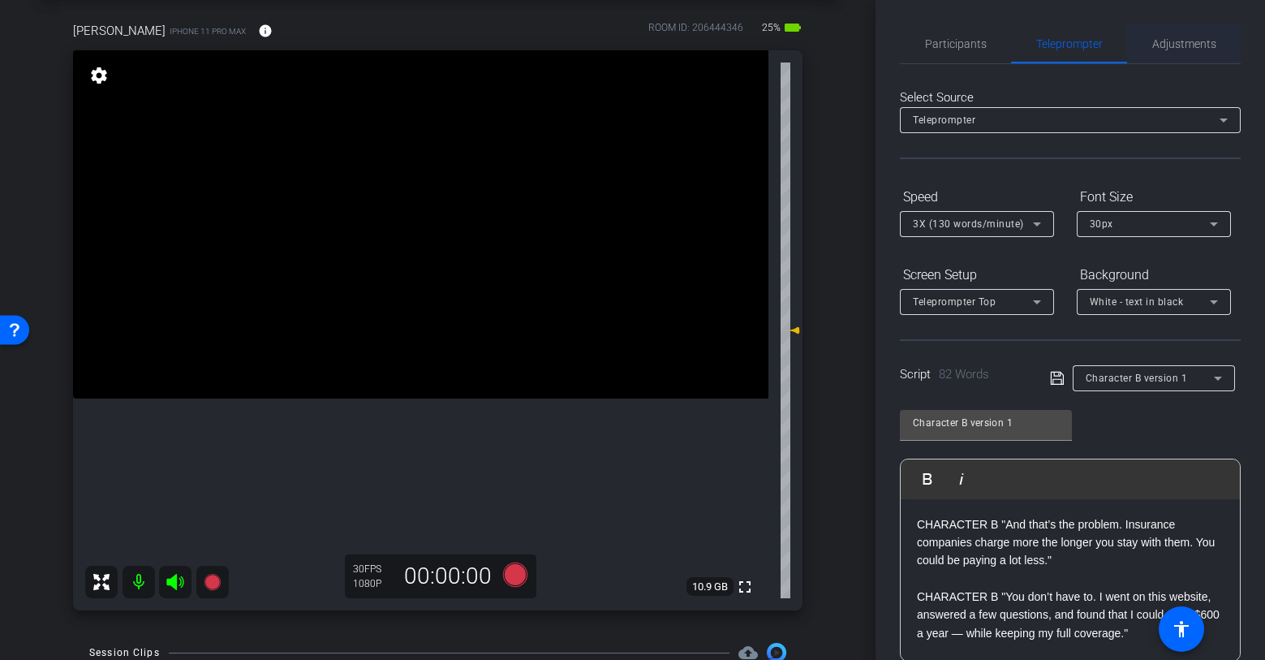
click at [1188, 47] on span "Adjustments" at bounding box center [1184, 43] width 64 height 11
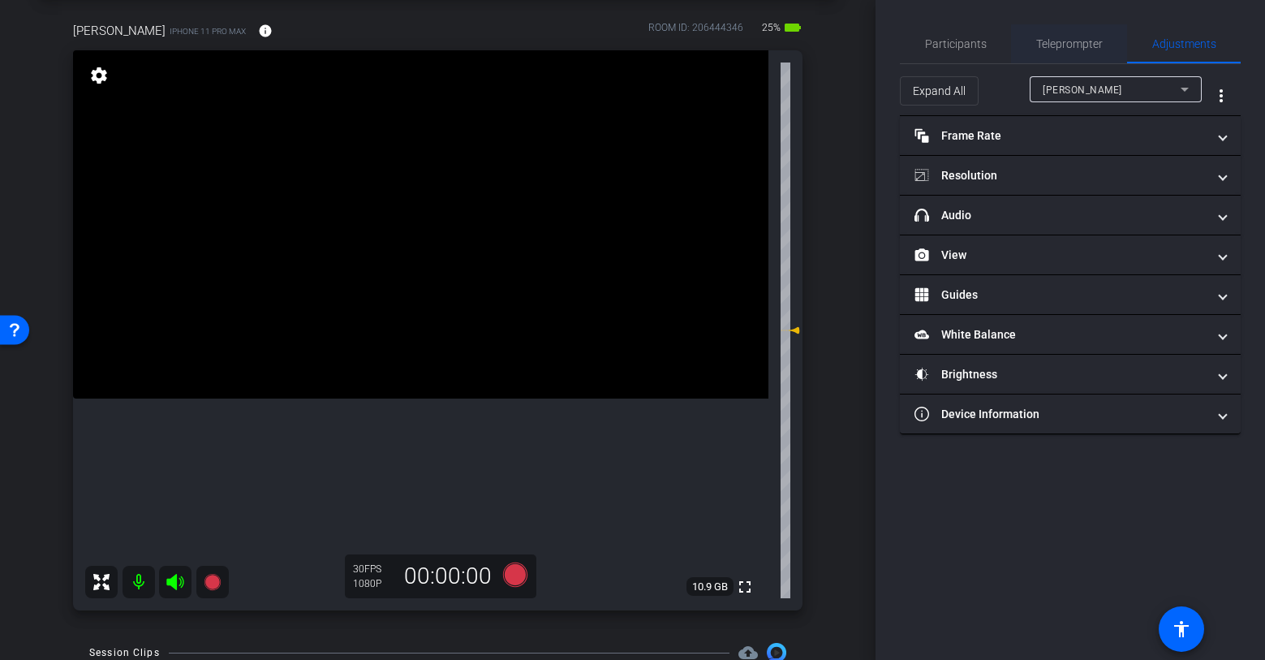
click at [1084, 48] on span "Teleprompter" at bounding box center [1069, 43] width 67 height 11
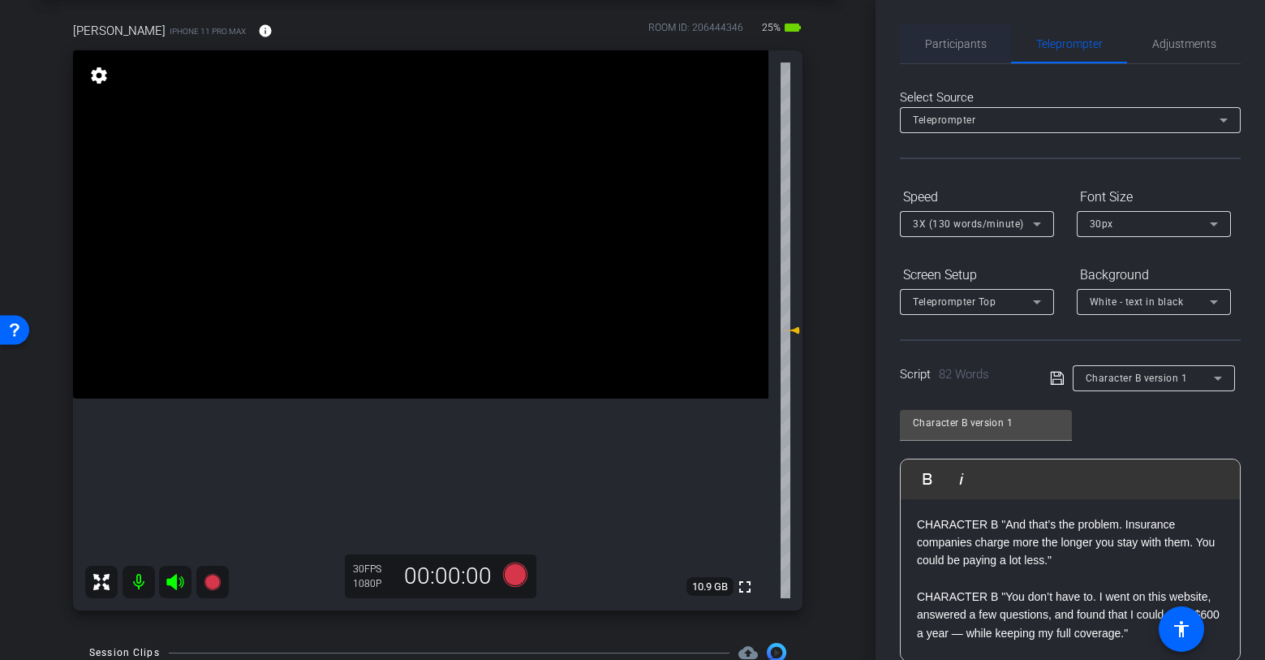
click at [962, 45] on span "Participants" at bounding box center [956, 43] width 62 height 11
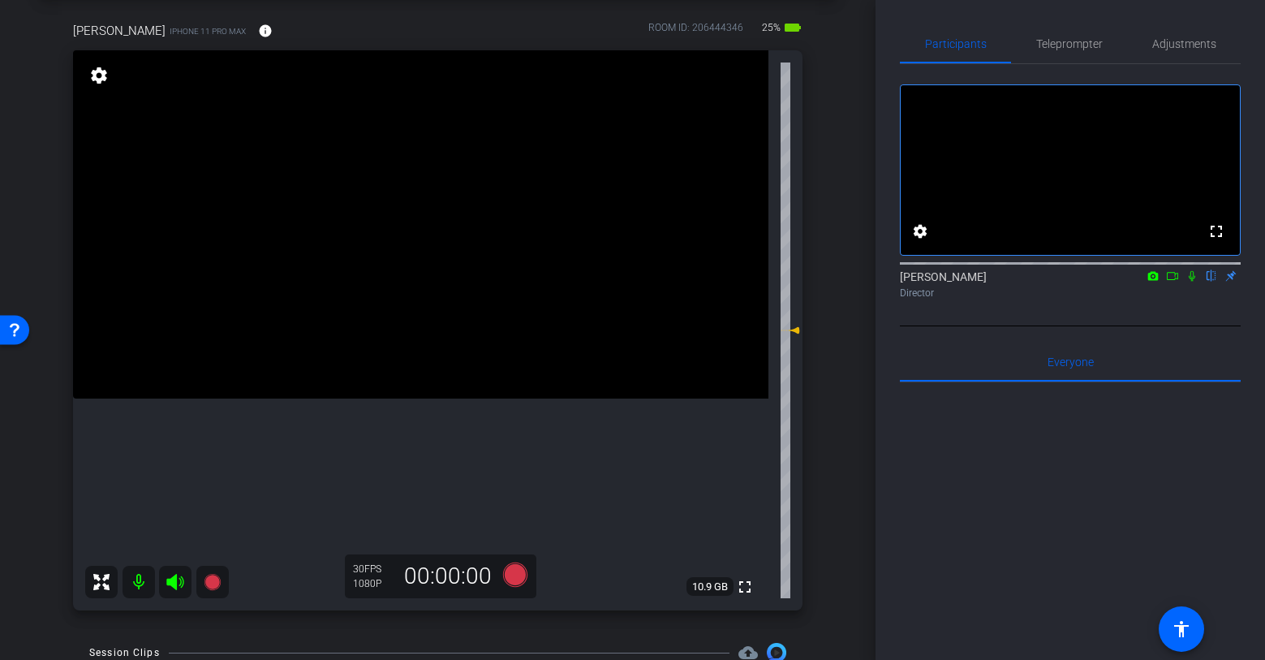
click at [1193, 282] on icon at bounding box center [1192, 275] width 13 height 11
click at [213, 584] on icon at bounding box center [212, 582] width 16 height 16
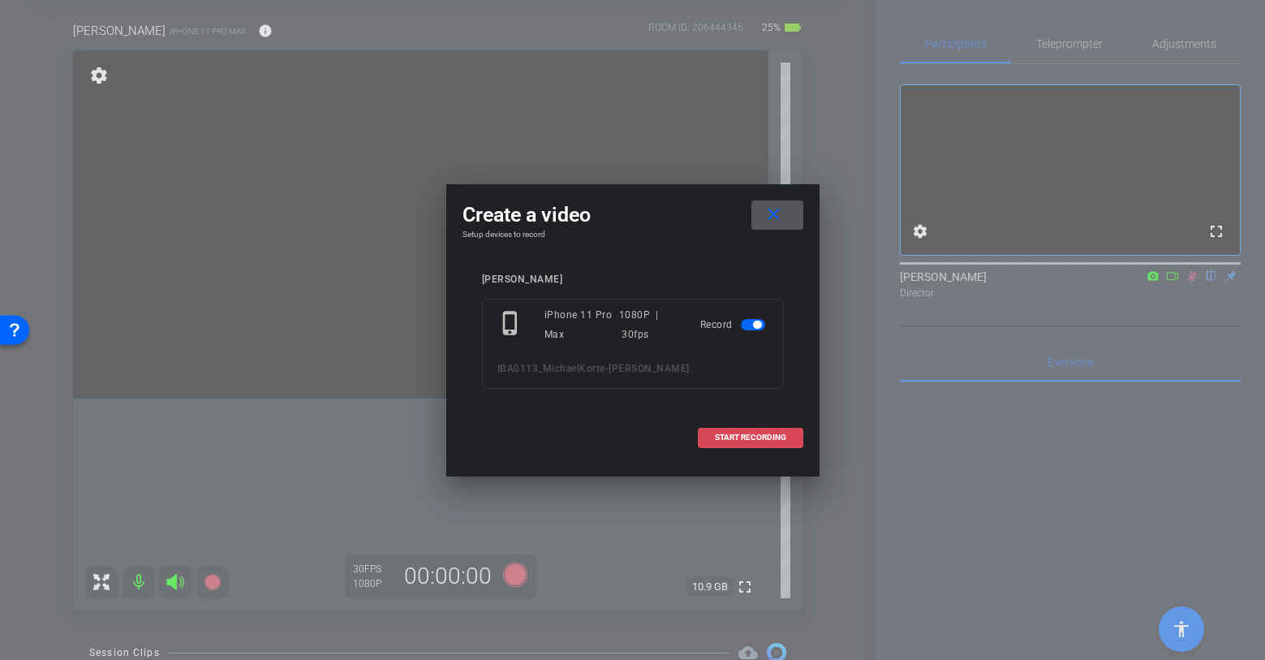
click at [756, 437] on span "START RECORDING" at bounding box center [750, 437] width 71 height 8
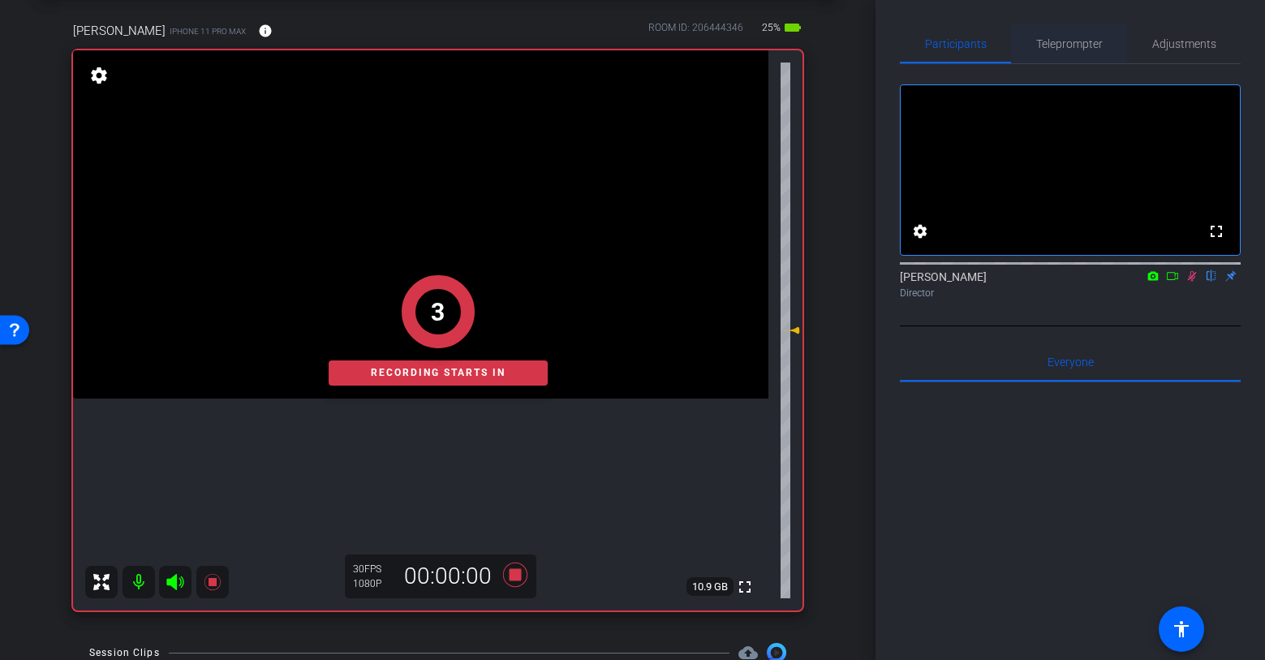
click at [1082, 47] on span "Teleprompter" at bounding box center [1069, 43] width 67 height 11
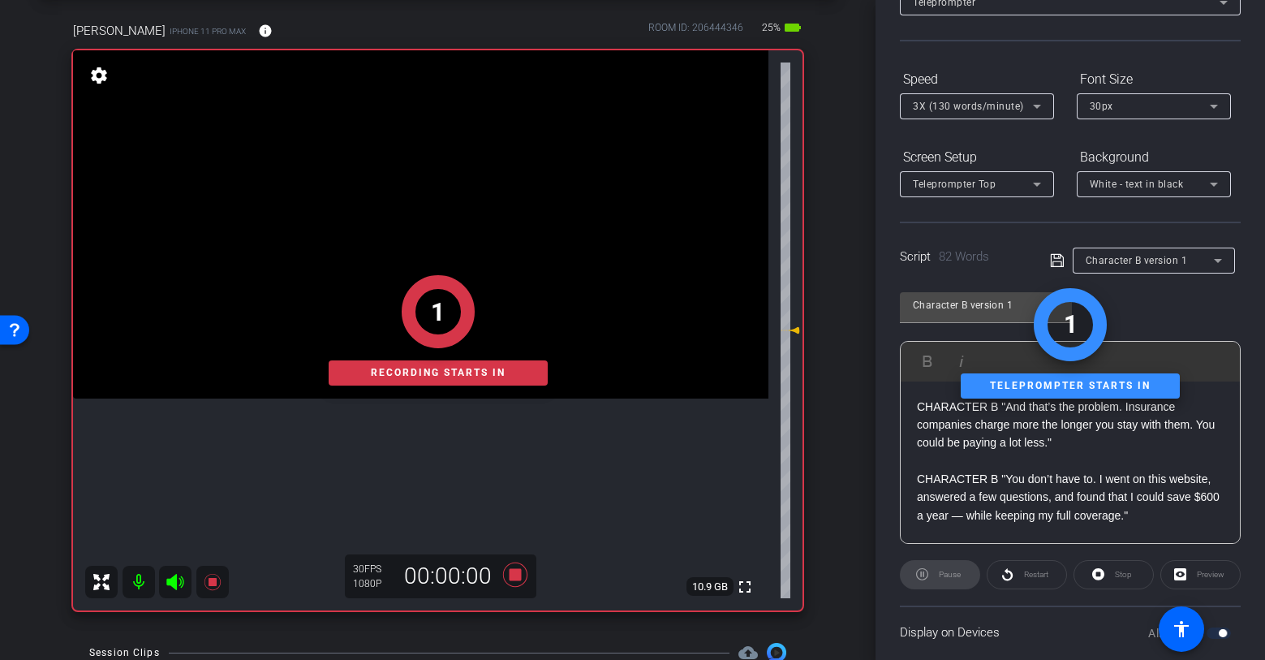
scroll to position [227, 0]
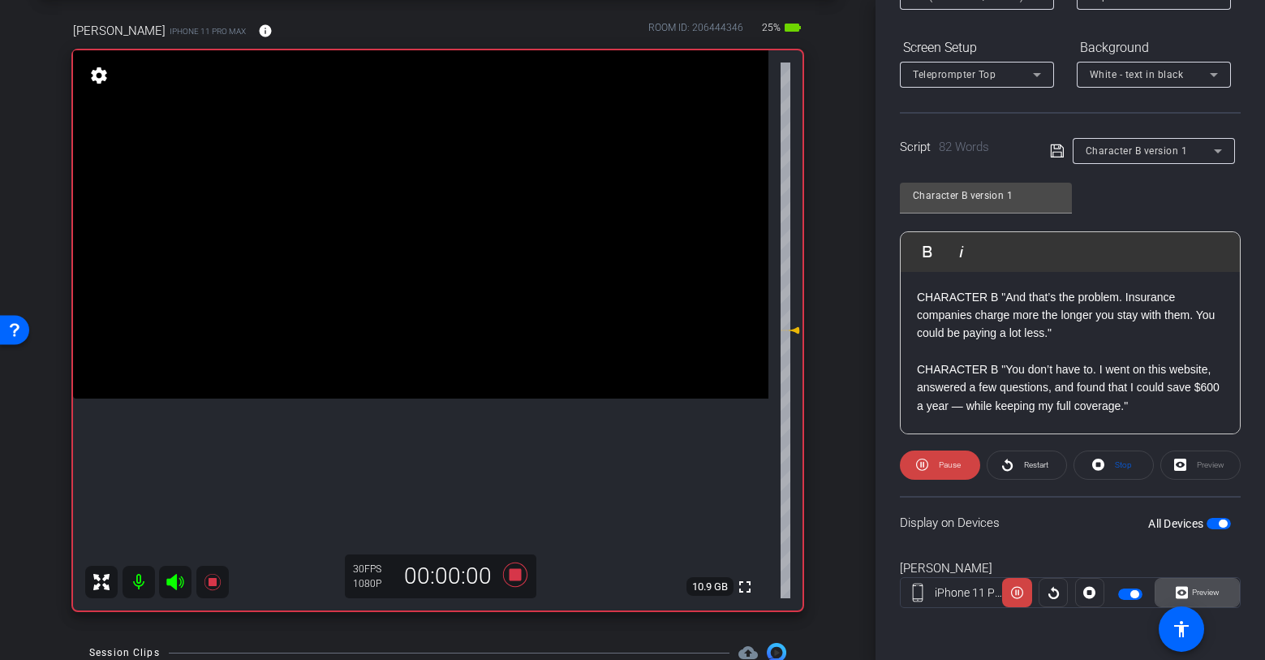
click at [1192, 592] on span "Preview" at bounding box center [1206, 592] width 28 height 9
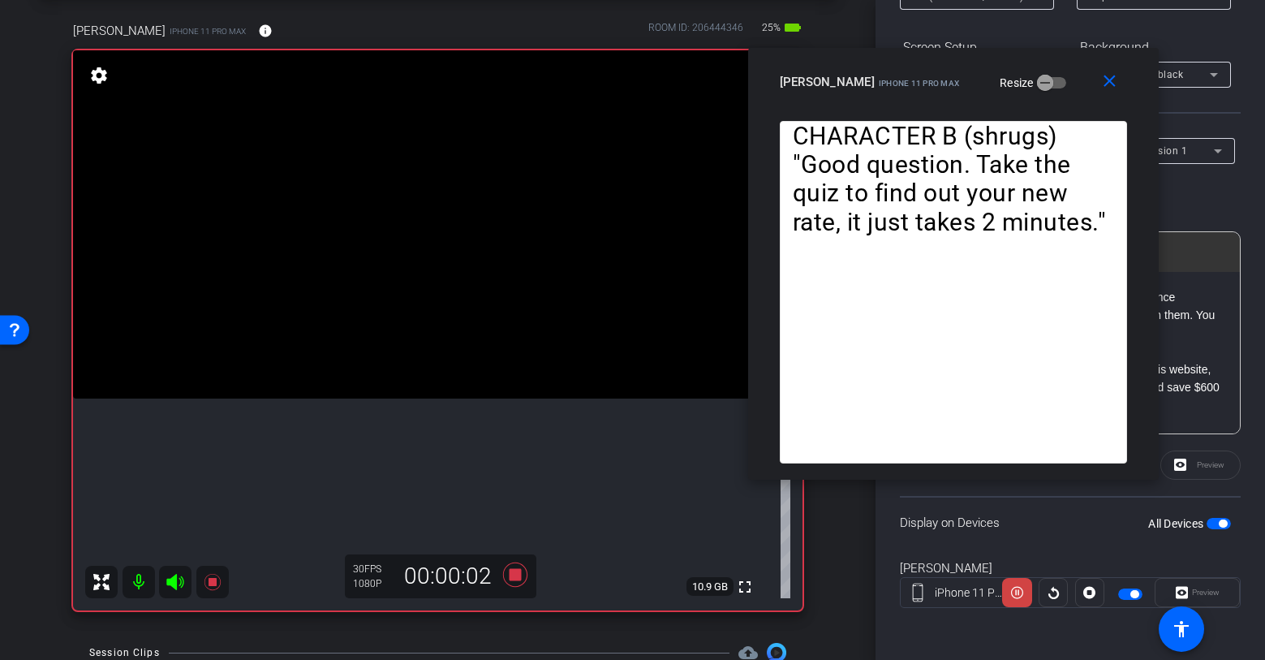
drag, startPoint x: 716, startPoint y: 124, endPoint x: 1034, endPoint y: 54, distance: 325.7
click at [1036, 56] on div "close michael iPhone 11 Pro Max Resize" at bounding box center [953, 84] width 411 height 73
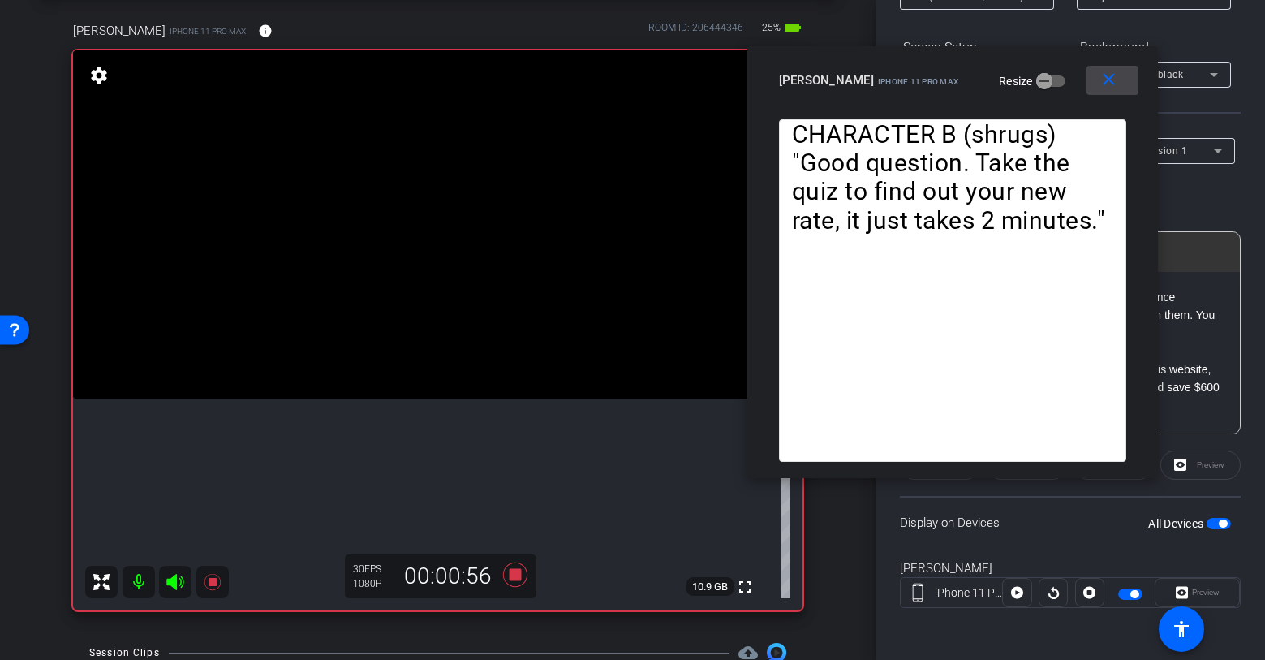
click at [1114, 79] on mat-icon "close" at bounding box center [1109, 80] width 20 height 20
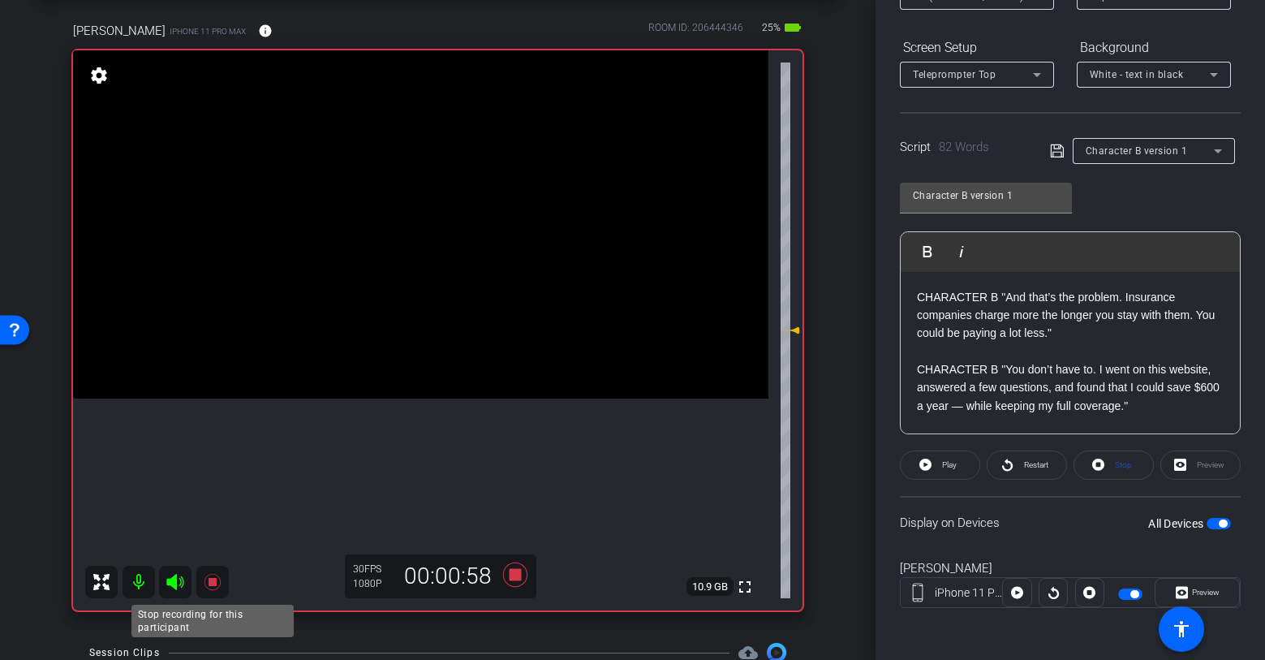
click at [212, 584] on icon at bounding box center [212, 582] width 16 height 16
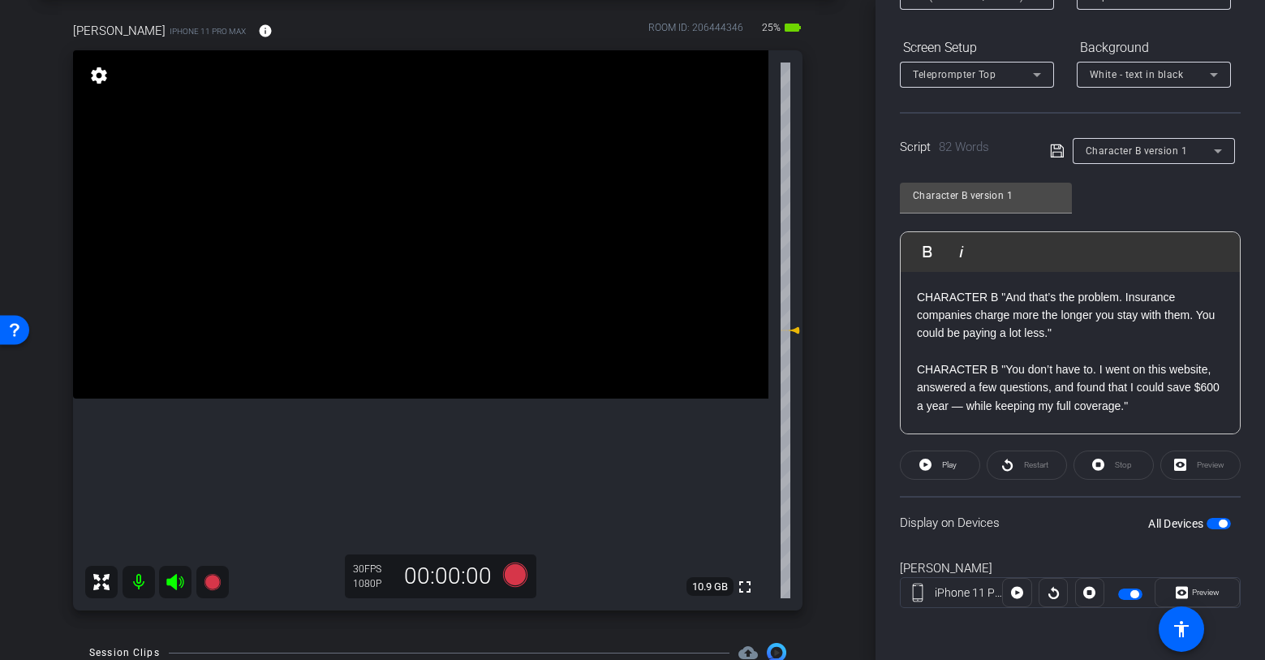
scroll to position [0, 0]
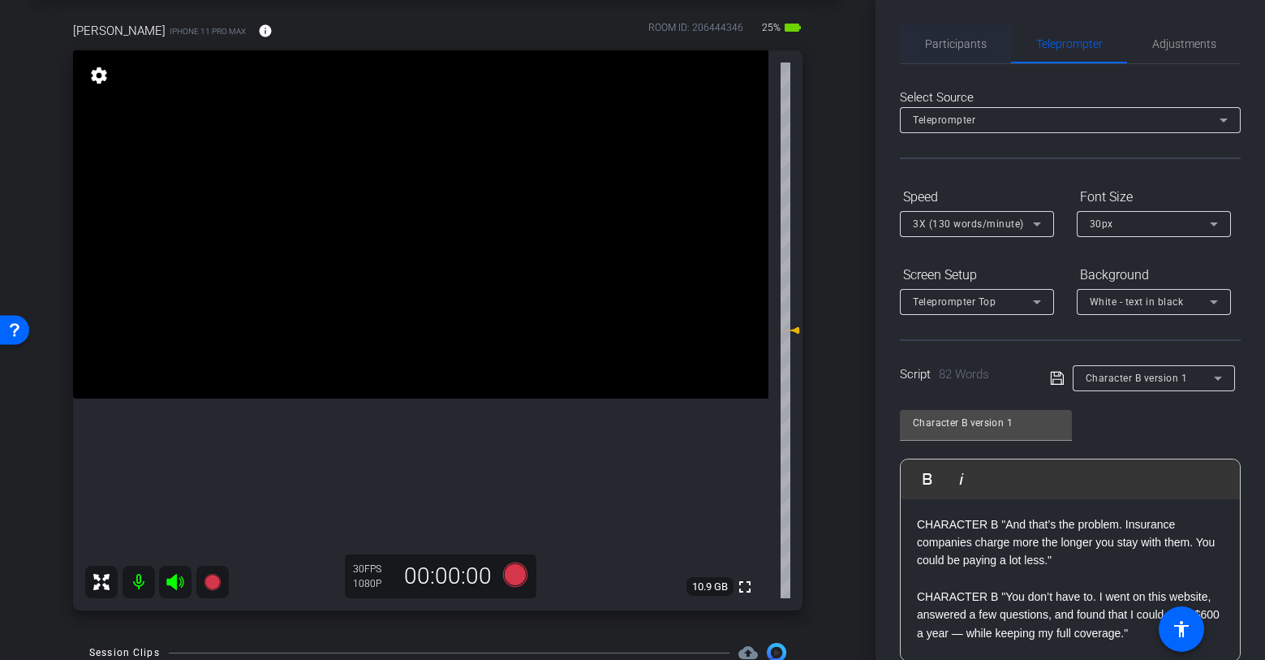
click at [969, 50] on span "Participants" at bounding box center [956, 43] width 62 height 11
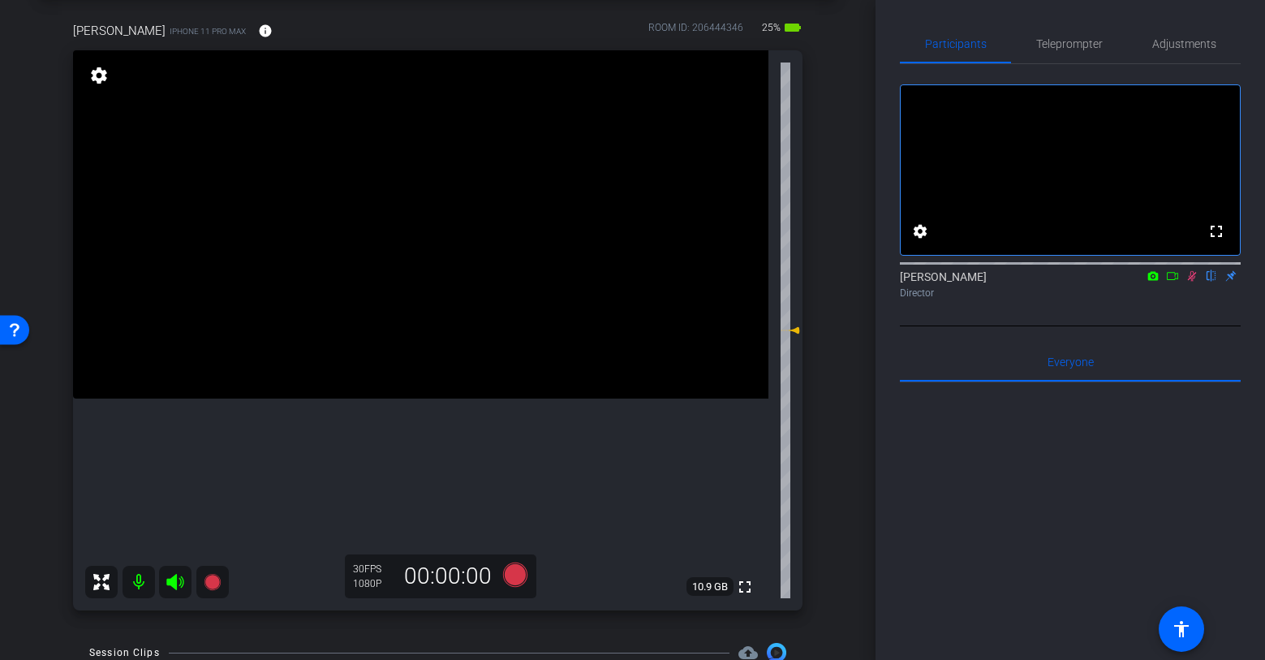
click at [1191, 282] on icon at bounding box center [1192, 276] width 9 height 11
click at [1066, 41] on span "Teleprompter" at bounding box center [1069, 43] width 67 height 11
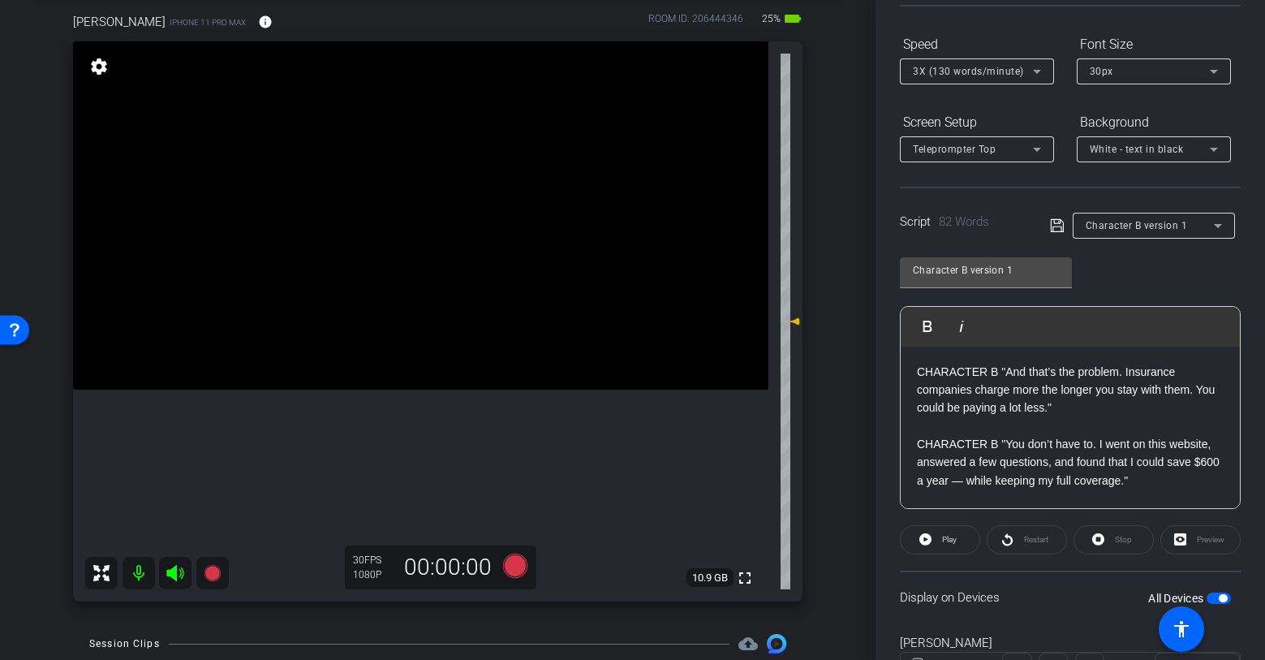
scroll to position [85, 0]
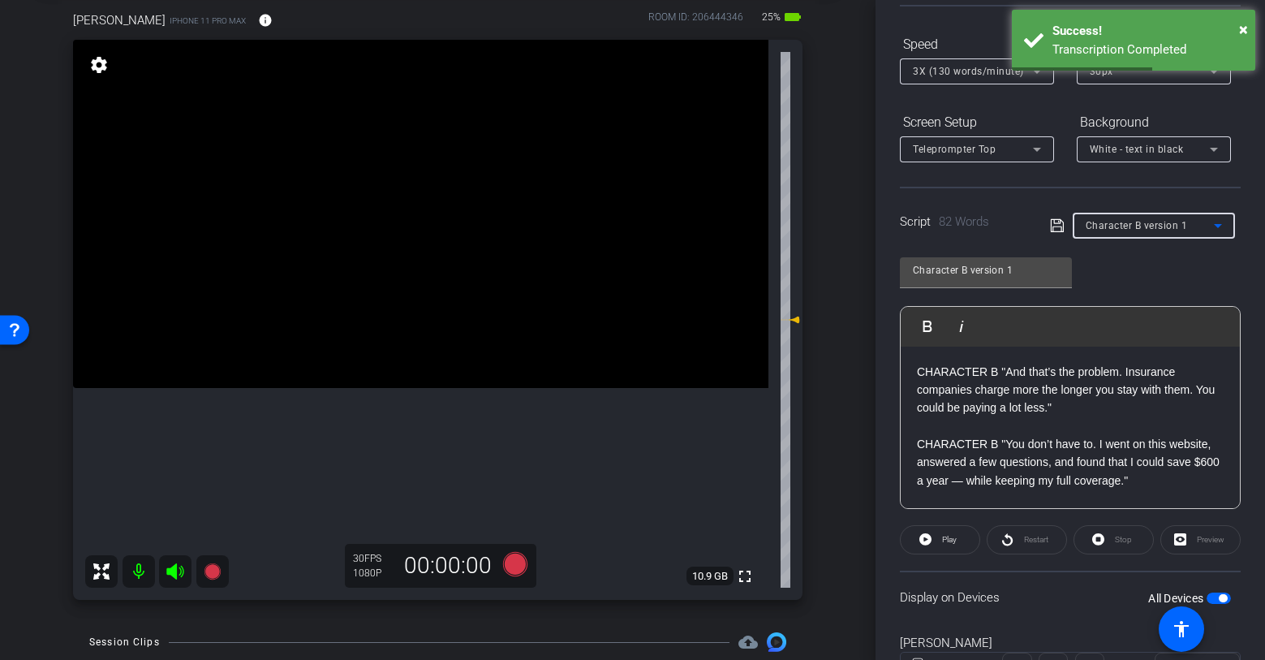
click at [1180, 227] on span "Character B version 1" at bounding box center [1137, 225] width 102 height 11
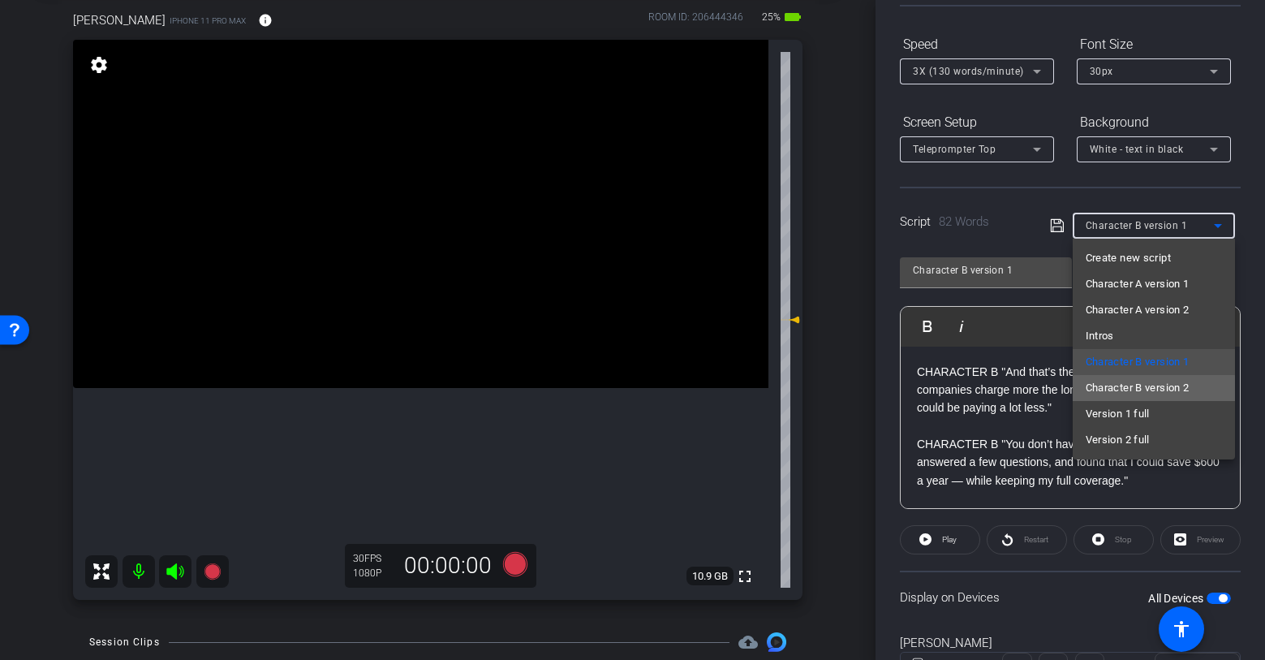
click at [1143, 394] on span "Character B version 2" at bounding box center [1138, 387] width 104 height 19
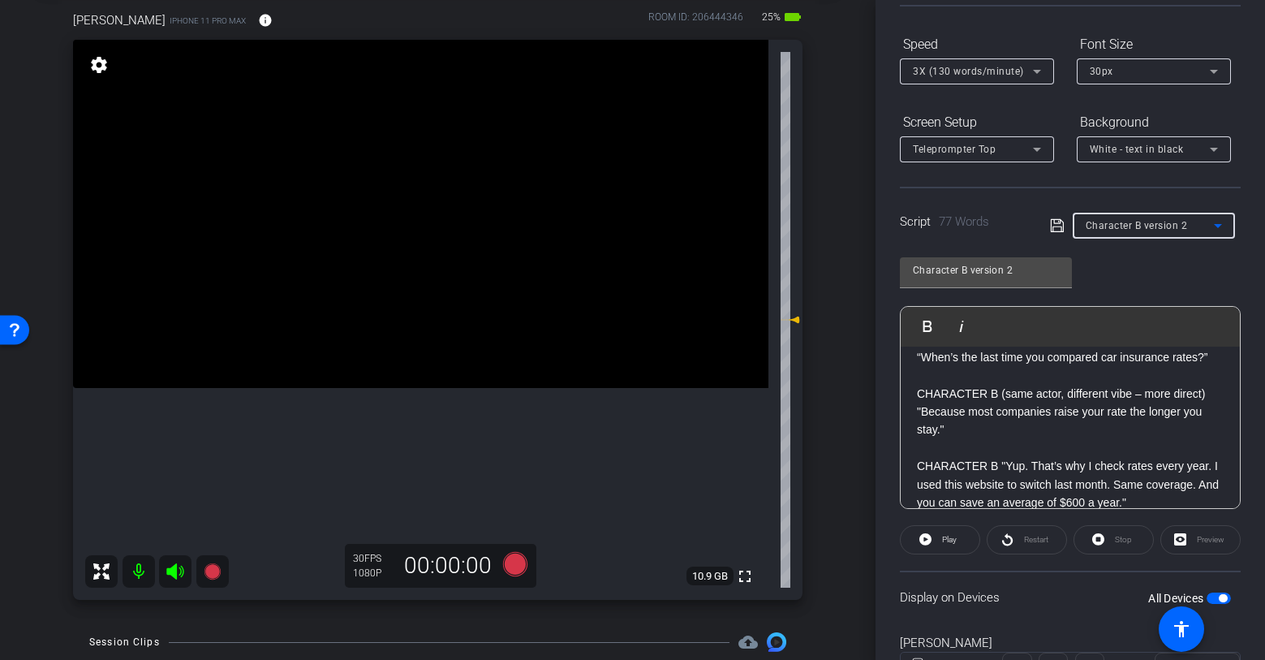
scroll to position [0, 0]
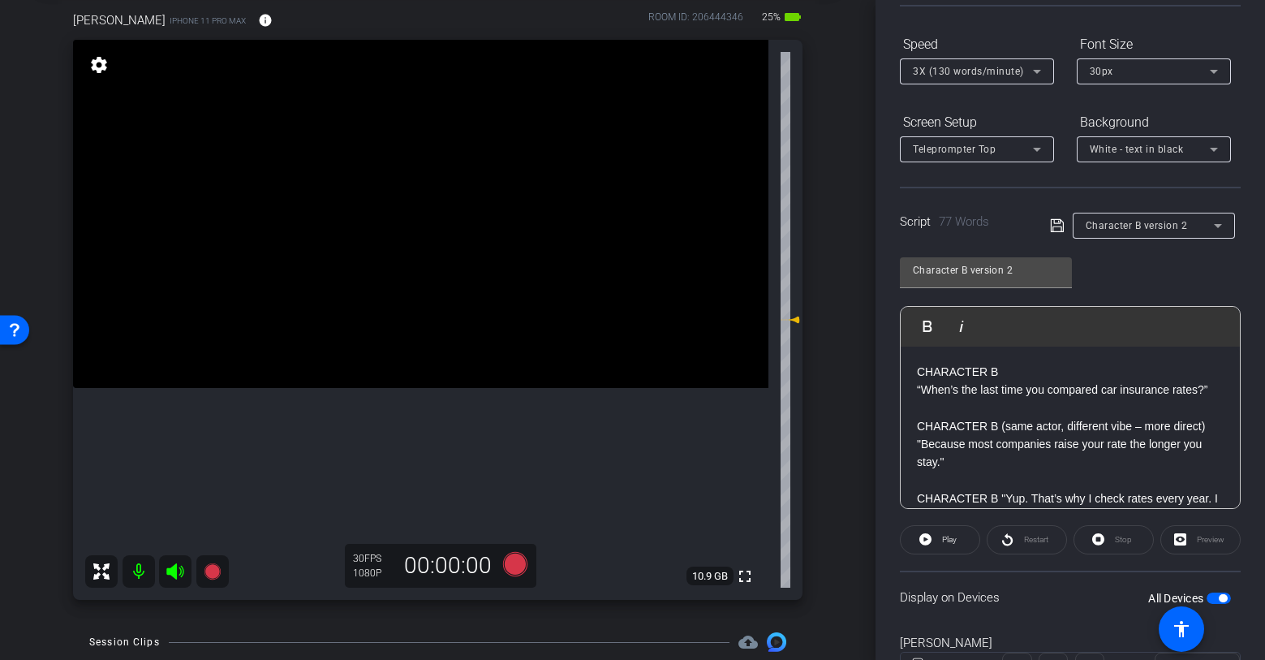
click at [916, 377] on div "CHARACTER B “When’s the last time you compared car insurance rates?” CHARACTER …" at bounding box center [1070, 481] width 339 height 269
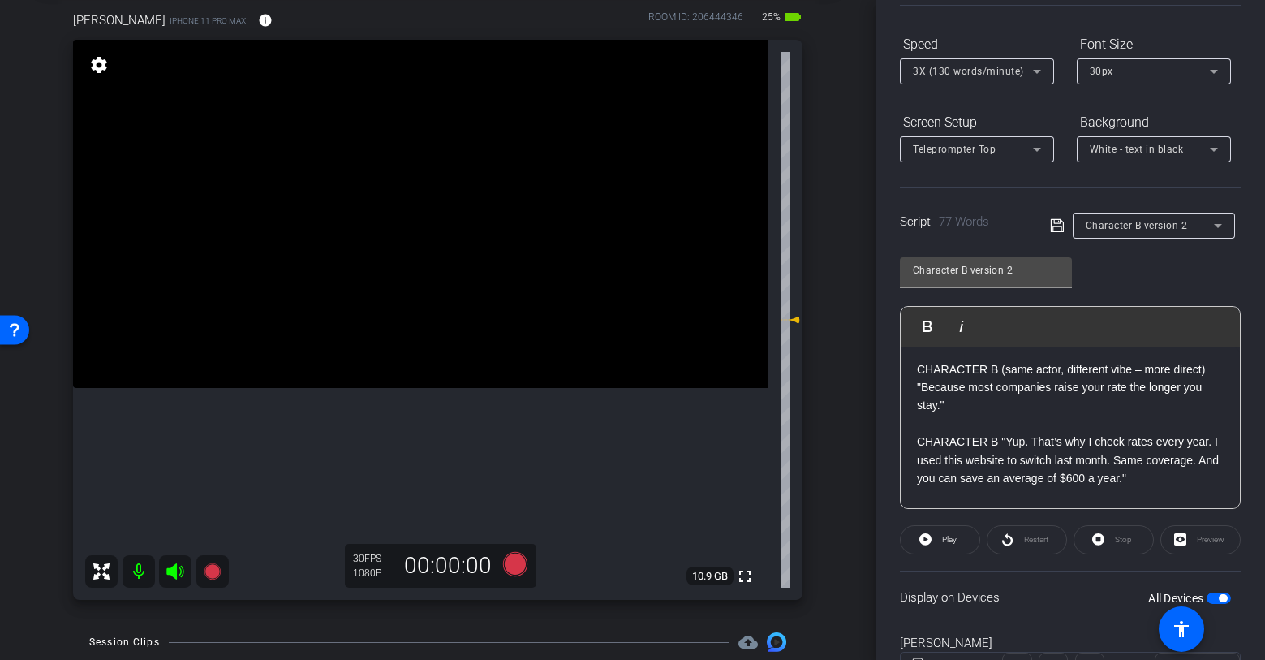
scroll to position [64, 0]
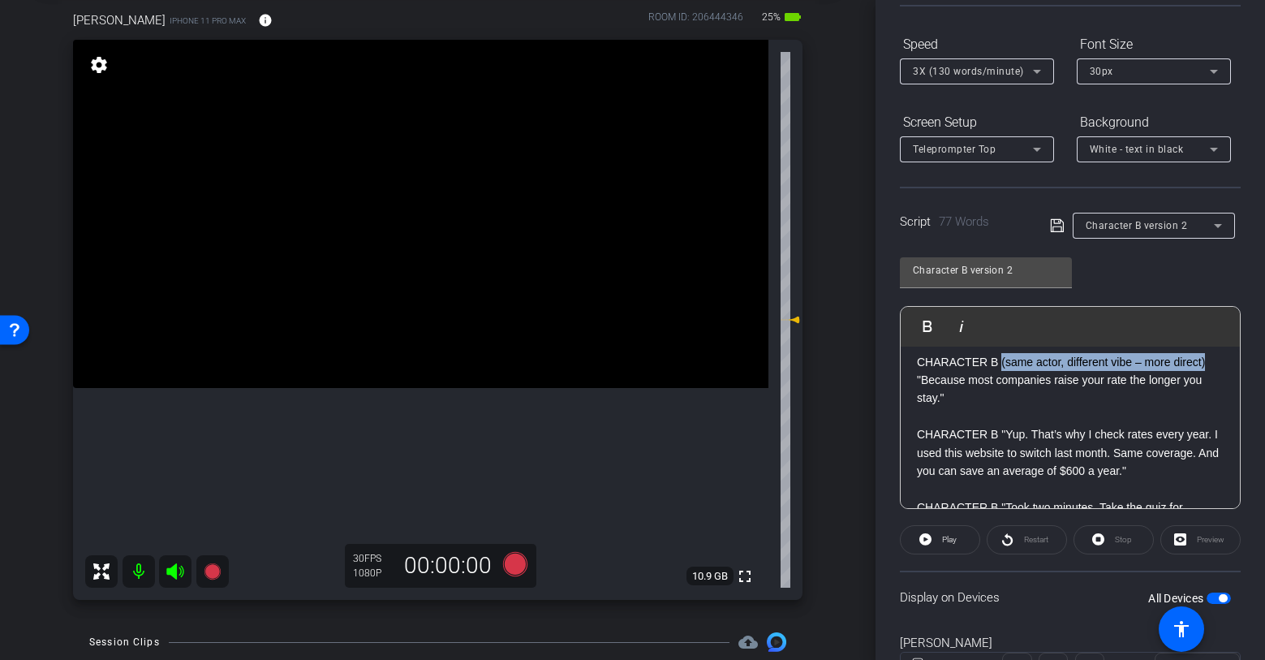
drag, startPoint x: 1200, startPoint y: 364, endPoint x: 998, endPoint y: 359, distance: 202.2
click at [998, 359] on p "CHARACTER B (same actor, different vibe – more direct) "Because most companies …" at bounding box center [1070, 380] width 307 height 54
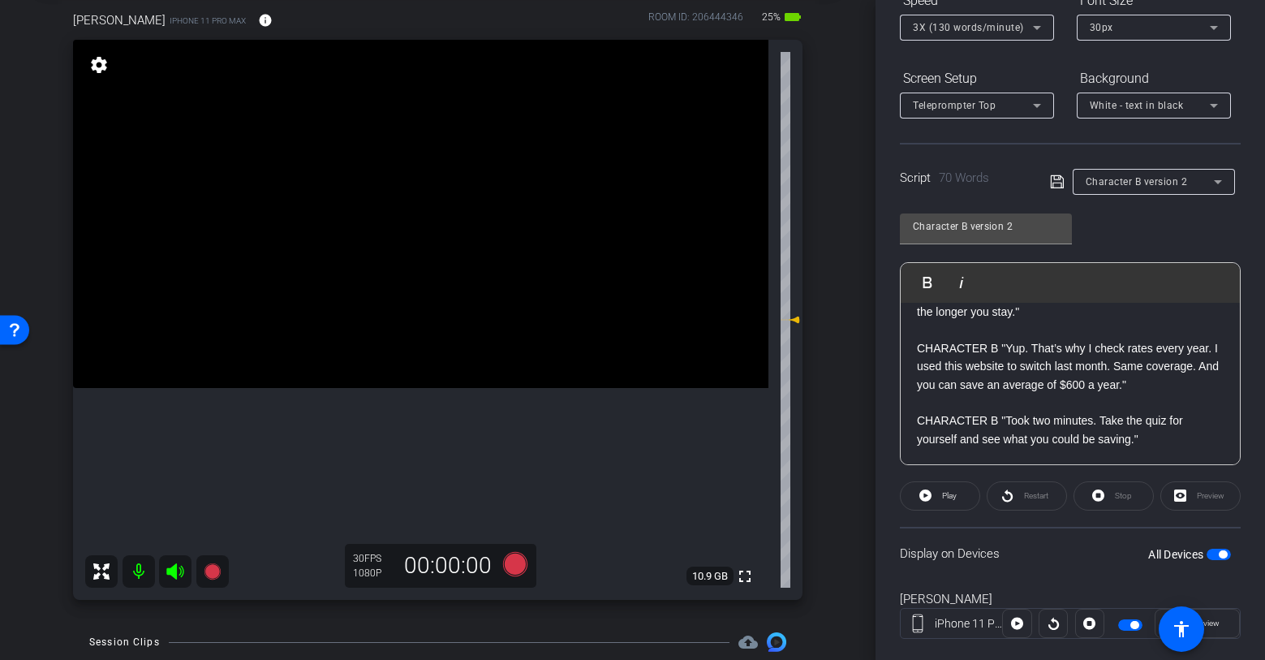
scroll to position [227, 0]
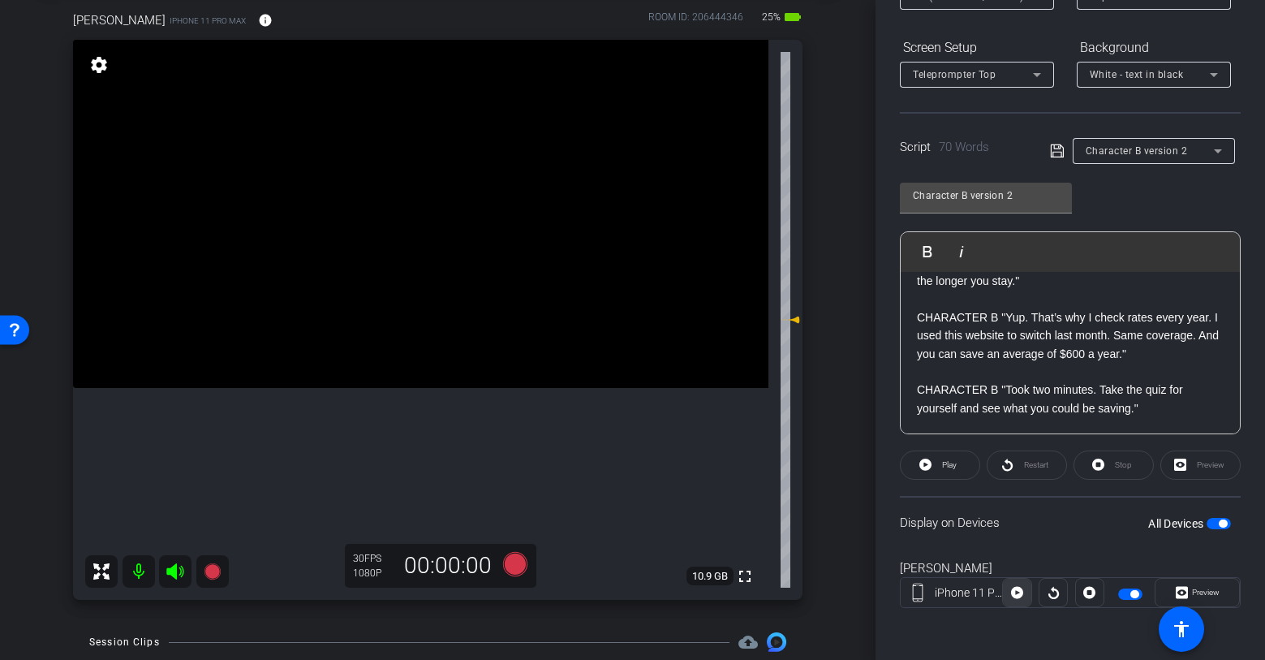
click at [1022, 588] on icon at bounding box center [1017, 592] width 12 height 24
click at [1187, 586] on icon at bounding box center [1182, 592] width 12 height 24
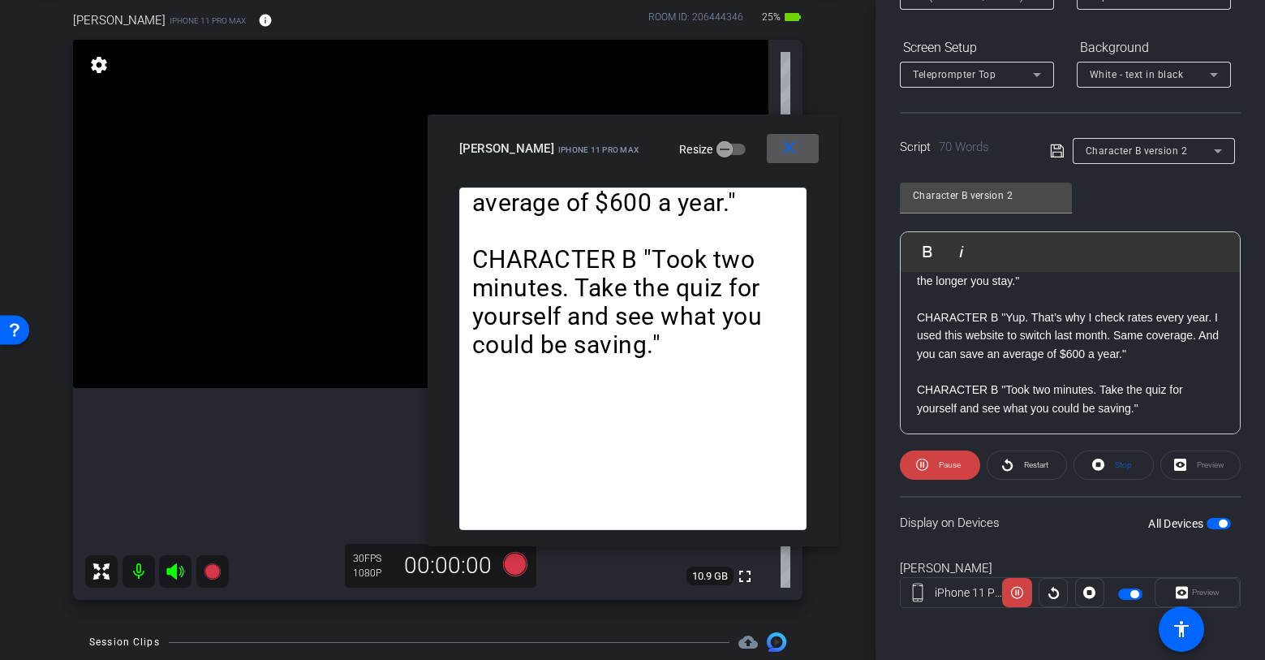
click at [782, 142] on mat-icon "close" at bounding box center [789, 148] width 20 height 20
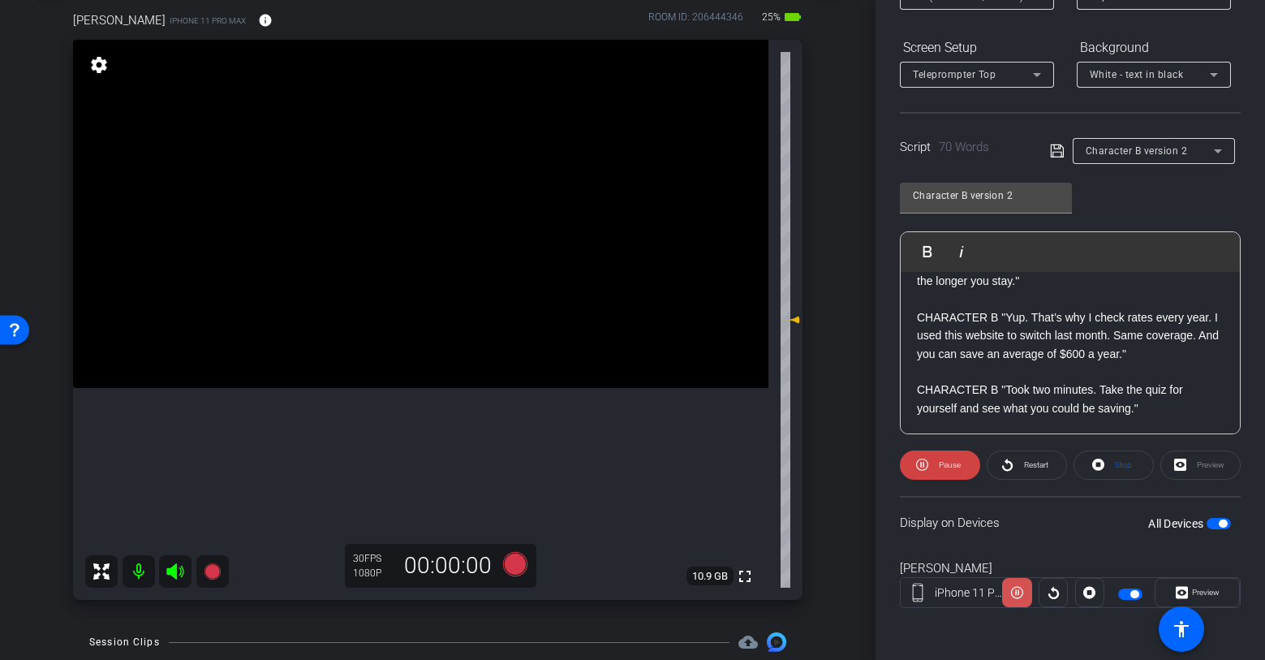
click at [1016, 587] on icon at bounding box center [1017, 593] width 12 height 12
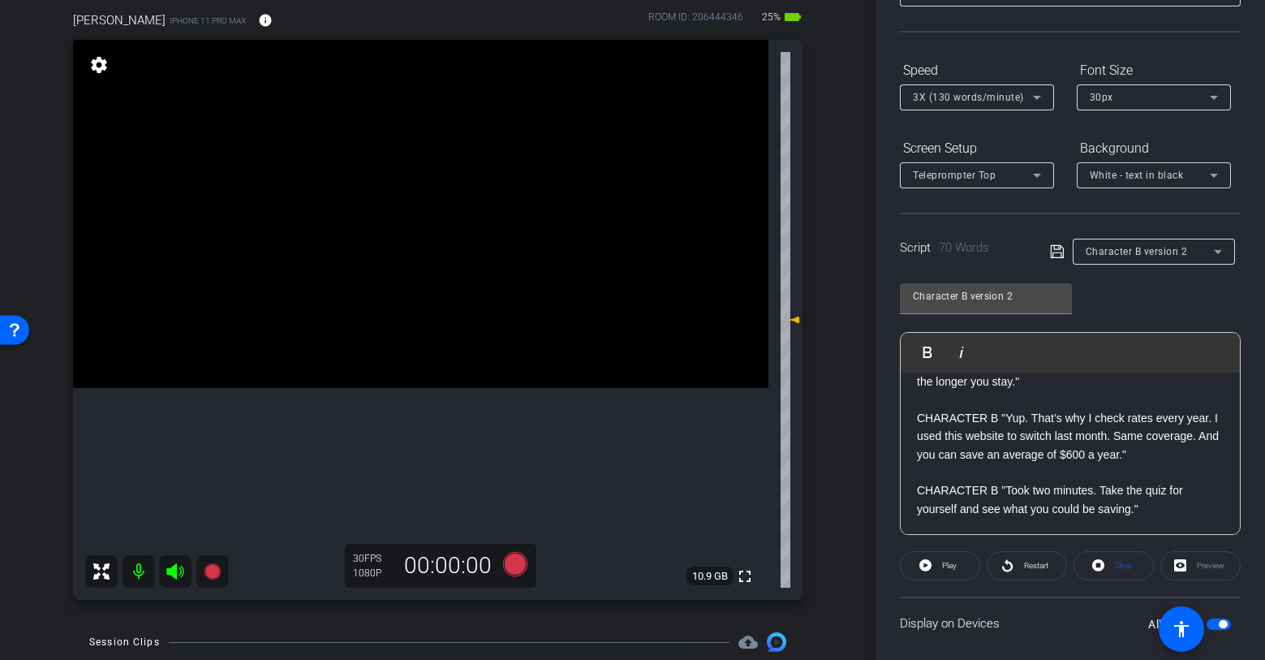
scroll to position [0, 0]
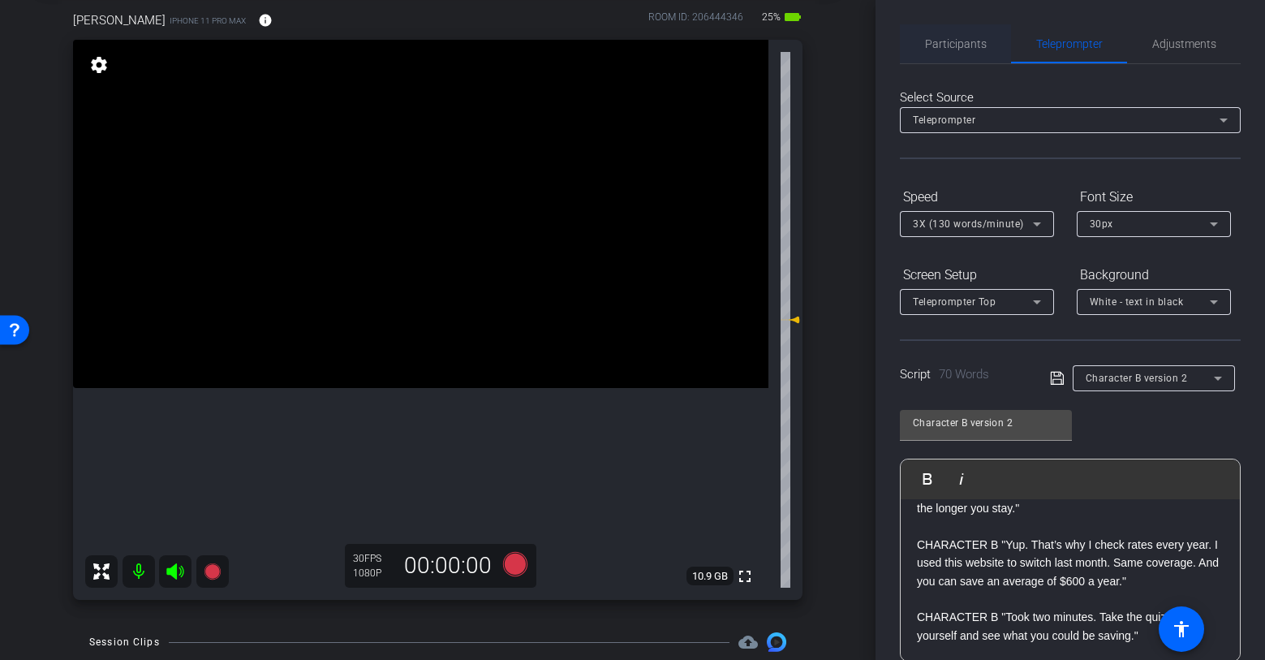
click at [980, 45] on span "Participants" at bounding box center [956, 43] width 62 height 11
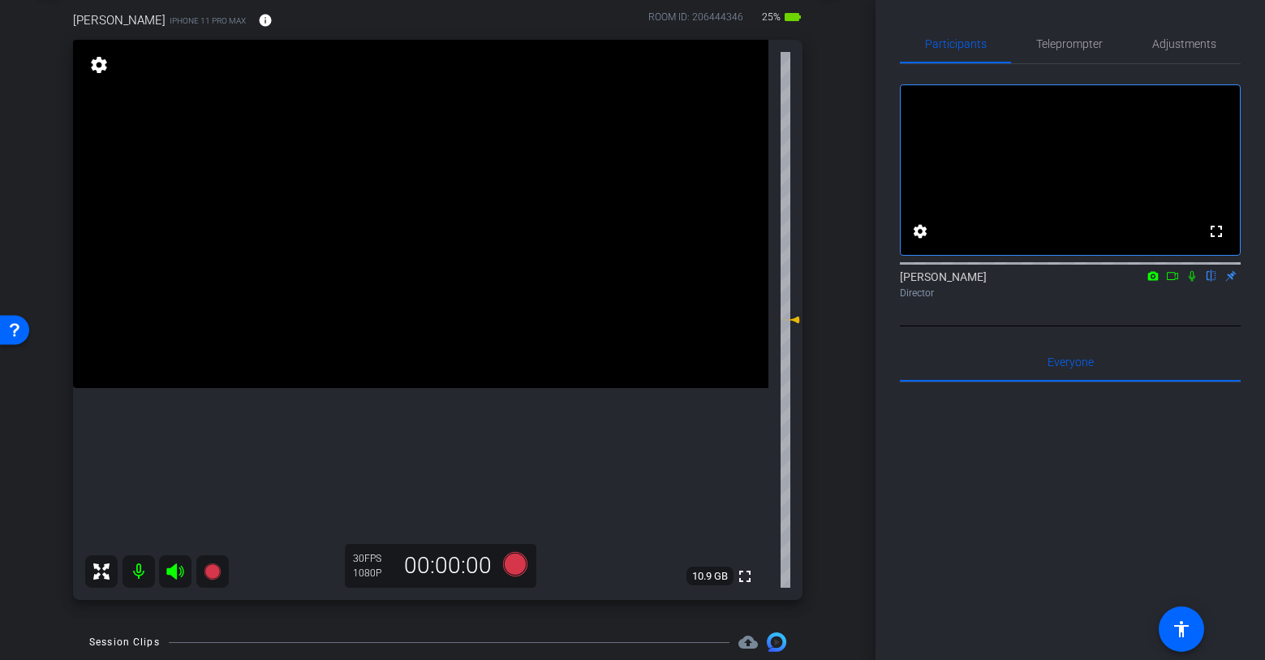
click at [1192, 282] on icon at bounding box center [1192, 275] width 13 height 11
click at [210, 566] on icon at bounding box center [212, 571] width 16 height 16
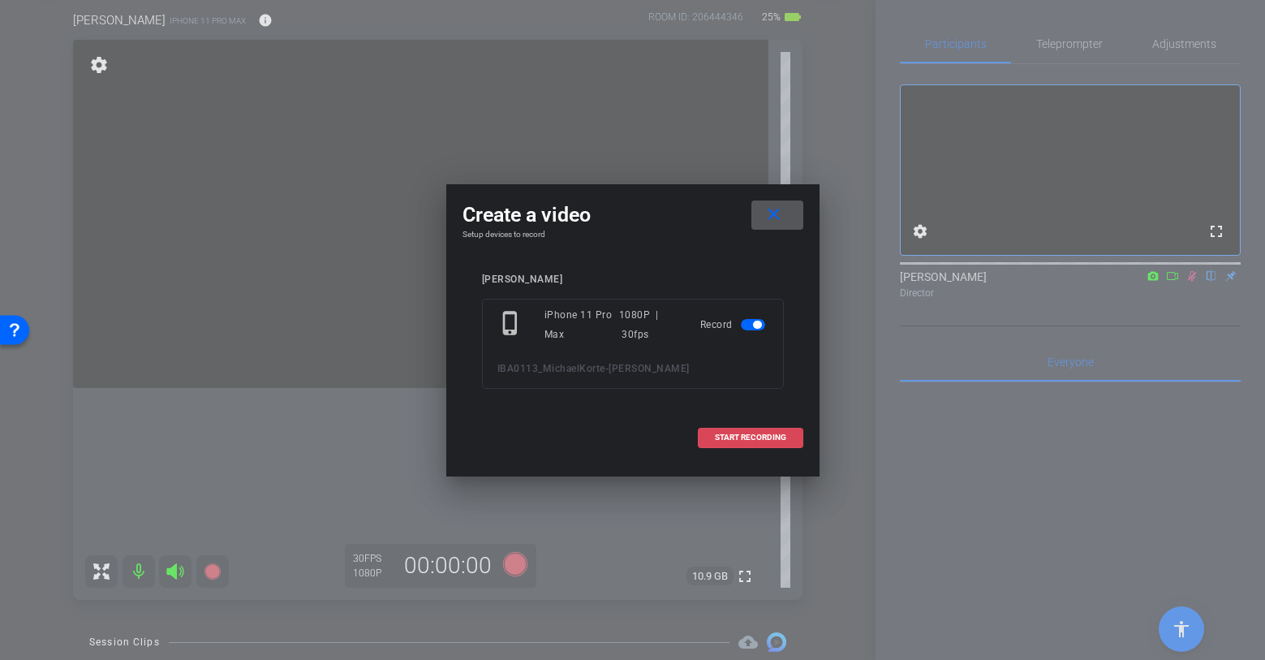
click at [722, 437] on span "START RECORDING" at bounding box center [750, 437] width 71 height 8
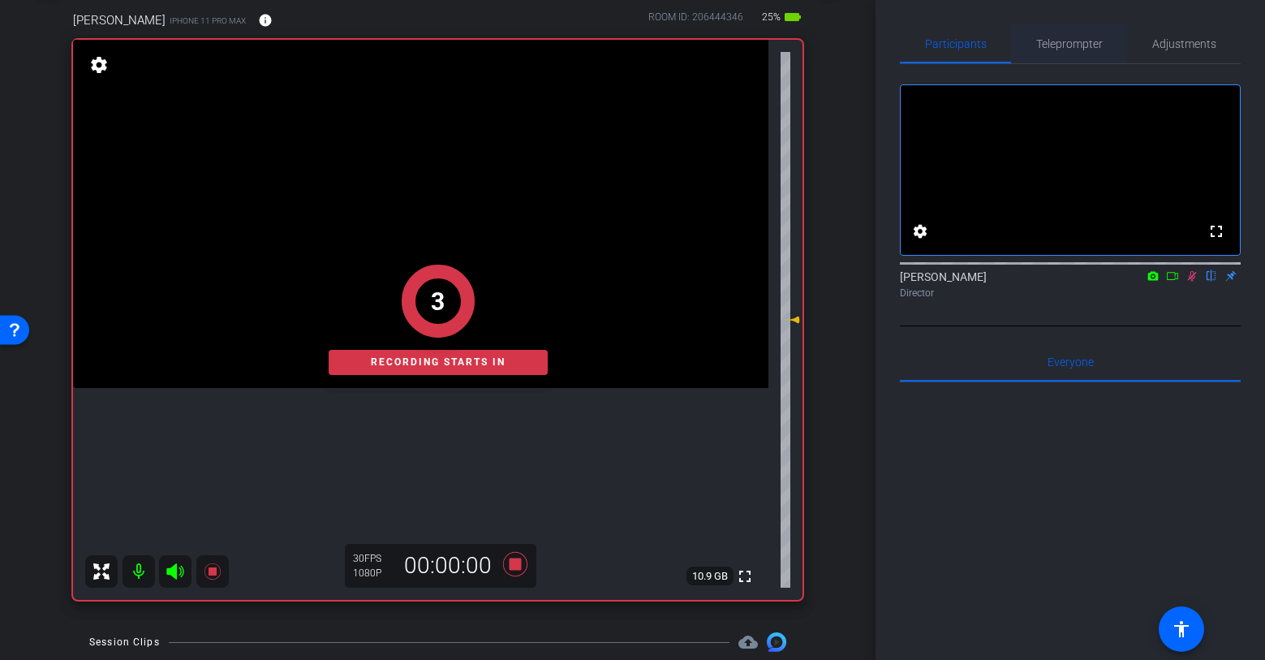
click at [1093, 46] on span "Teleprompter" at bounding box center [1069, 43] width 67 height 11
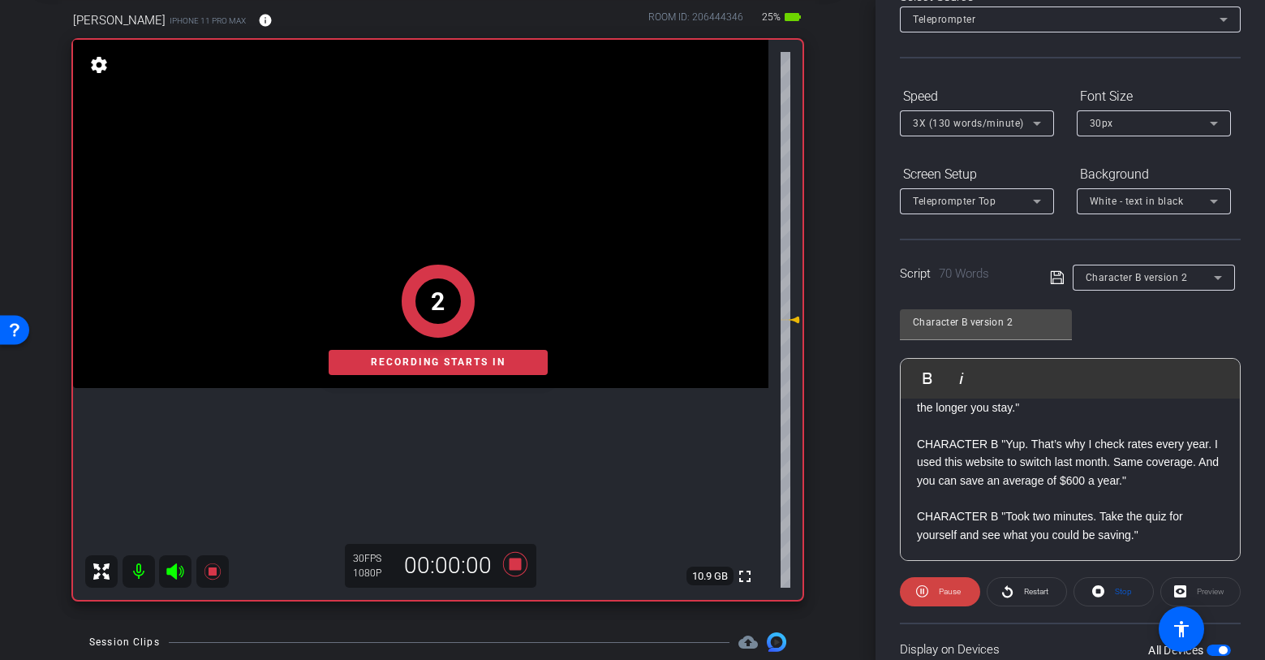
scroll to position [227, 0]
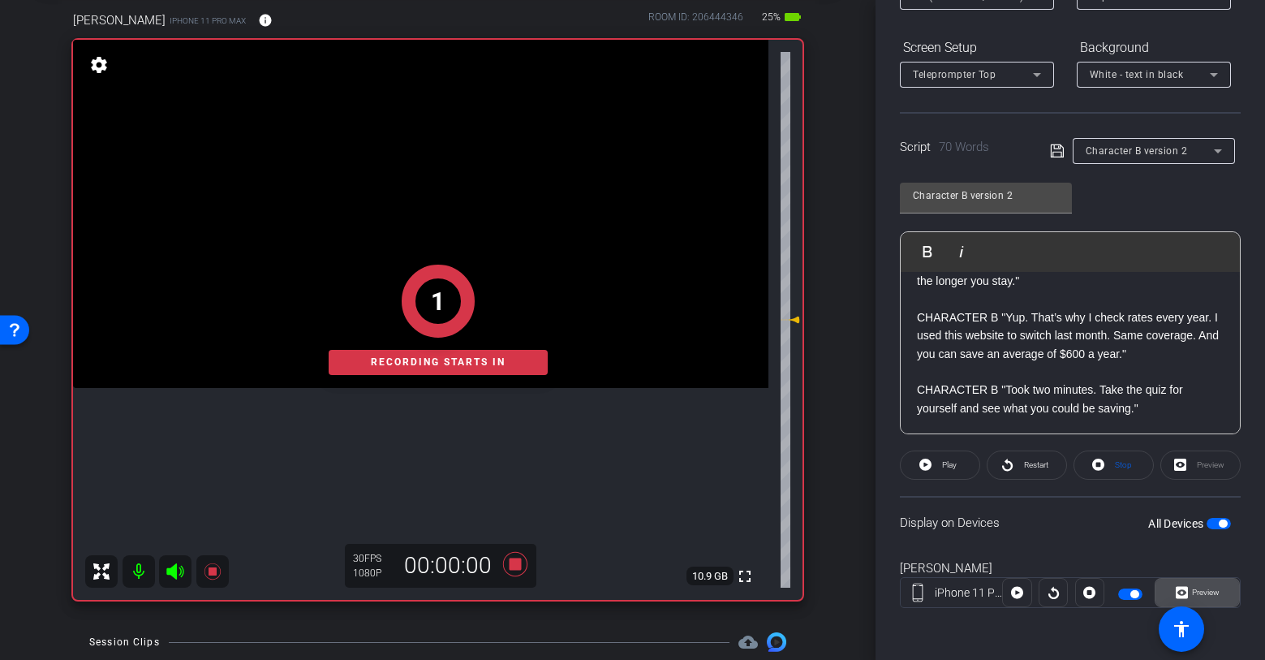
click at [1192, 589] on span "Preview" at bounding box center [1206, 592] width 28 height 9
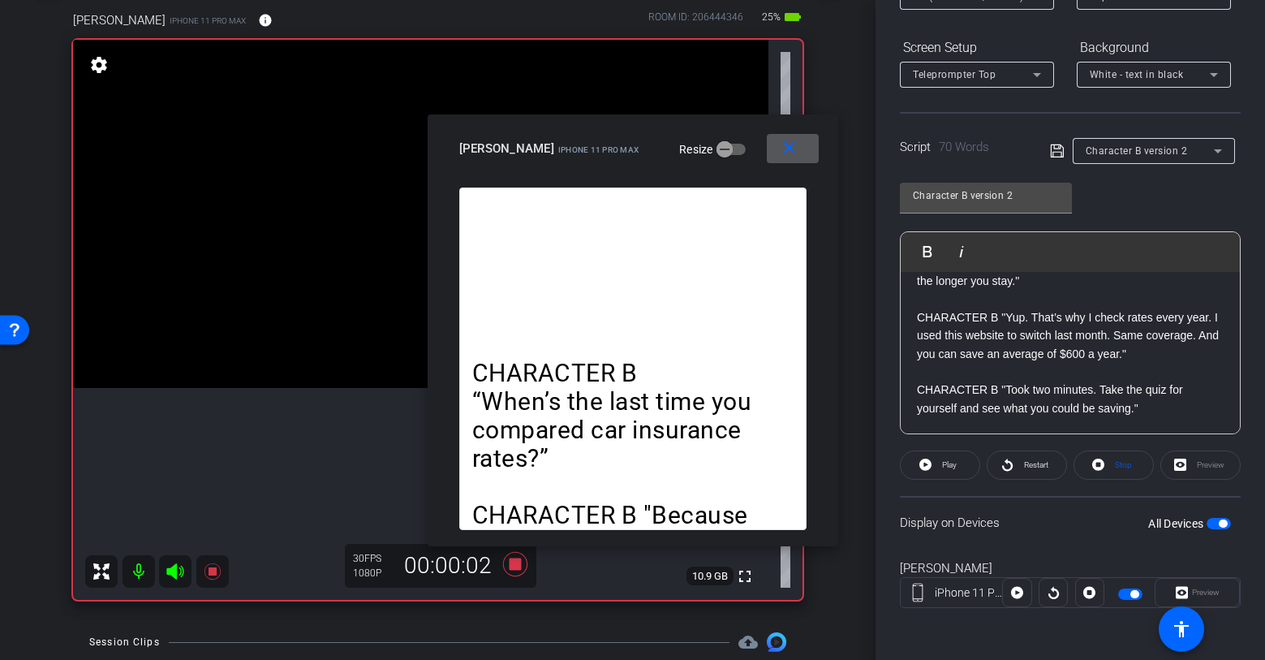
scroll to position [0, 0]
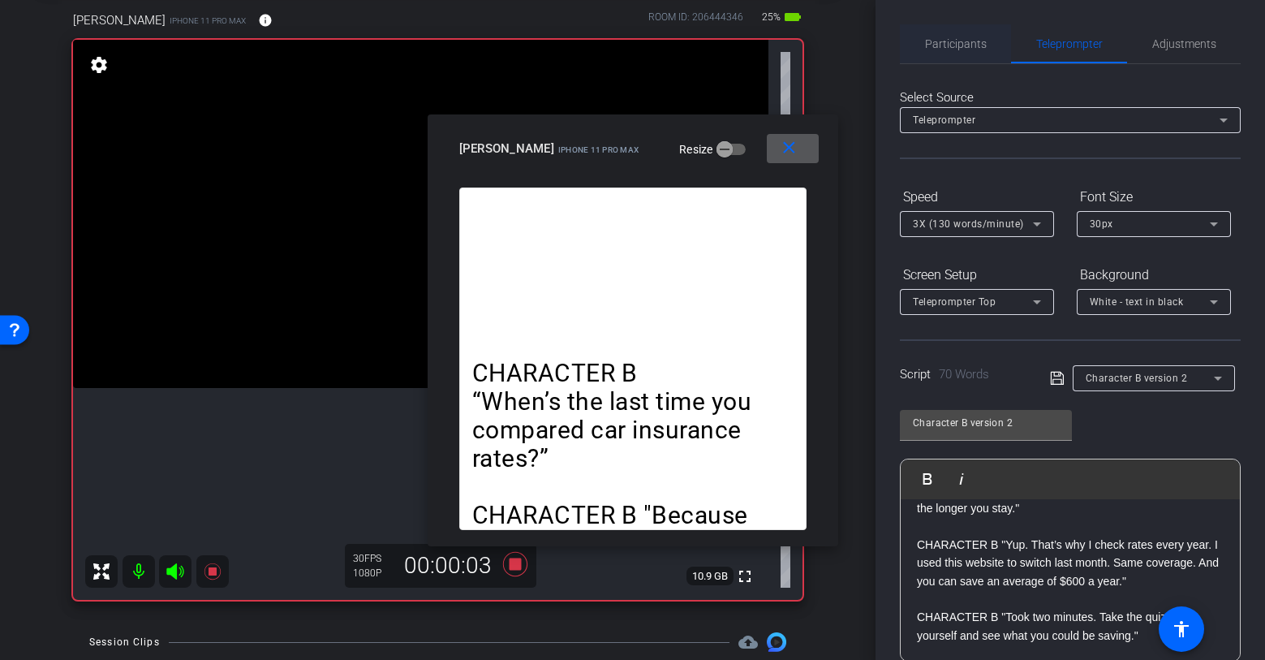
click at [983, 45] on span "Participants" at bounding box center [956, 43] width 62 height 11
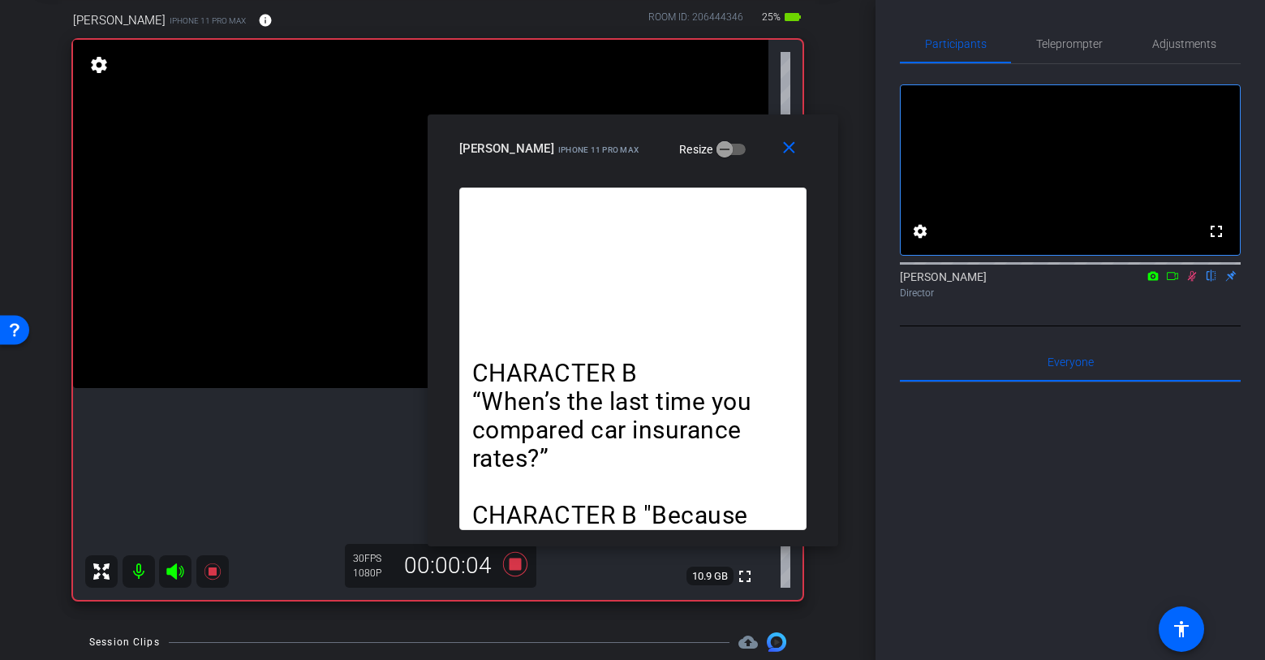
click at [1195, 282] on icon at bounding box center [1192, 276] width 9 height 11
click at [787, 141] on mat-icon "close" at bounding box center [789, 148] width 20 height 20
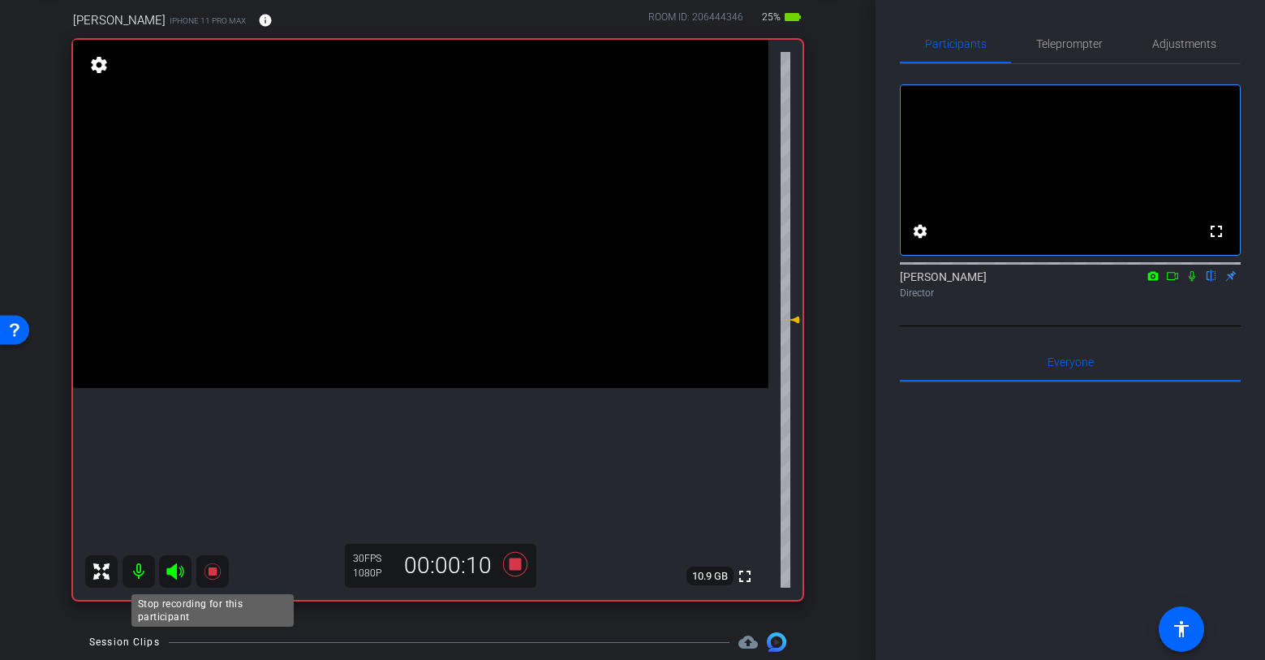
click at [205, 571] on icon at bounding box center [212, 571] width 19 height 19
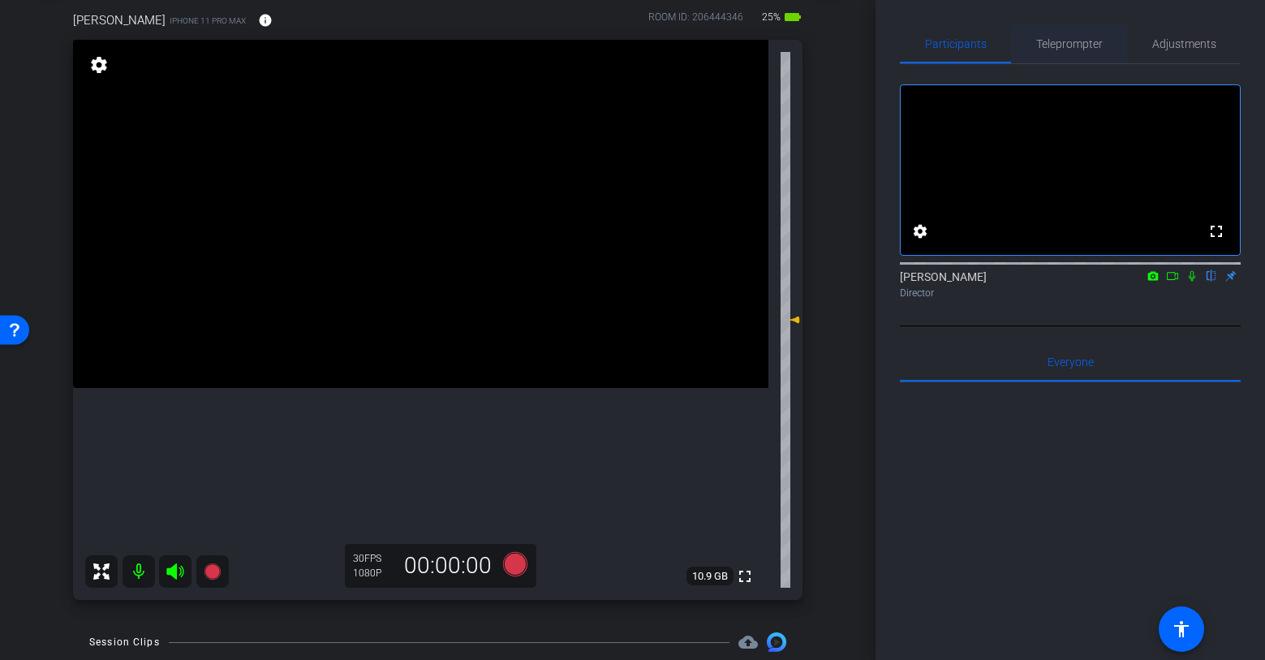
click at [1076, 51] on span "Teleprompter" at bounding box center [1069, 43] width 67 height 39
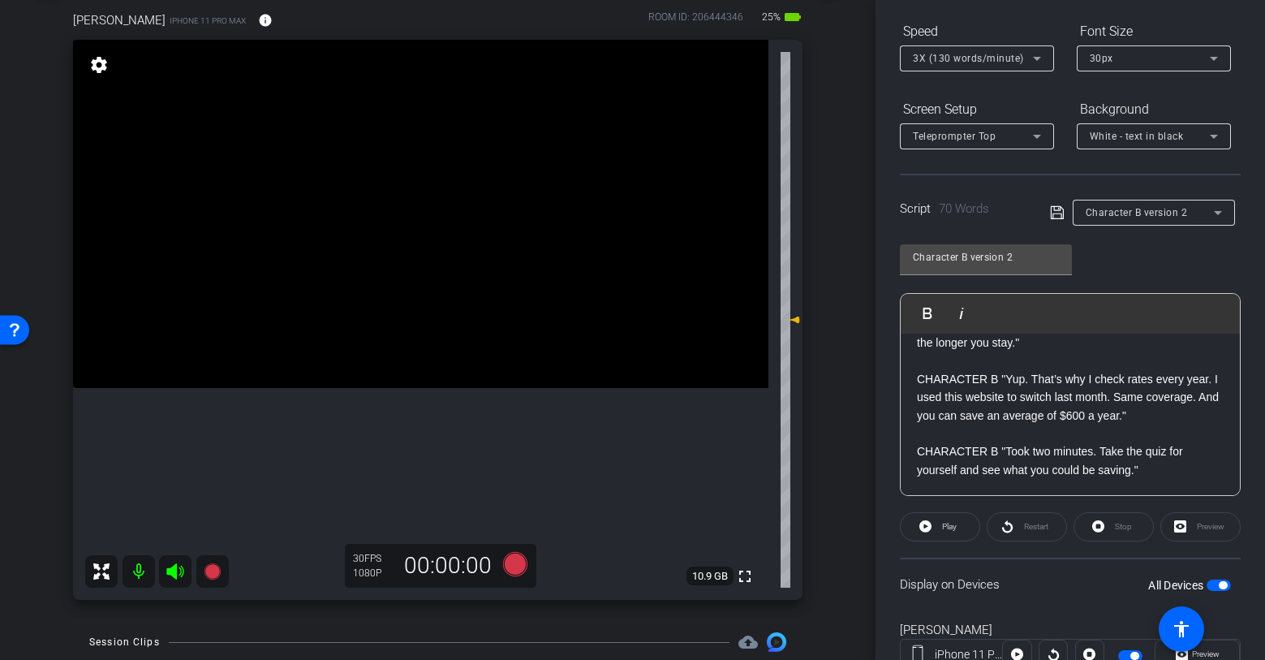
scroll to position [227, 0]
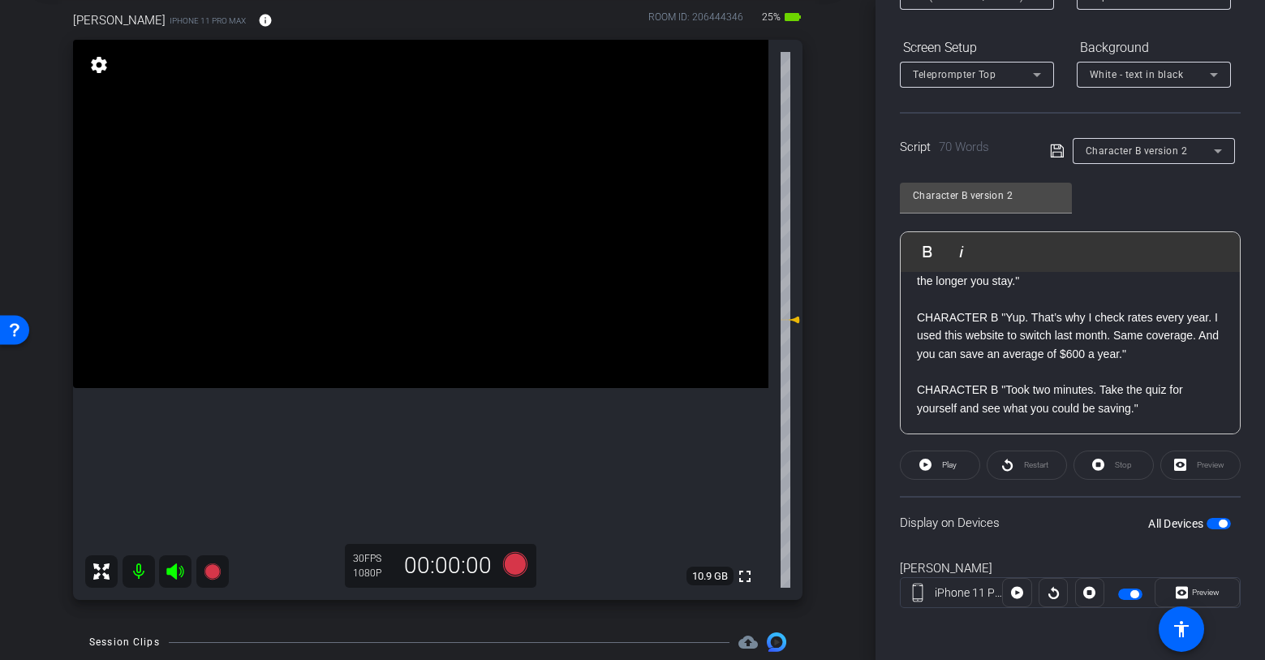
click at [1096, 465] on div "Stop" at bounding box center [1114, 464] width 80 height 29
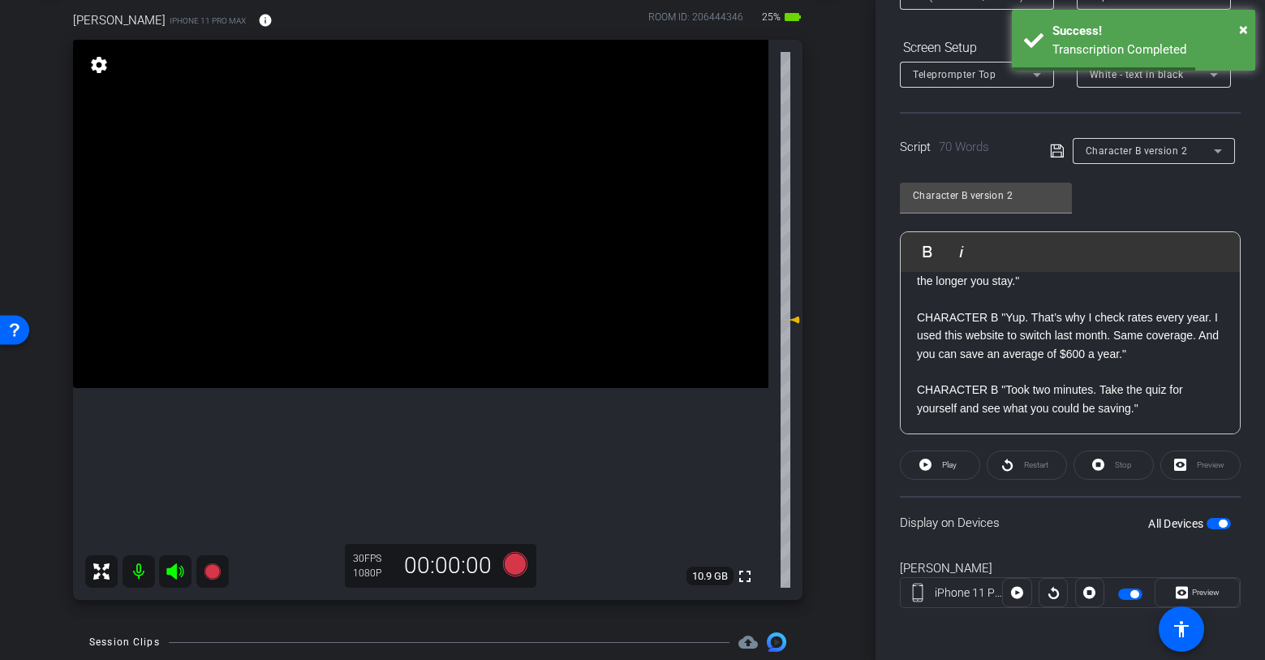
click at [1012, 465] on div "Restart" at bounding box center [1027, 464] width 80 height 29
click at [1055, 588] on div at bounding box center [1053, 592] width 29 height 29
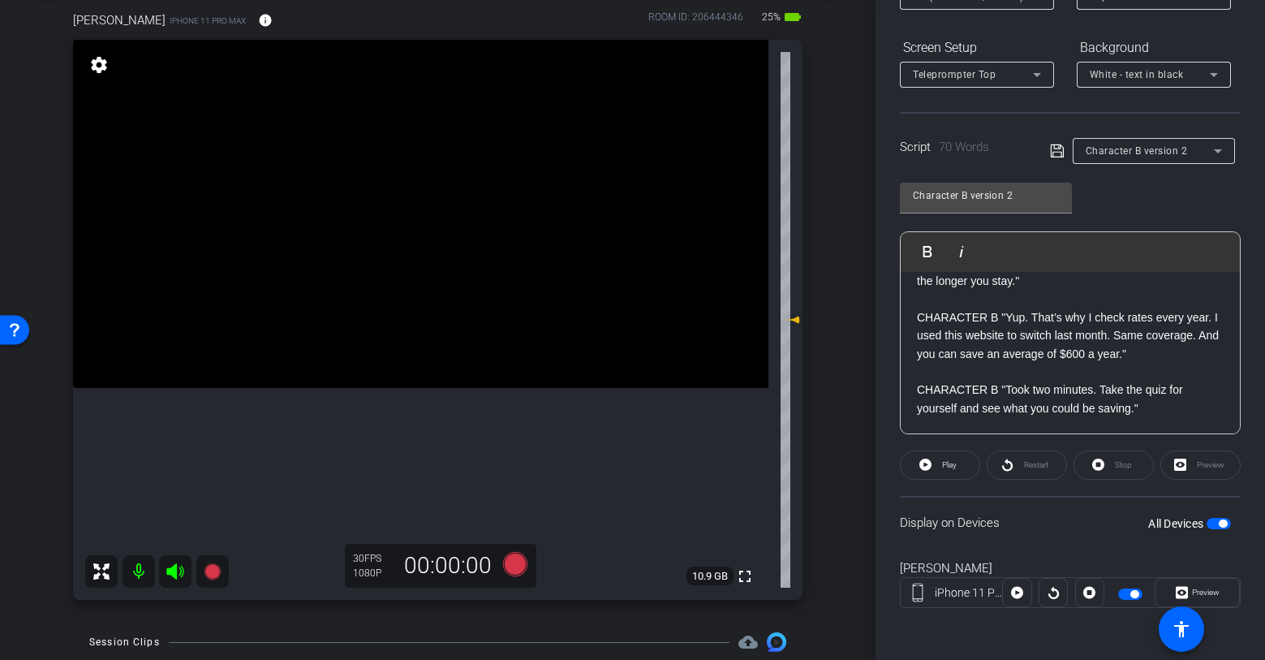
click at [1052, 592] on div at bounding box center [1053, 592] width 29 height 29
click at [1052, 598] on div at bounding box center [1053, 592] width 29 height 29
click at [1023, 592] on span at bounding box center [1017, 592] width 28 height 39
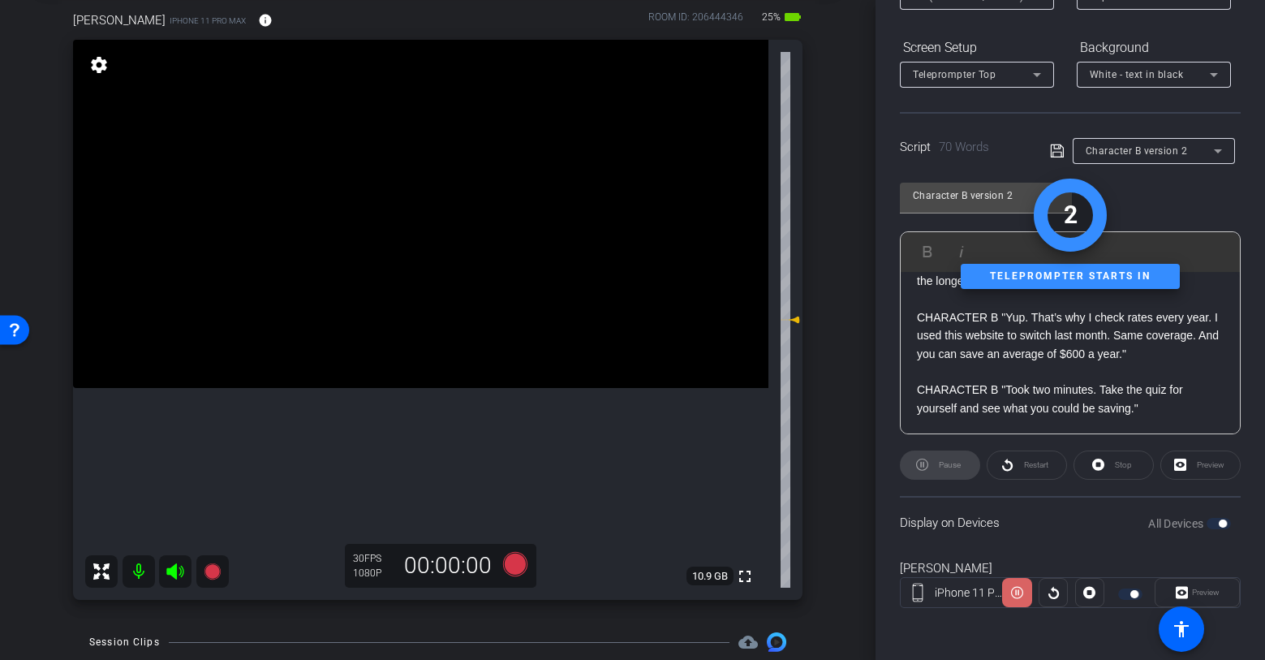
click at [1010, 598] on span at bounding box center [1016, 592] width 29 height 39
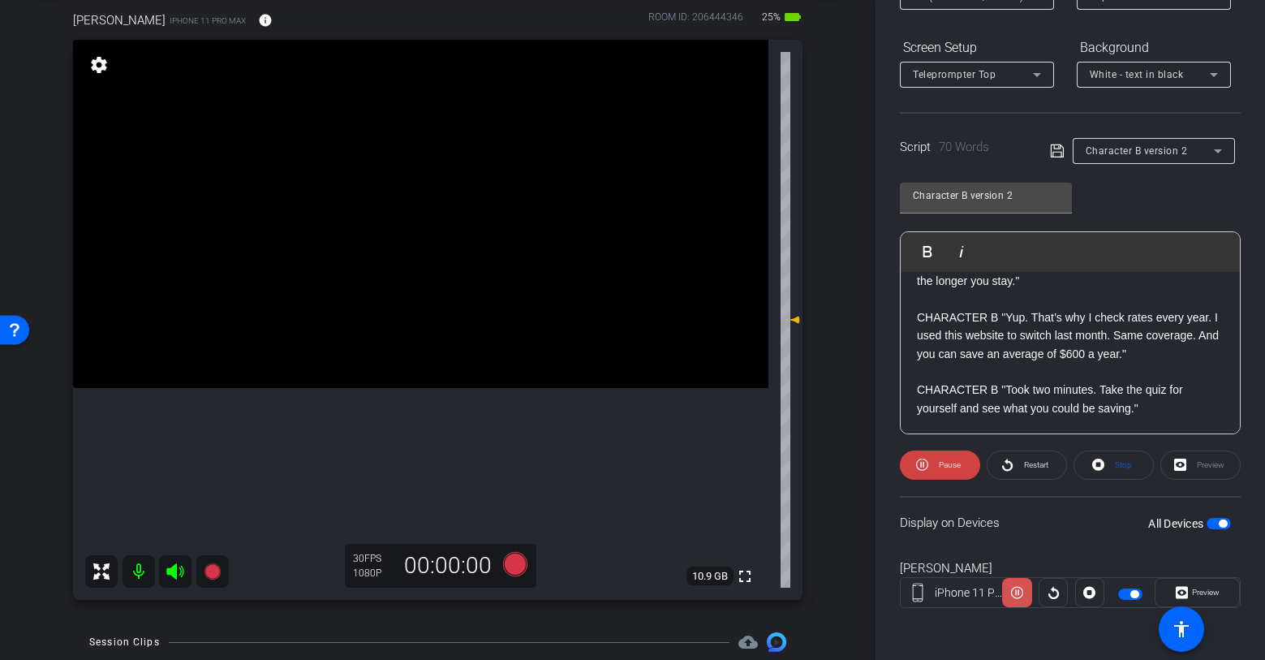
click at [1023, 590] on icon at bounding box center [1017, 592] width 12 height 24
click at [1084, 590] on icon at bounding box center [1090, 593] width 12 height 12
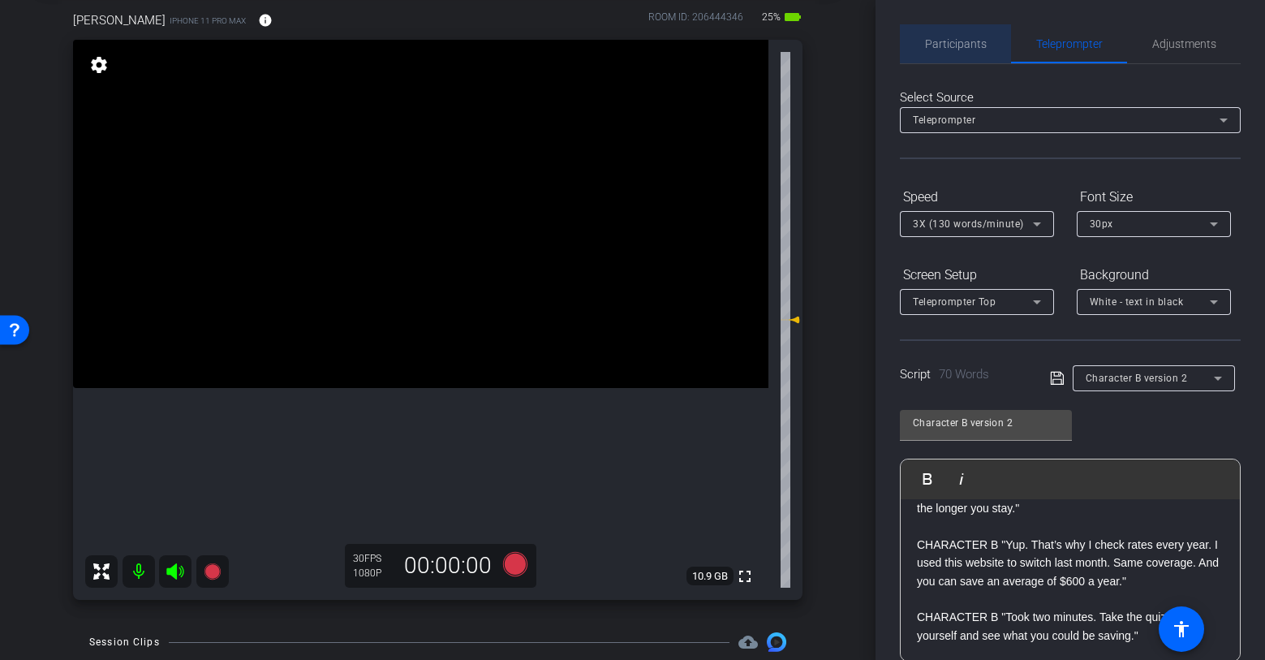
click at [980, 38] on span "Participants" at bounding box center [956, 43] width 62 height 11
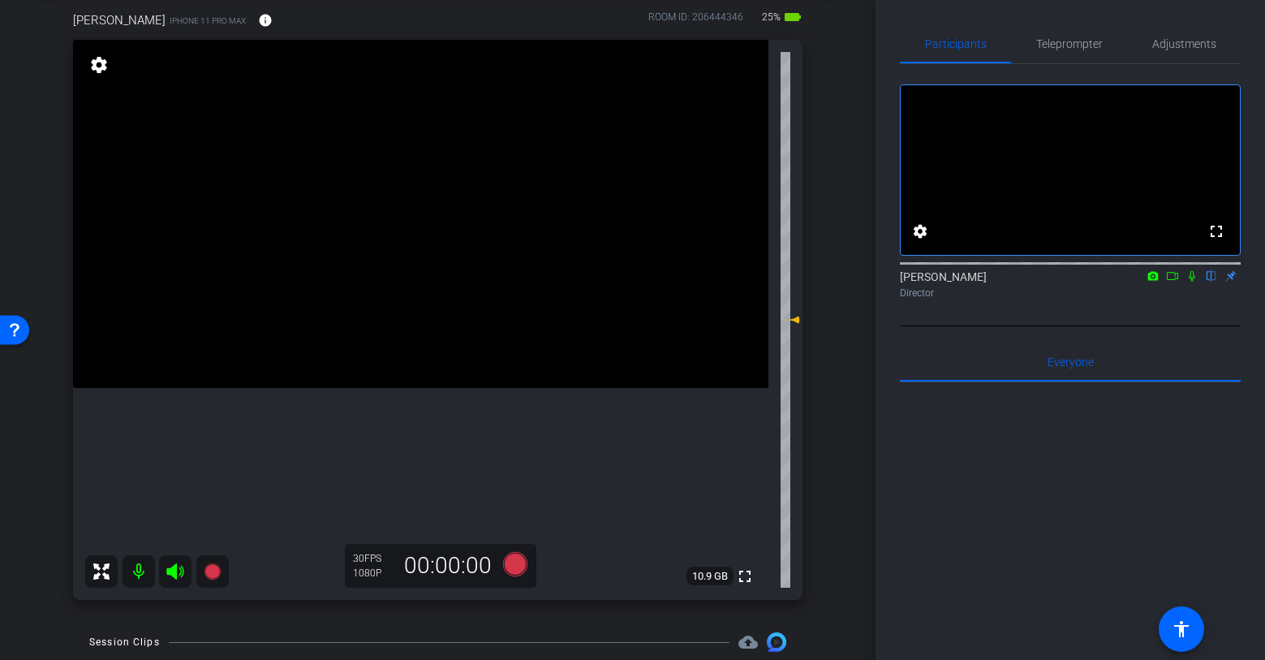
click at [1193, 282] on icon at bounding box center [1192, 276] width 6 height 11
click at [214, 569] on icon at bounding box center [212, 571] width 16 height 16
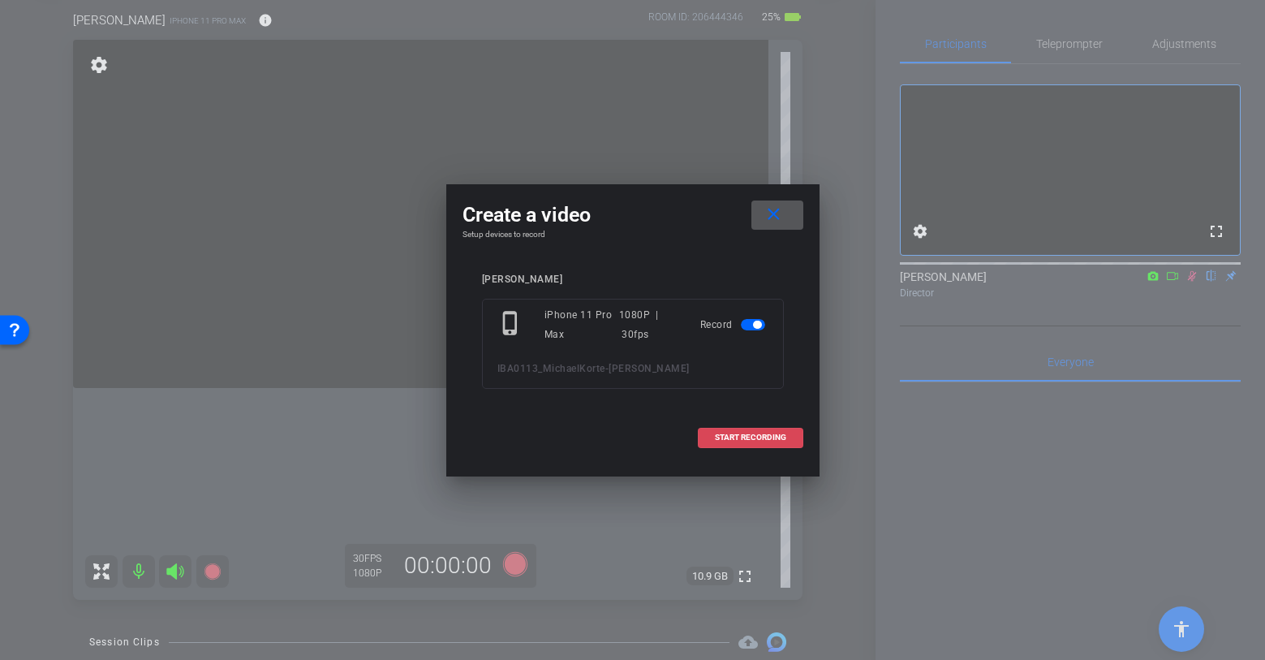
click at [739, 437] on span "START RECORDING" at bounding box center [750, 437] width 71 height 8
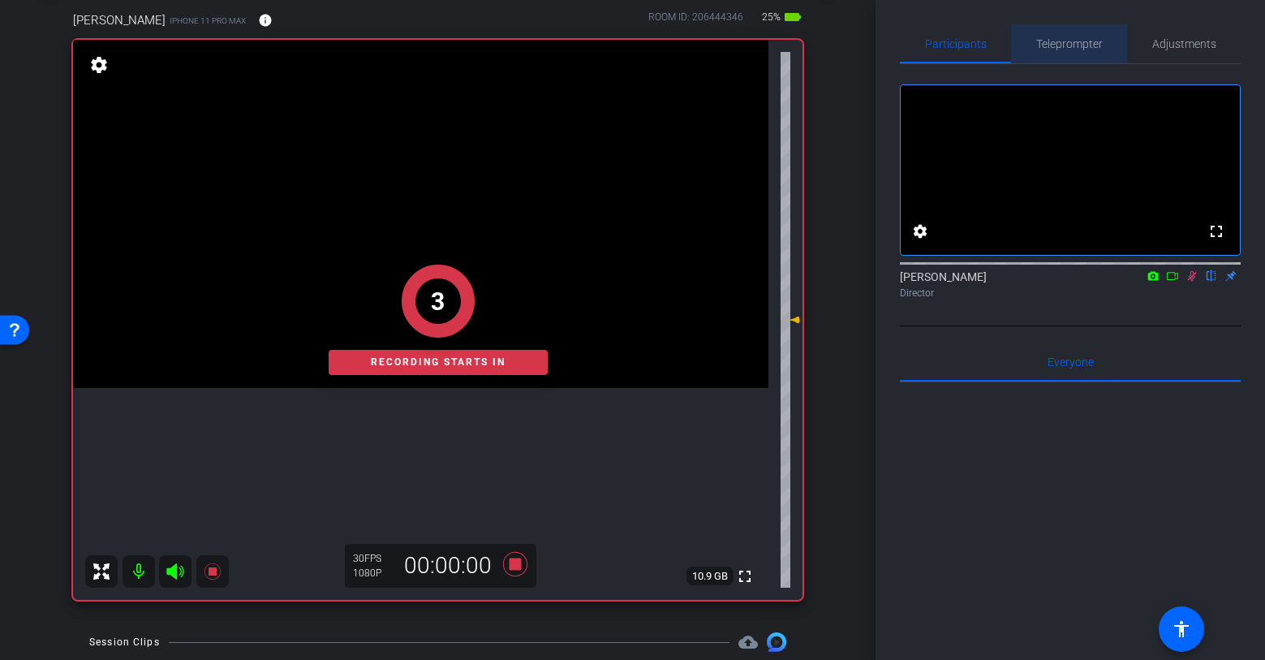
click at [1081, 58] on span "Teleprompter" at bounding box center [1069, 43] width 67 height 39
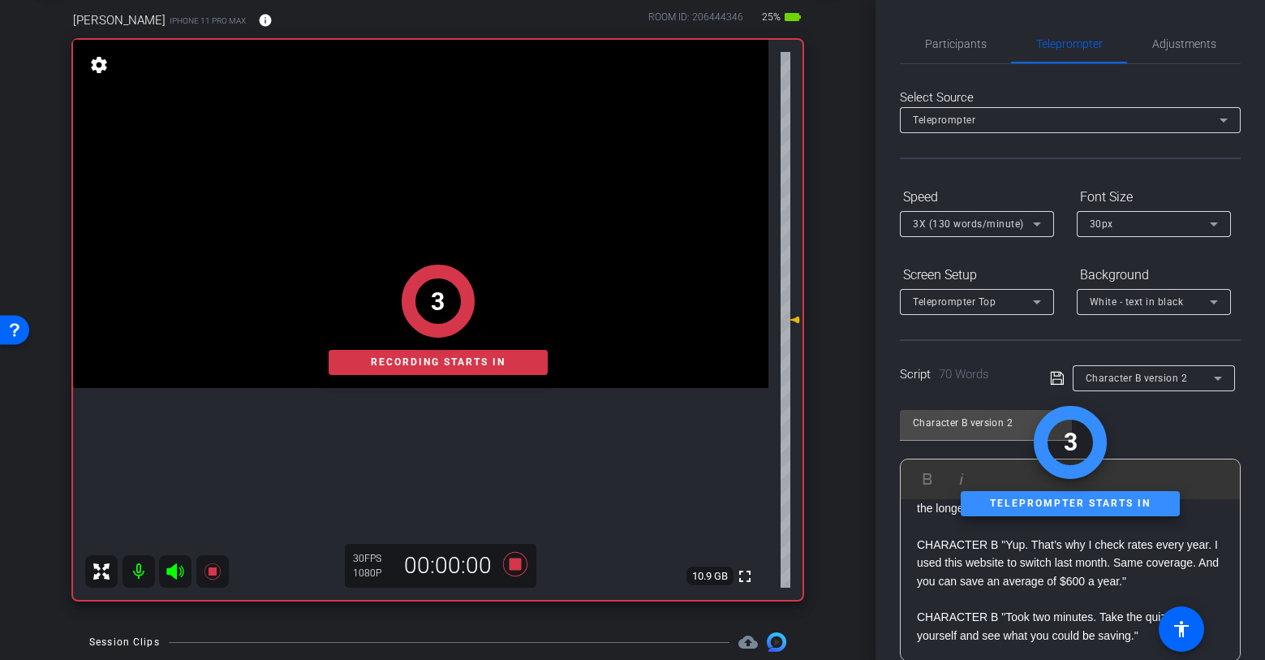
scroll to position [227, 0]
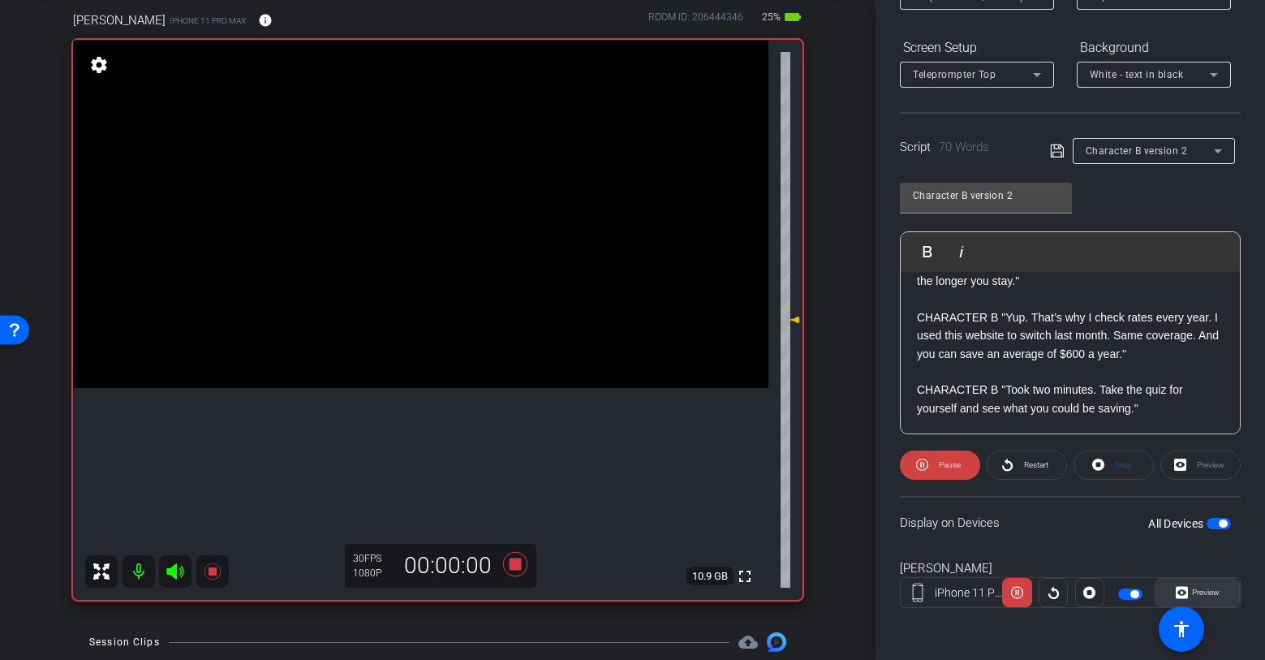
click at [1187, 590] on icon at bounding box center [1182, 593] width 12 height 12
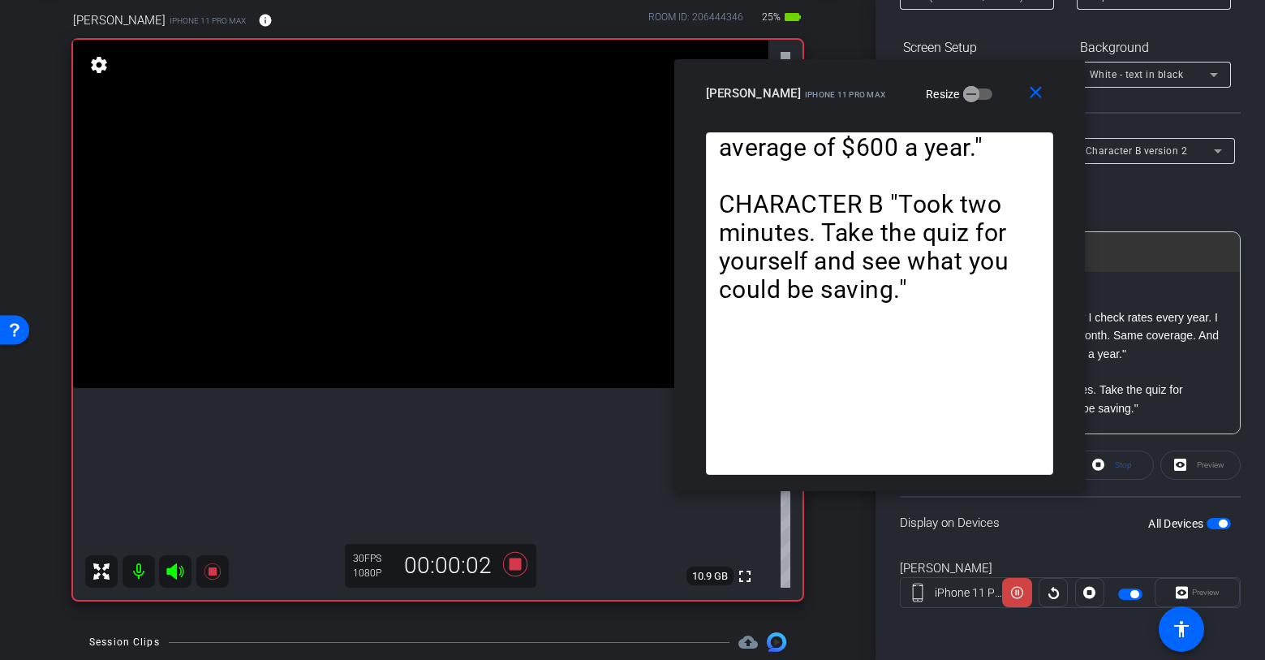
drag, startPoint x: 666, startPoint y: 124, endPoint x: 912, endPoint y: 68, distance: 253.0
click at [912, 68] on div "close michael iPhone 11 Pro Max Resize" at bounding box center [879, 95] width 411 height 73
click at [1022, 100] on span at bounding box center [1040, 92] width 52 height 39
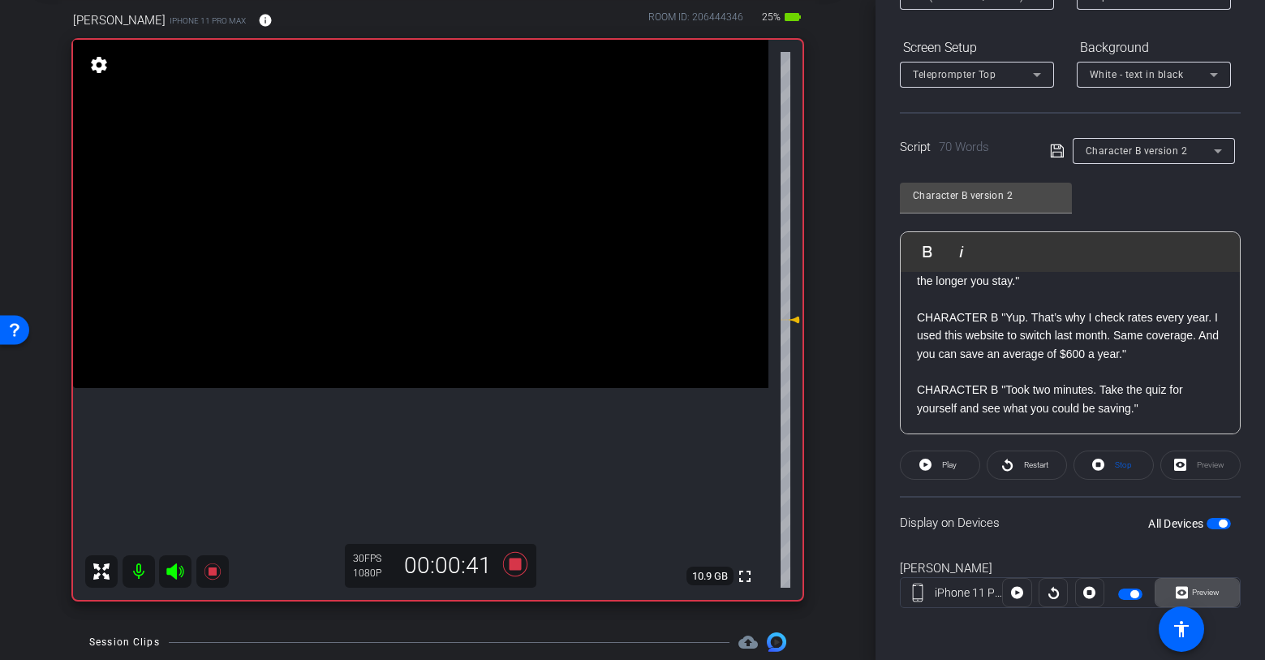
click at [1211, 593] on span "Preview" at bounding box center [1206, 592] width 28 height 9
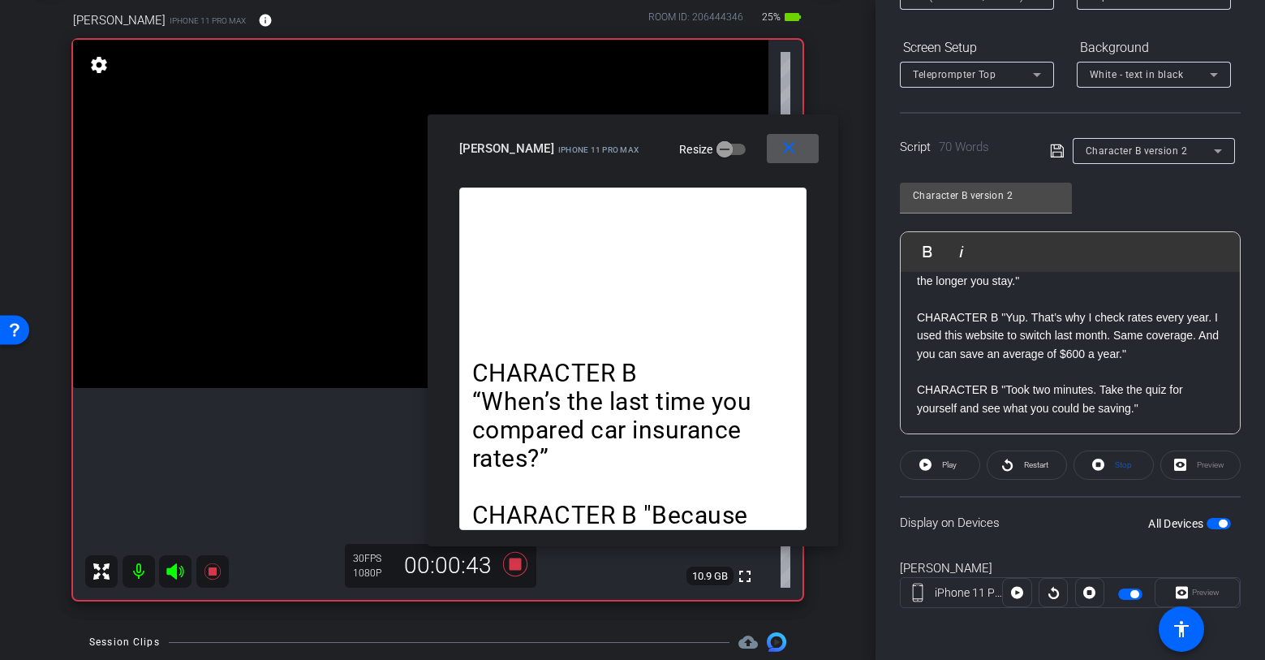
click at [795, 152] on mat-icon "close" at bounding box center [789, 148] width 20 height 20
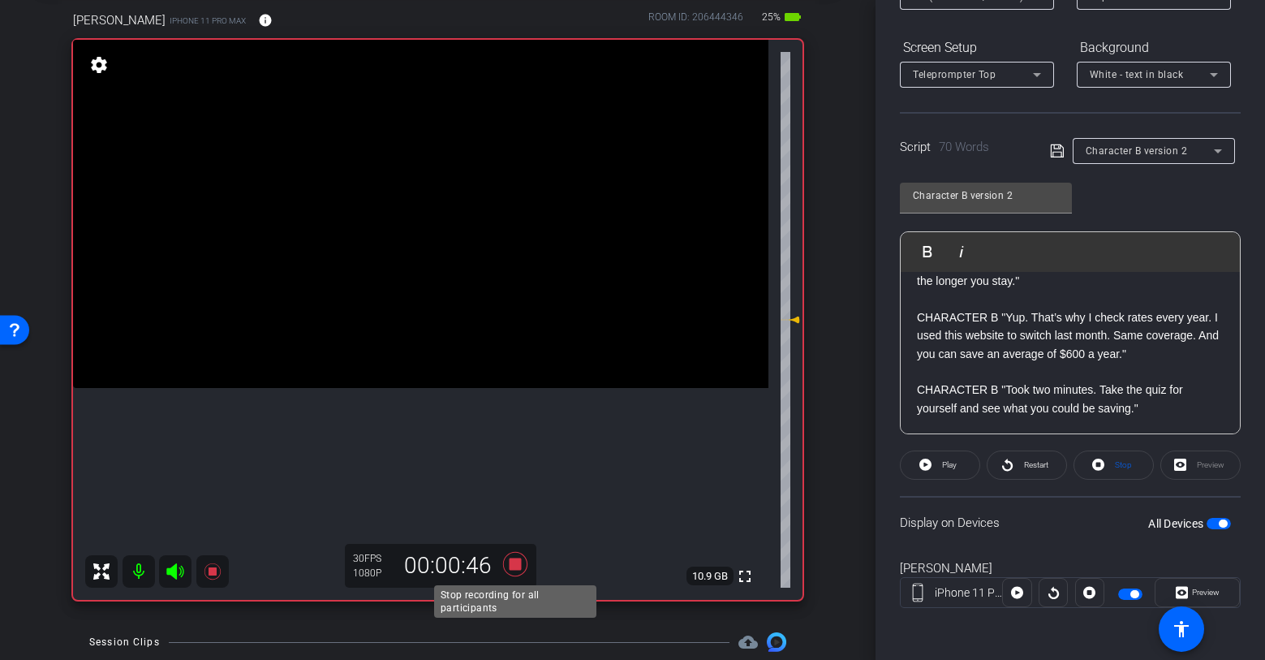
click at [516, 561] on icon at bounding box center [514, 564] width 24 height 24
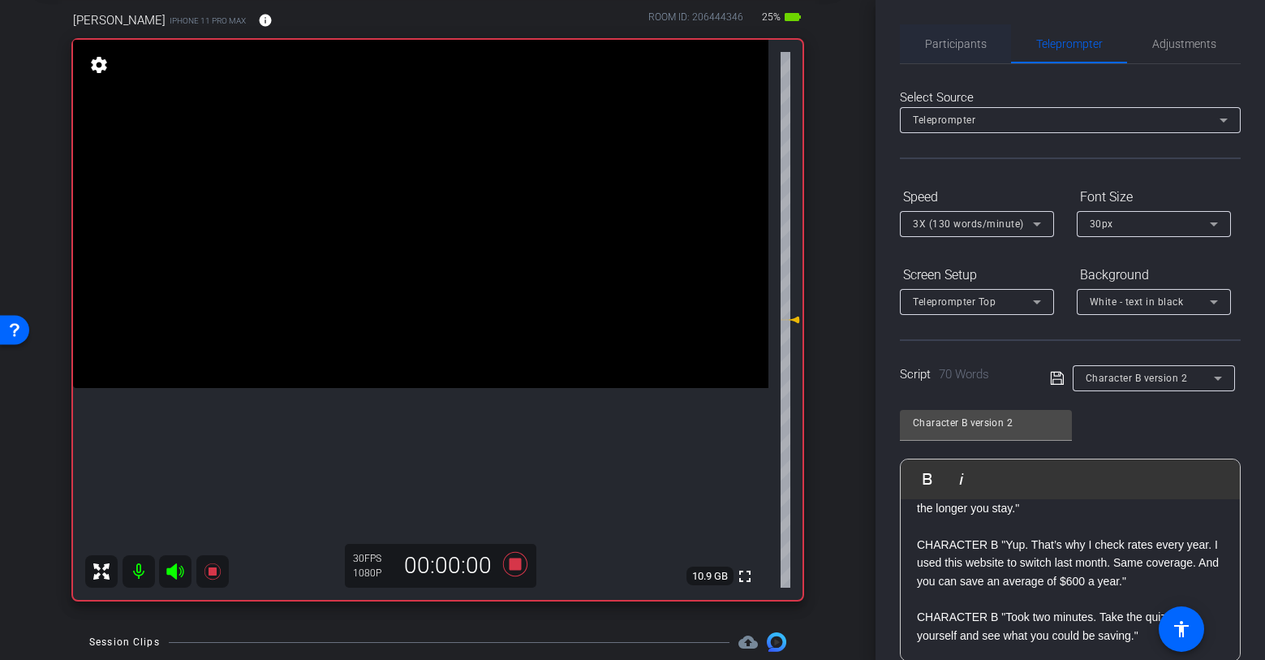
click at [969, 53] on span "Participants" at bounding box center [956, 43] width 62 height 39
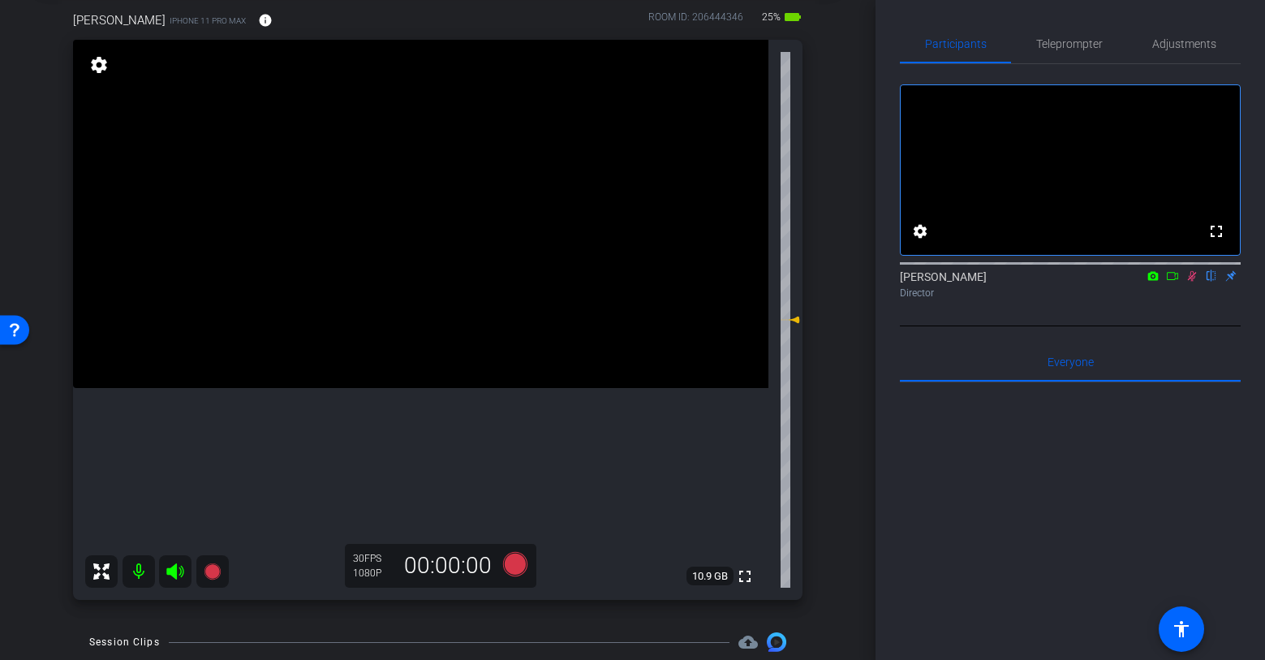
click at [1191, 283] on mat-icon at bounding box center [1192, 276] width 19 height 15
click at [1052, 40] on span "Teleprompter" at bounding box center [1069, 43] width 67 height 11
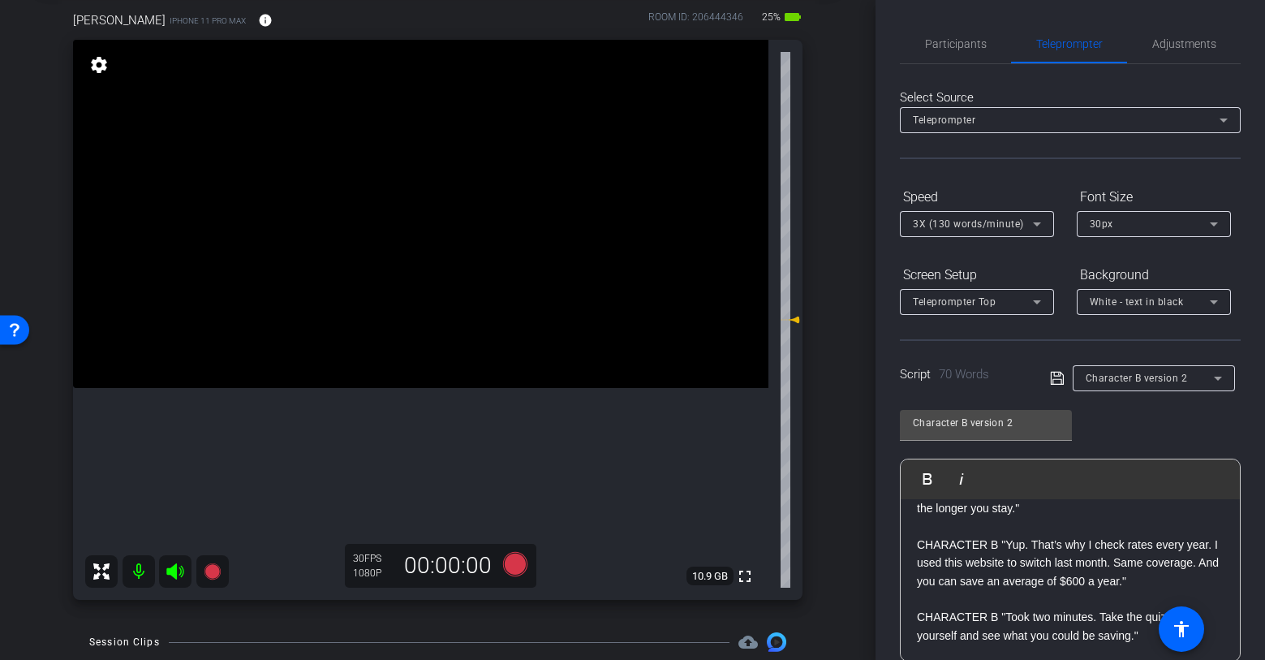
scroll to position [227, 0]
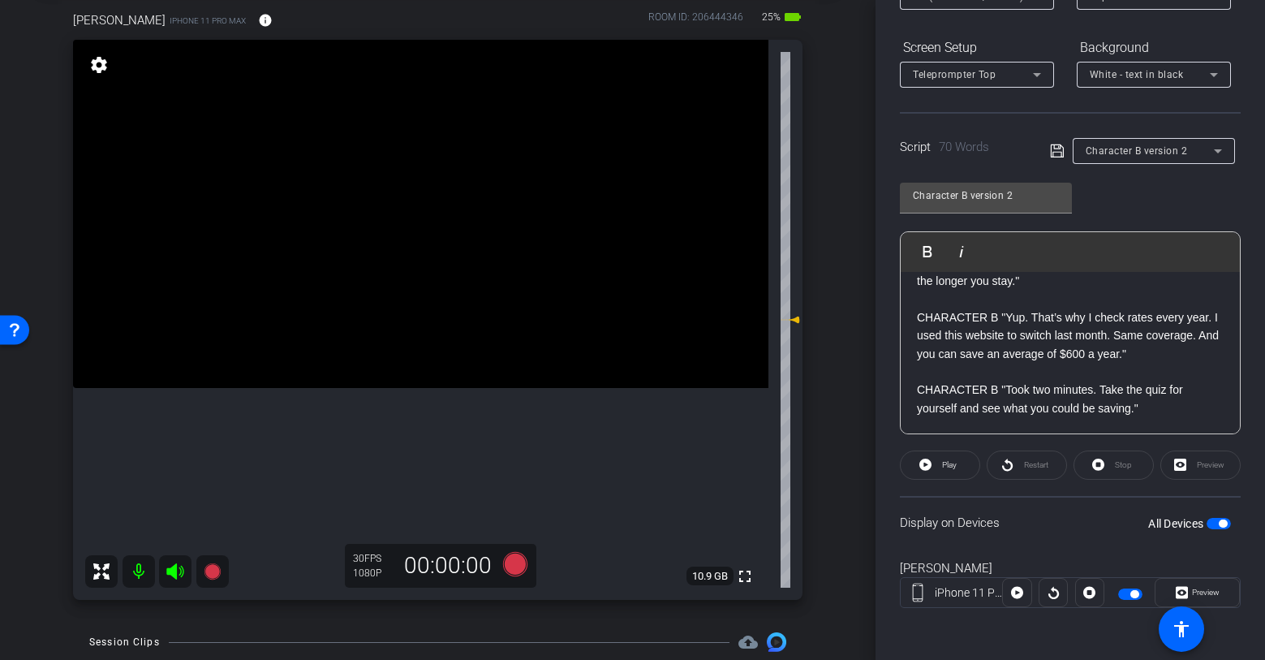
click at [1051, 352] on p "CHARACTER B "Yup. That’s why I check rates every year. I used this website to s…" at bounding box center [1070, 335] width 307 height 54
click at [1134, 353] on p "CHARACTER B "Yup. That’s why I check rates every year. I used this website to s…" at bounding box center [1070, 335] width 307 height 54
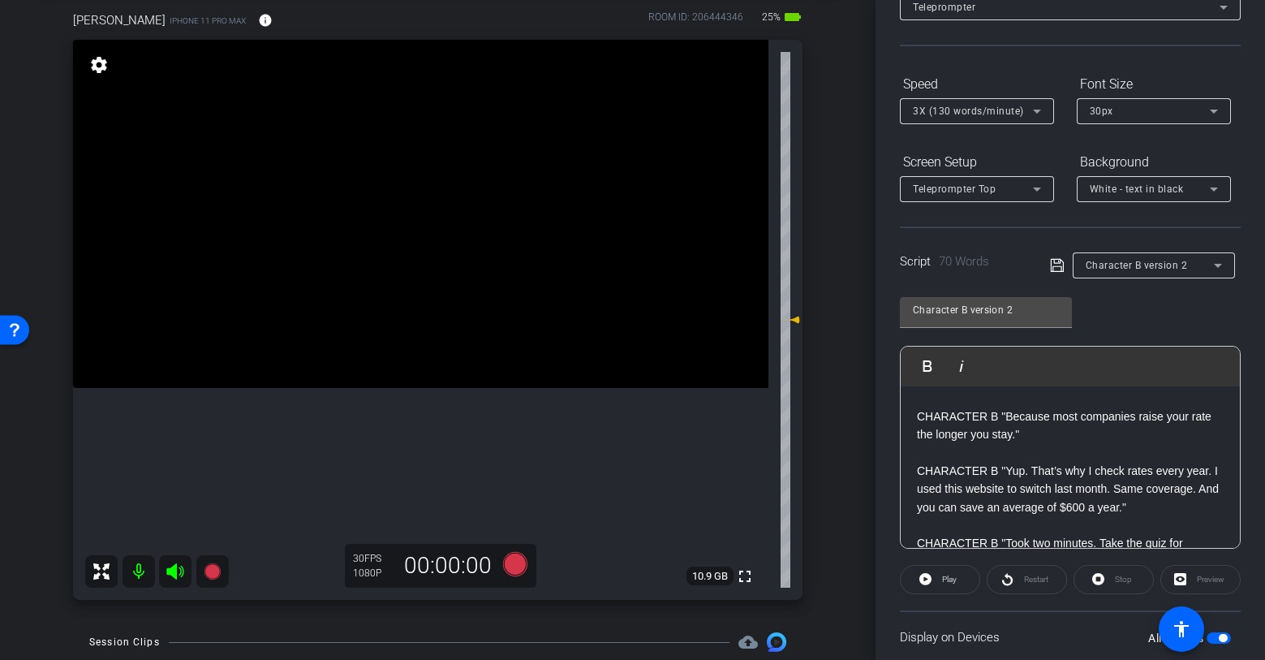
scroll to position [102, 0]
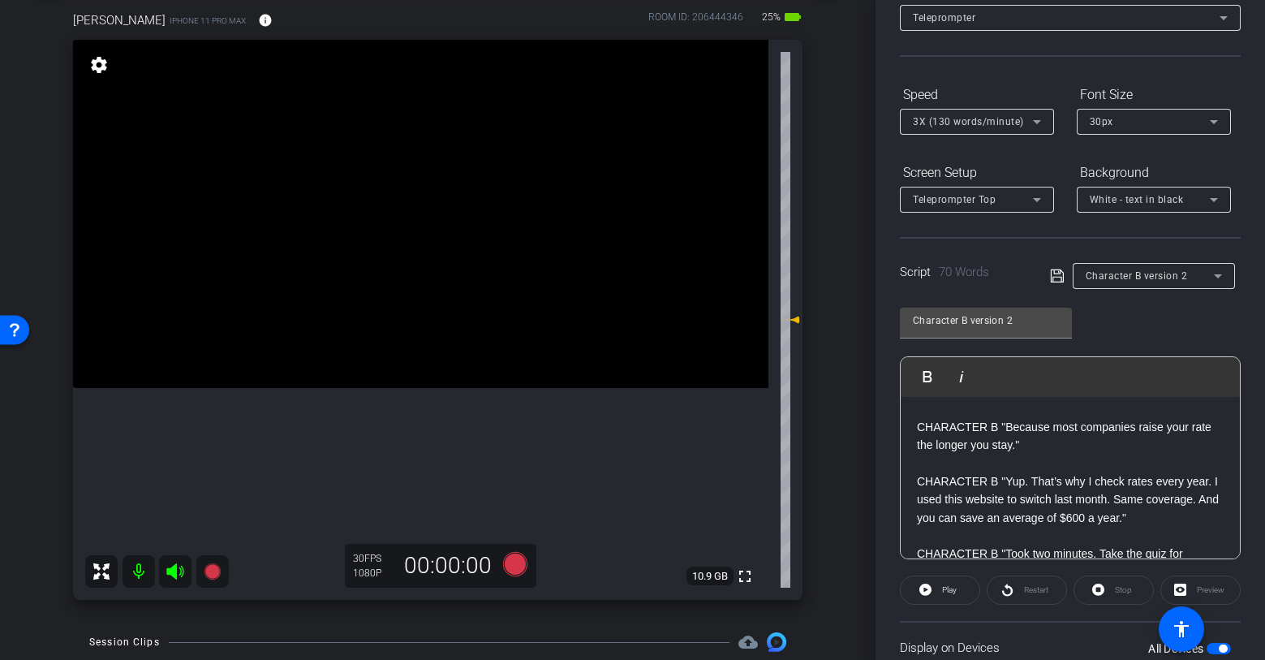
click at [1022, 123] on div "3X (130 words/minute)" at bounding box center [973, 121] width 120 height 20
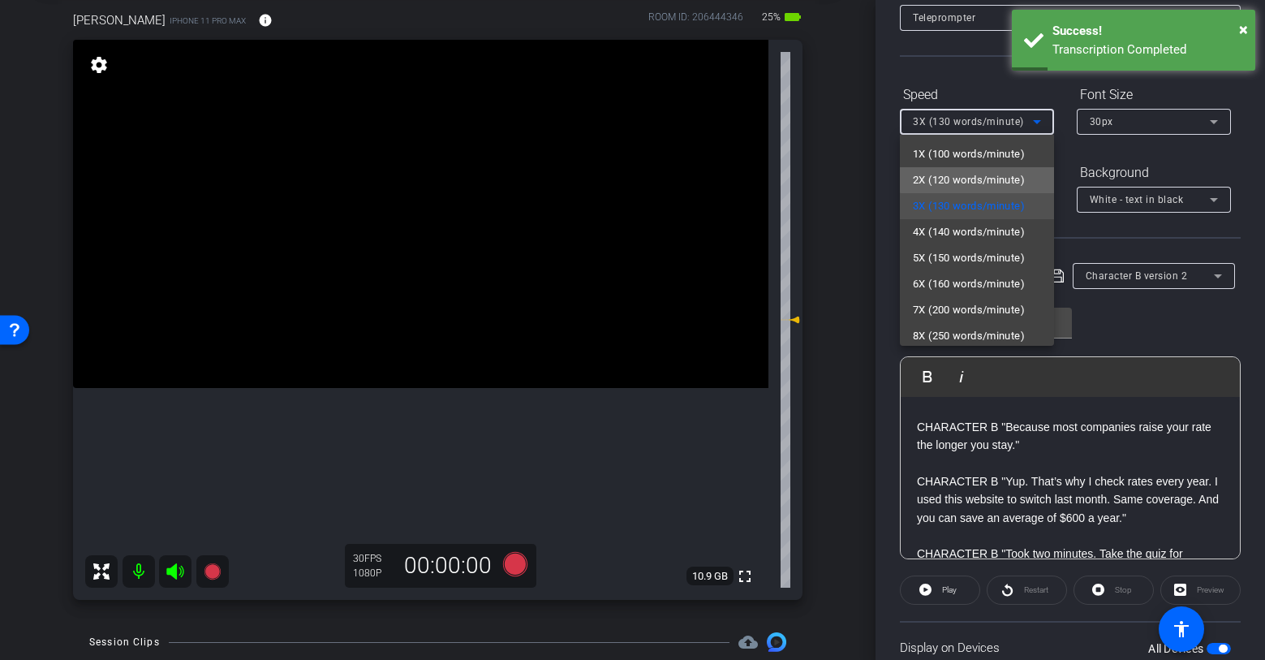
click at [997, 174] on span "2X (120 words/minute)" at bounding box center [969, 179] width 112 height 19
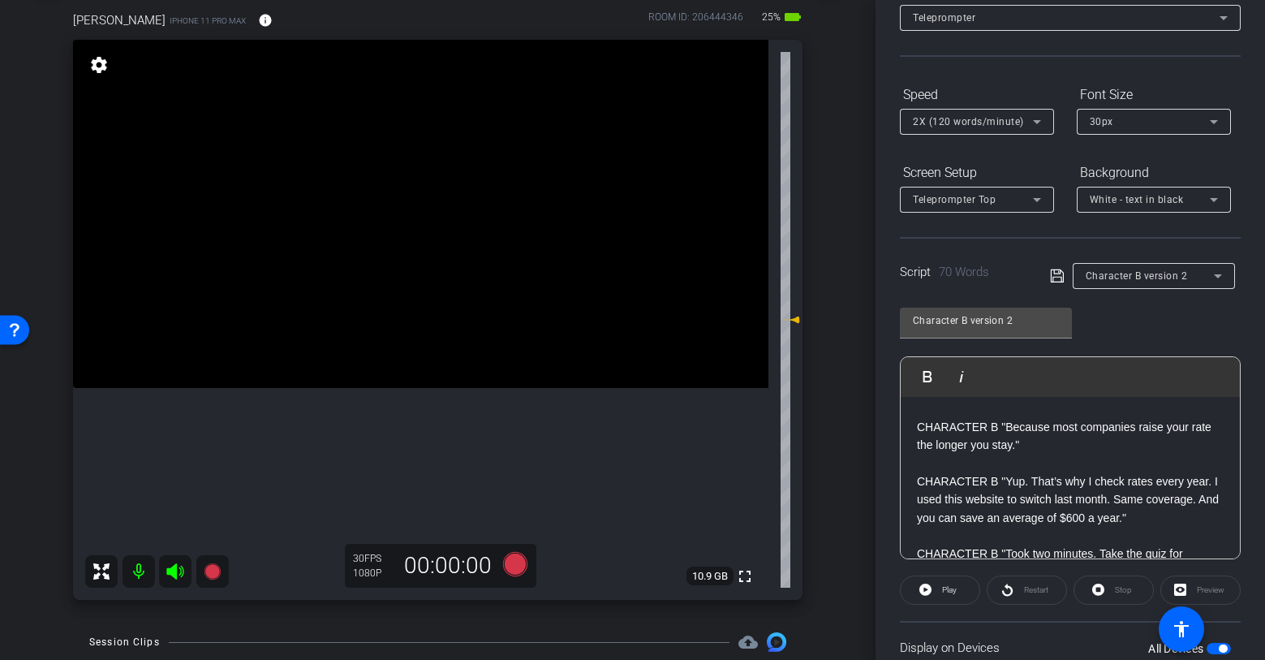
click at [967, 69] on div "Select Source Teleprompter Speed 2X (120 words/minute) Font Size 30px Screen Se…" at bounding box center [1070, 361] width 341 height 799
click at [998, 461] on p at bounding box center [1070, 463] width 307 height 18
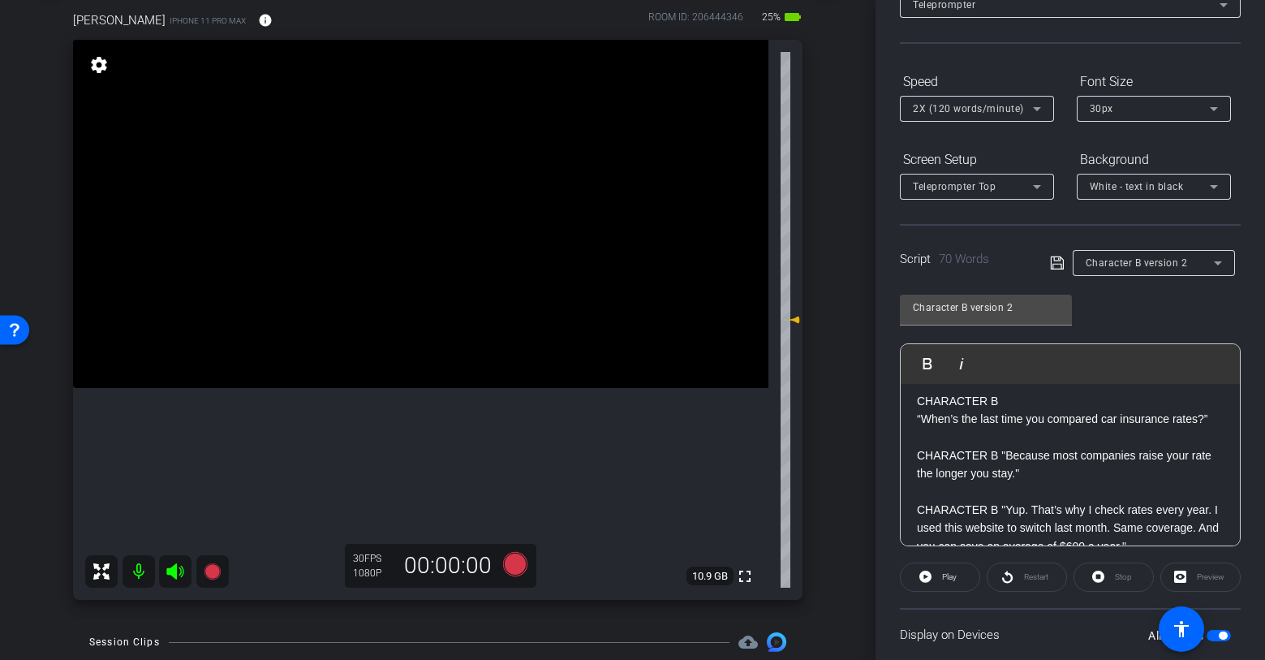
scroll to position [0, 0]
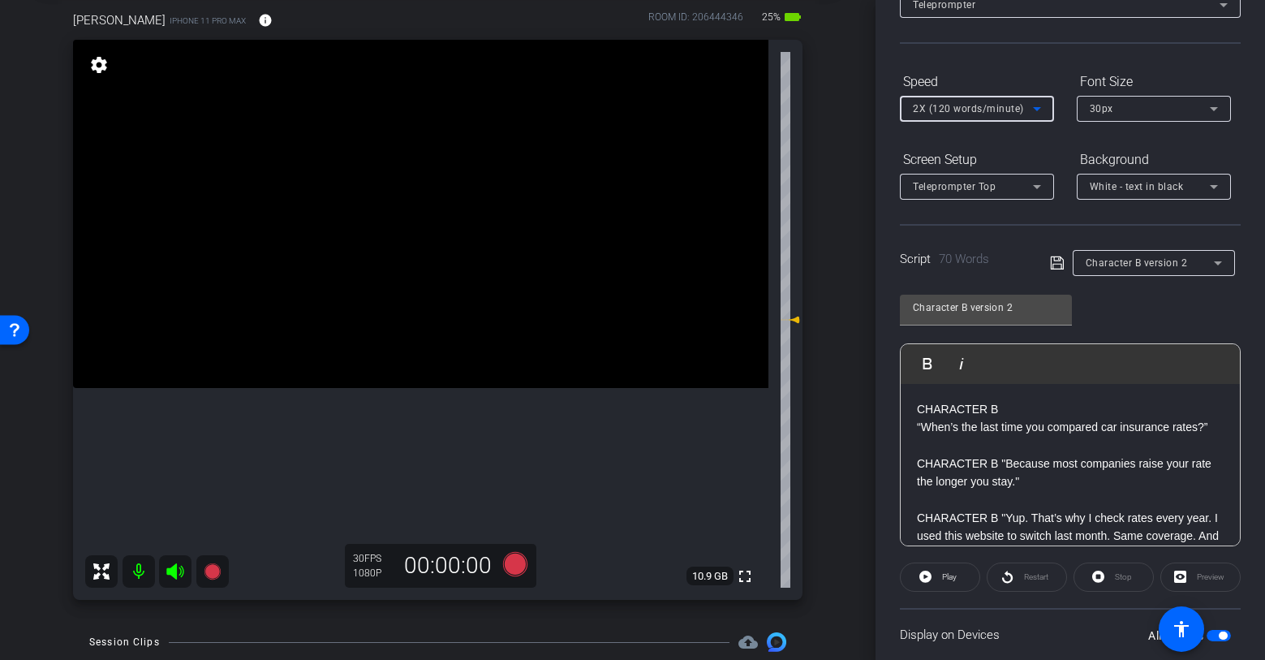
click at [989, 105] on span "2X (120 words/minute)" at bounding box center [968, 108] width 111 height 11
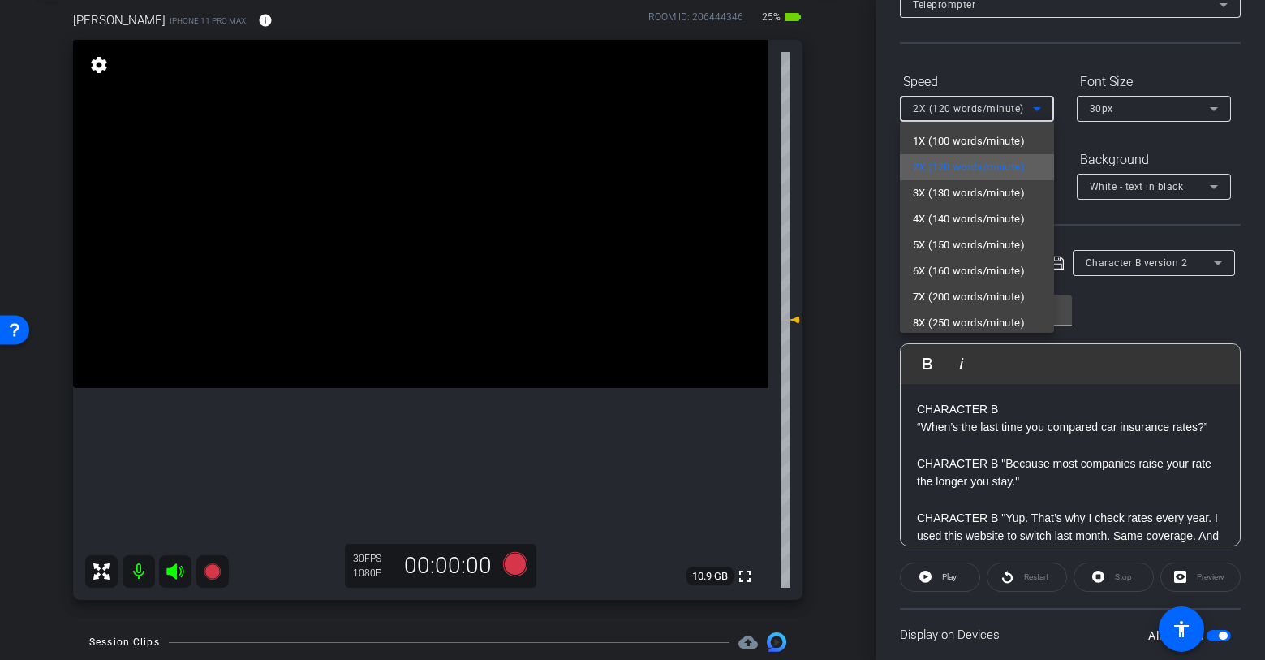
click at [975, 168] on span "2X (120 words/minute)" at bounding box center [969, 166] width 112 height 19
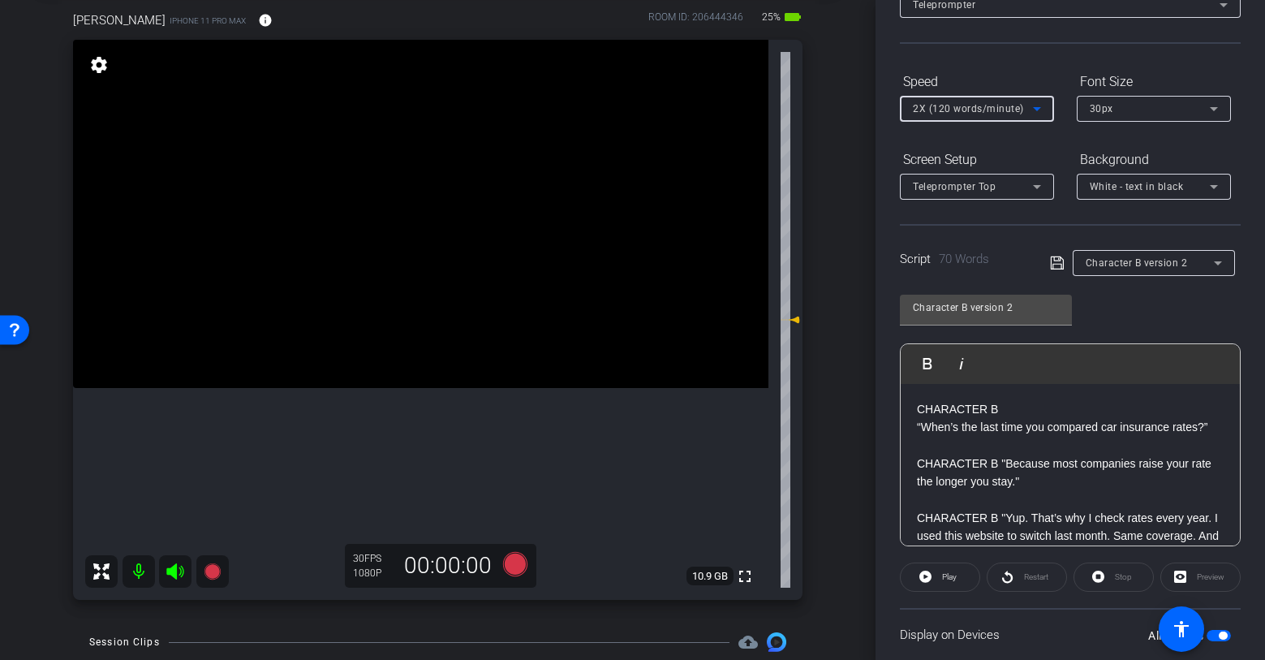
click at [989, 100] on div "2X (120 words/minute)" at bounding box center [973, 108] width 120 height 20
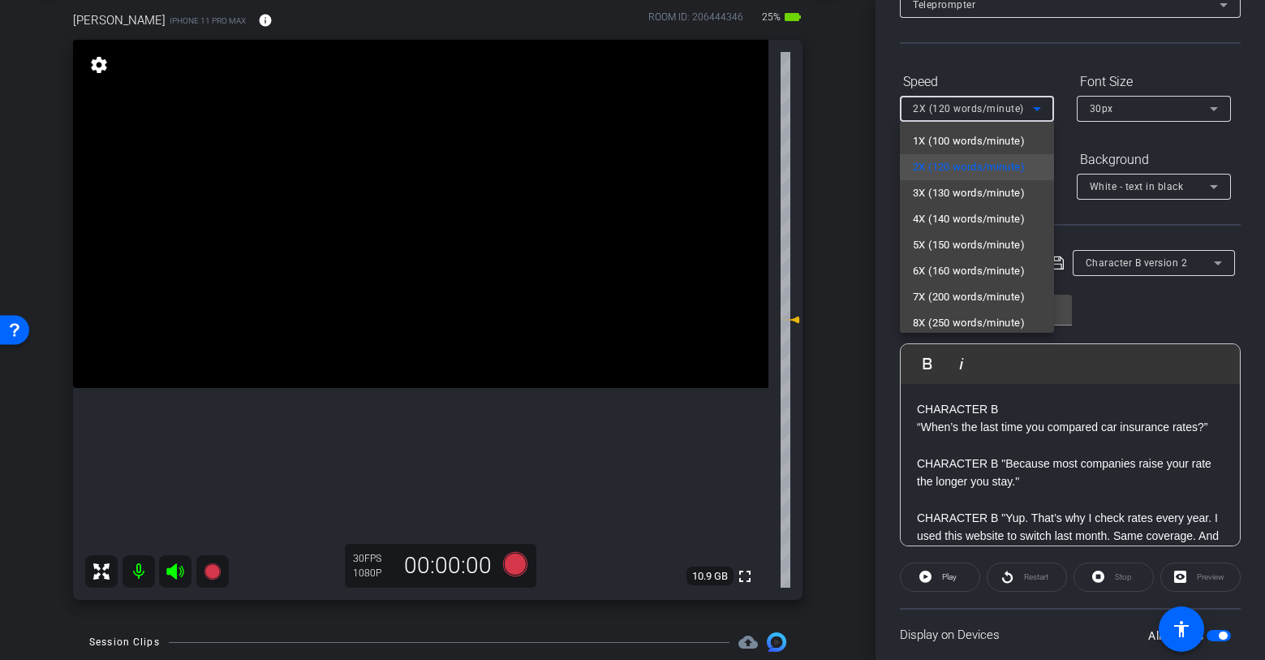
click at [1002, 62] on div at bounding box center [632, 330] width 1265 height 660
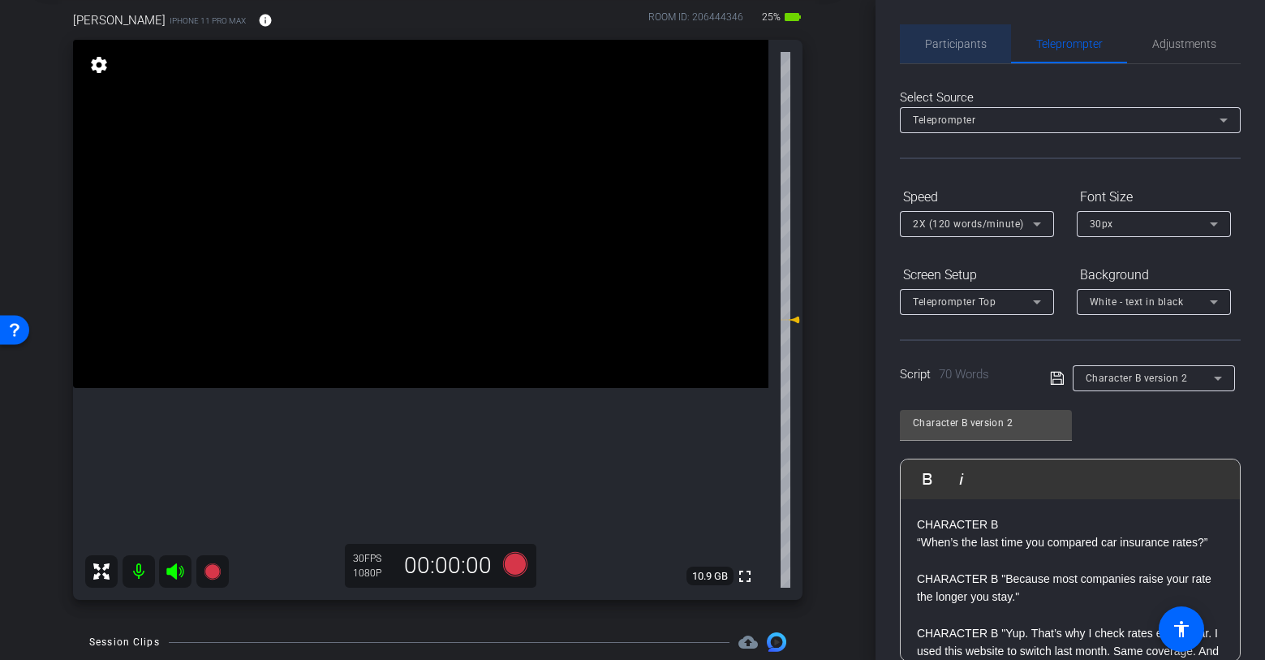
click at [976, 32] on span "Participants" at bounding box center [956, 43] width 62 height 39
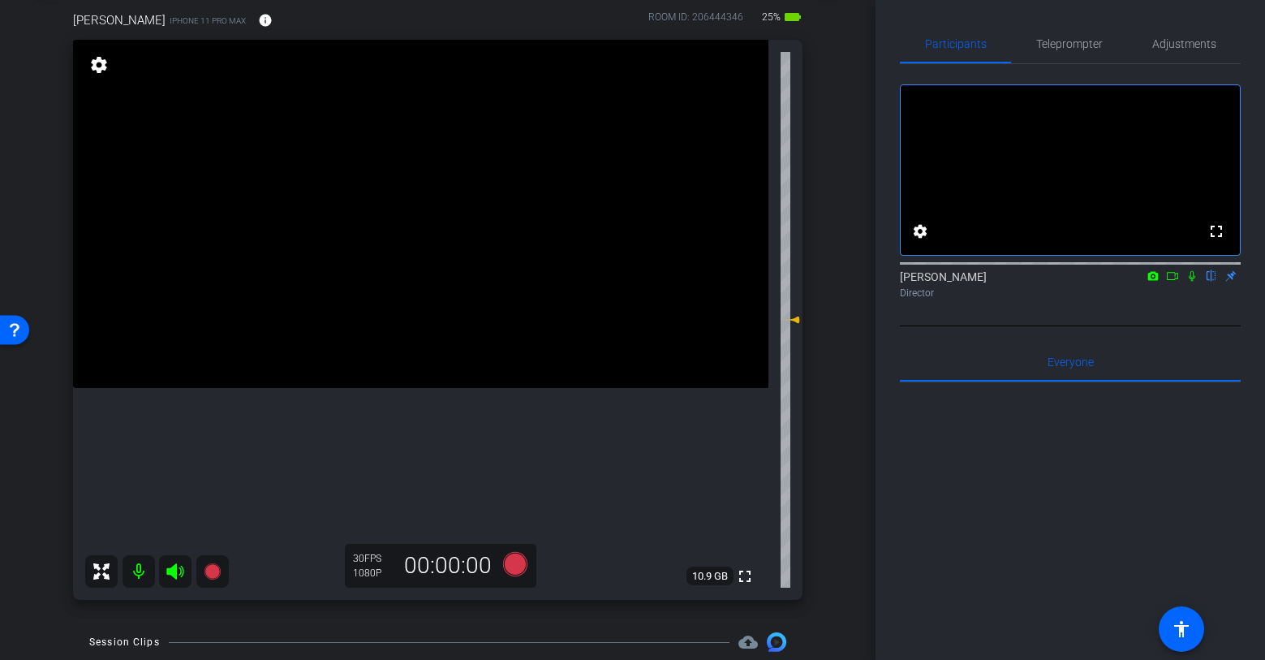
click at [1195, 282] on icon at bounding box center [1192, 275] width 13 height 11
click at [207, 567] on icon at bounding box center [212, 571] width 16 height 16
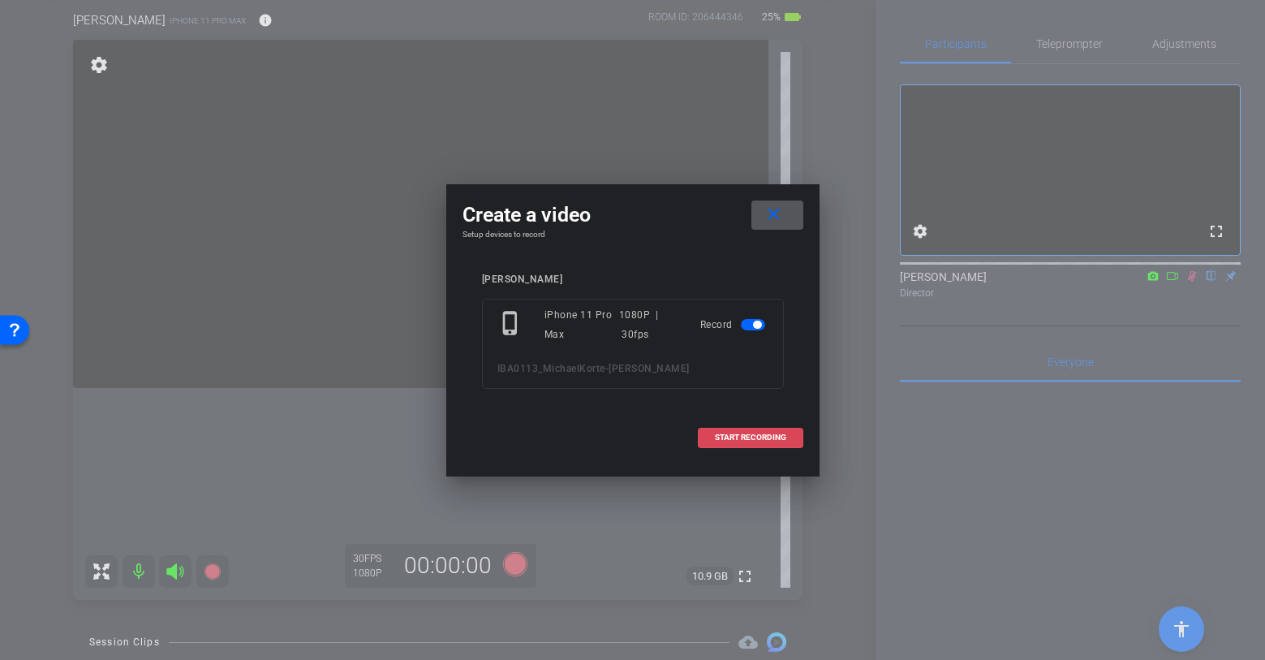
click at [731, 435] on span "START RECORDING" at bounding box center [750, 437] width 71 height 8
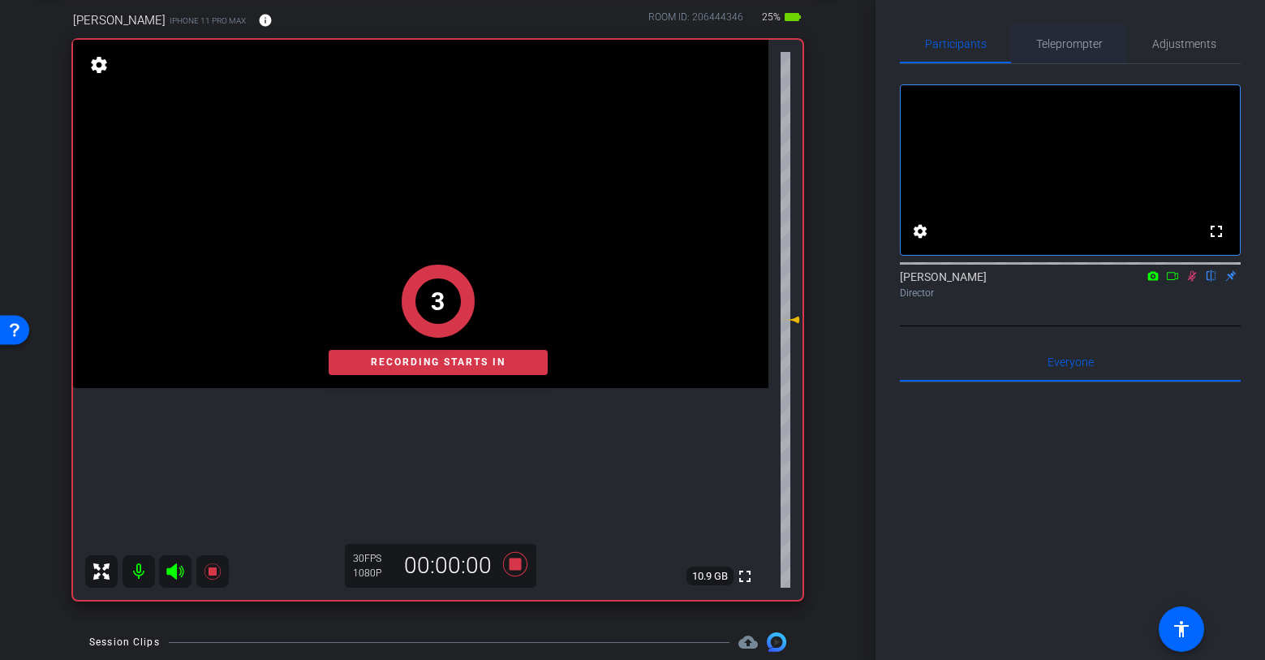
click at [1068, 49] on span "Teleprompter" at bounding box center [1069, 43] width 67 height 11
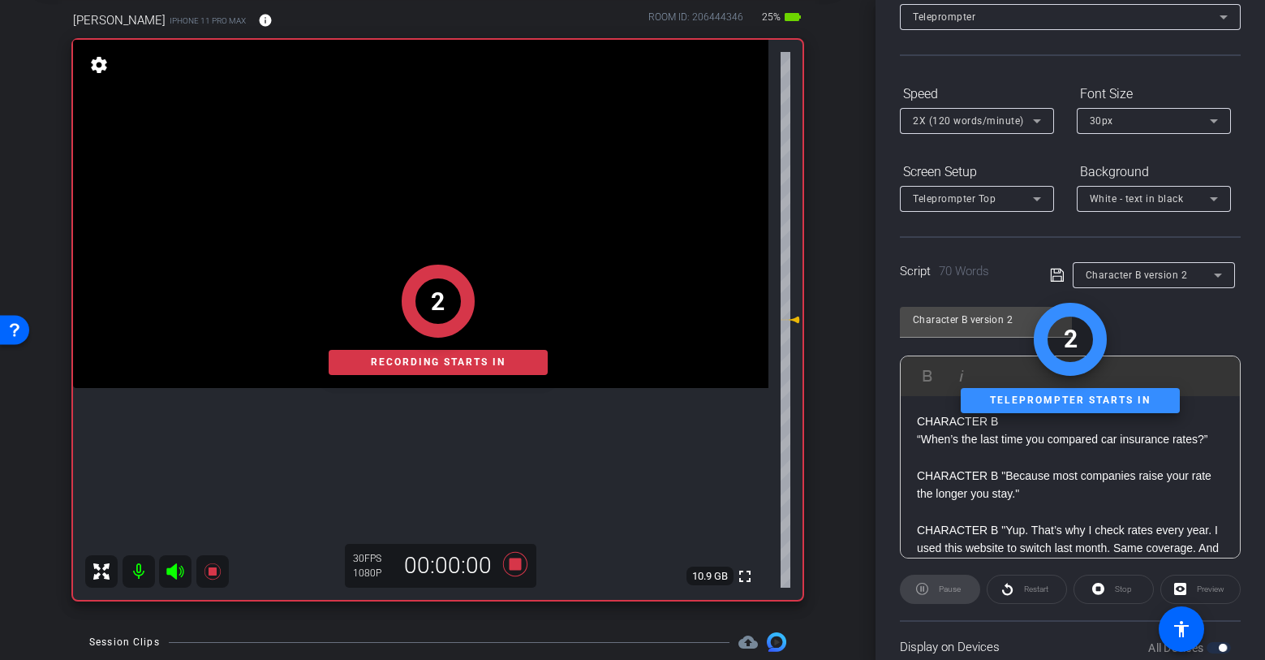
scroll to position [227, 0]
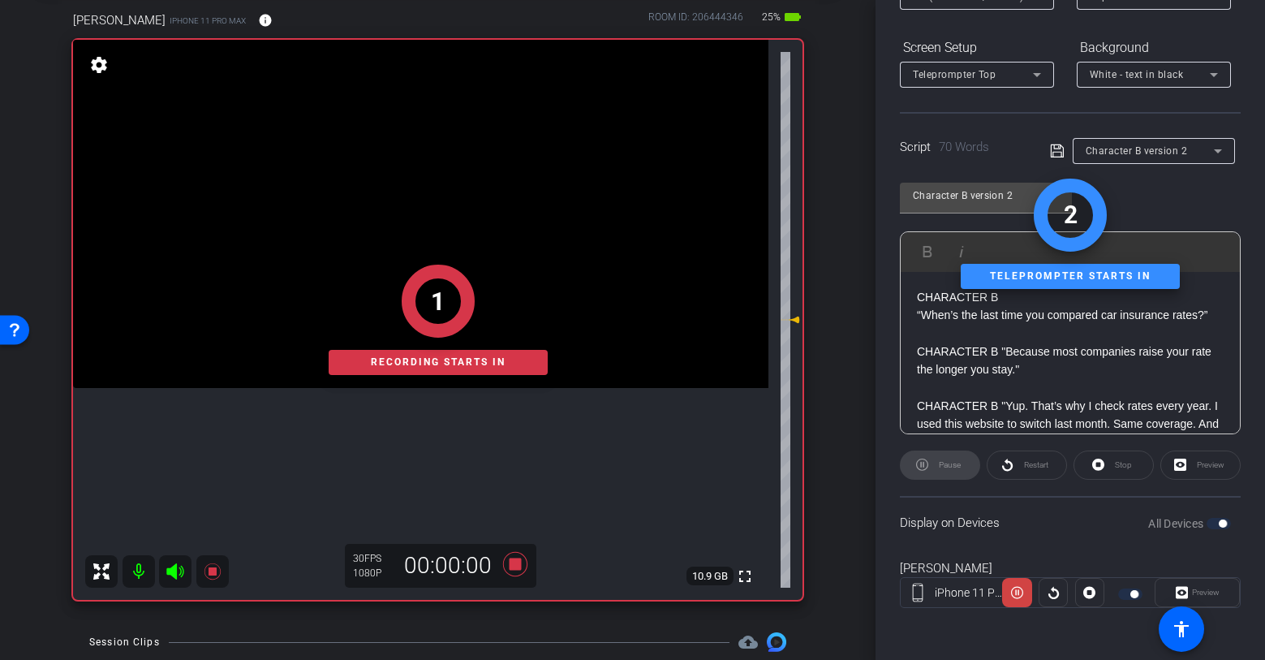
click at [1192, 596] on div "Preview" at bounding box center [1197, 592] width 85 height 29
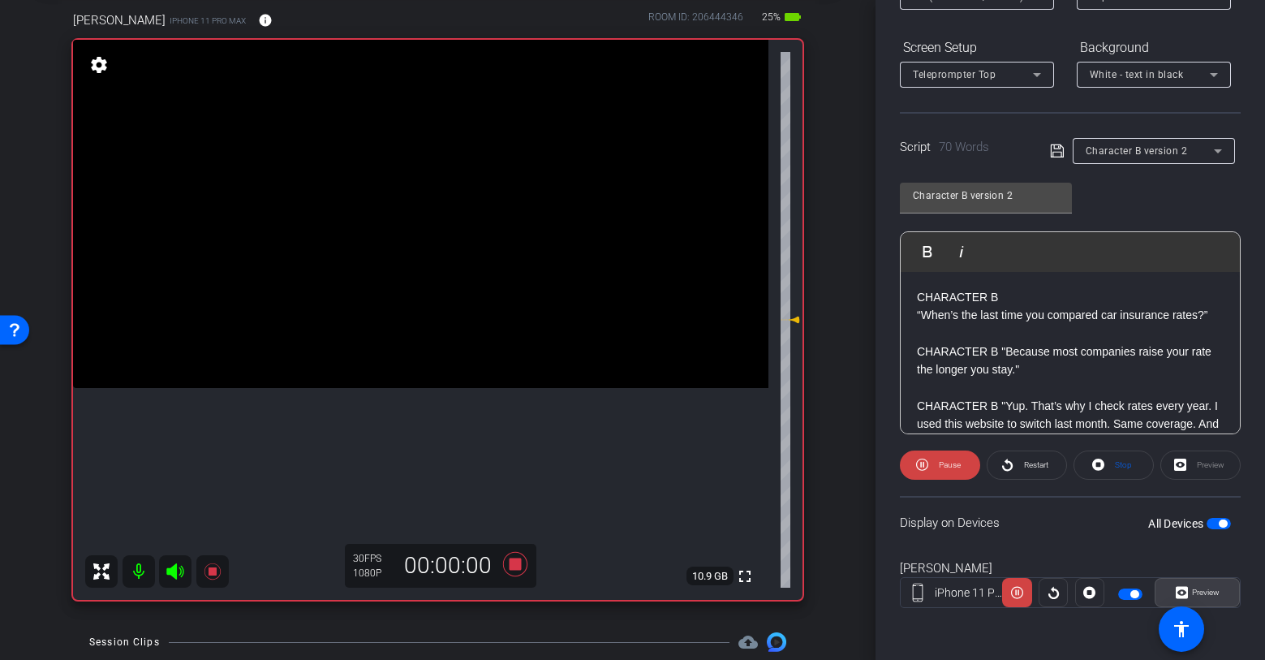
click at [1196, 593] on span "Preview" at bounding box center [1206, 592] width 28 height 9
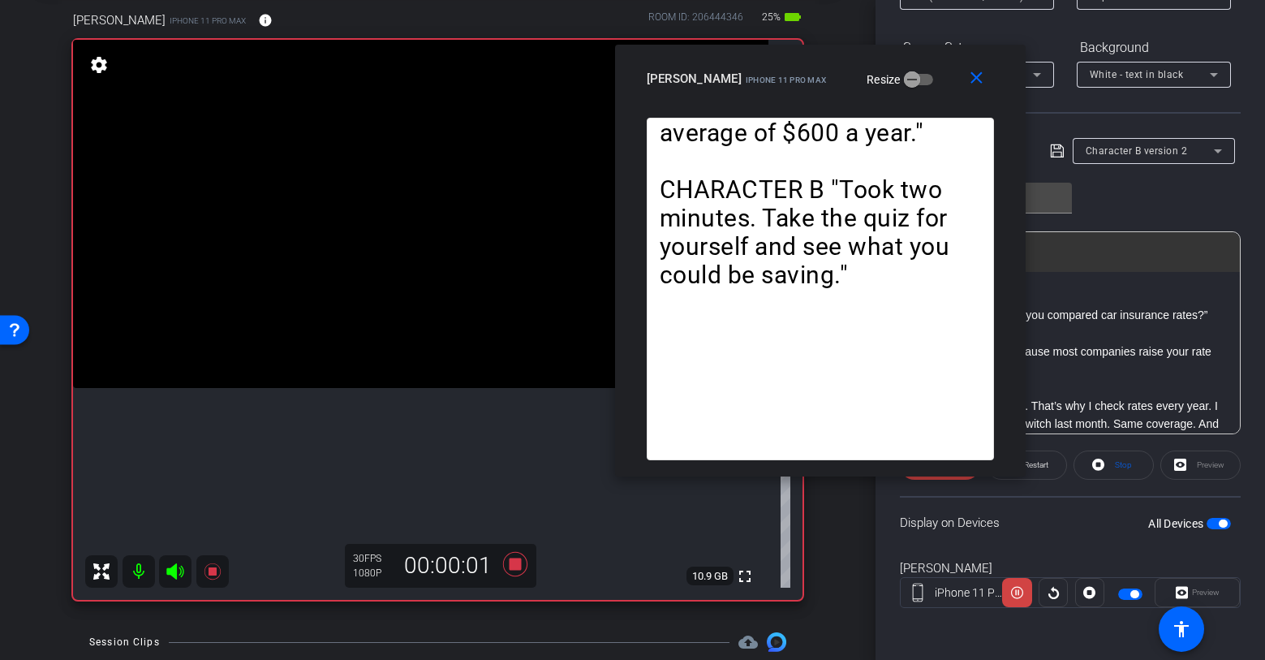
drag, startPoint x: 657, startPoint y: 125, endPoint x: 842, endPoint y: 60, distance: 196.1
click at [842, 60] on div "close michael iPhone 11 Pro Max Resize" at bounding box center [820, 81] width 411 height 73
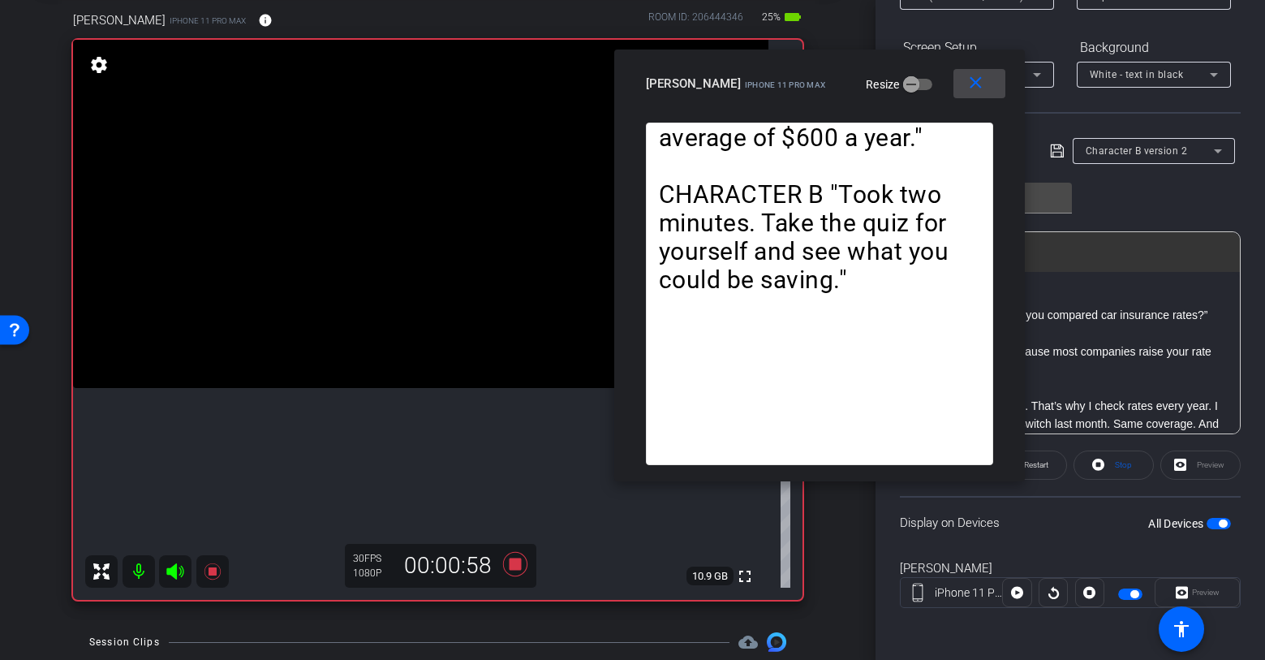
click at [973, 86] on mat-icon "close" at bounding box center [976, 83] width 20 height 20
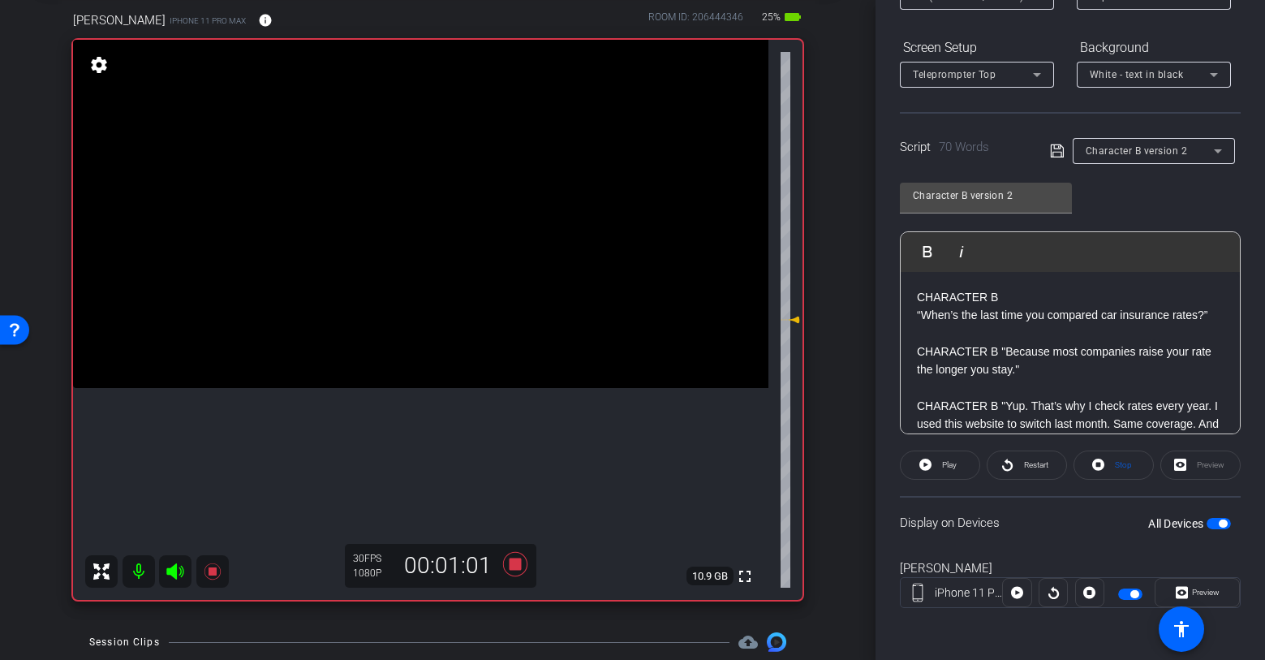
scroll to position [0, 0]
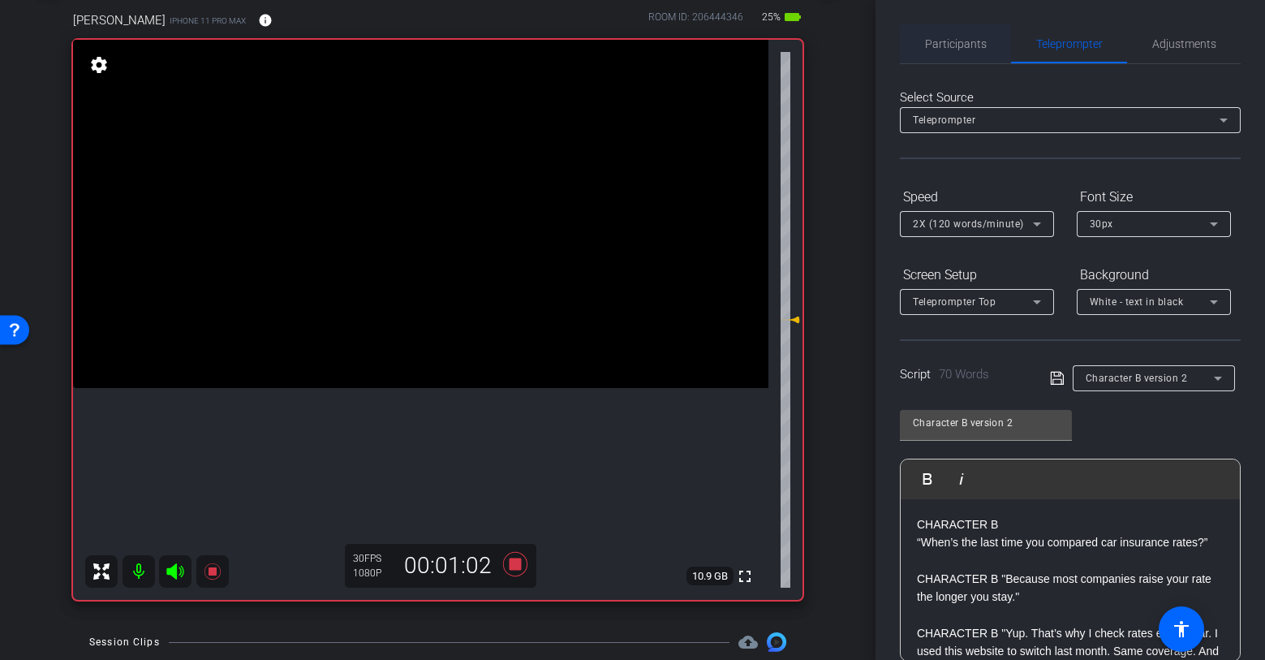
click at [959, 55] on span "Participants" at bounding box center [956, 43] width 62 height 39
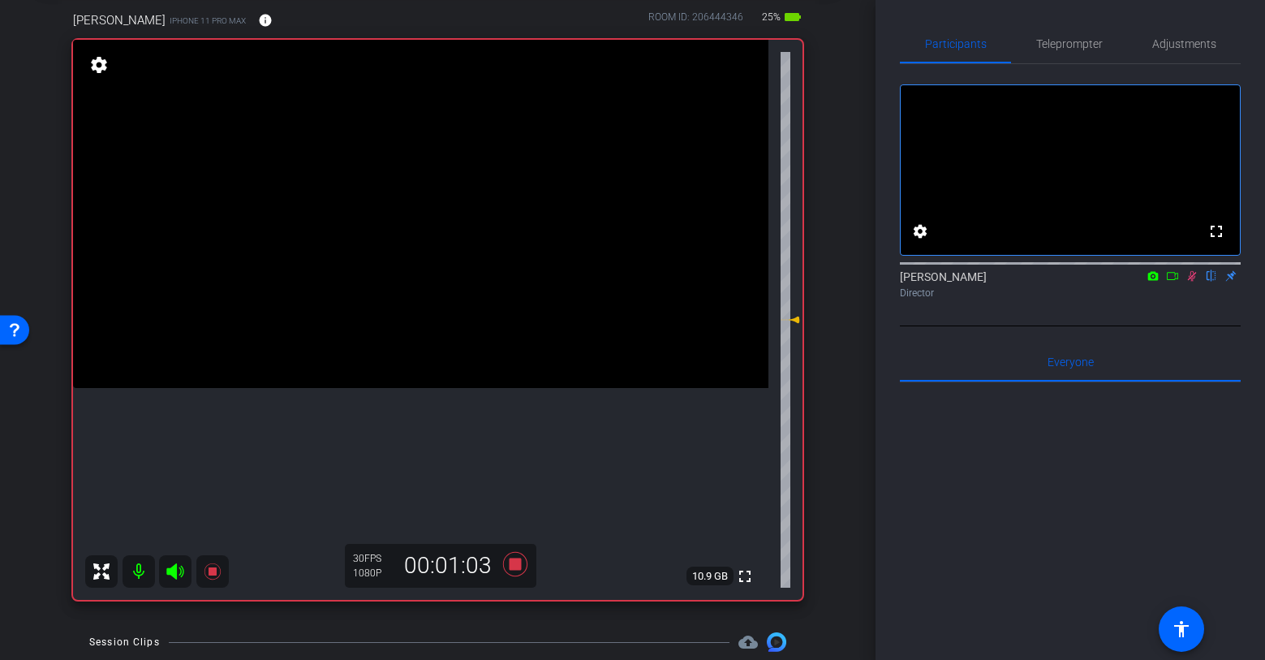
click at [1196, 282] on icon at bounding box center [1192, 275] width 13 height 11
click at [518, 562] on icon at bounding box center [514, 564] width 24 height 24
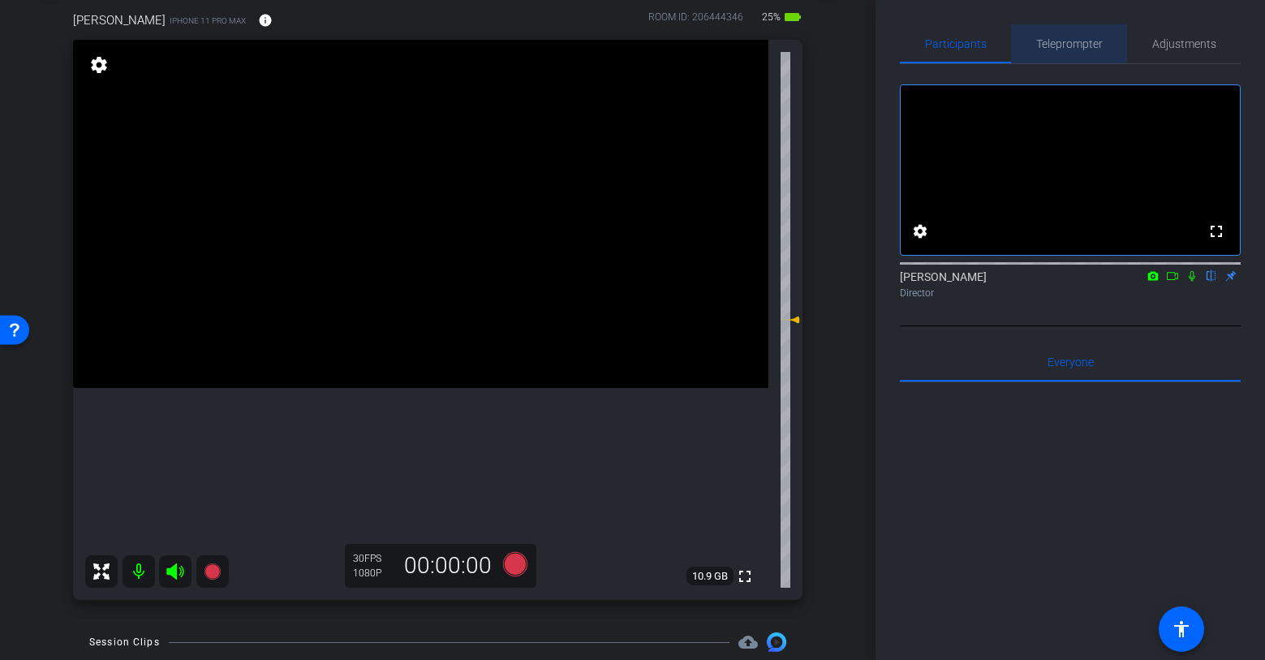
click at [1079, 35] on span "Teleprompter" at bounding box center [1069, 43] width 67 height 39
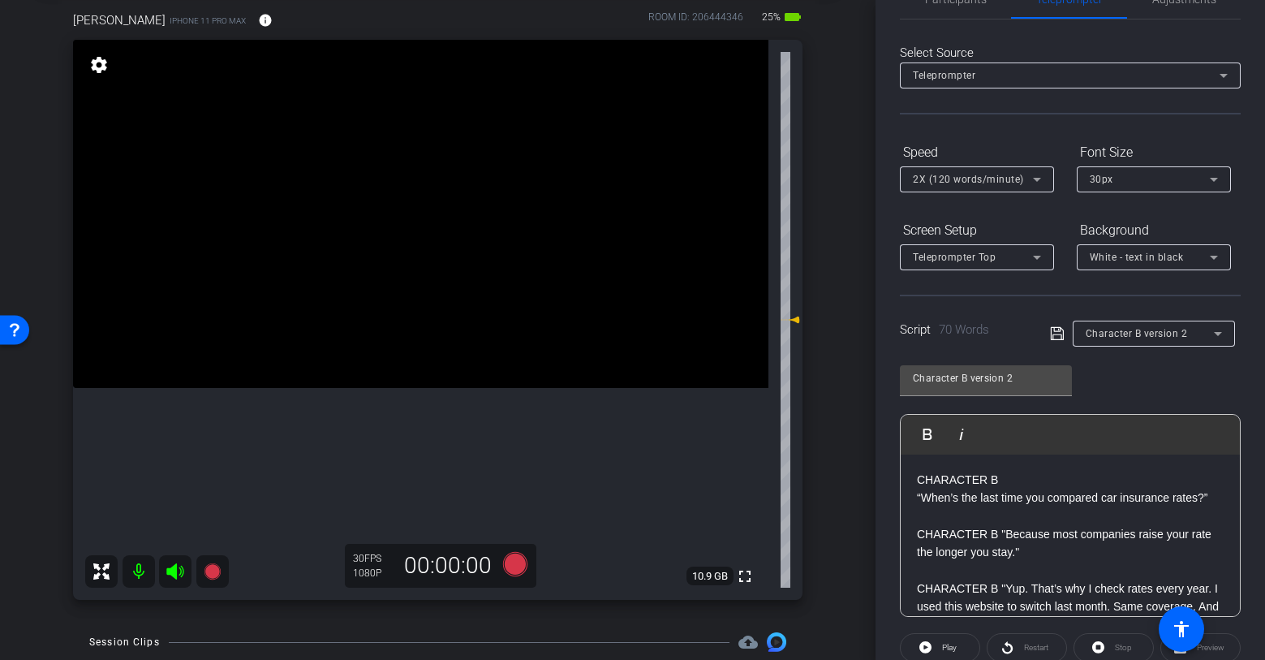
scroll to position [48, 0]
click at [1128, 330] on span "Character B version 2" at bounding box center [1137, 330] width 102 height 11
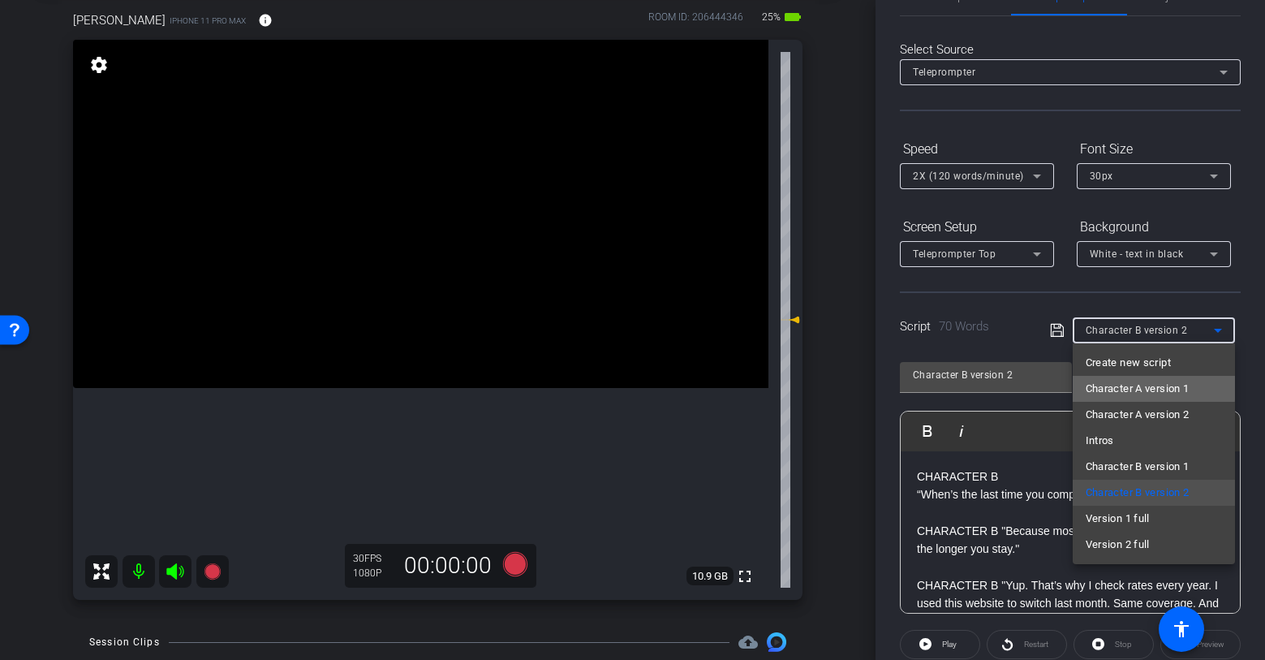
click at [1121, 386] on span "Character A version 1" at bounding box center [1138, 388] width 104 height 19
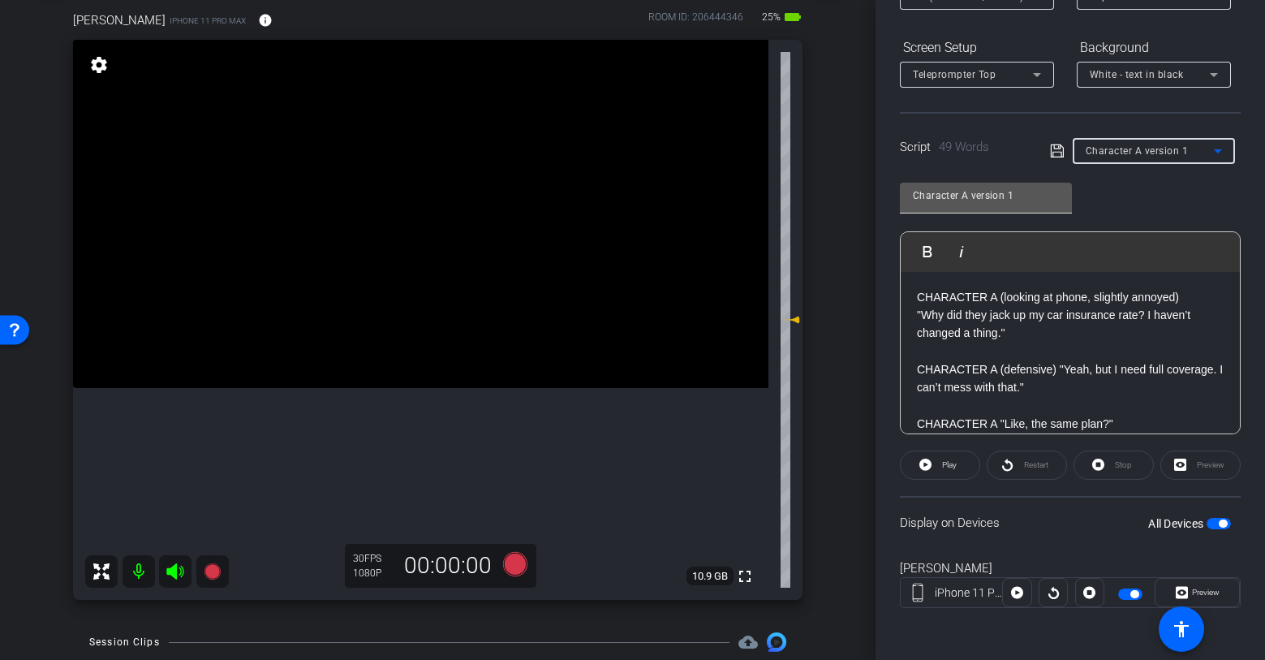
scroll to position [0, 0]
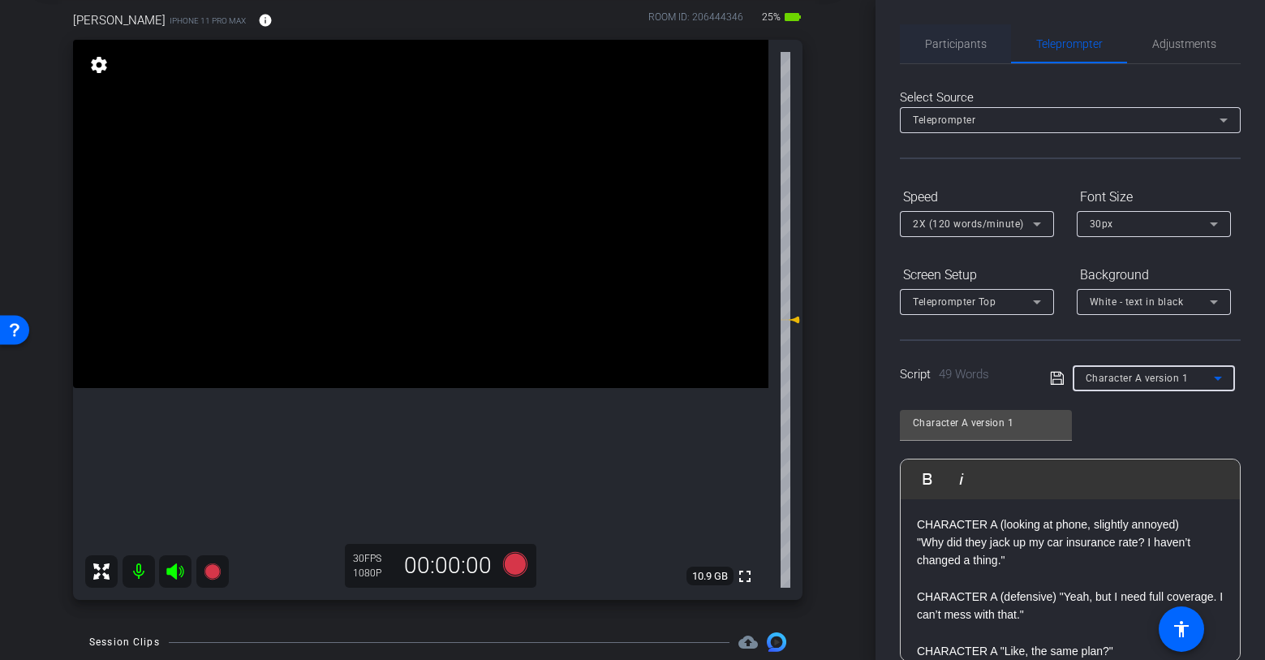
click at [958, 49] on span "Participants" at bounding box center [956, 43] width 62 height 11
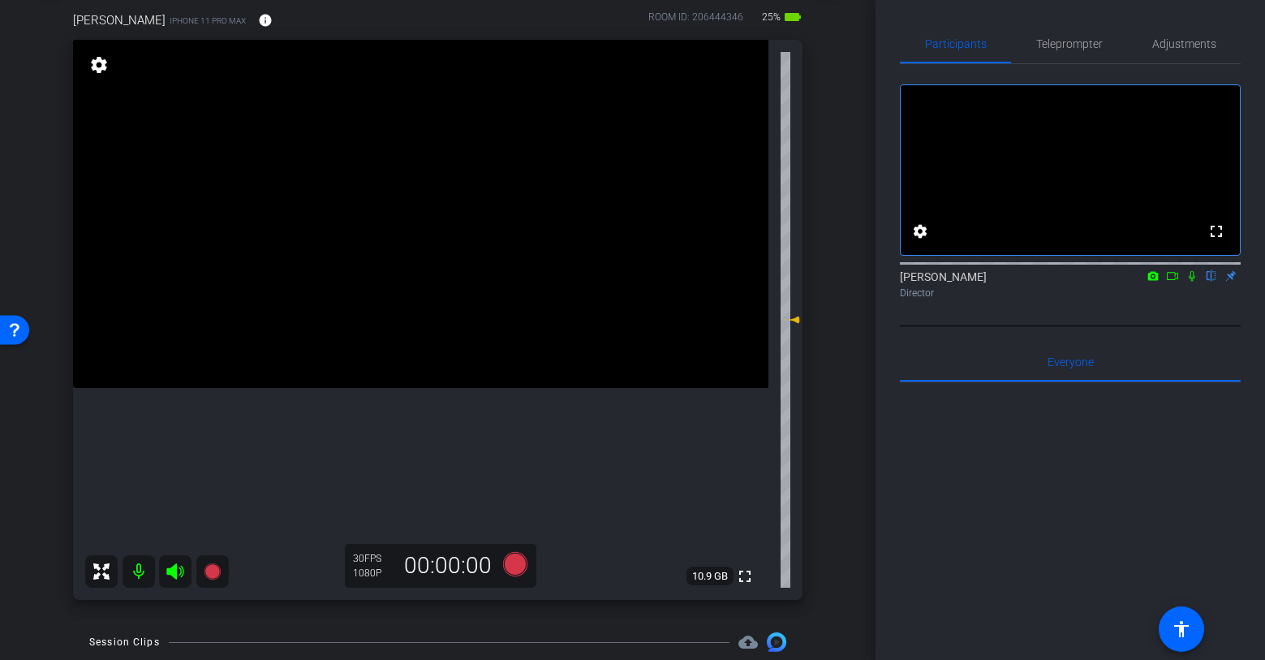
click at [1194, 282] on icon at bounding box center [1192, 275] width 13 height 11
click at [213, 571] on icon at bounding box center [212, 571] width 16 height 16
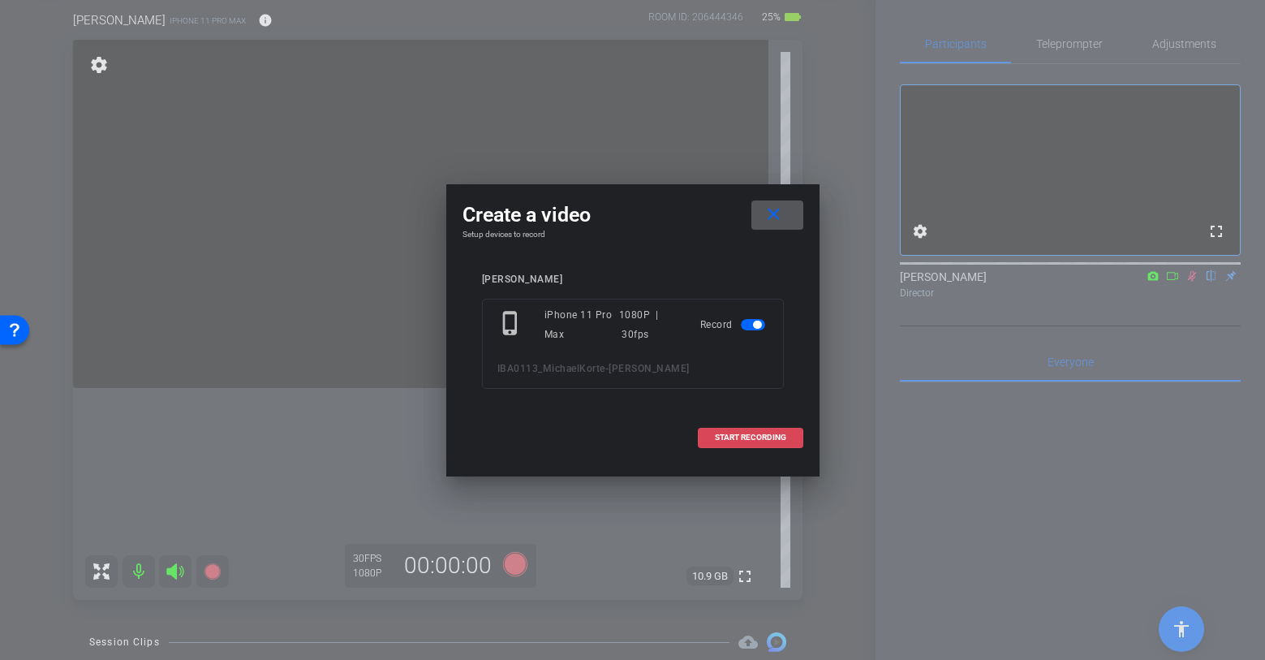
click at [737, 435] on span "START RECORDING" at bounding box center [750, 437] width 71 height 8
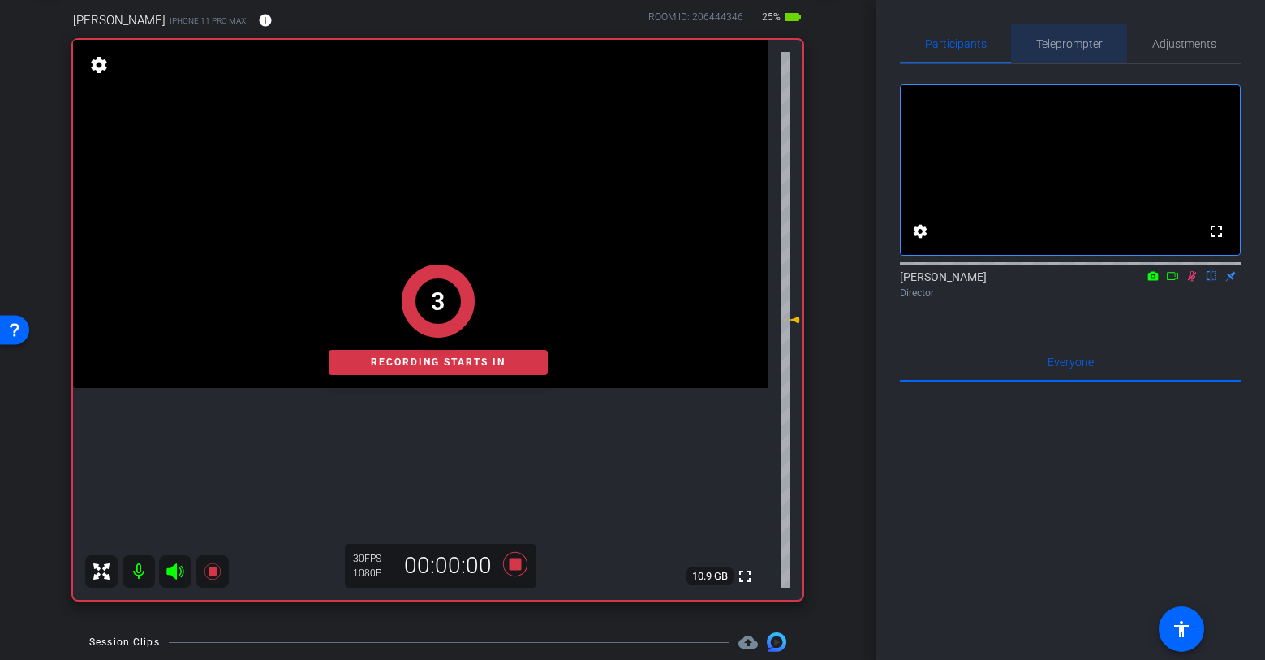
click at [1084, 38] on span "Teleprompter" at bounding box center [1069, 43] width 67 height 11
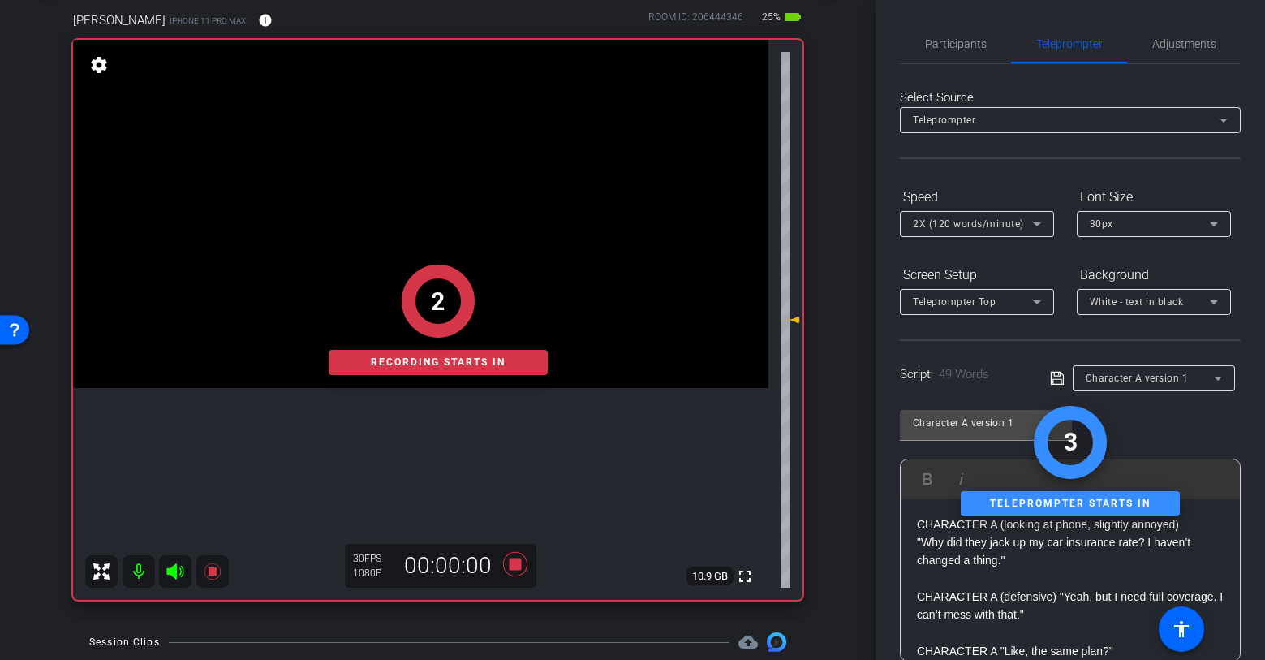
scroll to position [227, 0]
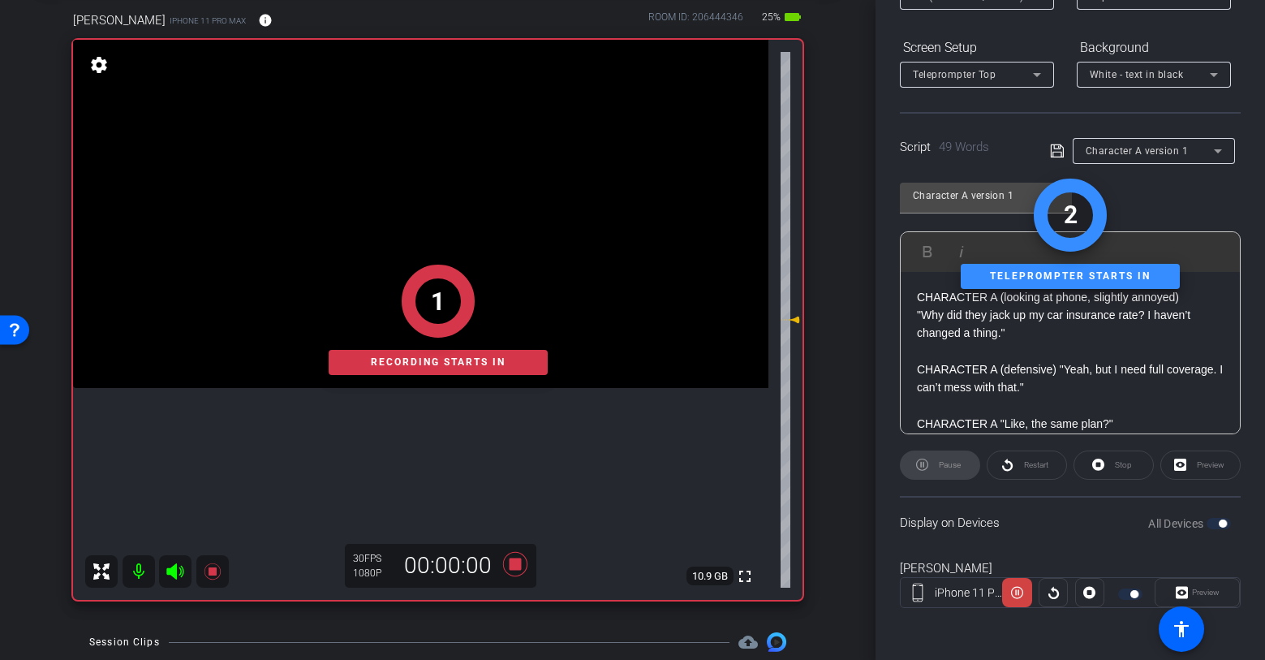
click at [1208, 597] on div "Preview" at bounding box center [1197, 592] width 85 height 29
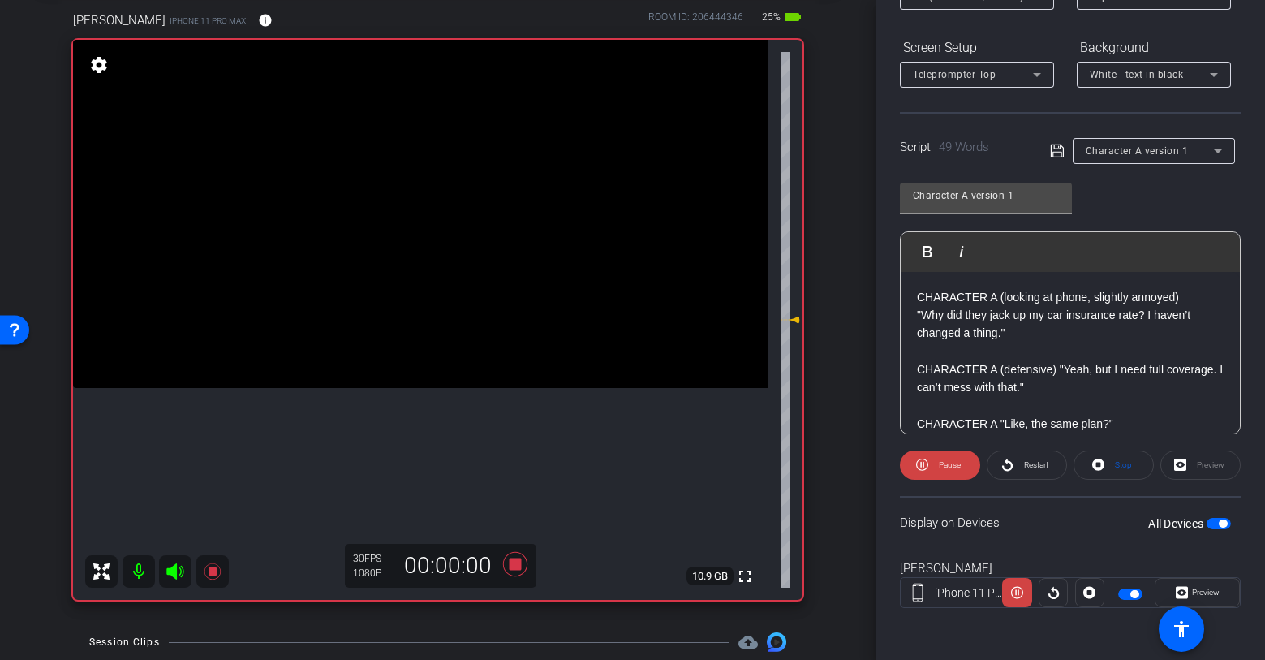
click at [1200, 597] on span "Preview" at bounding box center [1204, 592] width 32 height 23
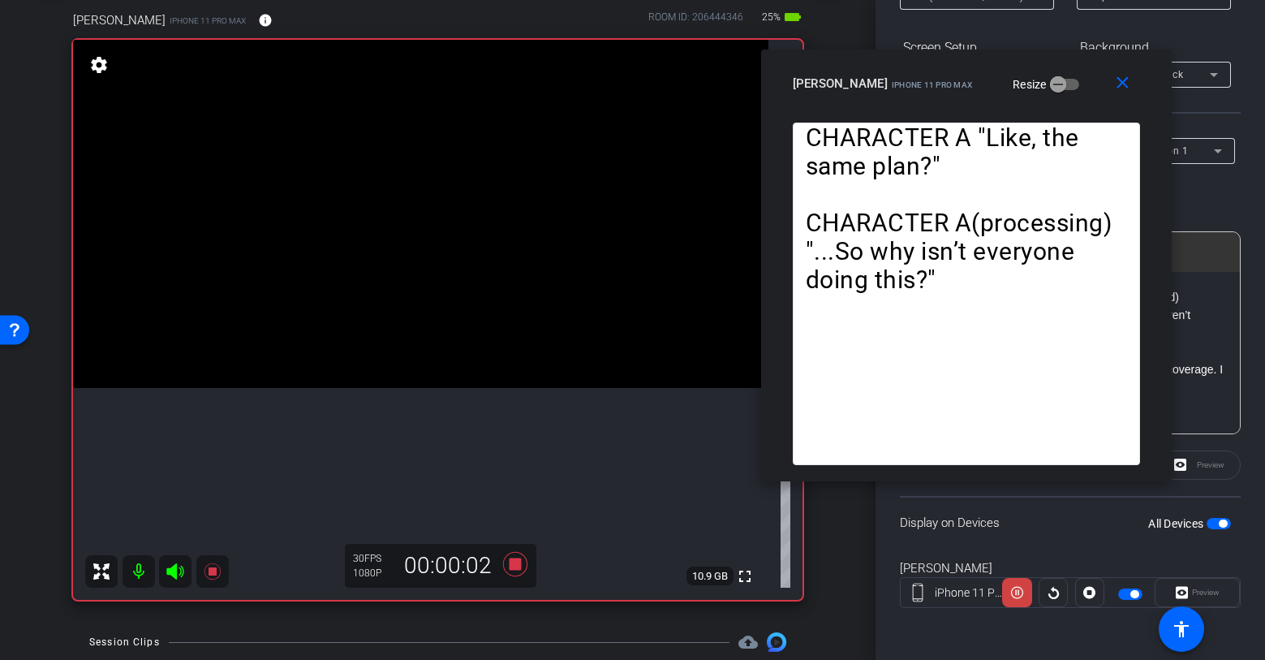
drag, startPoint x: 711, startPoint y: 137, endPoint x: 1043, endPoint y: 71, distance: 338.4
click at [1044, 71] on div "michael iPhone 11 Pro Max Resize" at bounding box center [973, 83] width 360 height 29
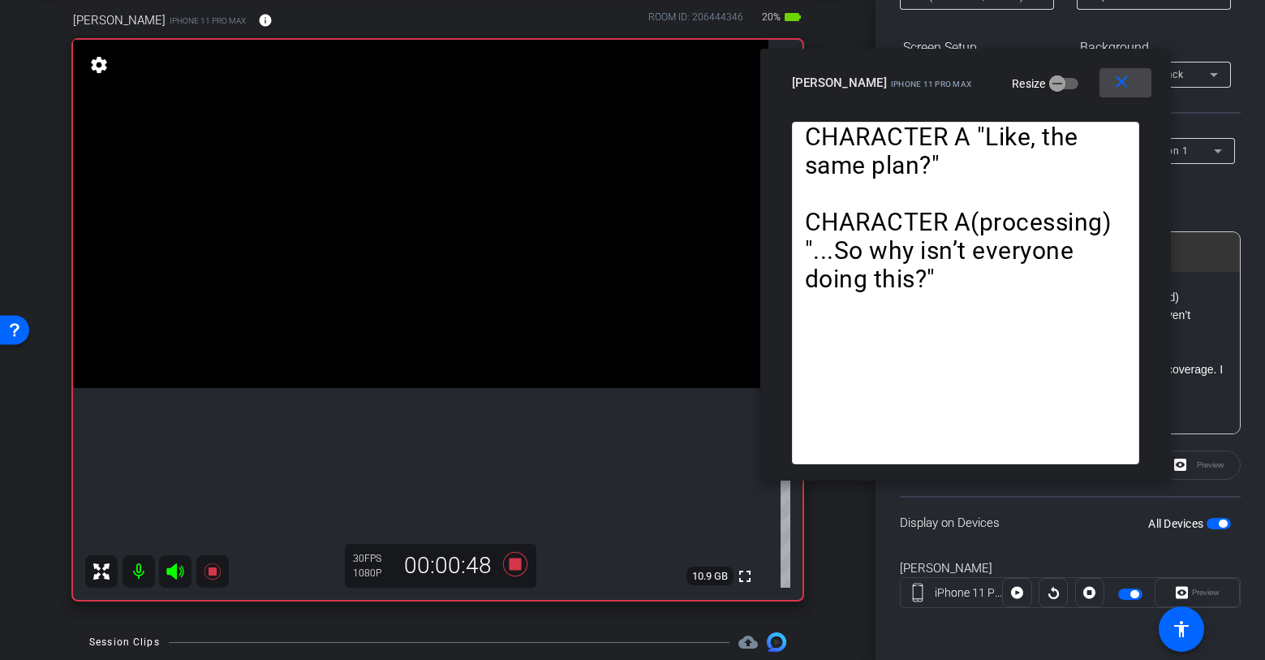
click at [1116, 89] on mat-icon "close" at bounding box center [1122, 82] width 20 height 20
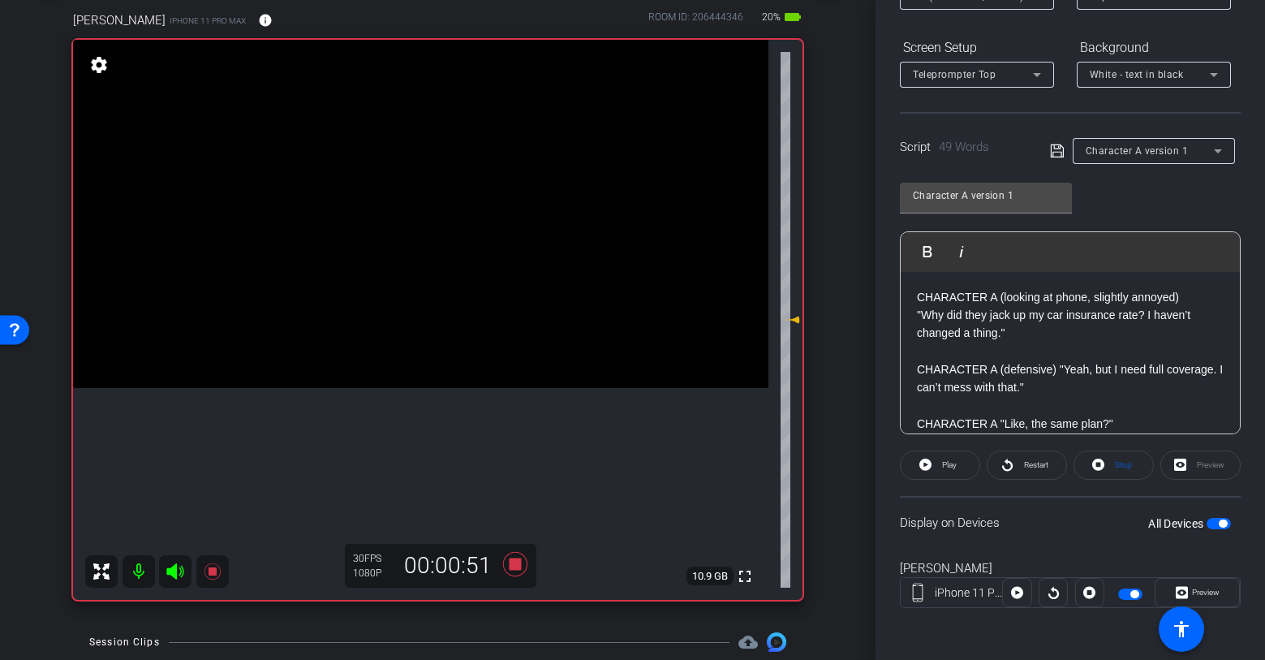
scroll to position [0, 0]
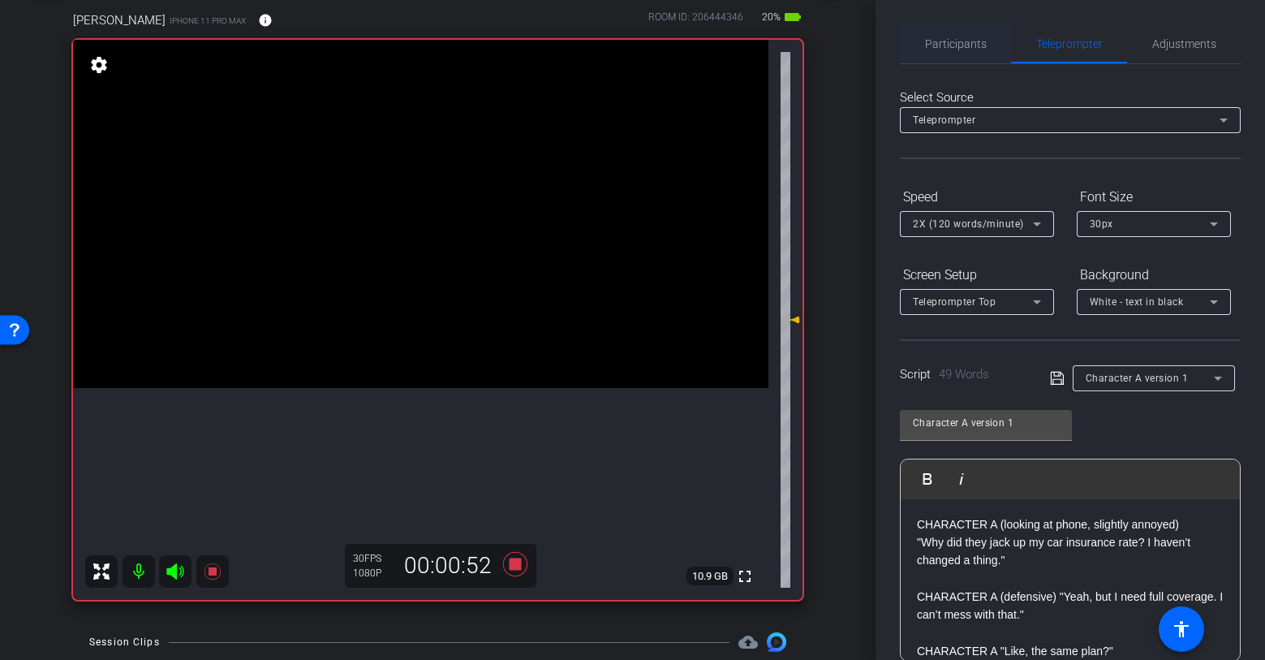
click at [970, 43] on span "Participants" at bounding box center [956, 43] width 62 height 11
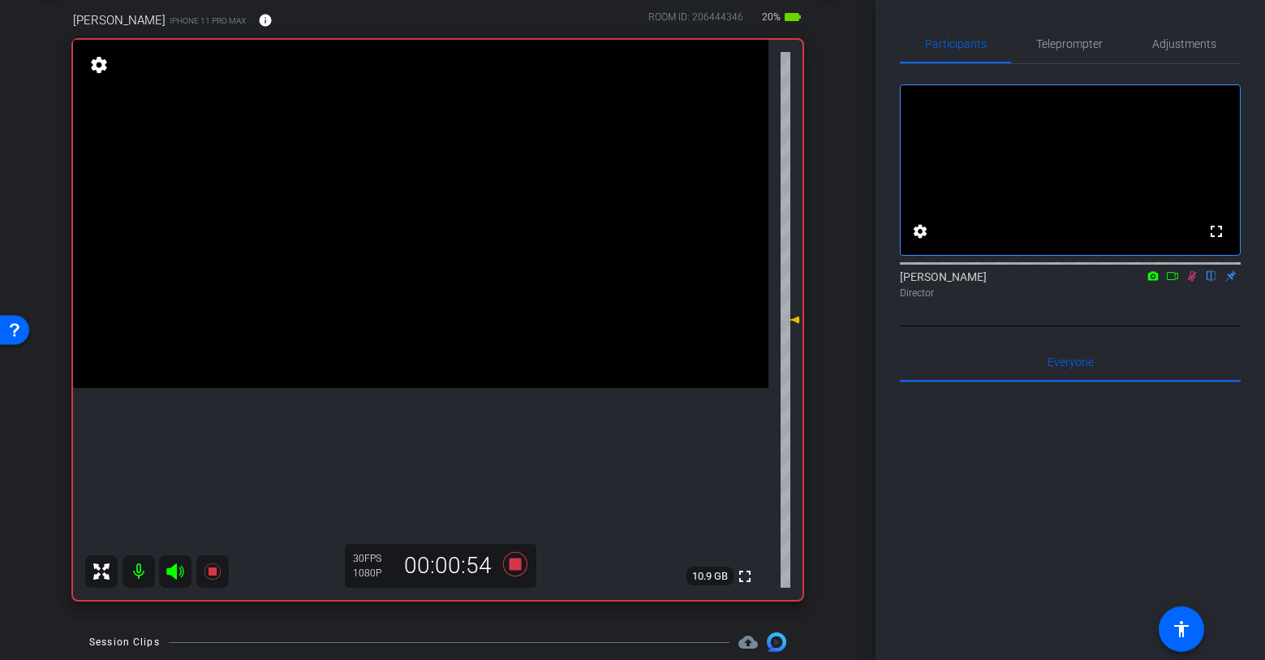
click at [1193, 282] on icon at bounding box center [1192, 275] width 13 height 11
click at [512, 562] on icon at bounding box center [514, 564] width 24 height 24
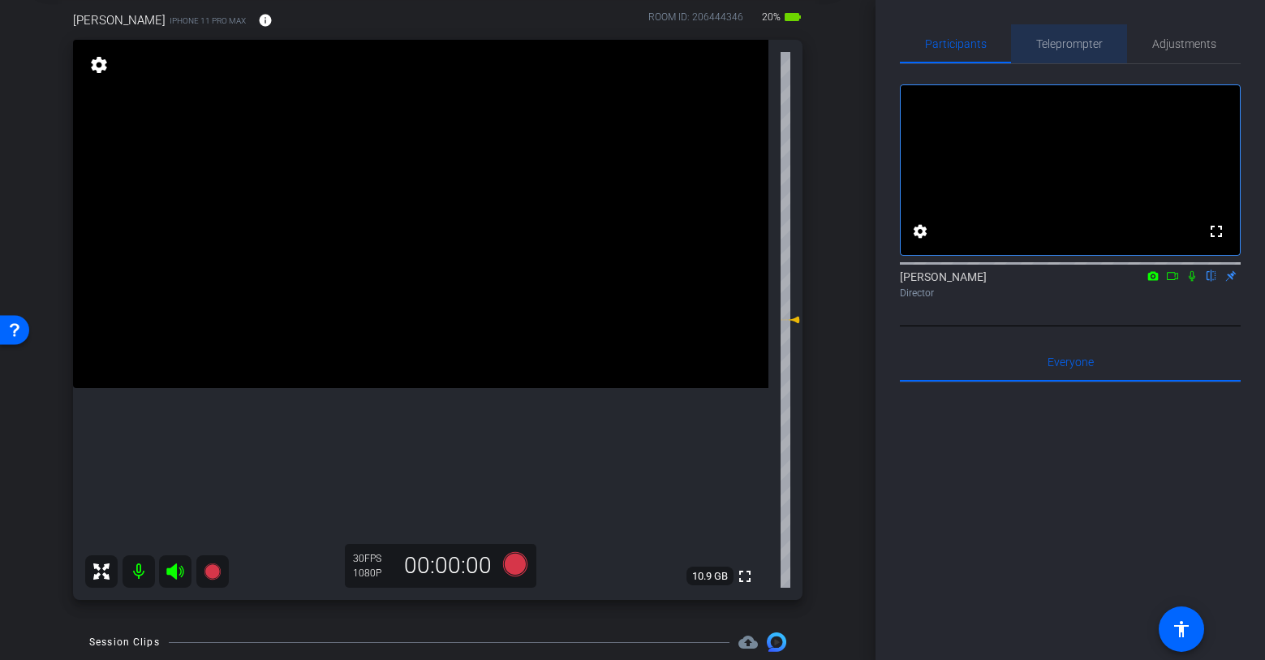
click at [1068, 46] on span "Teleprompter" at bounding box center [1069, 43] width 67 height 11
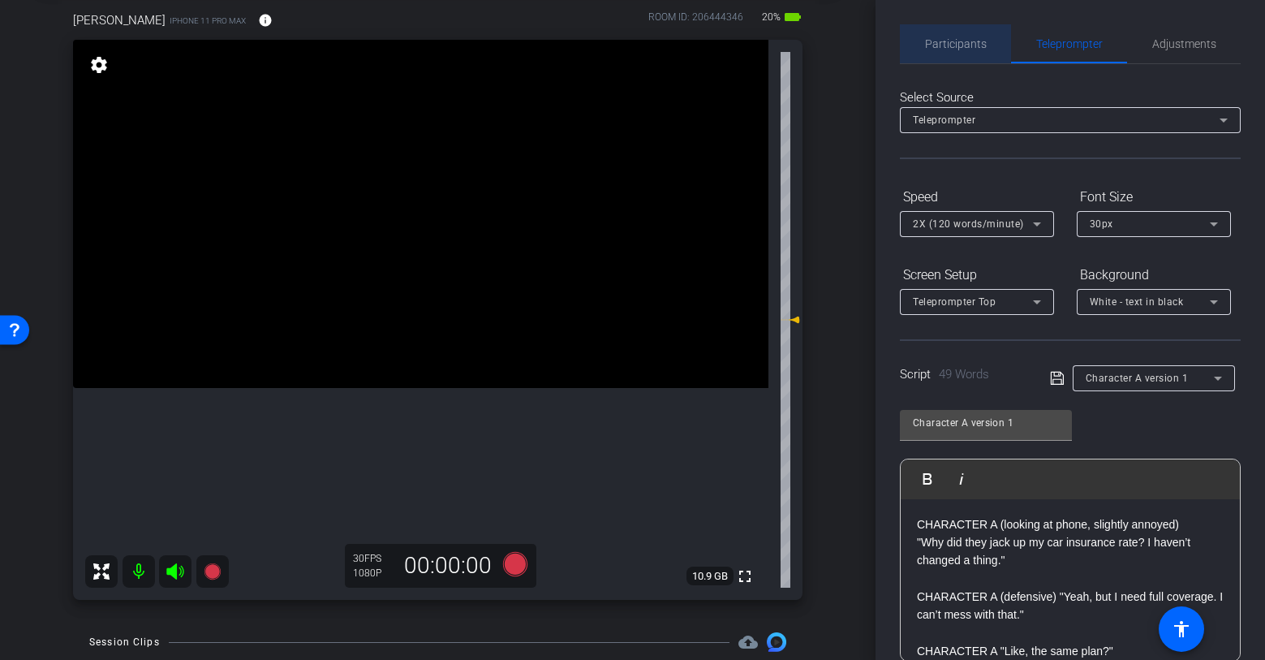
click at [950, 41] on span "Participants" at bounding box center [956, 43] width 62 height 11
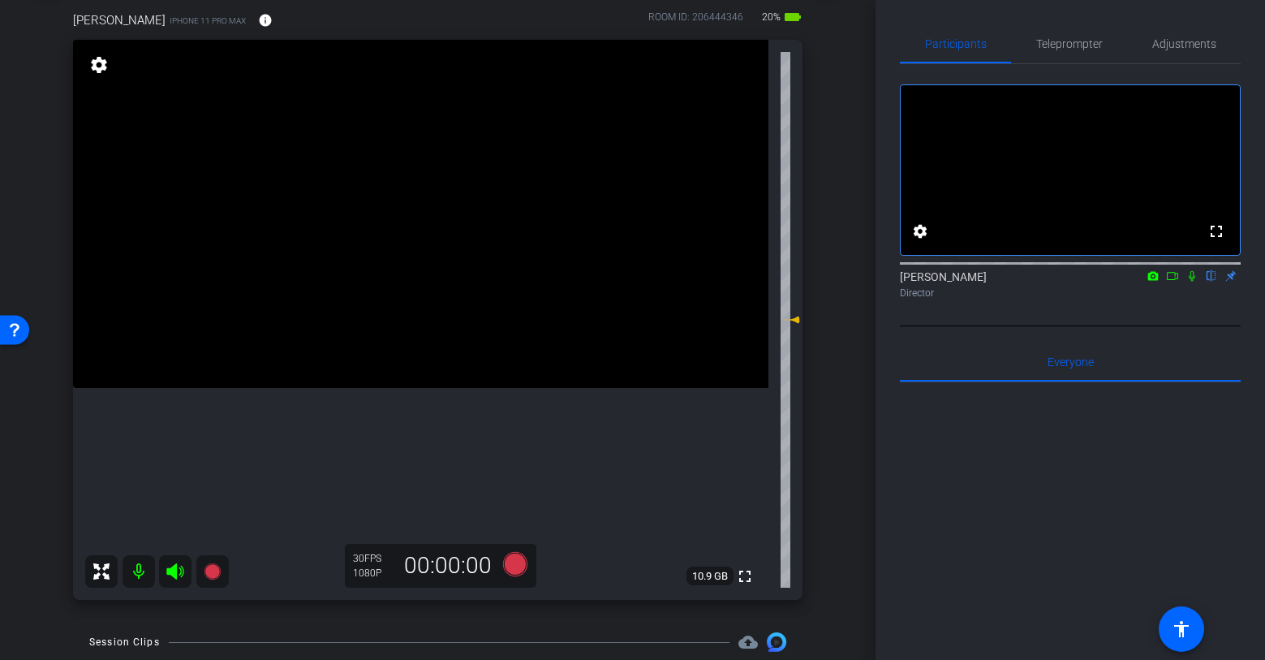
click at [1196, 282] on icon at bounding box center [1192, 275] width 13 height 11
click at [206, 573] on icon at bounding box center [212, 571] width 16 height 16
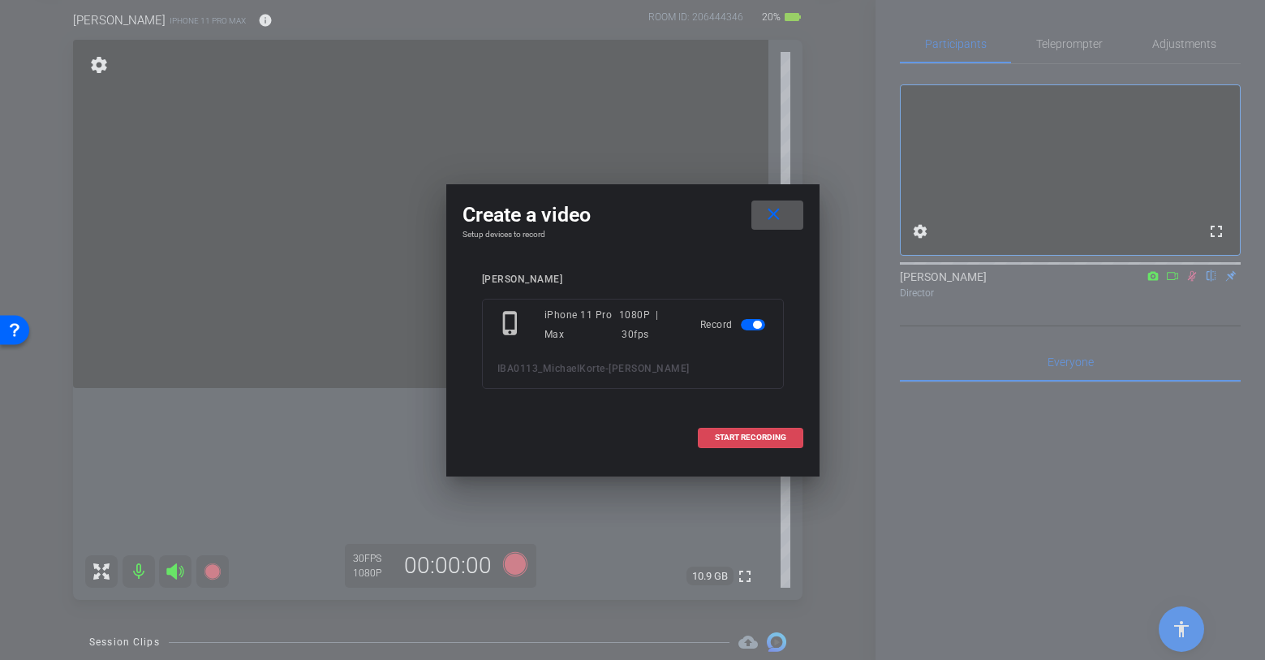
click at [749, 434] on span "START RECORDING" at bounding box center [750, 437] width 71 height 8
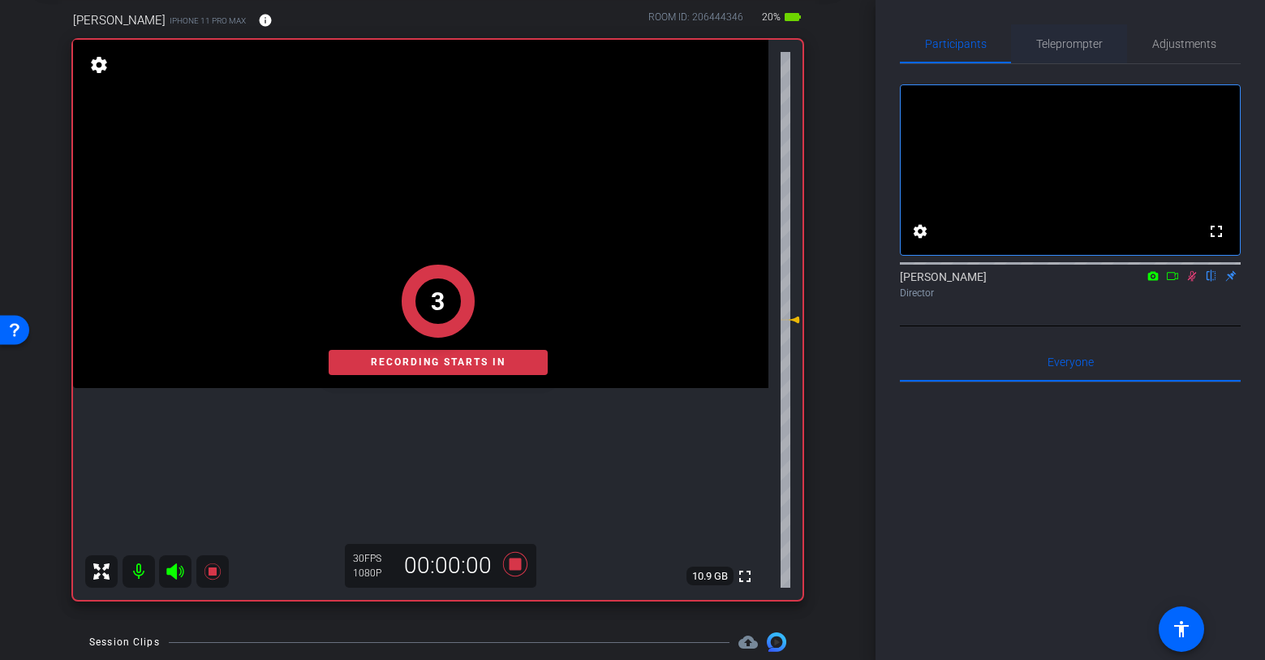
click at [1079, 46] on span "Teleprompter" at bounding box center [1069, 43] width 67 height 11
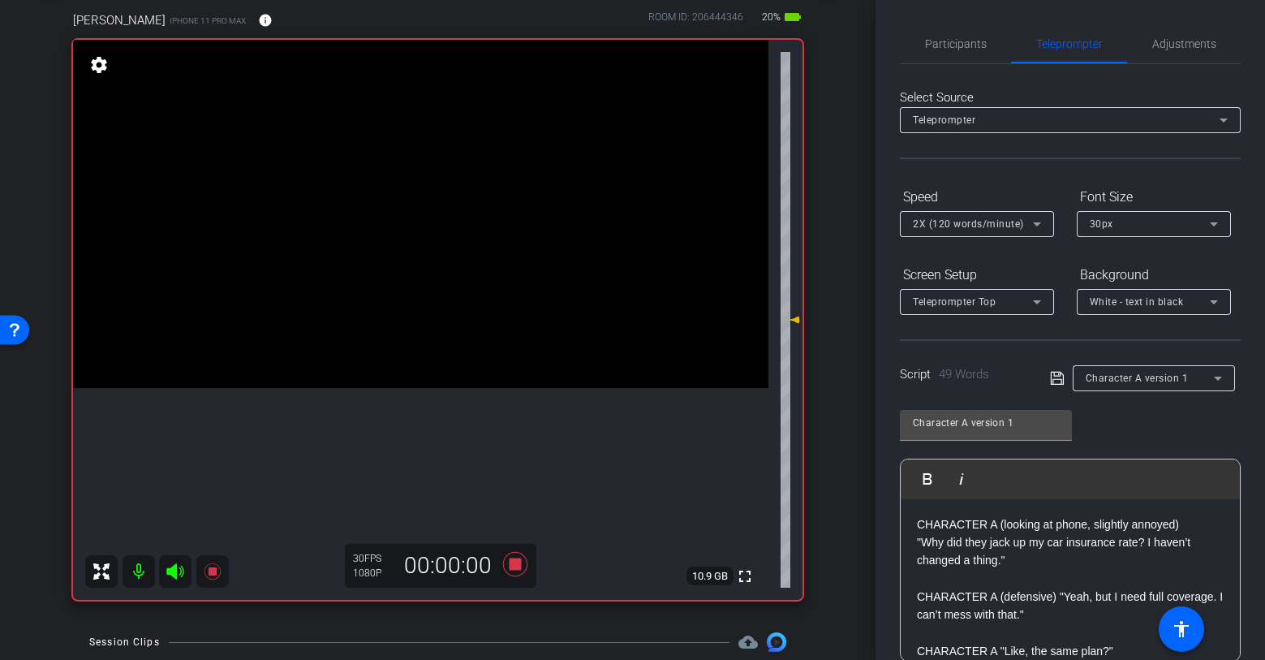
scroll to position [227, 0]
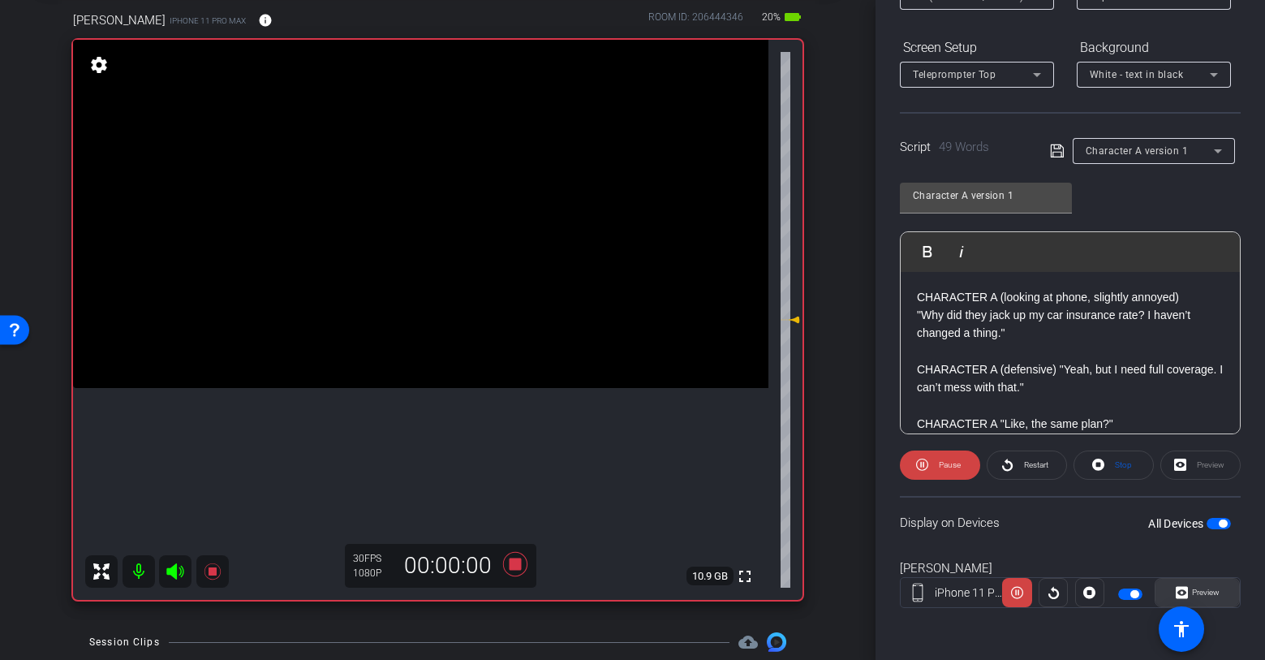
click at [1198, 589] on span "Preview" at bounding box center [1206, 592] width 28 height 9
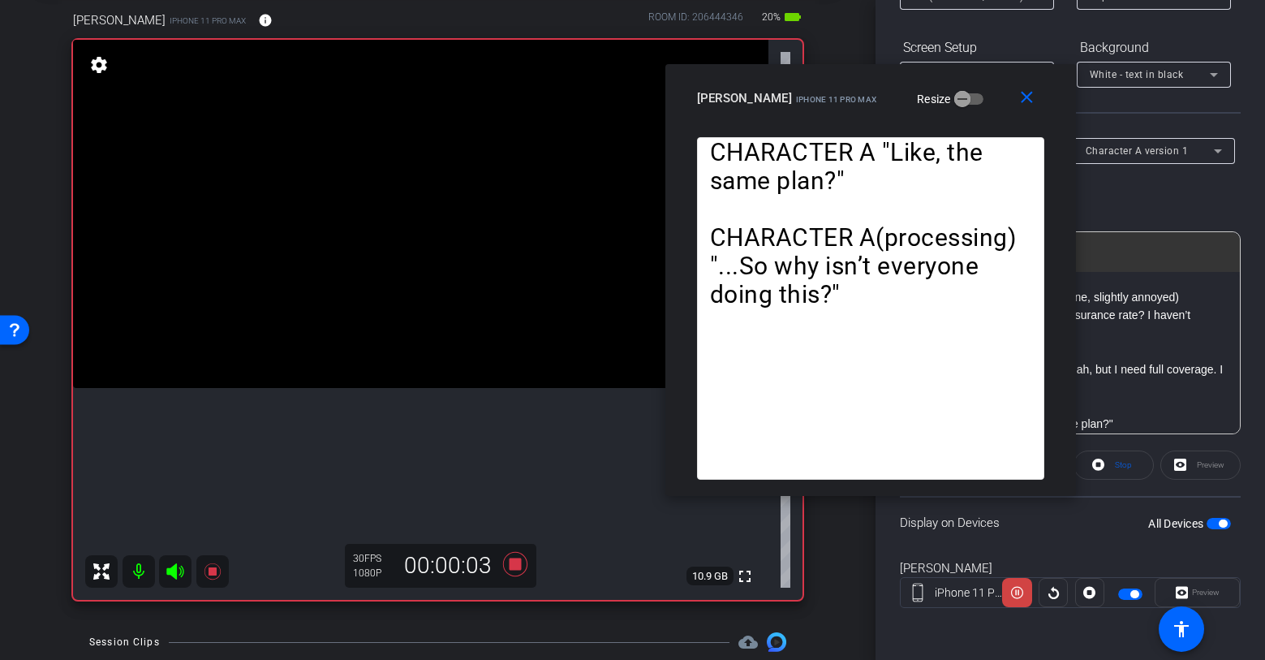
drag, startPoint x: 697, startPoint y: 121, endPoint x: 935, endPoint y: 71, distance: 243.1
click at [935, 71] on div "close michael iPhone 11 Pro Max Resize" at bounding box center [871, 100] width 411 height 73
click at [1019, 99] on mat-icon "close" at bounding box center [1027, 98] width 20 height 20
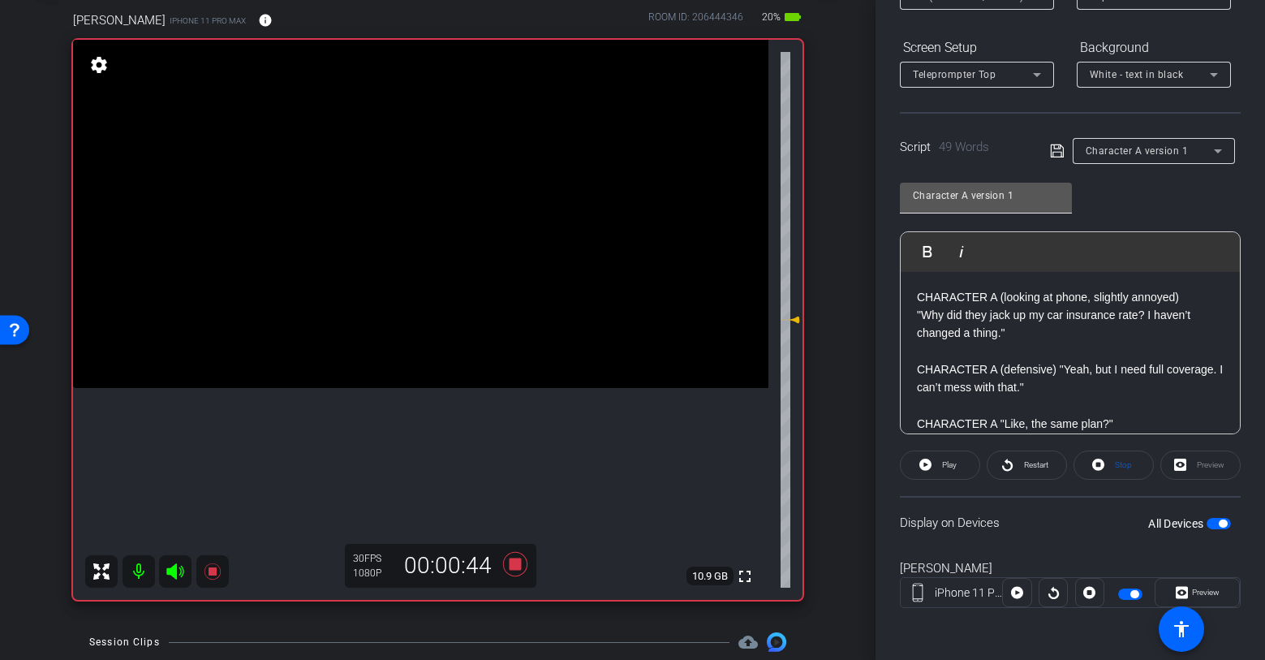
scroll to position [0, 0]
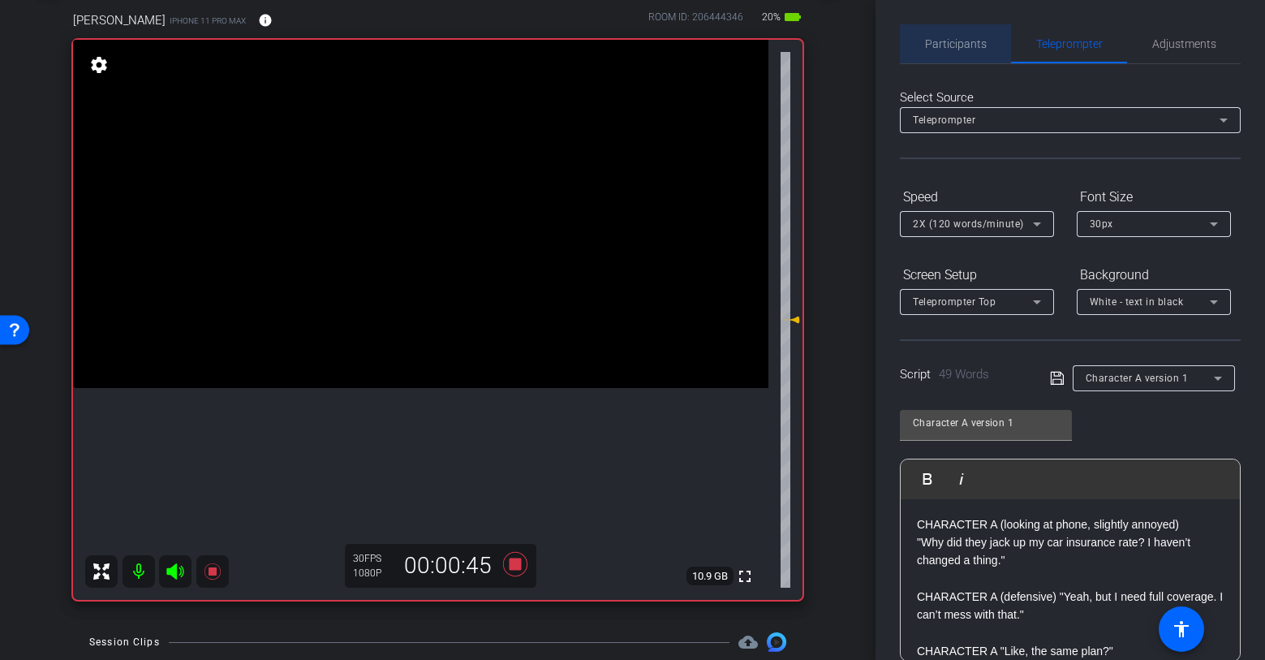
click at [974, 40] on span "Participants" at bounding box center [956, 43] width 62 height 11
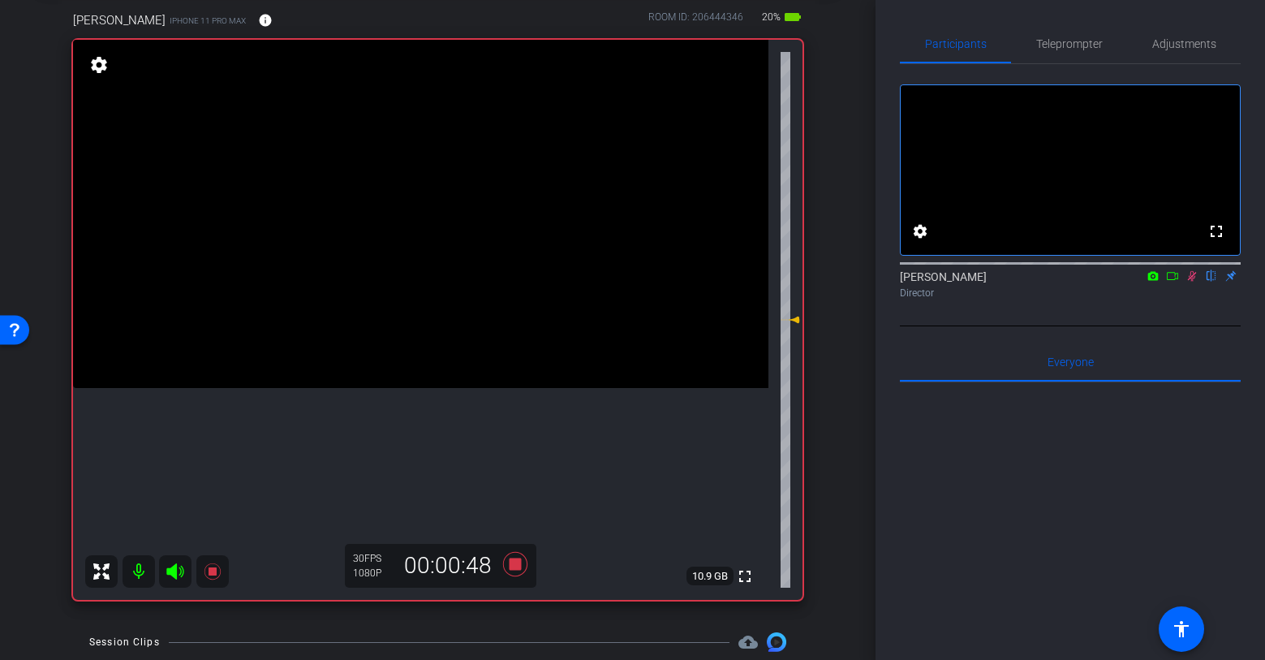
click at [1192, 282] on icon at bounding box center [1192, 276] width 9 height 11
click at [206, 571] on icon at bounding box center [212, 571] width 19 height 19
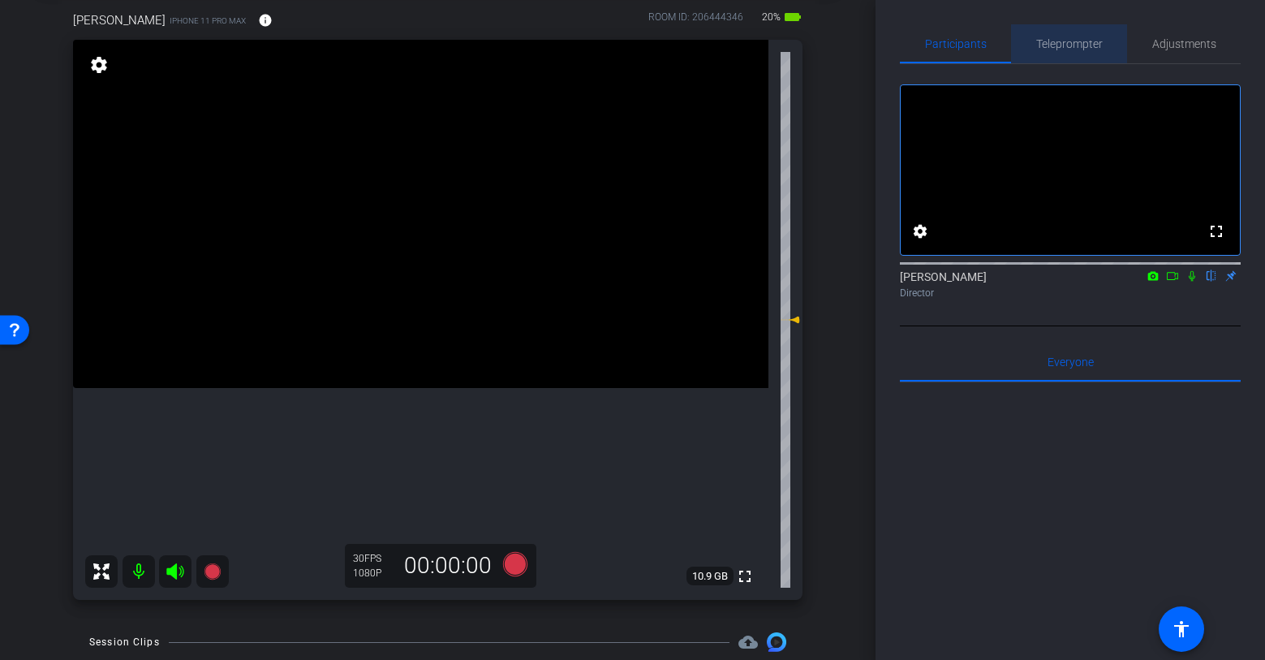
click at [1068, 41] on span "Teleprompter" at bounding box center [1069, 43] width 67 height 11
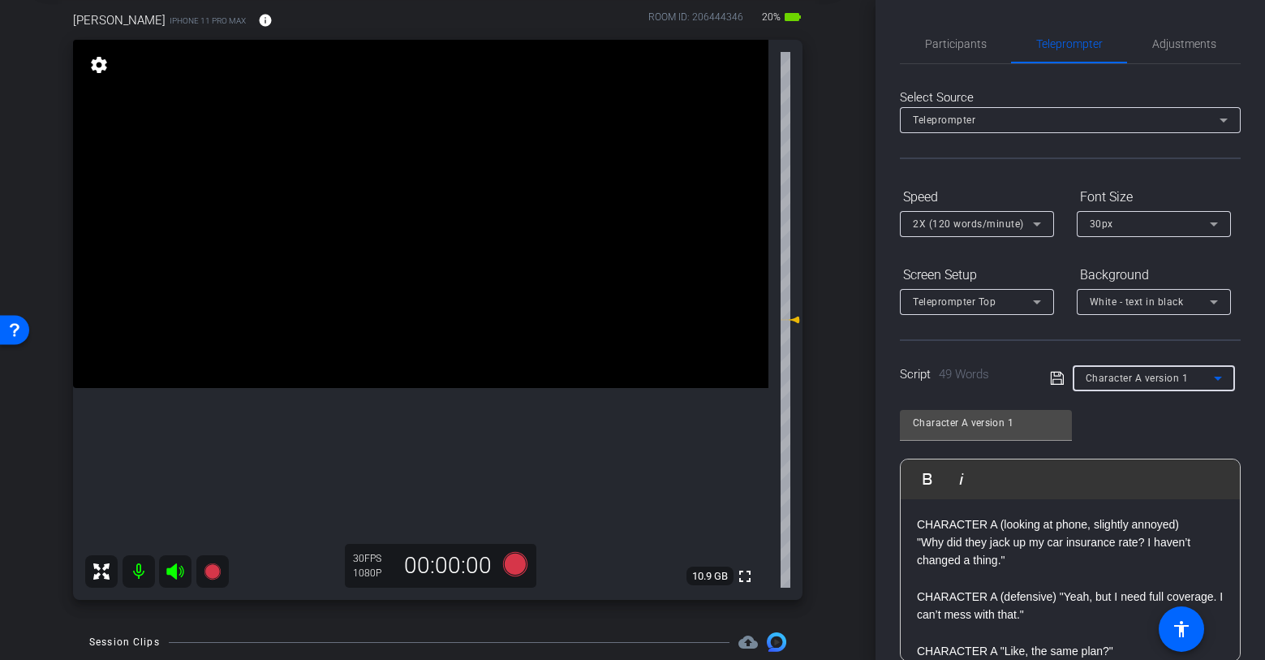
click at [1161, 383] on span "Character A version 1" at bounding box center [1137, 378] width 103 height 11
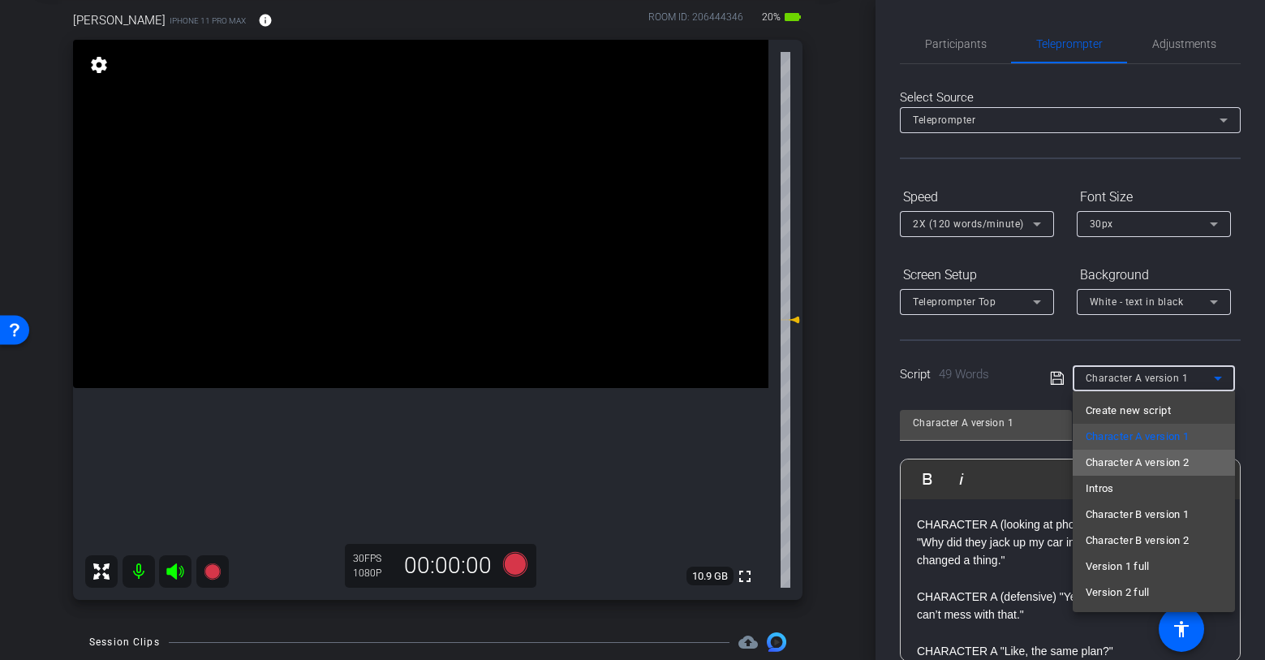
click at [1165, 459] on span "Character A version 2" at bounding box center [1138, 462] width 104 height 19
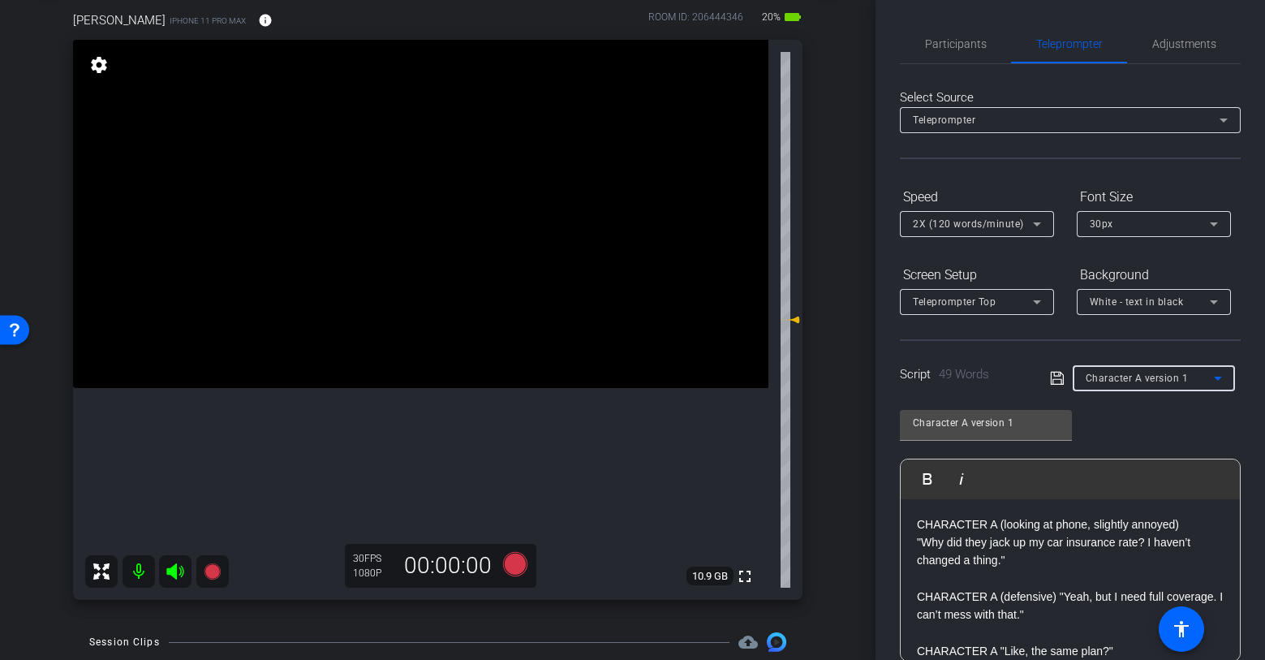
type input "Character A version 2"
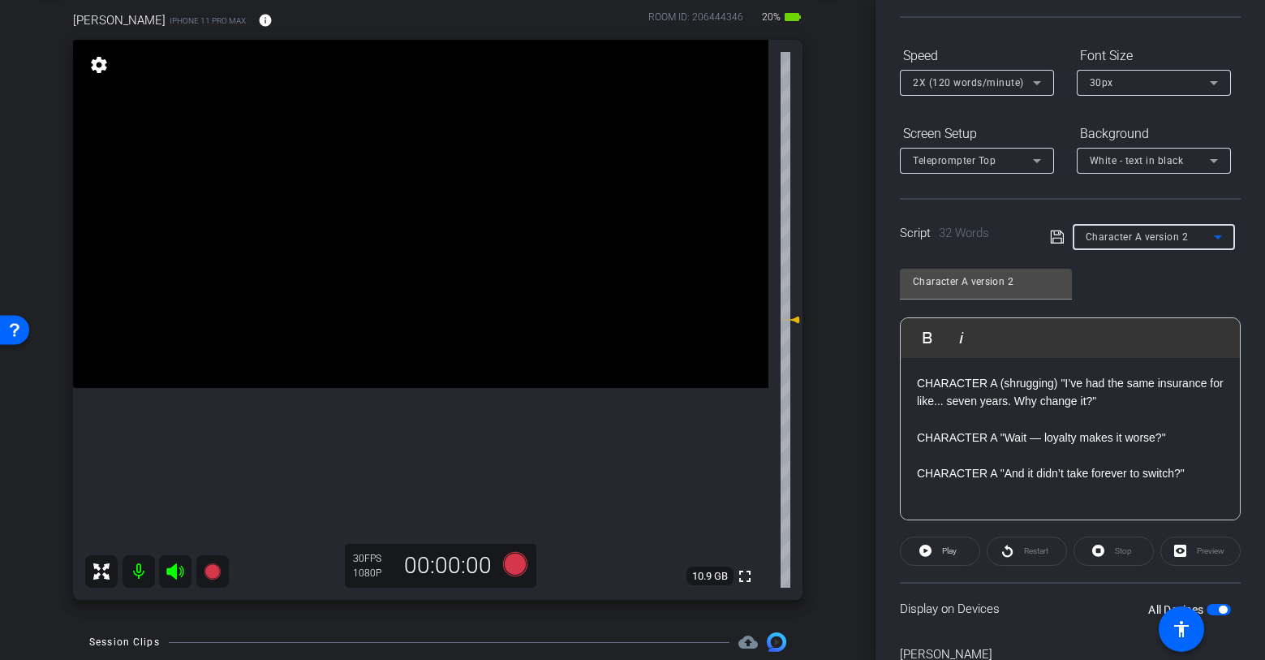
scroll to position [146, 0]
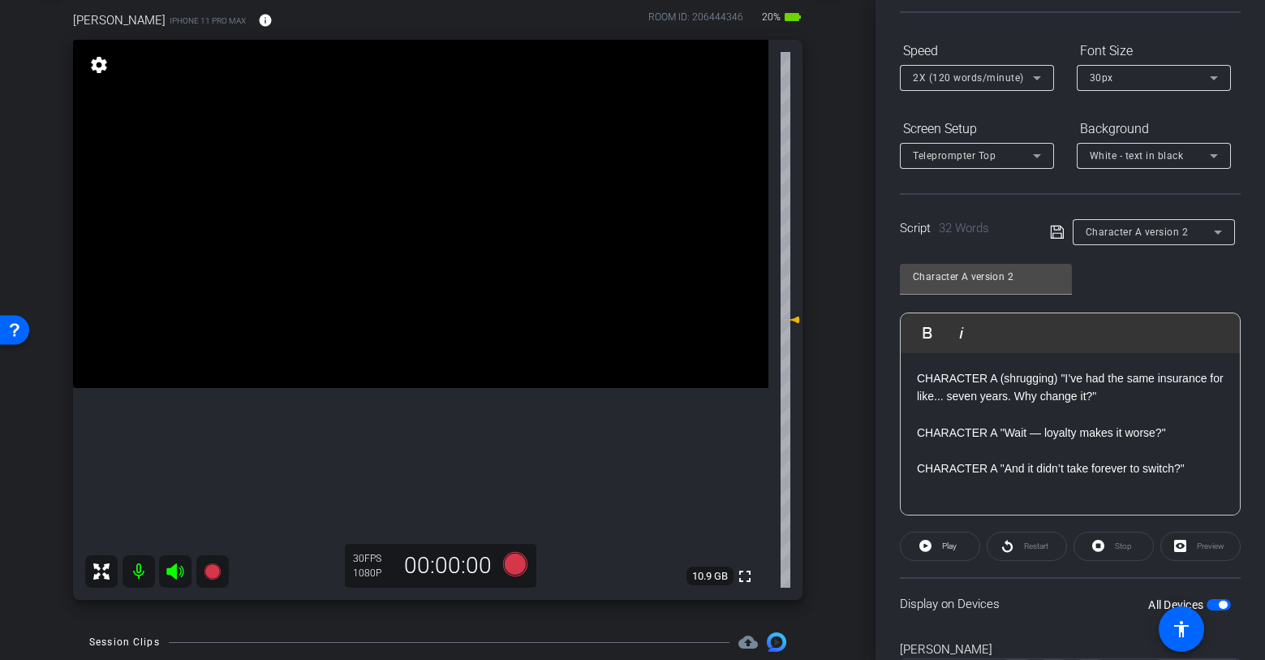
click at [1131, 291] on div "Character A version 2 Play Play from this location Play Selected Play and displ…" at bounding box center [1070, 384] width 341 height 264
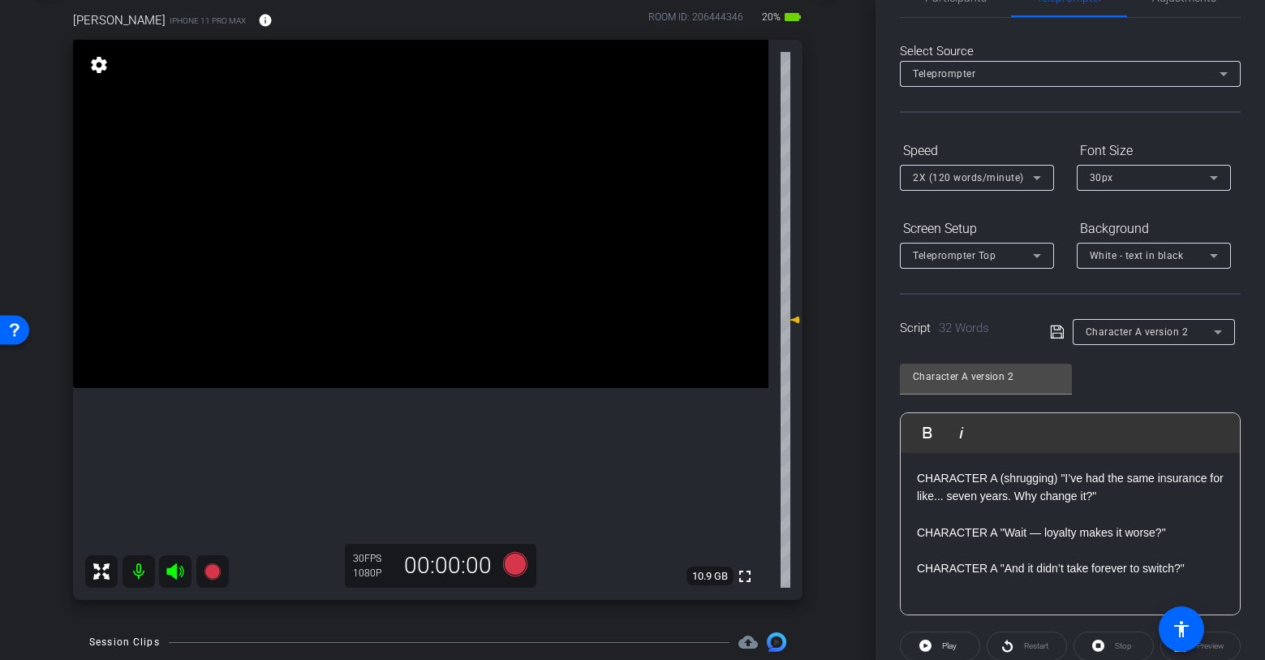
scroll to position [0, 0]
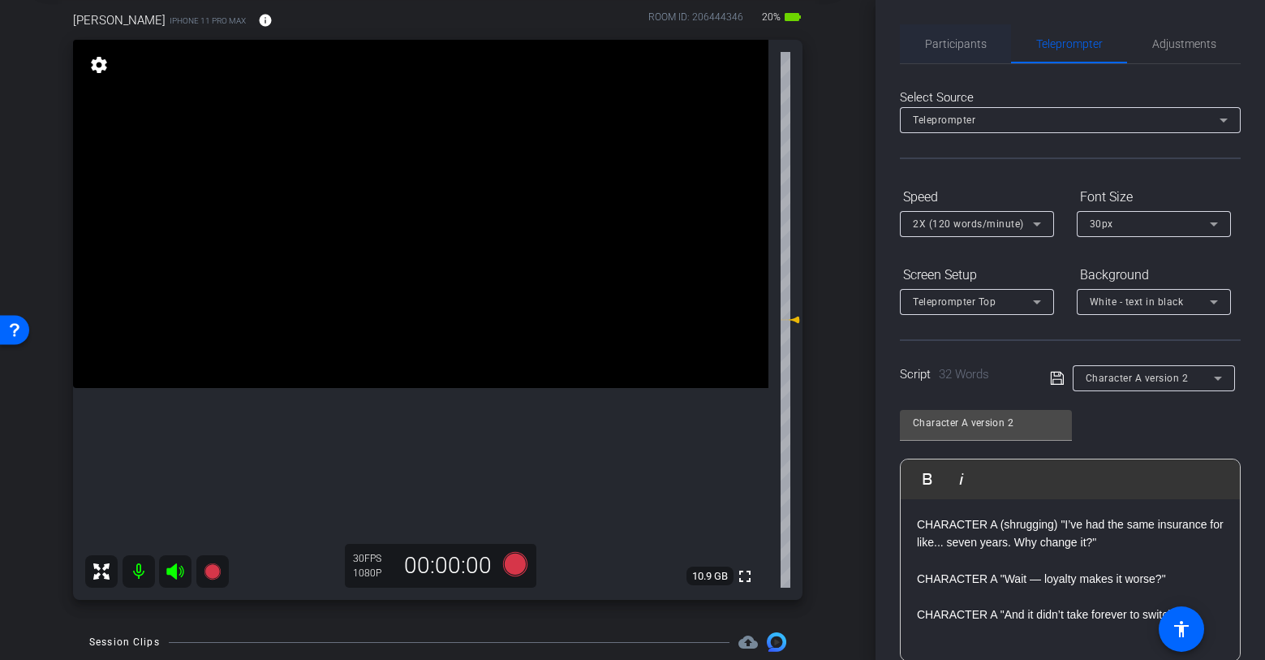
click at [954, 45] on span "Participants" at bounding box center [956, 43] width 62 height 11
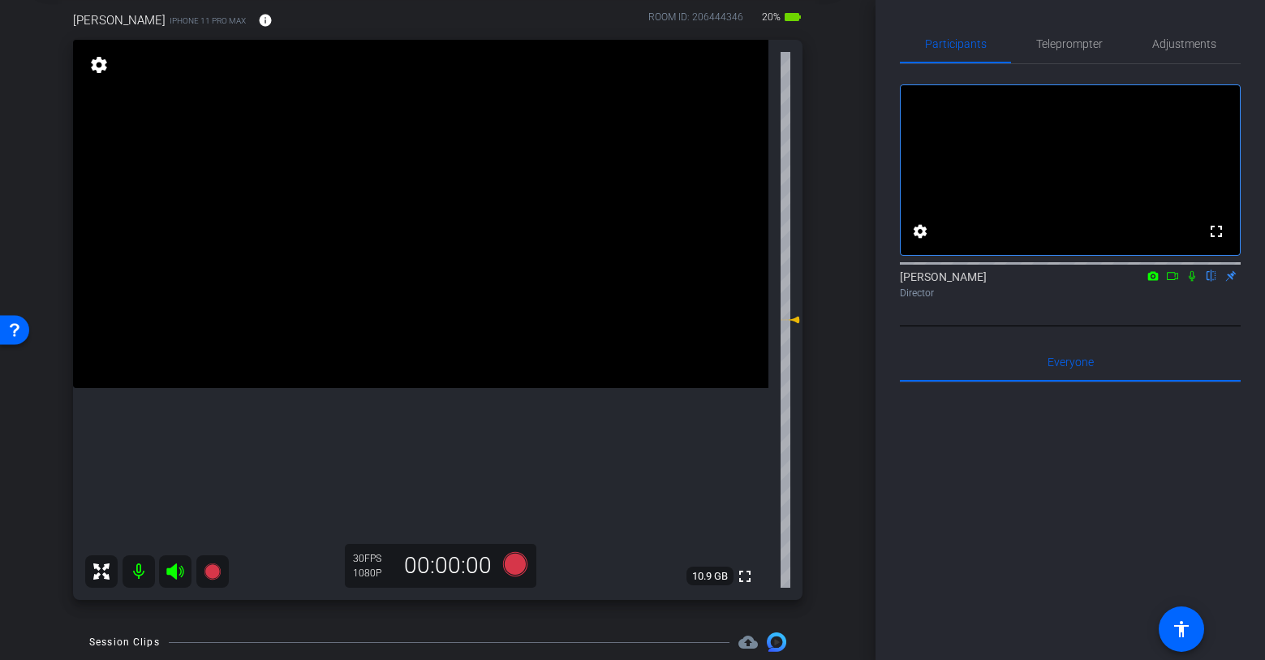
click at [1192, 282] on icon at bounding box center [1192, 275] width 13 height 11
click at [213, 574] on icon at bounding box center [212, 571] width 16 height 16
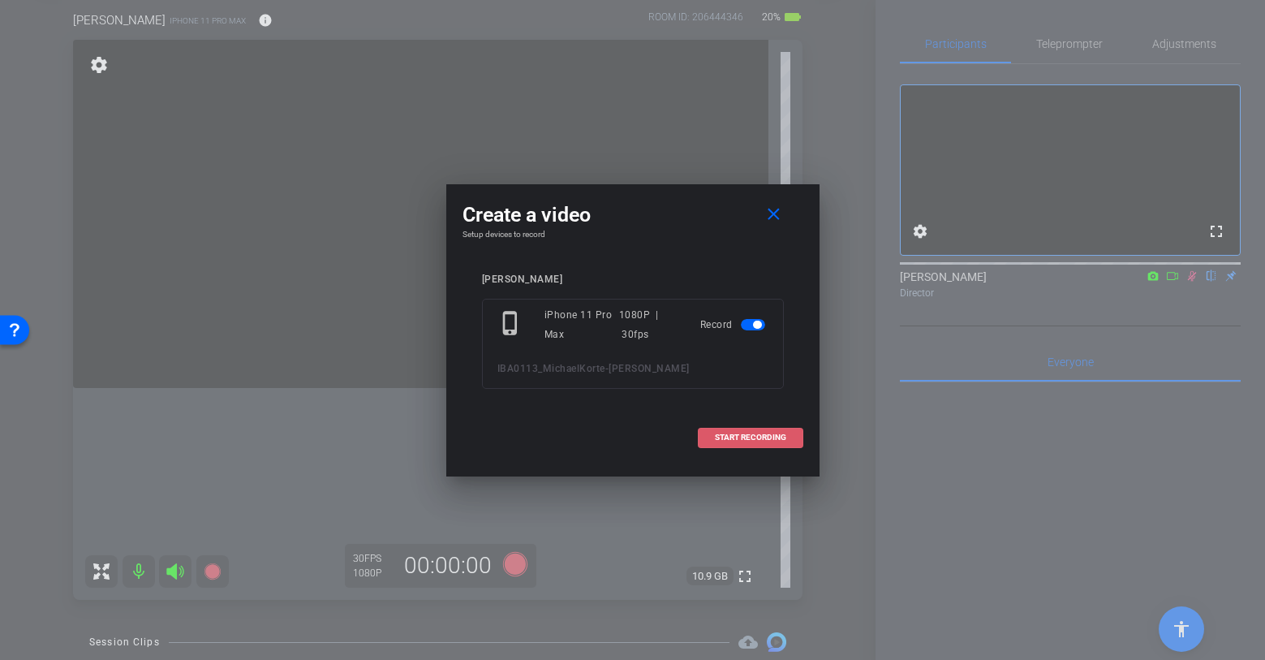
click at [744, 437] on span "START RECORDING" at bounding box center [750, 437] width 71 height 8
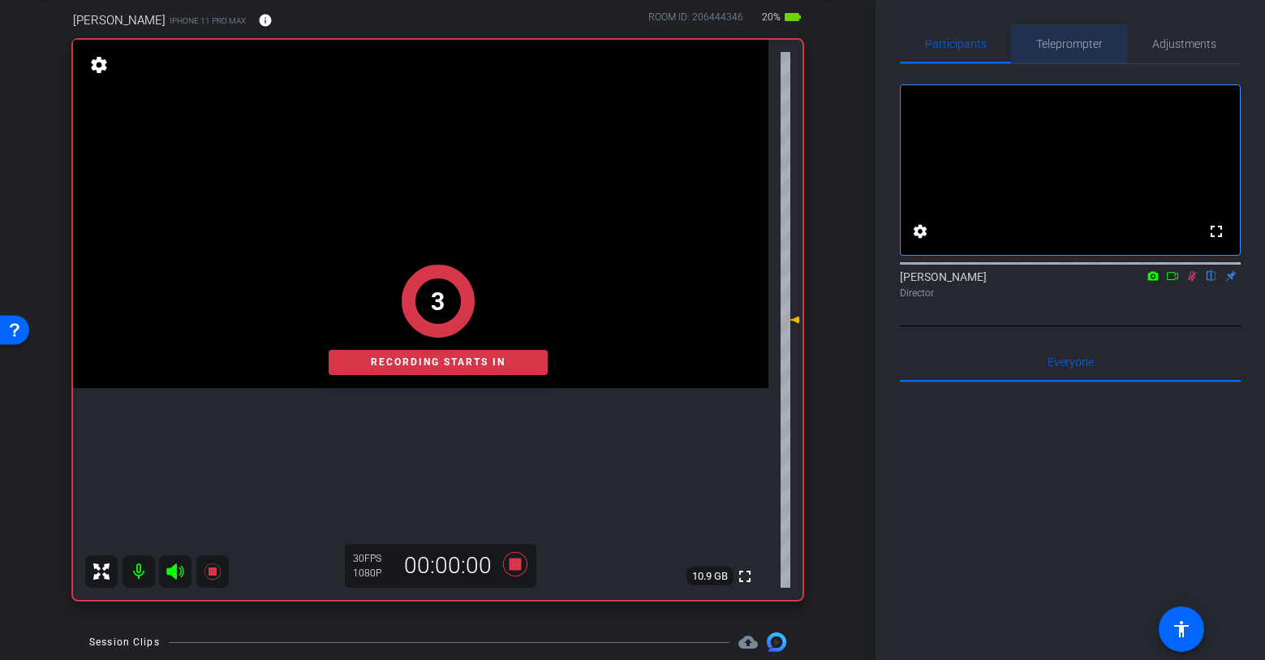
click at [1078, 50] on span "Teleprompter" at bounding box center [1069, 43] width 67 height 11
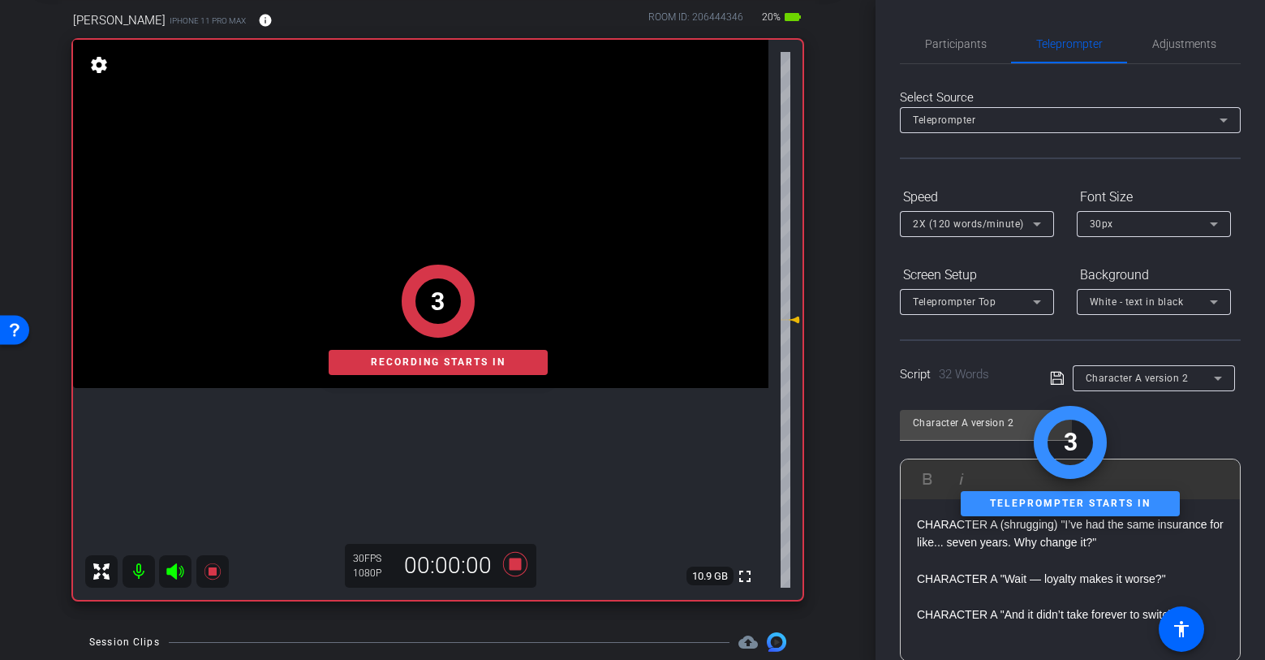
scroll to position [227, 0]
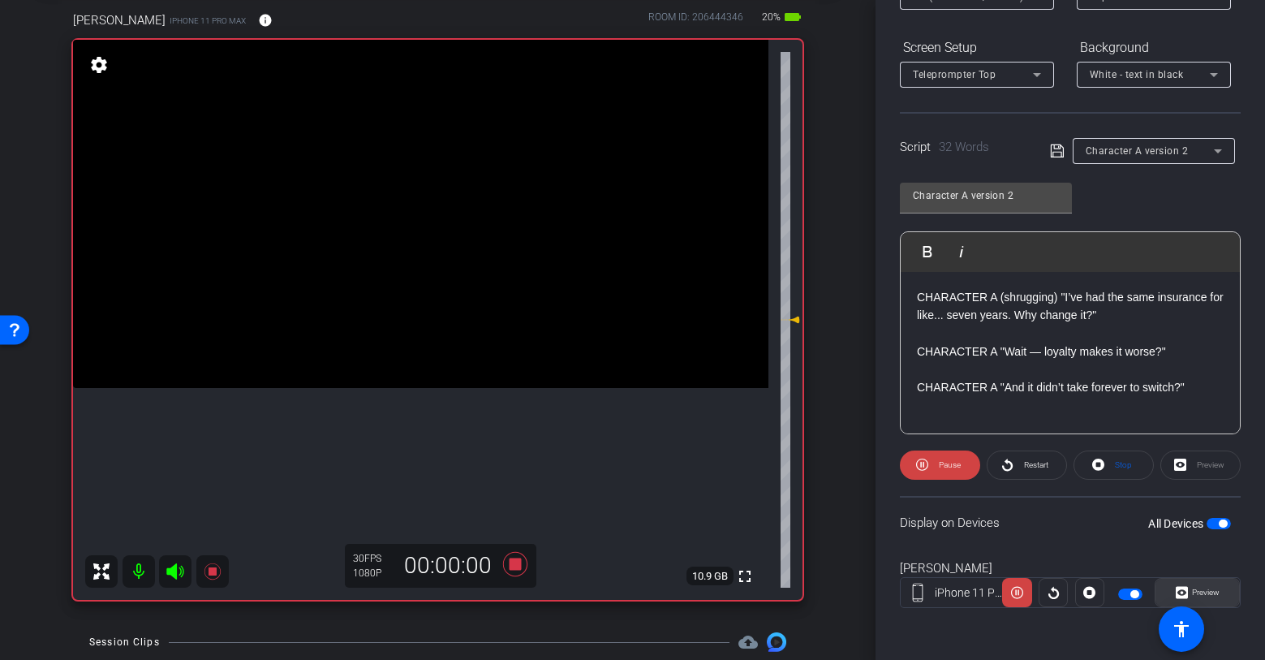
click at [1213, 589] on span "Preview" at bounding box center [1206, 592] width 28 height 9
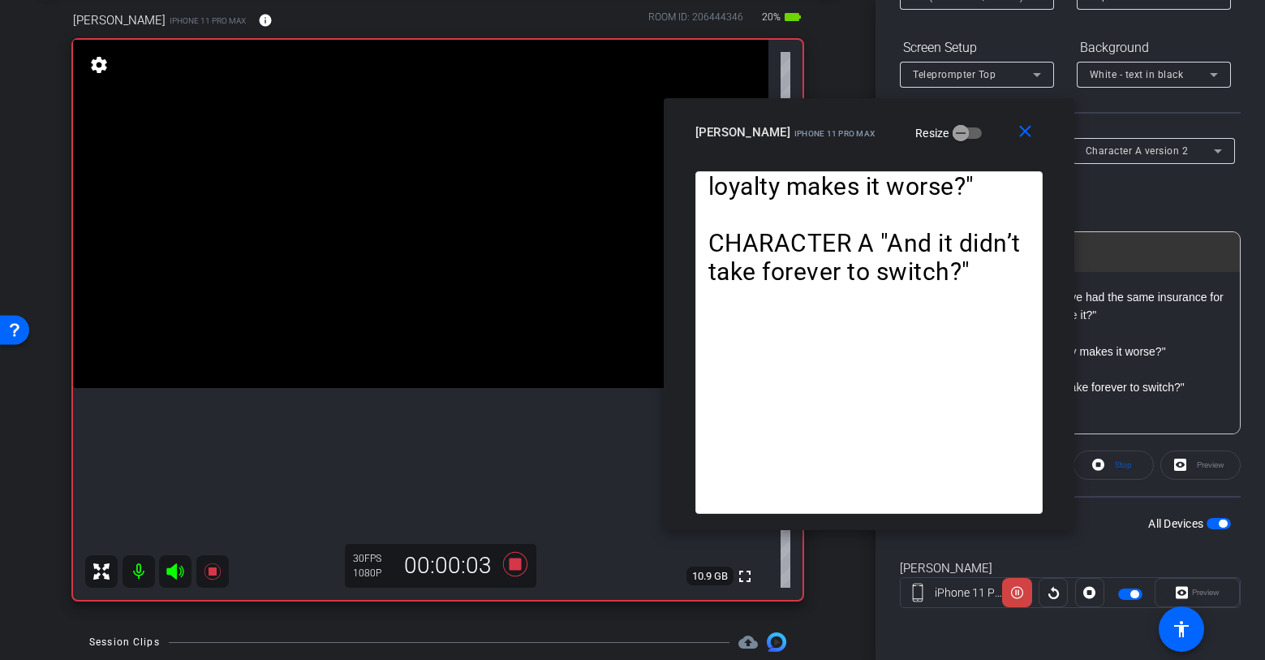
drag, startPoint x: 717, startPoint y: 132, endPoint x: 936, endPoint y: 97, distance: 221.9
click at [936, 98] on div "close michael iPhone 11 Pro Max Resize" at bounding box center [869, 134] width 411 height 73
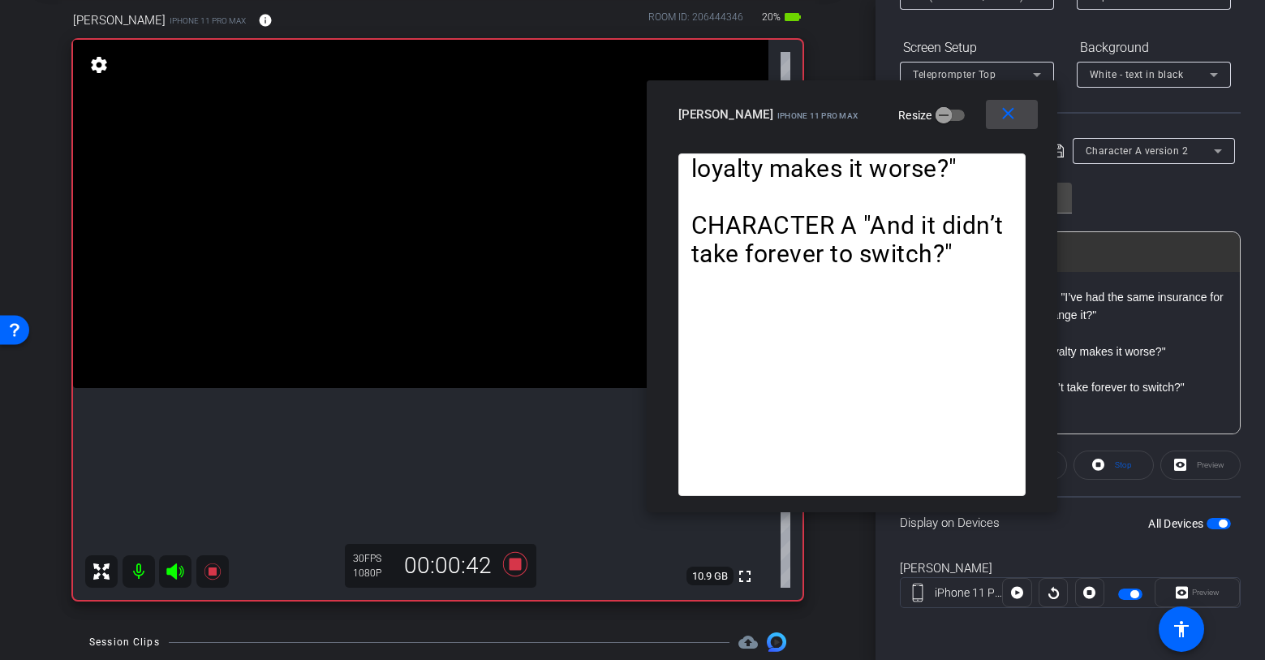
click at [1004, 115] on mat-icon "close" at bounding box center [1008, 114] width 20 height 20
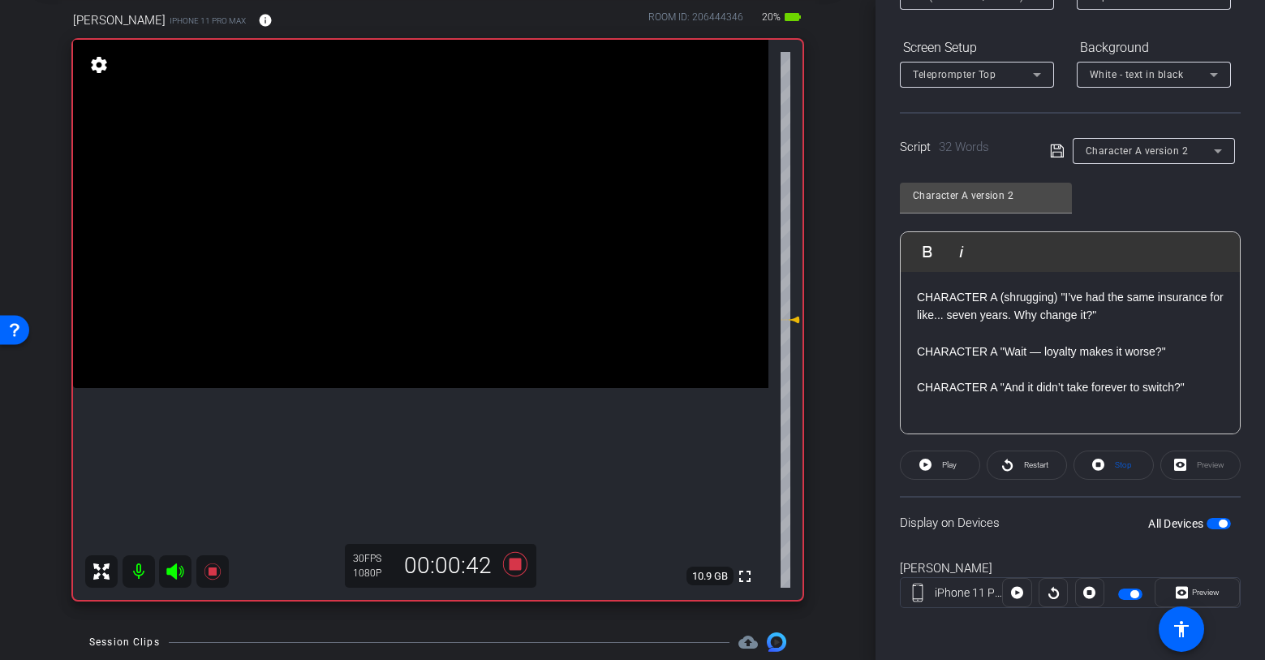
scroll to position [0, 0]
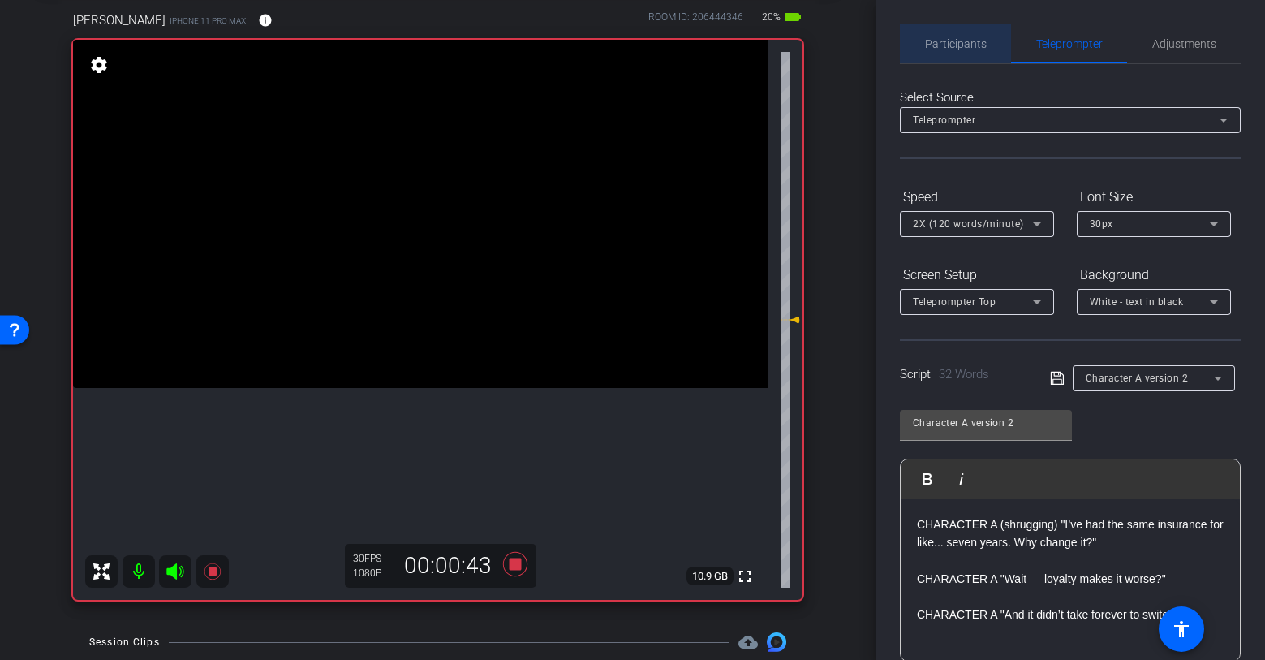
click at [955, 34] on span "Participants" at bounding box center [956, 43] width 62 height 39
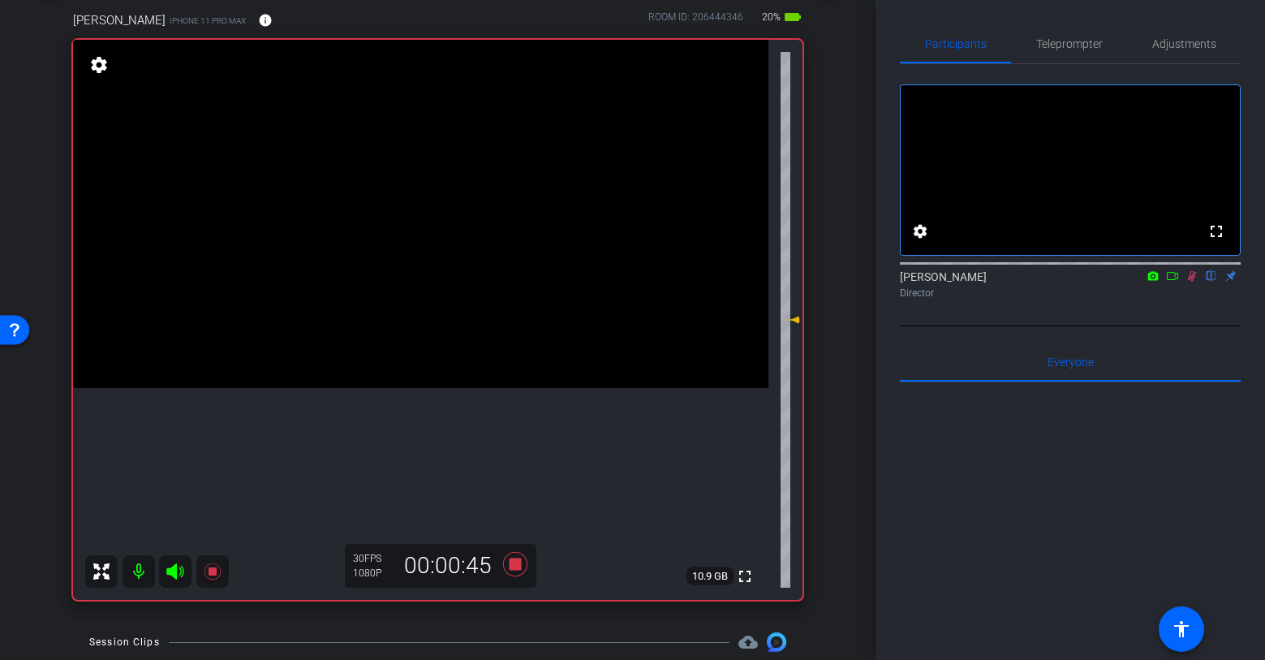
click at [1192, 282] on icon at bounding box center [1192, 276] width 9 height 11
click at [518, 565] on icon at bounding box center [514, 564] width 24 height 24
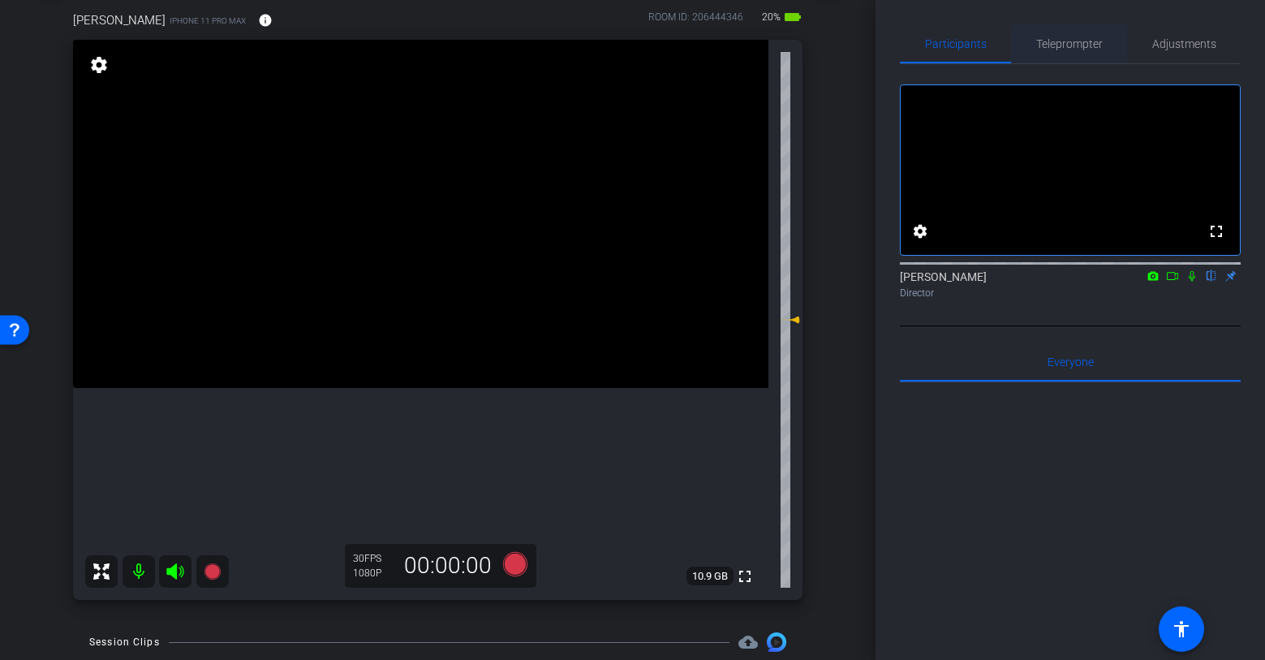
click at [1062, 49] on span "Teleprompter" at bounding box center [1069, 43] width 67 height 11
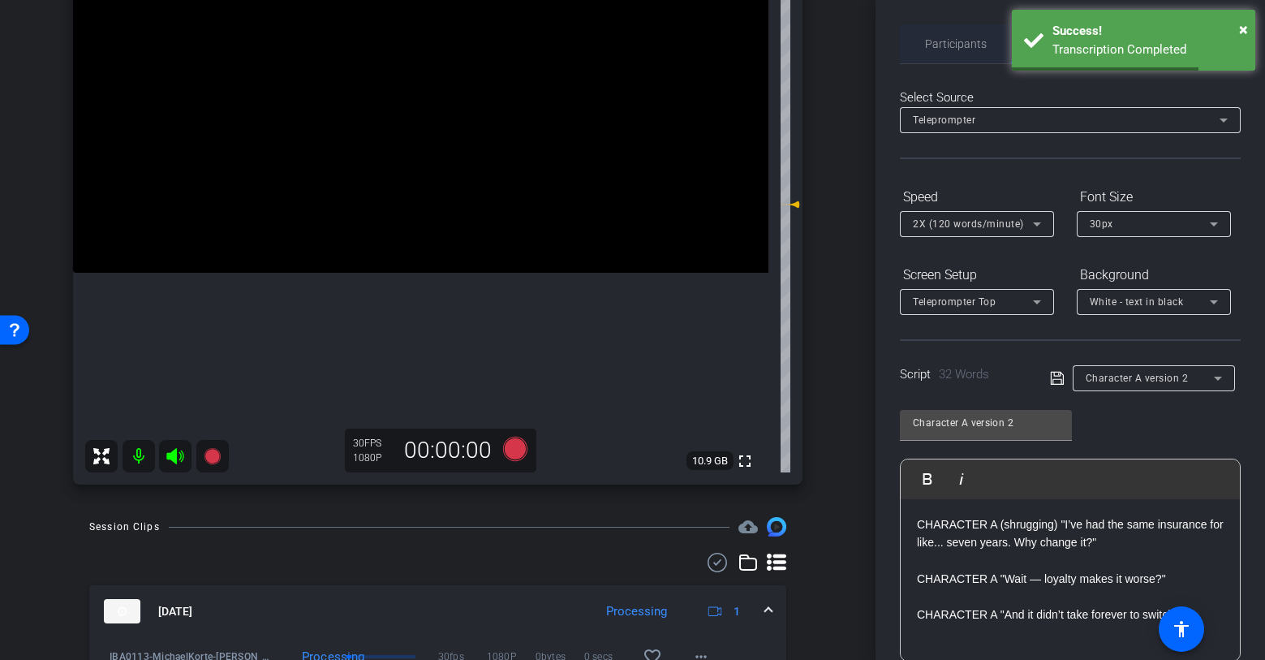
click at [961, 41] on span "Participants" at bounding box center [956, 43] width 62 height 11
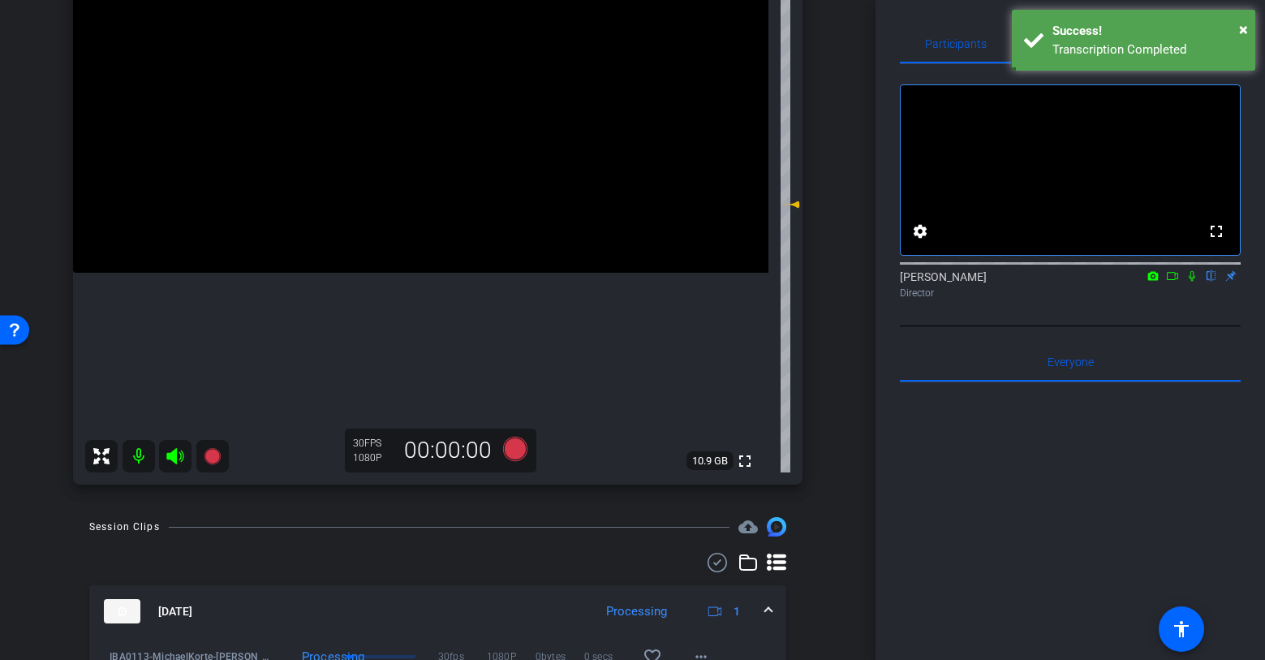
click at [1192, 282] on icon at bounding box center [1192, 275] width 13 height 11
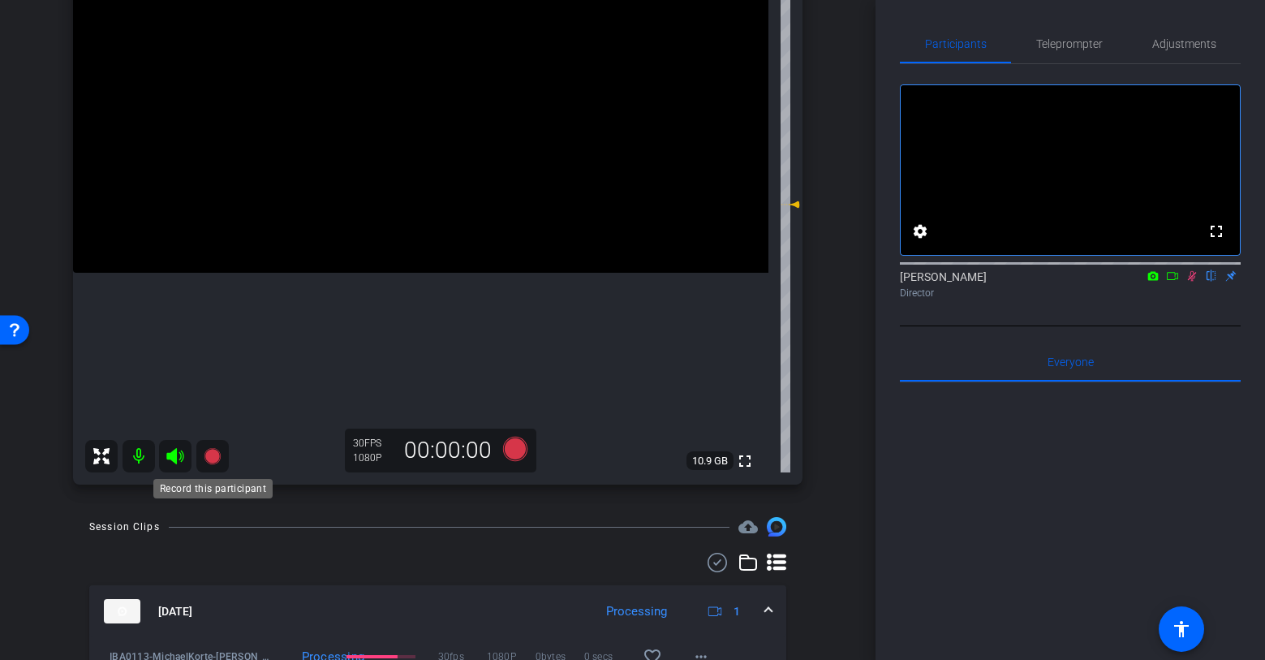
click at [218, 454] on icon at bounding box center [212, 456] width 16 height 16
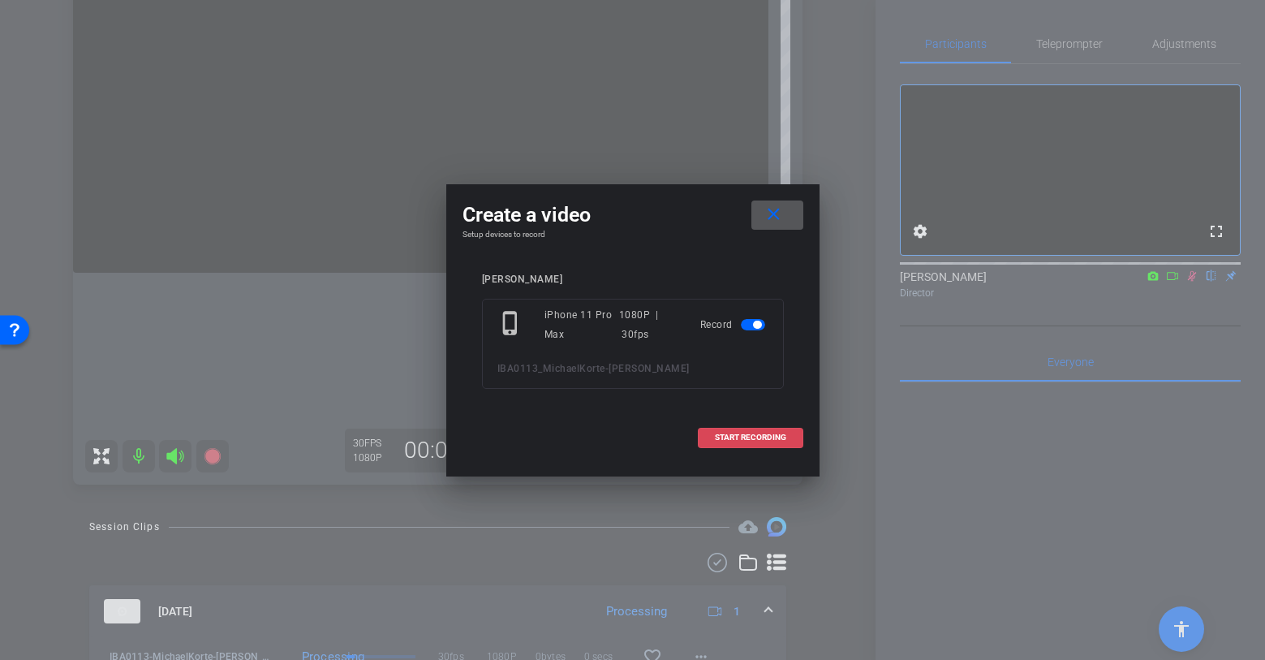
click at [776, 432] on span at bounding box center [751, 437] width 104 height 39
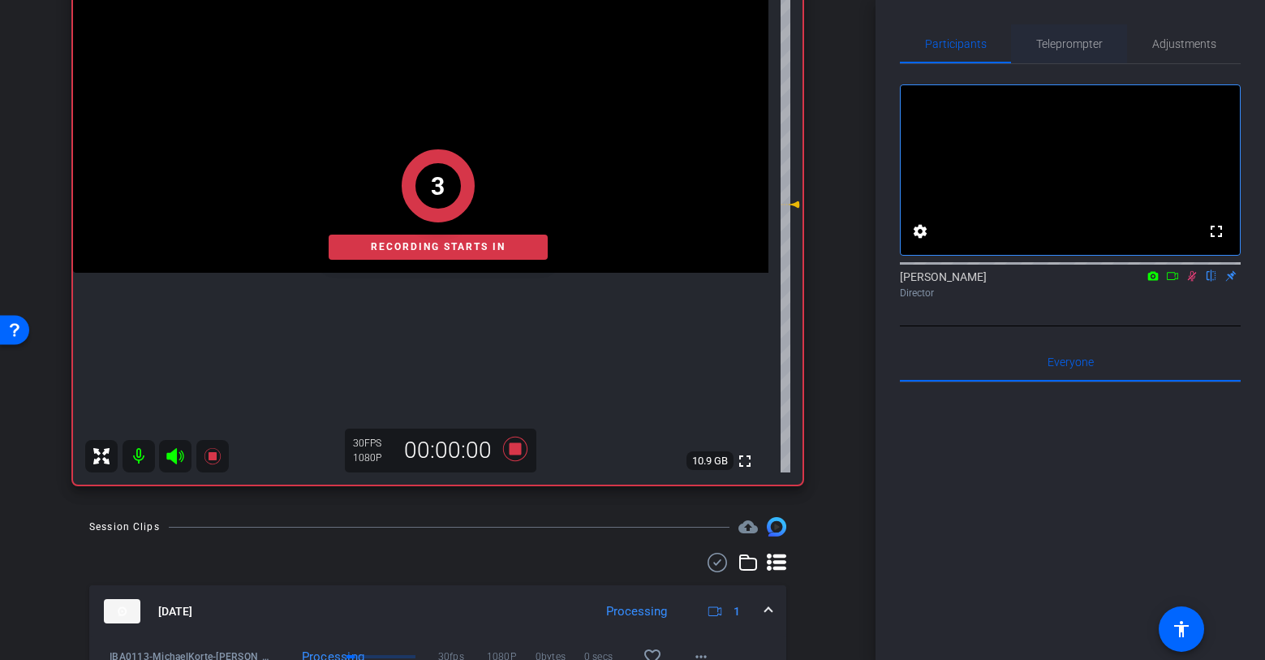
click at [1071, 47] on span "Teleprompter" at bounding box center [1069, 43] width 67 height 11
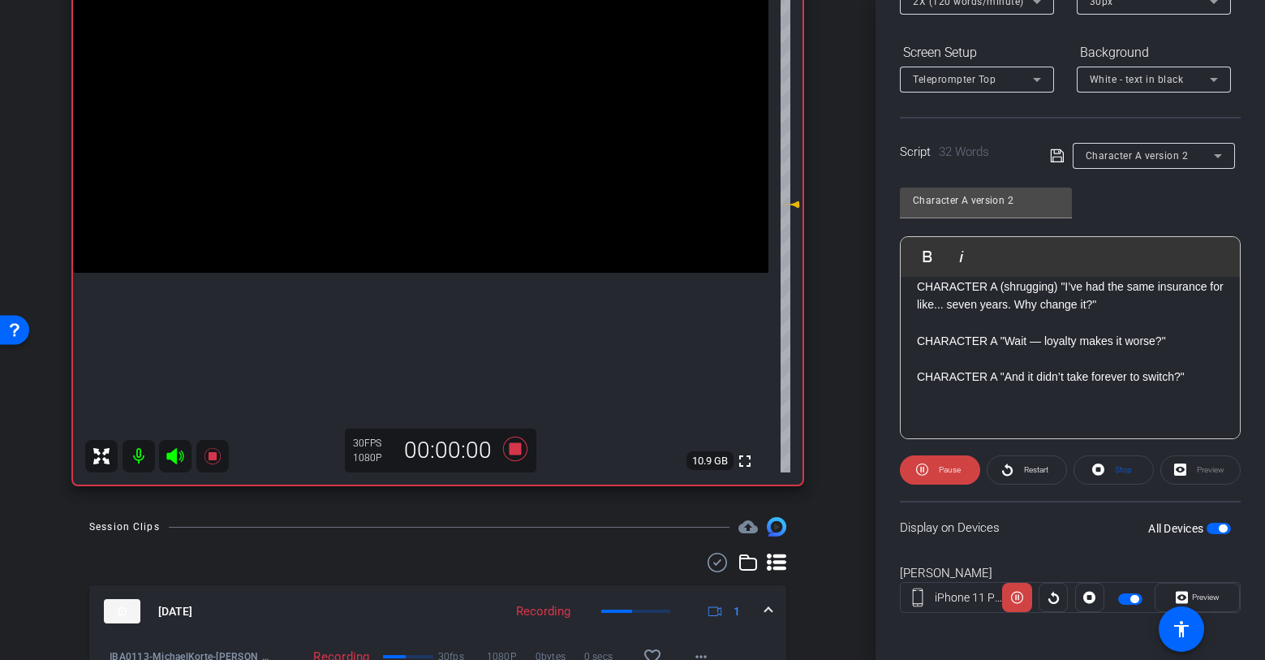
scroll to position [227, 0]
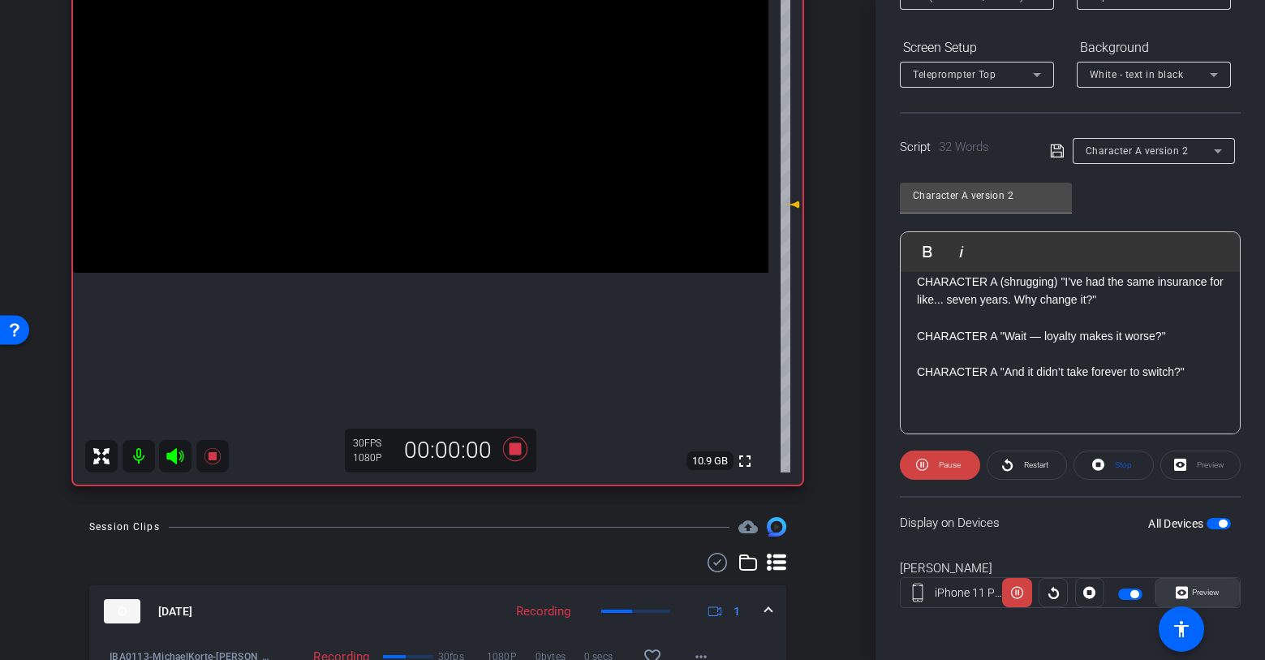
click at [1192, 588] on span "Preview" at bounding box center [1206, 592] width 28 height 9
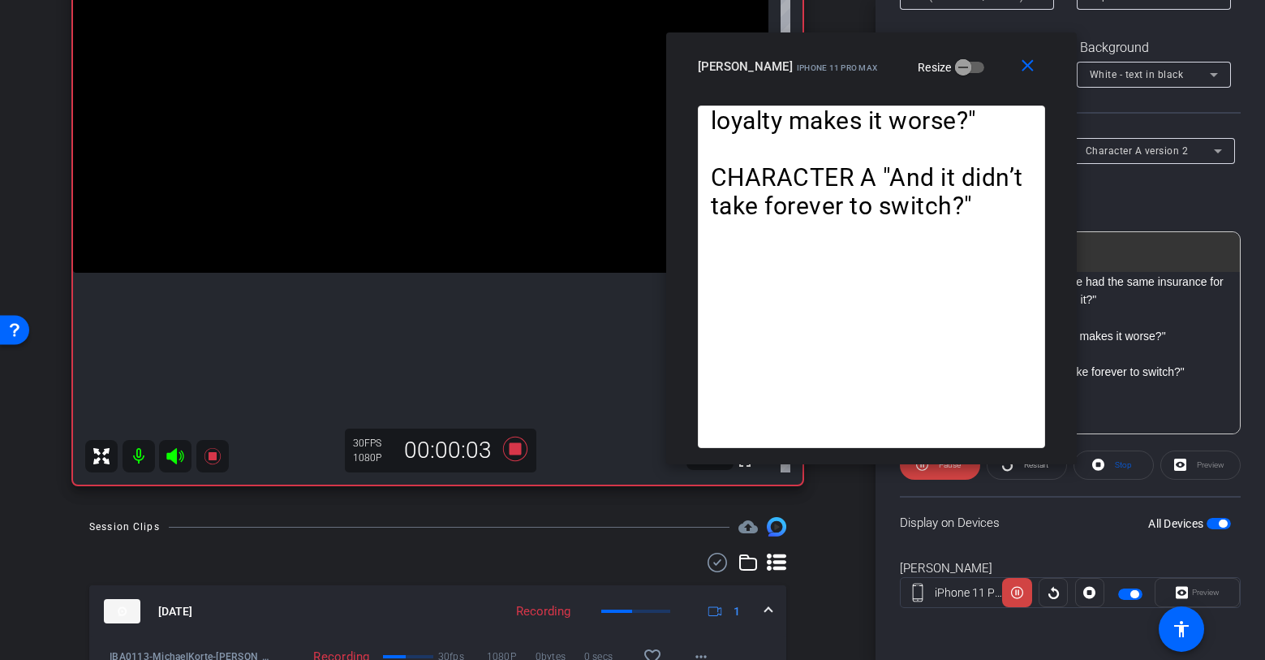
drag, startPoint x: 724, startPoint y: 138, endPoint x: 963, endPoint y: 56, distance: 253.1
click at [963, 56] on div "michael iPhone 11 Pro Max Resize" at bounding box center [878, 66] width 360 height 29
click at [1036, 65] on mat-icon "close" at bounding box center [1028, 66] width 20 height 20
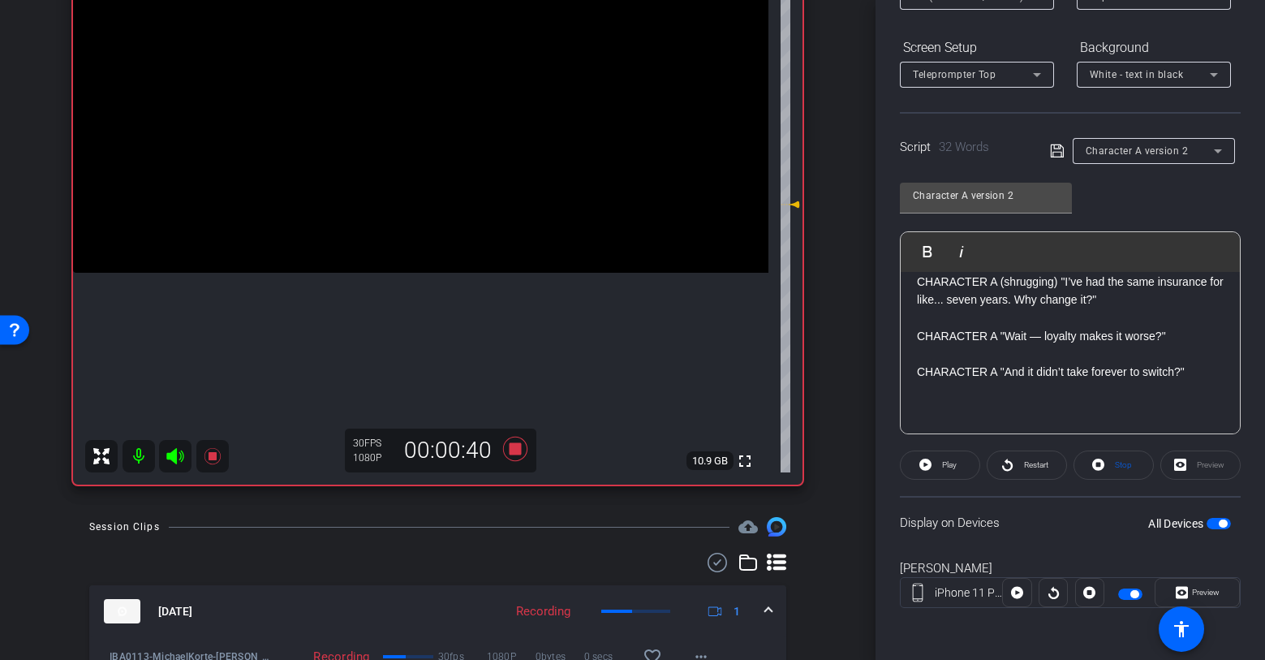
scroll to position [0, 0]
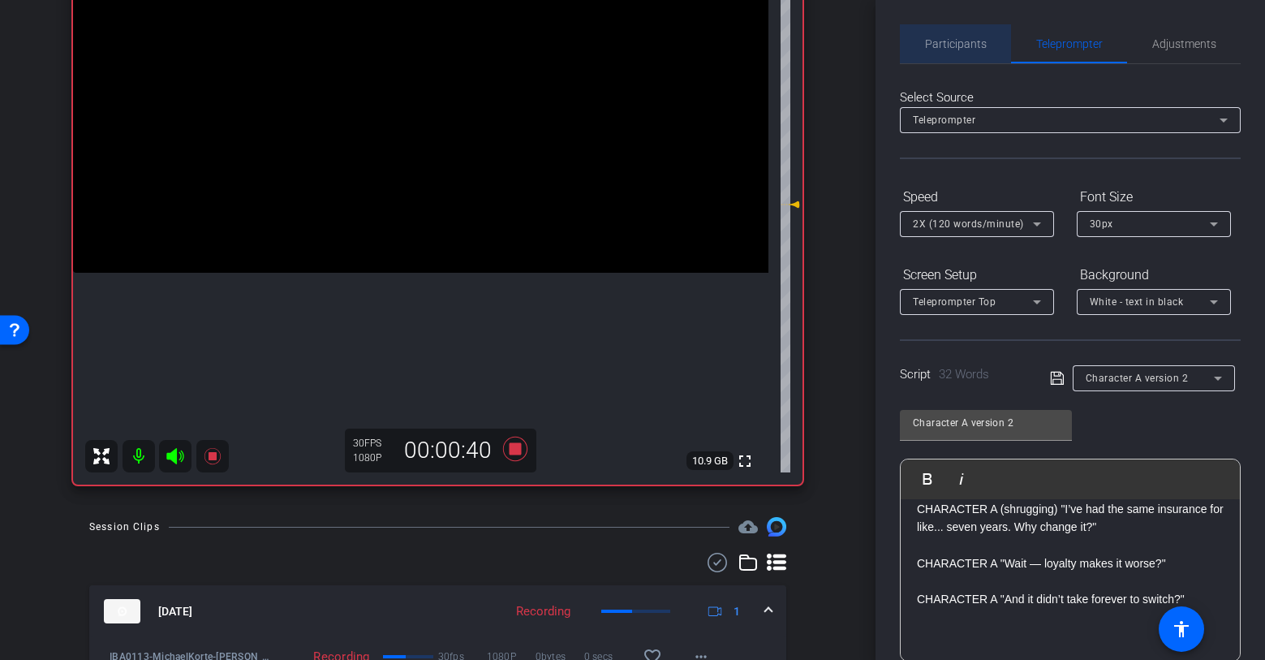
click at [968, 53] on span "Participants" at bounding box center [956, 43] width 62 height 39
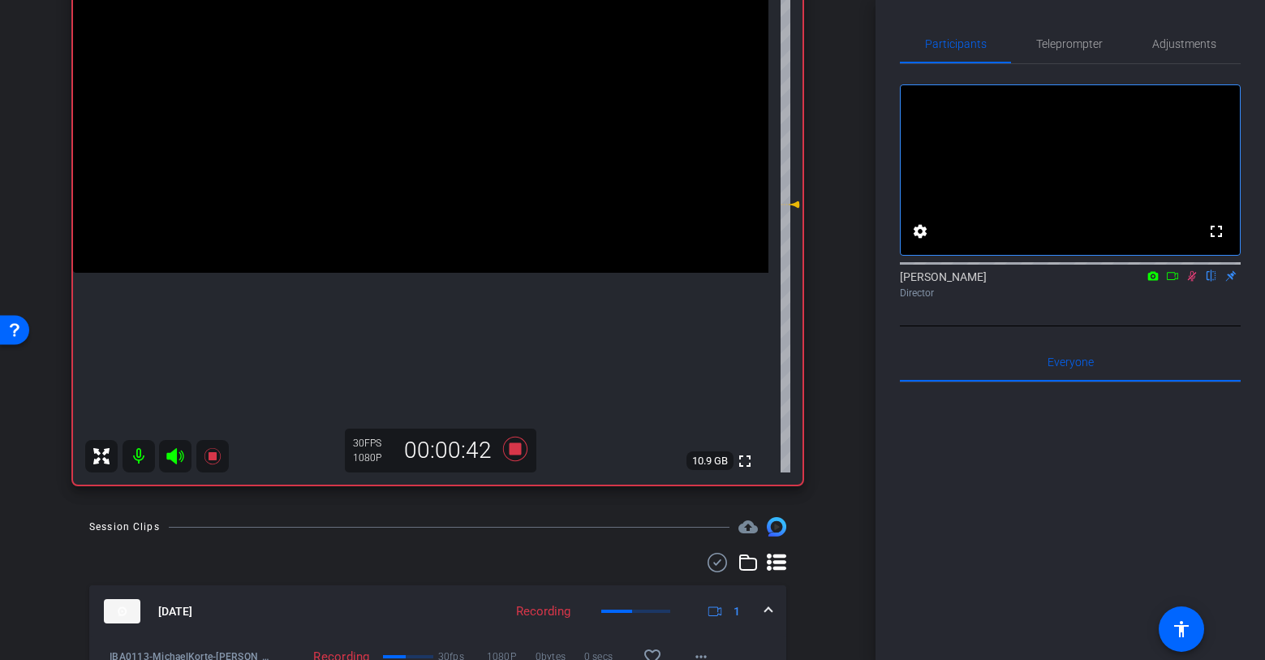
click at [1193, 282] on icon at bounding box center [1192, 275] width 13 height 11
click at [519, 452] on icon at bounding box center [514, 449] width 24 height 24
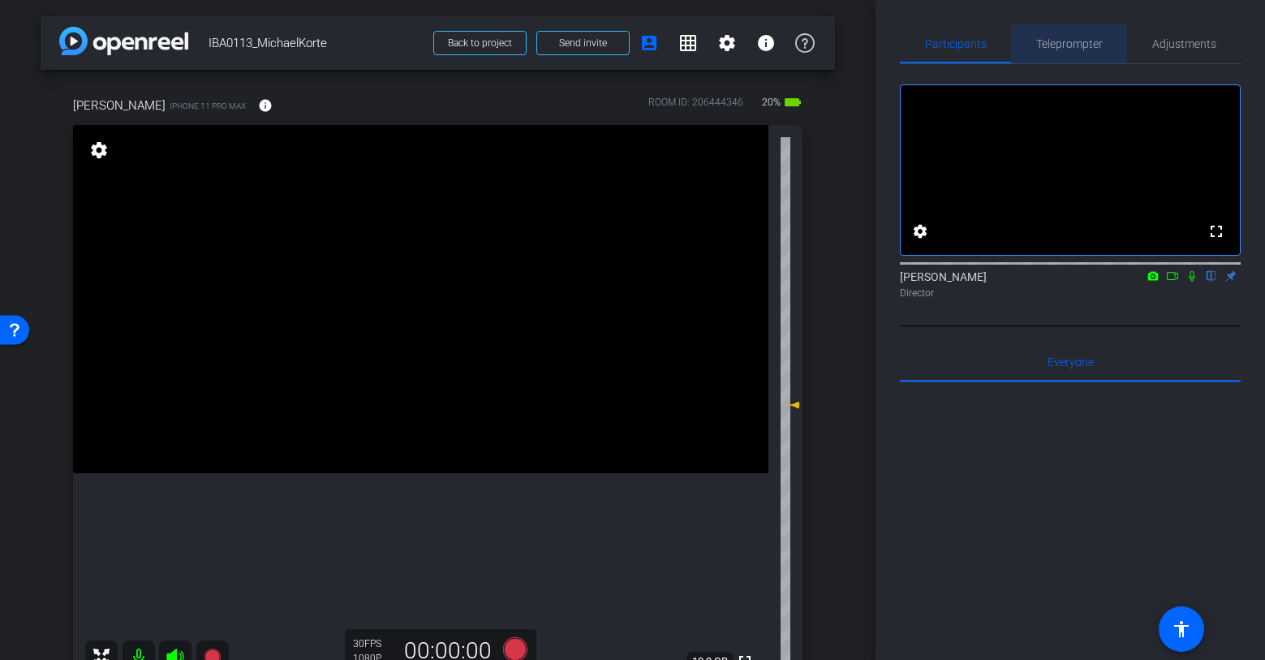
click at [1082, 44] on span "Teleprompter" at bounding box center [1069, 43] width 67 height 11
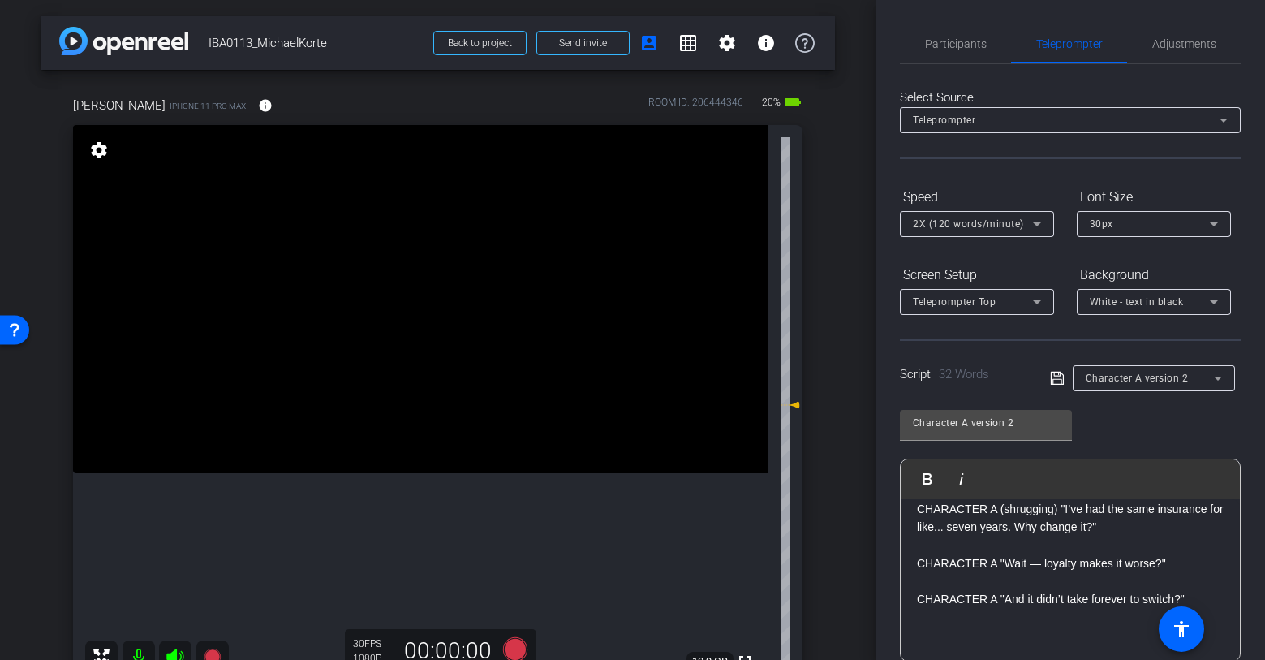
click at [1109, 381] on span "Character A version 2" at bounding box center [1137, 378] width 103 height 11
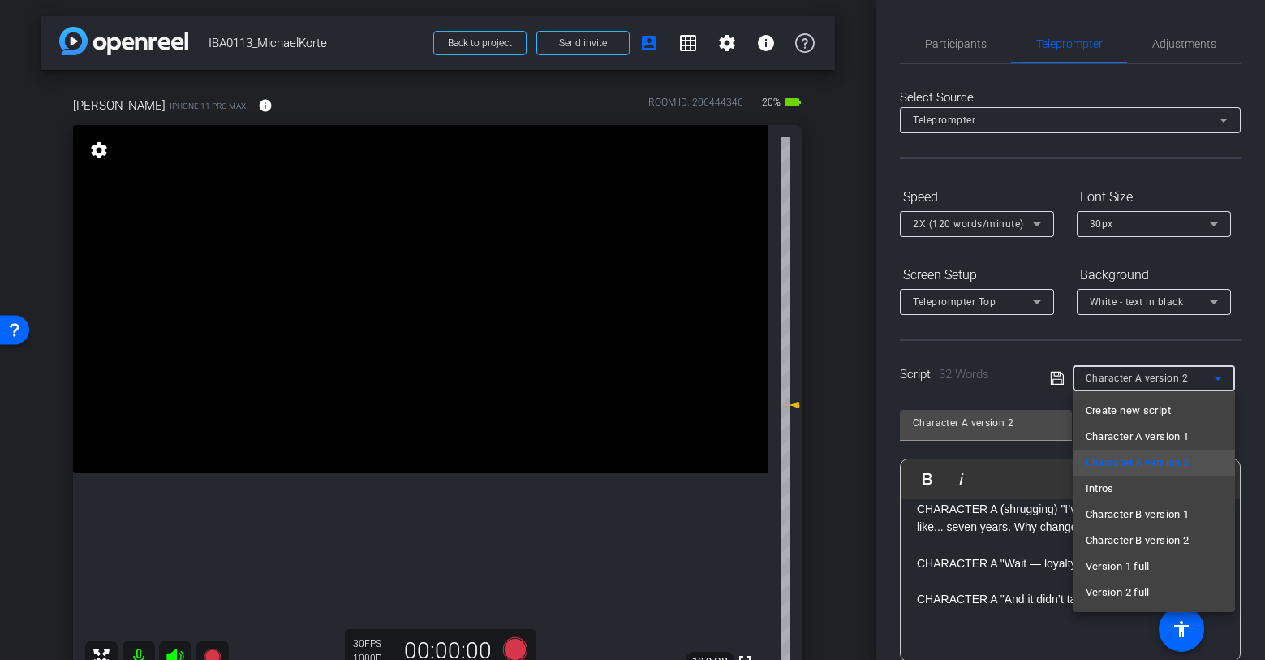
click at [1239, 347] on div at bounding box center [632, 330] width 1265 height 660
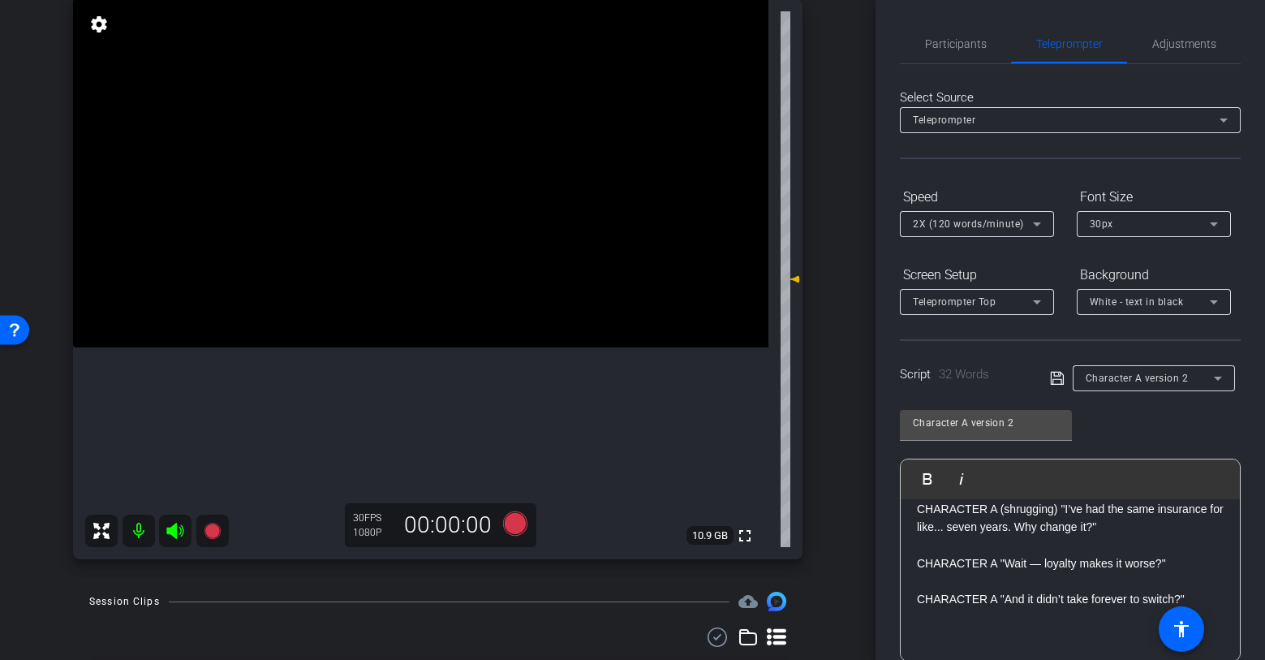
scroll to position [125, 0]
click at [948, 60] on span "Participants" at bounding box center [956, 43] width 62 height 39
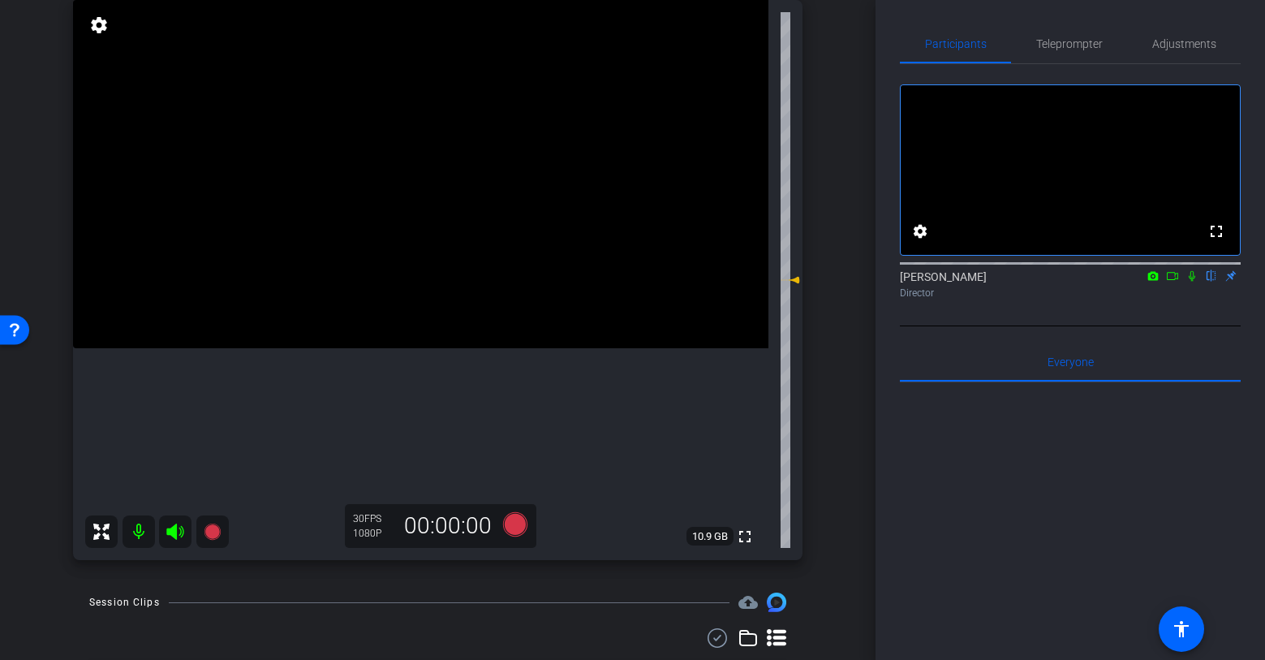
click at [1006, 537] on div at bounding box center [1070, 583] width 341 height 402
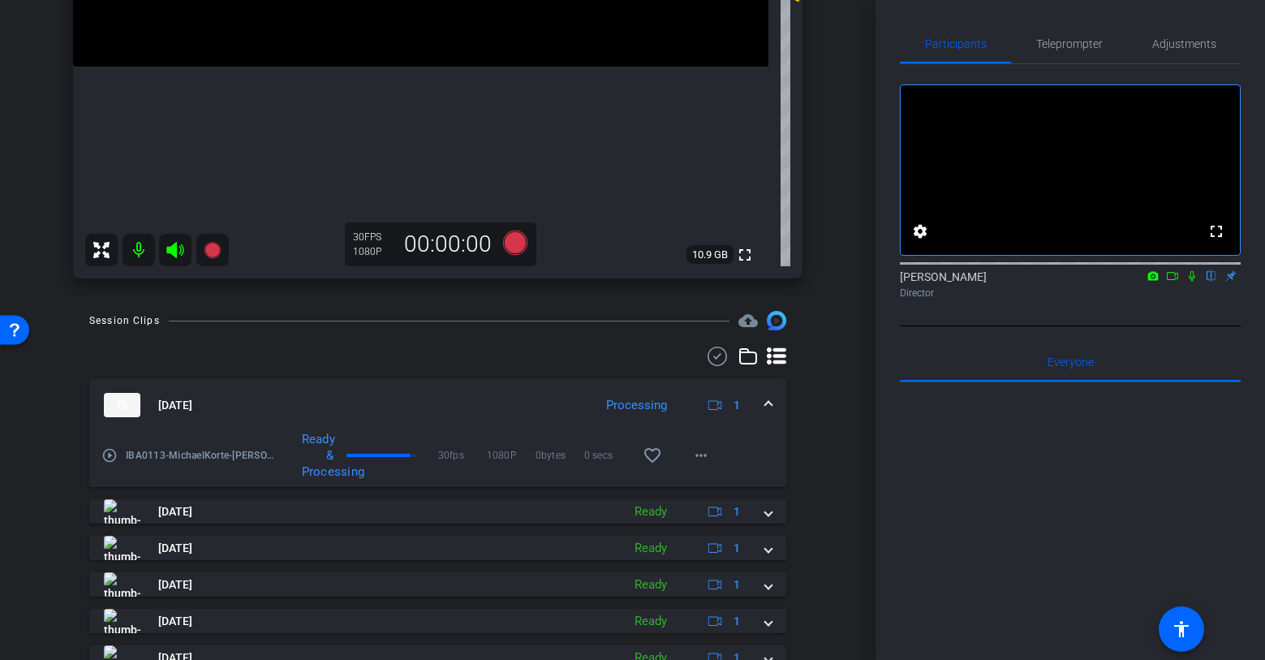
scroll to position [434, 0]
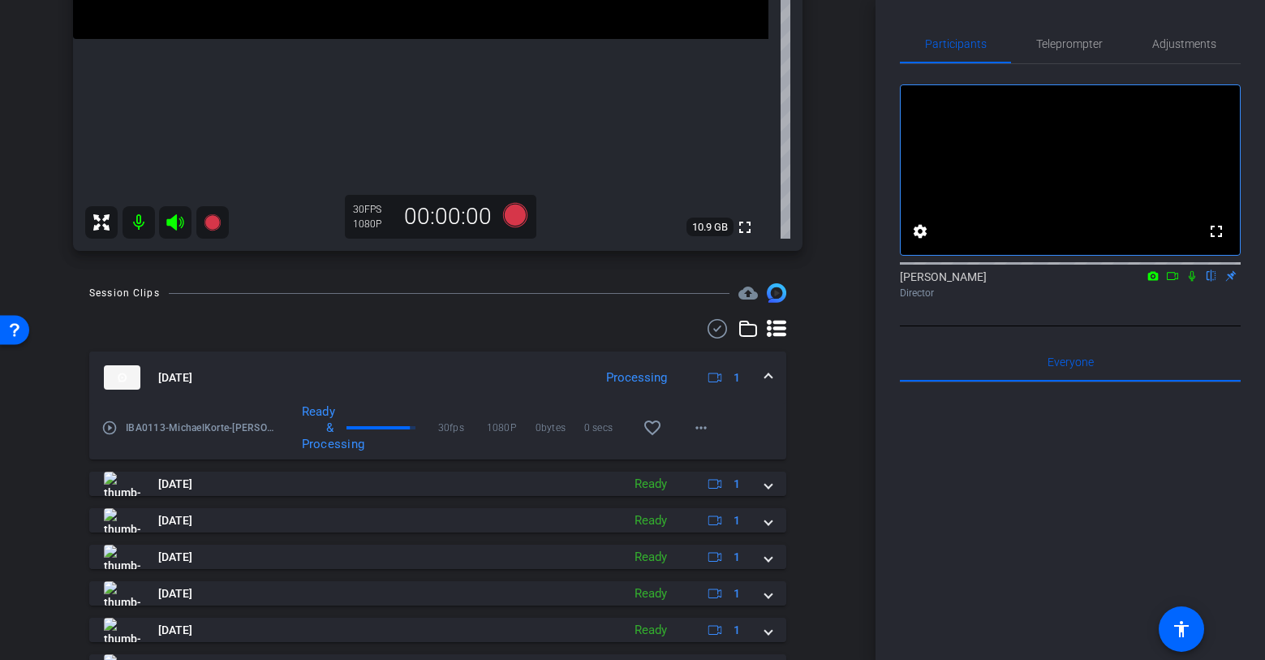
click at [770, 375] on span at bounding box center [768, 377] width 6 height 17
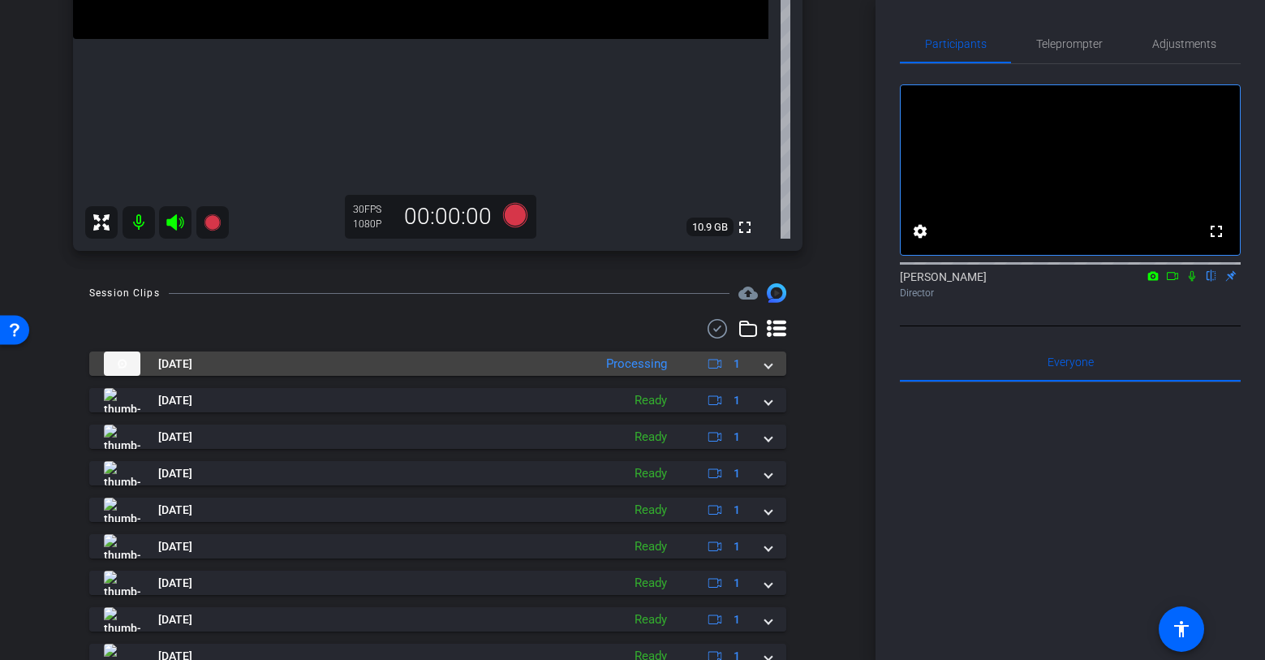
click at [759, 369] on div "Aug 15, 2025 Processing 1" at bounding box center [434, 363] width 661 height 24
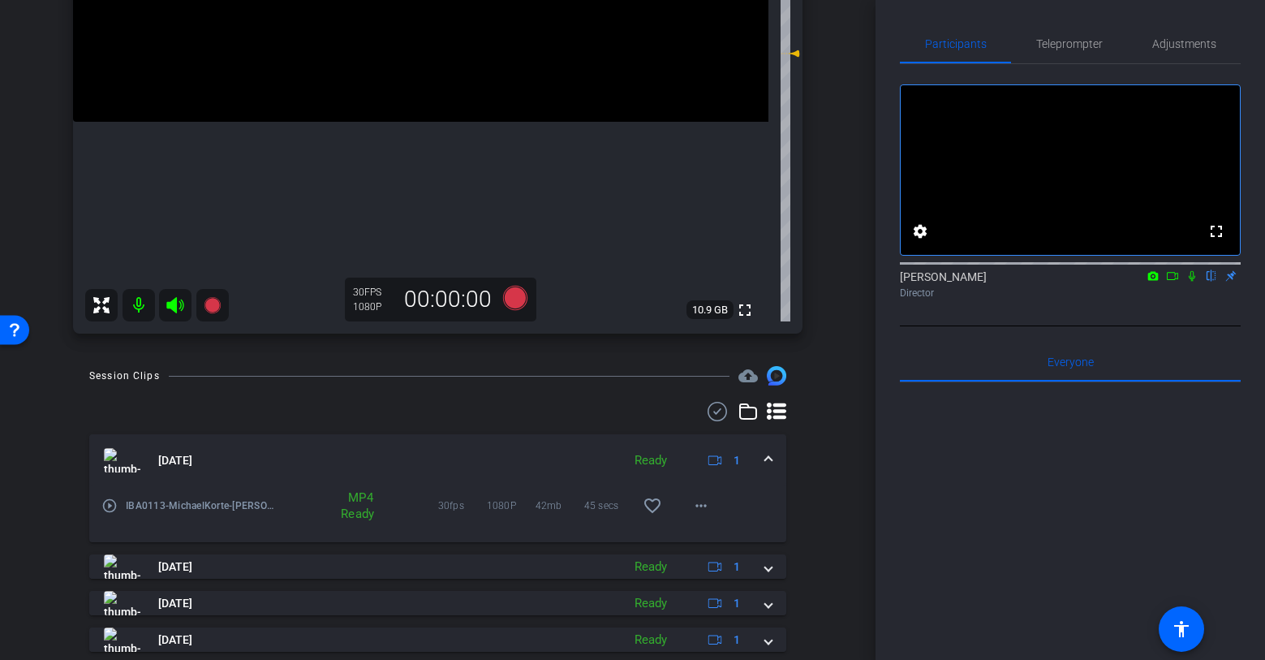
scroll to position [586, 0]
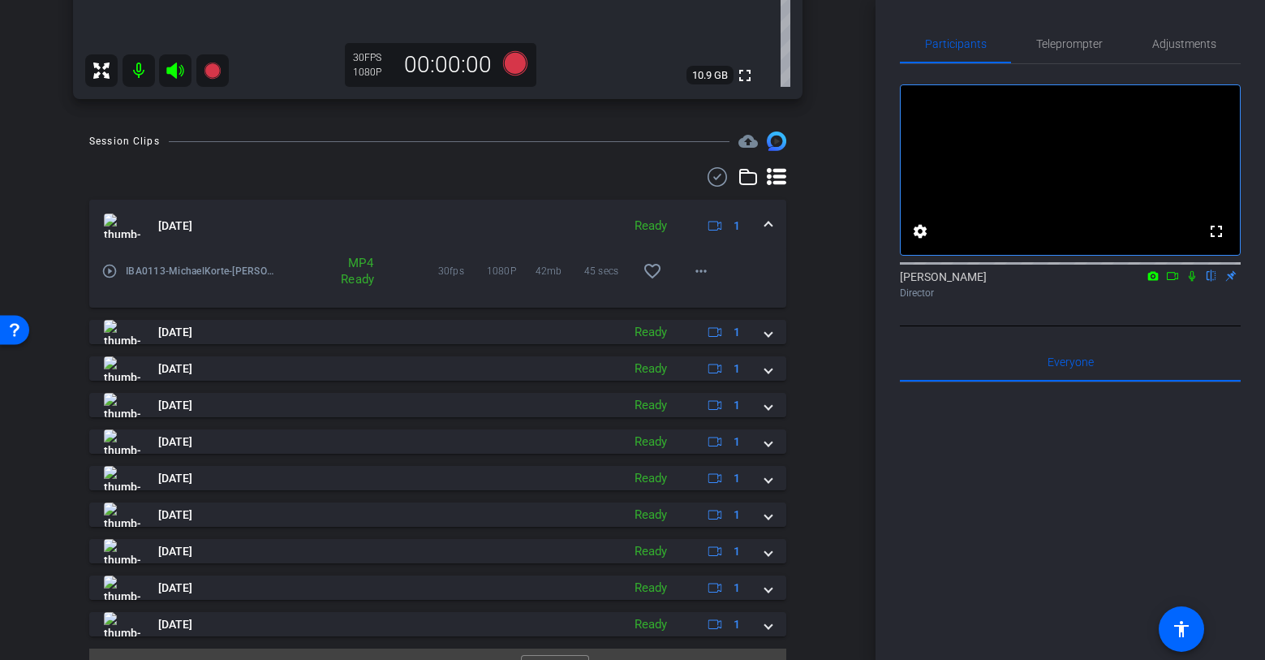
click at [767, 224] on span at bounding box center [768, 226] width 6 height 17
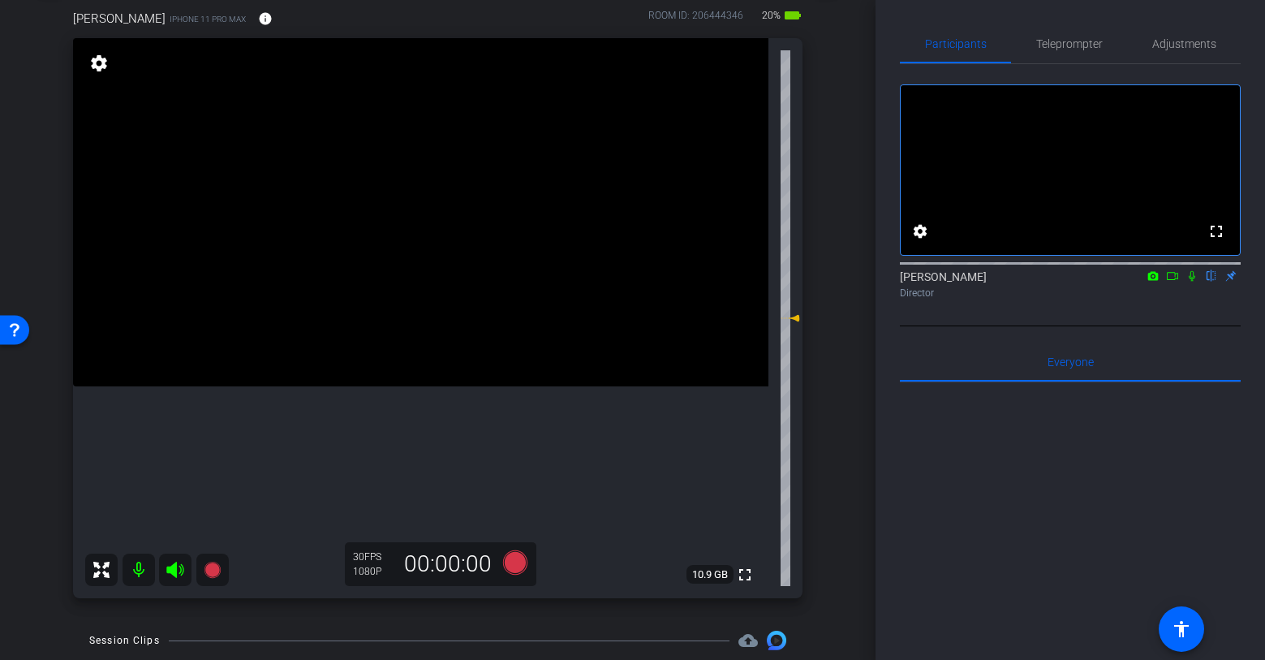
scroll to position [84, 0]
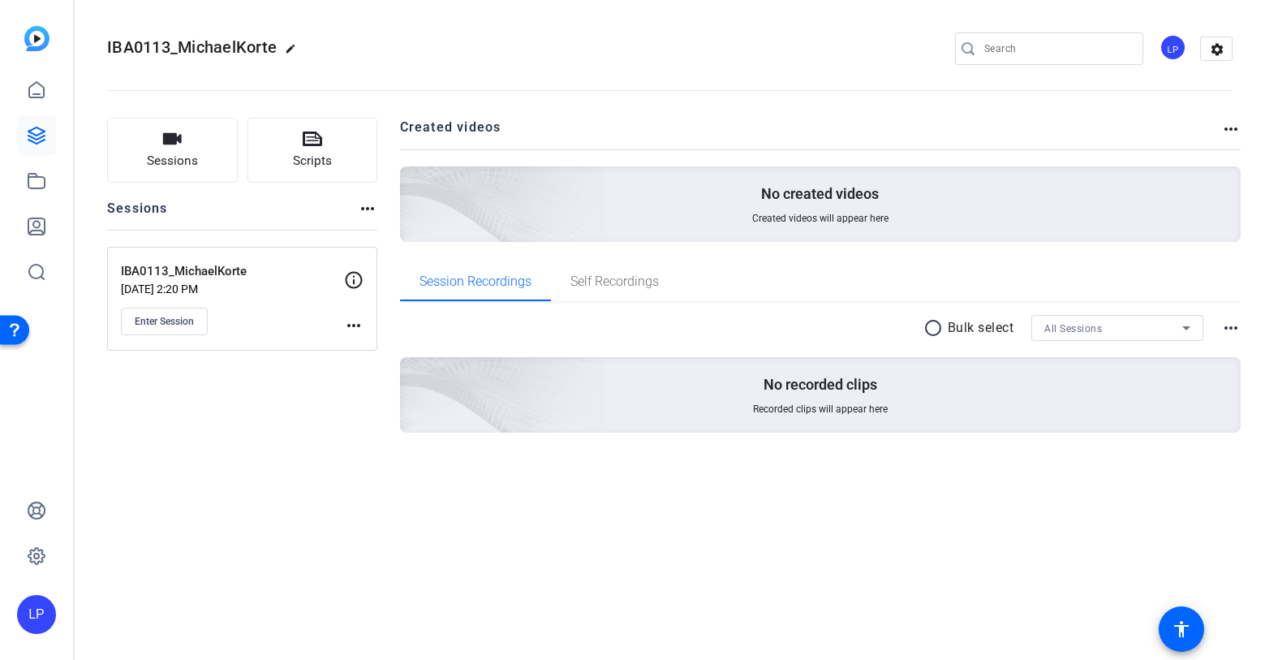
click at [702, 545] on div "IBA0113_MichaelKorte edit LP settings Sessions Scripts Sessions more_horiz IBA0…" at bounding box center [670, 330] width 1191 height 660
